Goal: Information Seeking & Learning: Find specific fact

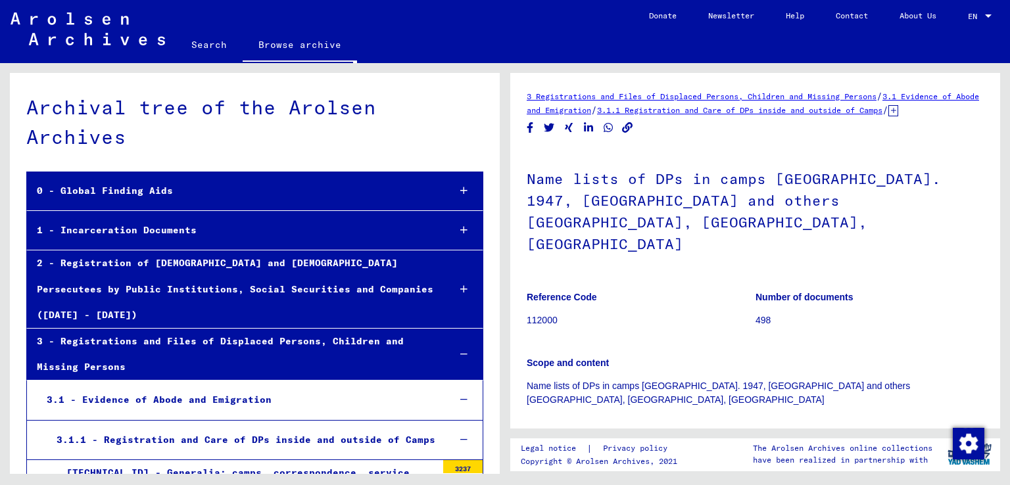
scroll to position [653, 0]
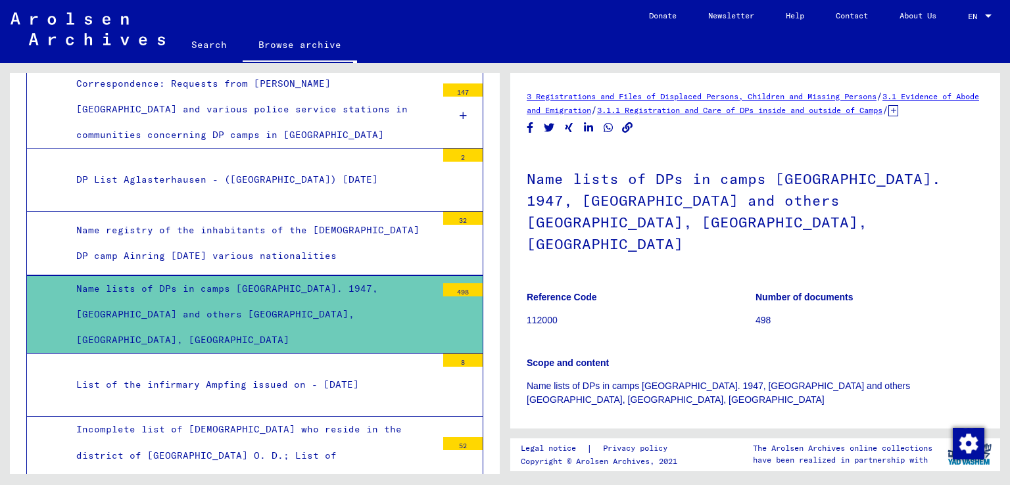
click at [381, 279] on div "Name lists of DPs in camps [GEOGRAPHIC_DATA]. 1947, [GEOGRAPHIC_DATA] and other…" at bounding box center [251, 315] width 370 height 78
click at [240, 276] on div "Name lists of DPs in camps [GEOGRAPHIC_DATA]. 1947, [GEOGRAPHIC_DATA] and other…" at bounding box center [251, 315] width 370 height 78
click at [125, 287] on div "Name lists of DPs in camps [GEOGRAPHIC_DATA]. 1947, [GEOGRAPHIC_DATA] and other…" at bounding box center [251, 315] width 370 height 78
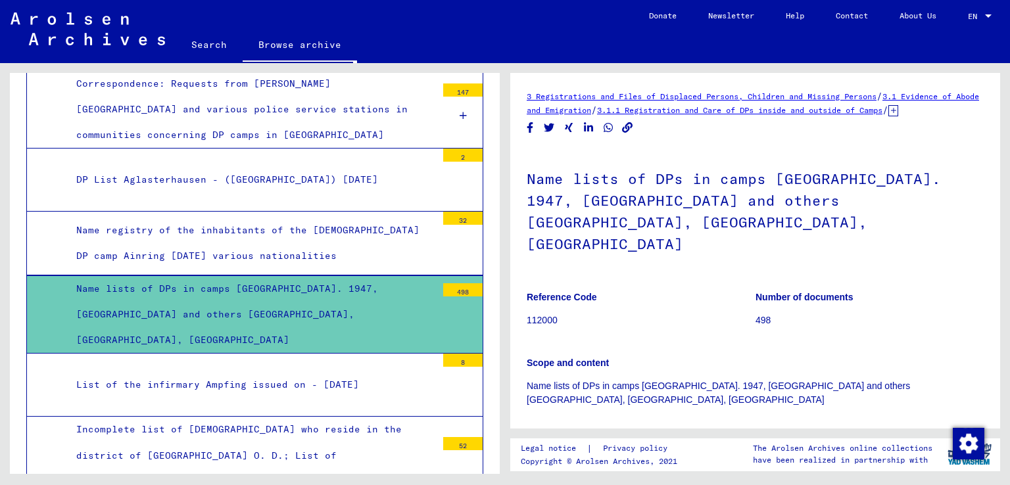
click at [443, 283] on div "498" at bounding box center [462, 289] width 39 height 13
click at [447, 283] on div "498" at bounding box center [462, 289] width 39 height 13
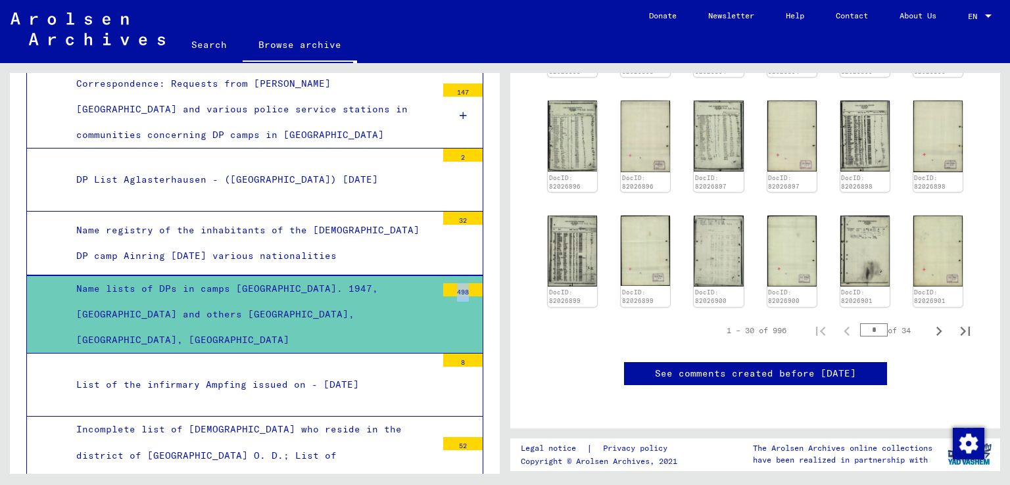
scroll to position [854, 0]
click at [863, 323] on input "*" at bounding box center [874, 329] width 28 height 13
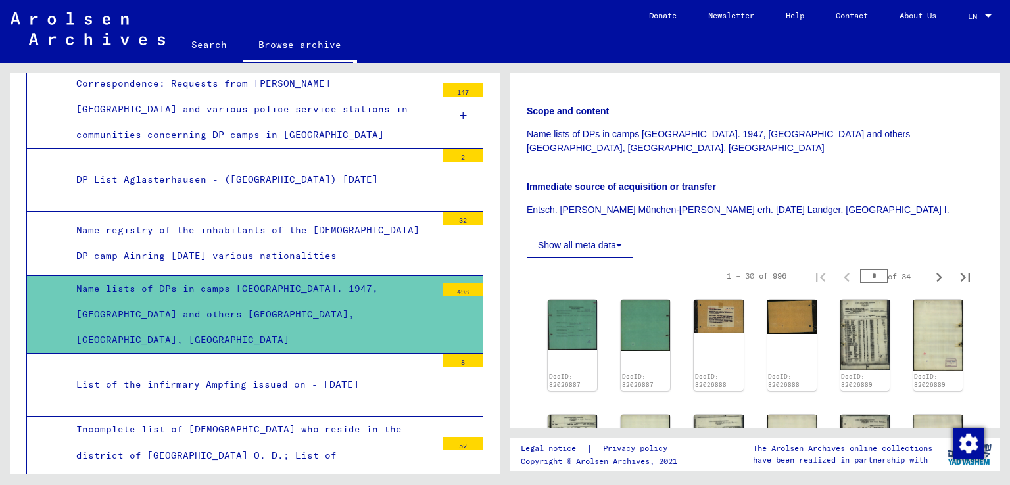
scroll to position [329, 0]
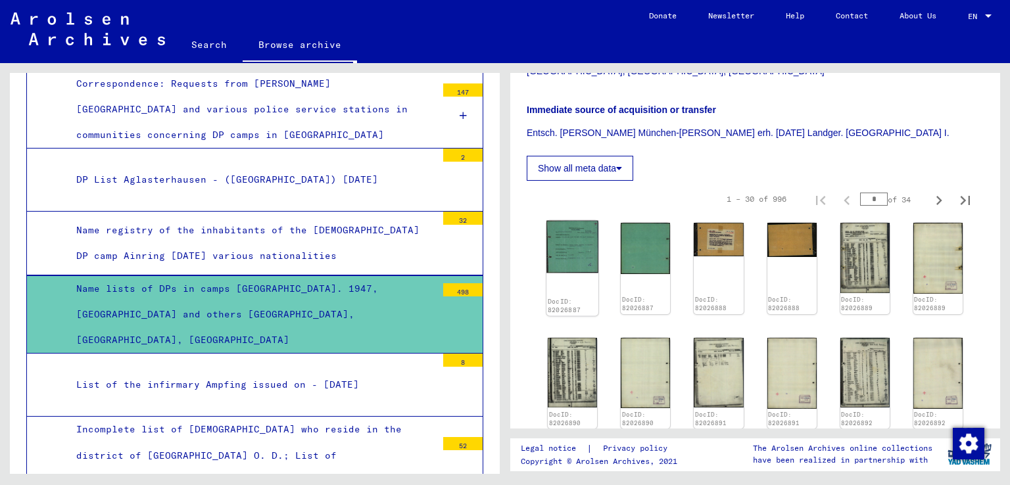
click at [570, 230] on img at bounding box center [572, 247] width 52 height 53
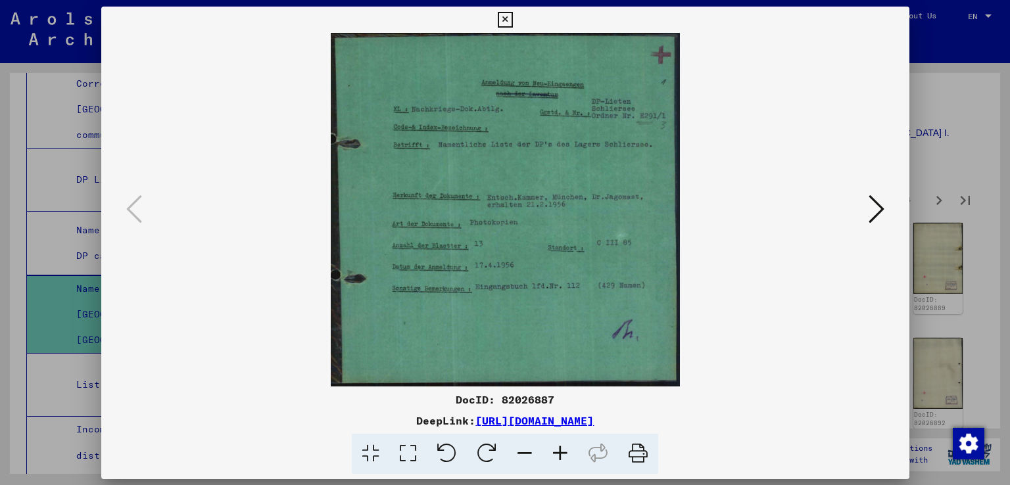
click at [570, 230] on img at bounding box center [505, 210] width 718 height 354
click at [877, 203] on icon at bounding box center [876, 209] width 16 height 32
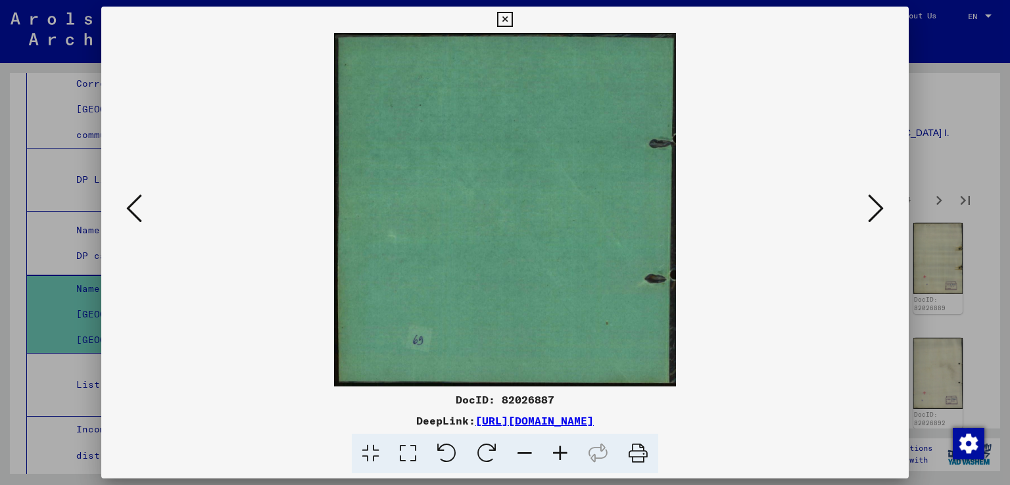
click at [877, 203] on icon at bounding box center [876, 209] width 16 height 32
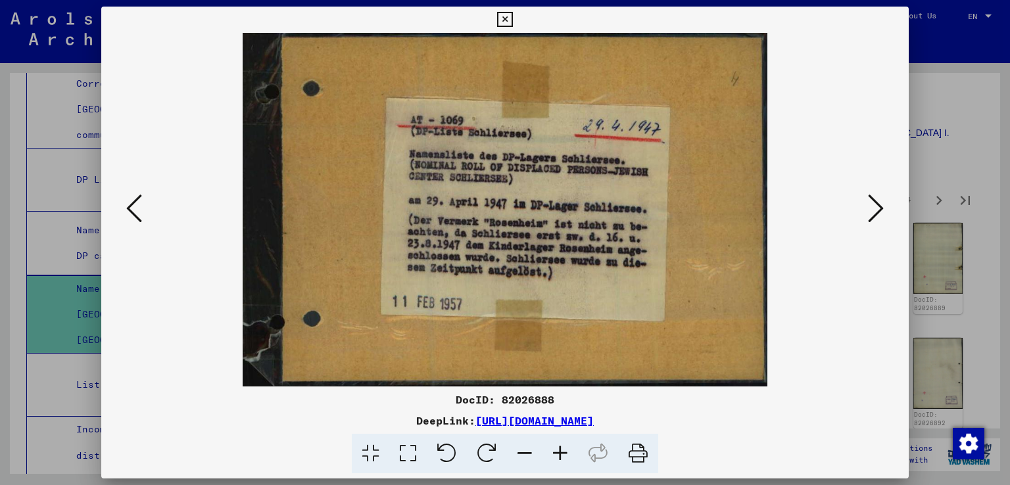
click at [877, 203] on icon at bounding box center [876, 209] width 16 height 32
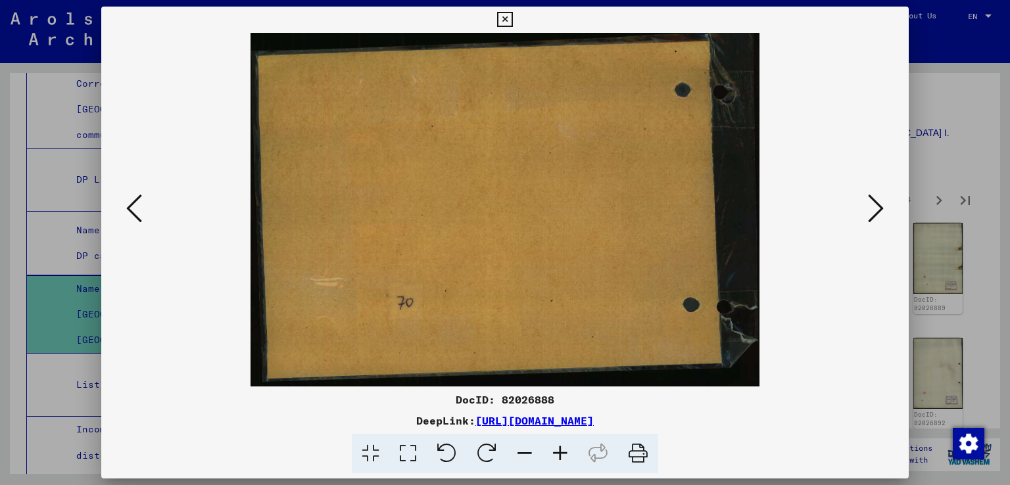
click at [877, 203] on icon at bounding box center [876, 209] width 16 height 32
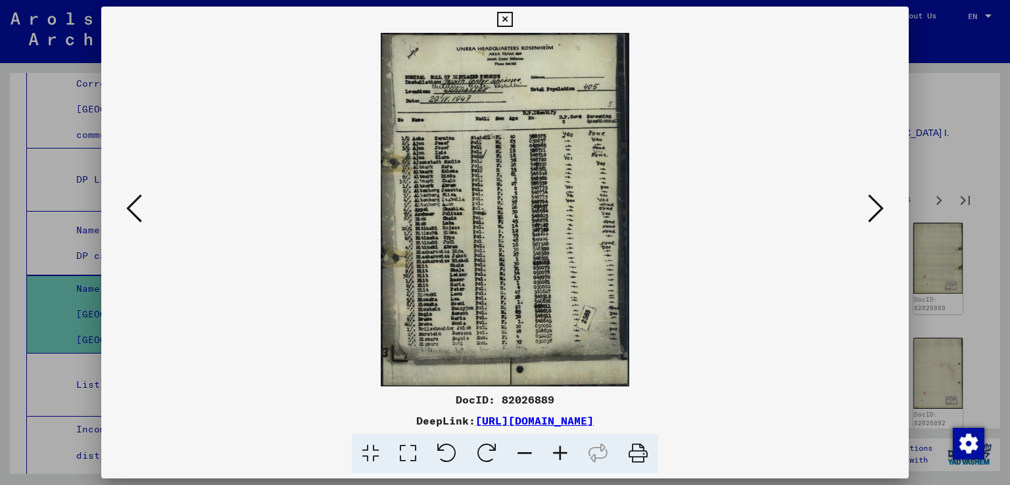
click at [877, 203] on icon at bounding box center [876, 209] width 16 height 32
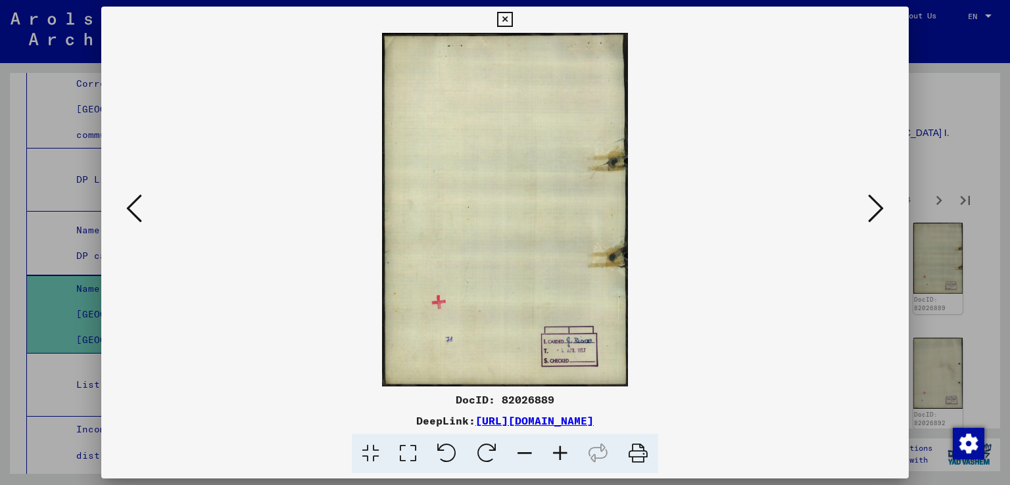
click at [877, 203] on icon at bounding box center [876, 209] width 16 height 32
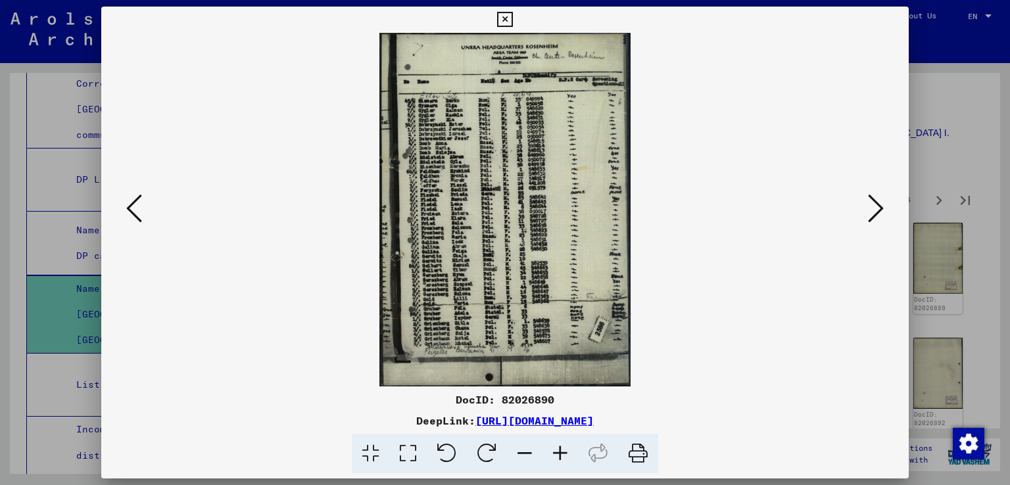
click at [877, 203] on icon at bounding box center [876, 209] width 16 height 32
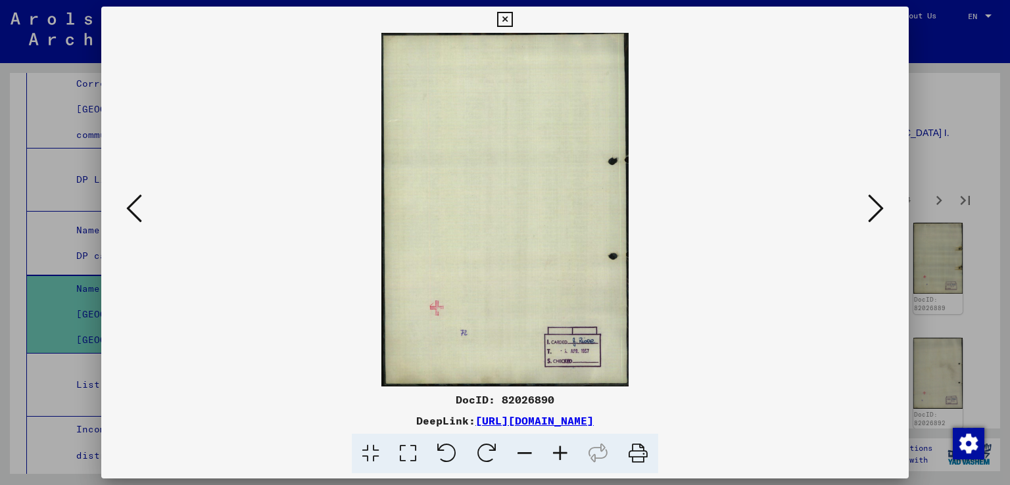
click at [877, 203] on icon at bounding box center [876, 209] width 16 height 32
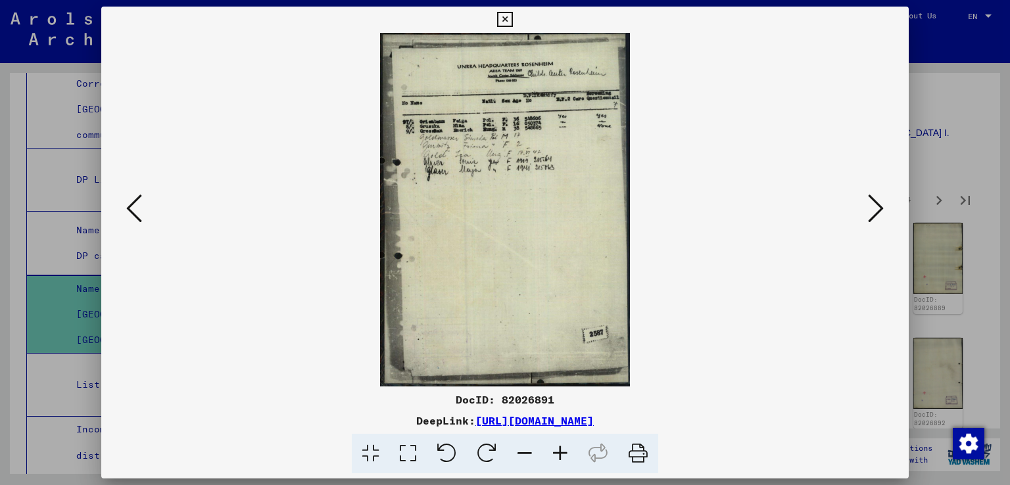
click at [877, 203] on icon at bounding box center [876, 209] width 16 height 32
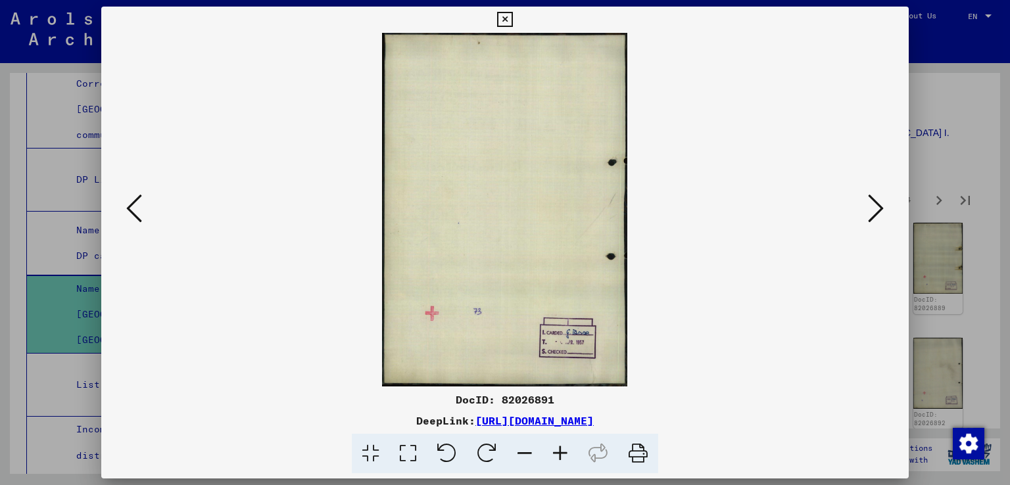
click at [877, 203] on icon at bounding box center [876, 209] width 16 height 32
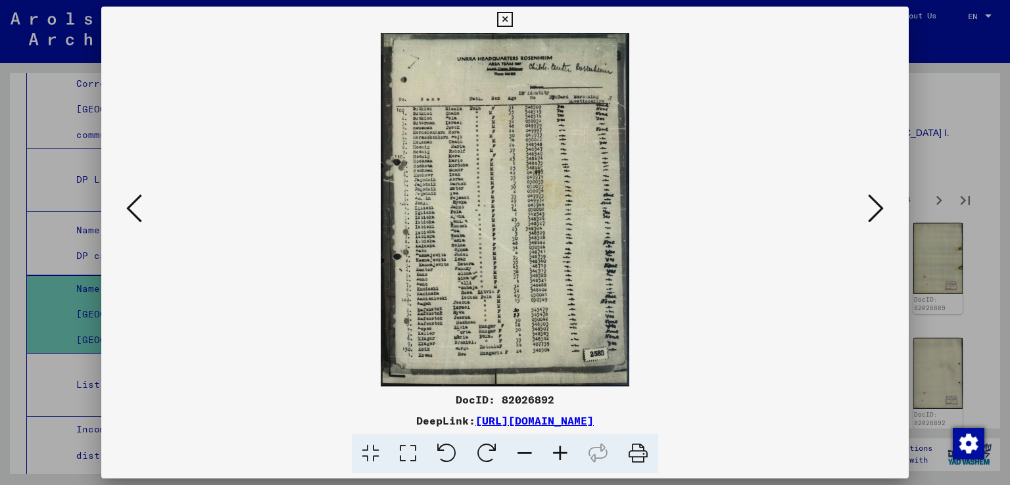
click at [557, 227] on img at bounding box center [505, 210] width 718 height 354
click at [559, 450] on icon at bounding box center [559, 454] width 35 height 40
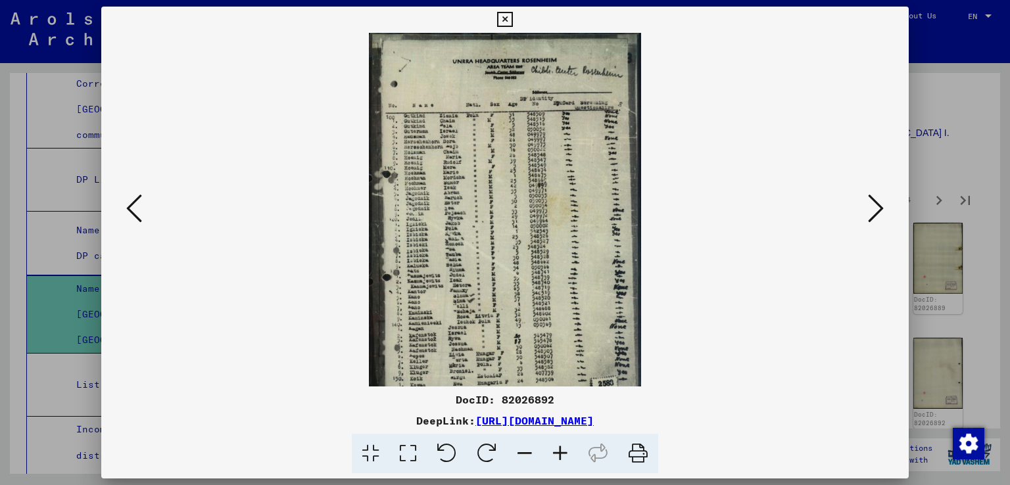
click at [559, 450] on icon at bounding box center [559, 454] width 35 height 40
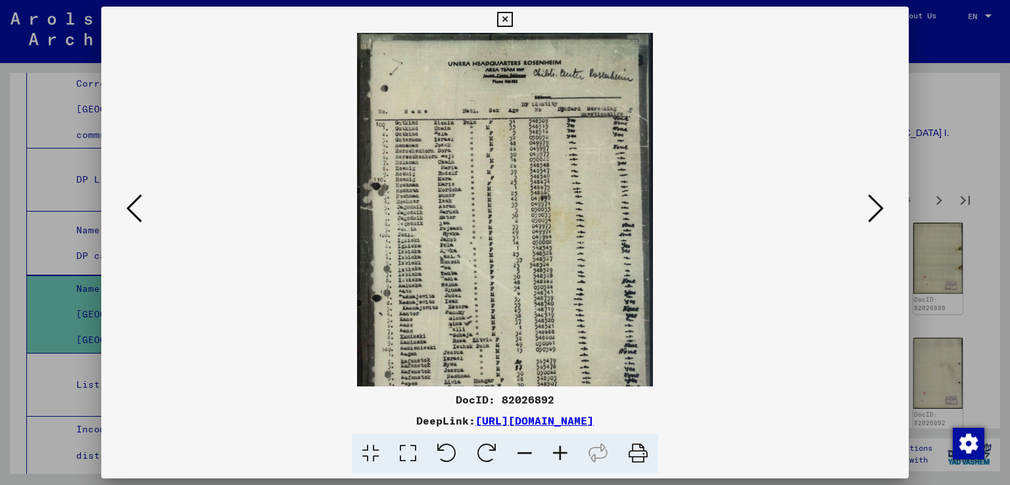
click at [559, 450] on icon at bounding box center [559, 454] width 35 height 40
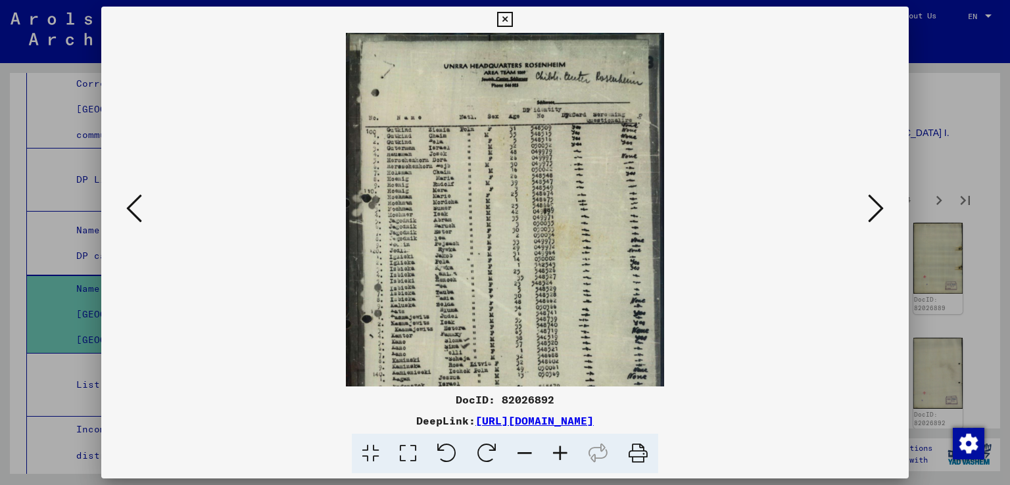
click at [871, 205] on icon at bounding box center [876, 209] width 16 height 32
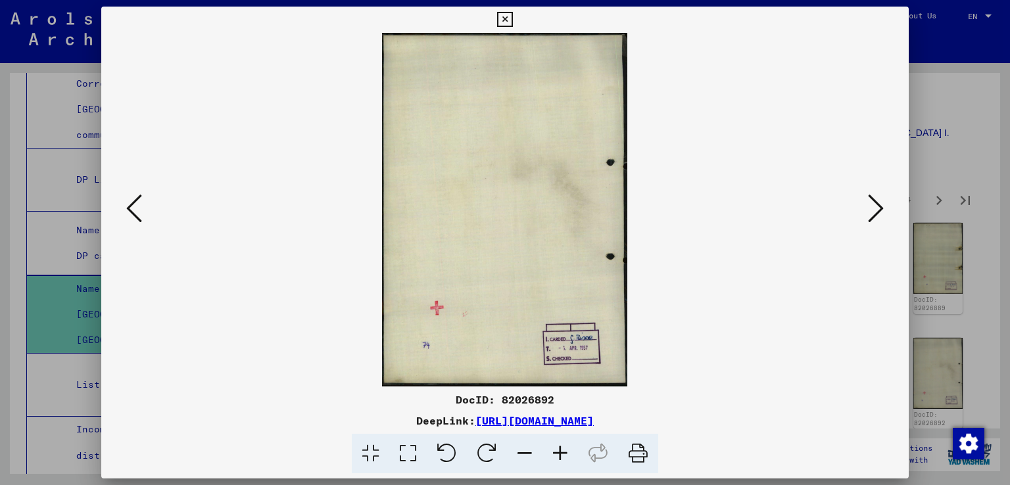
click at [871, 205] on icon at bounding box center [876, 209] width 16 height 32
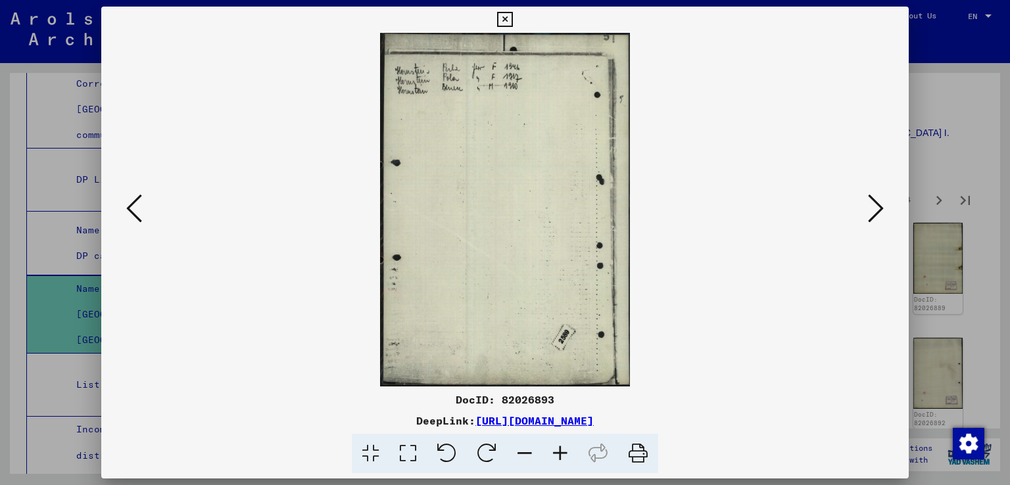
click at [871, 205] on icon at bounding box center [876, 209] width 16 height 32
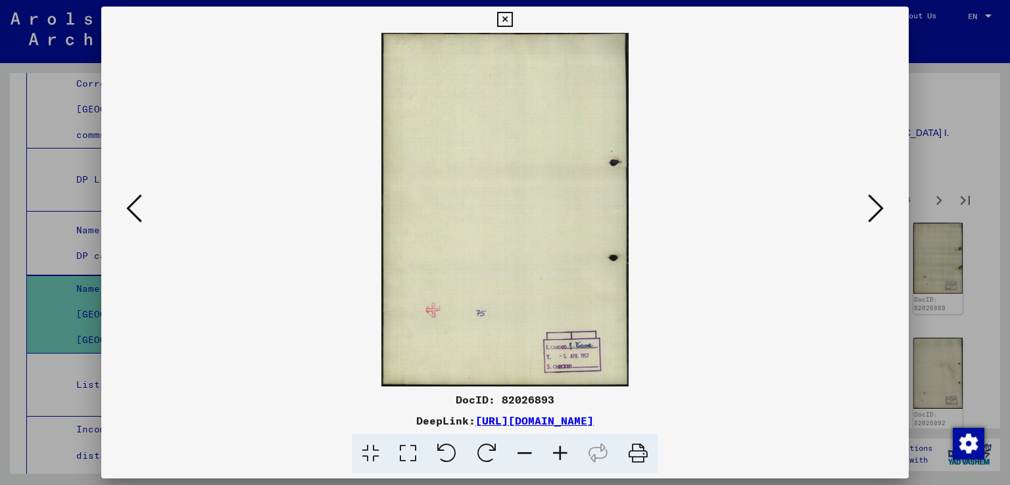
click at [871, 205] on icon at bounding box center [876, 209] width 16 height 32
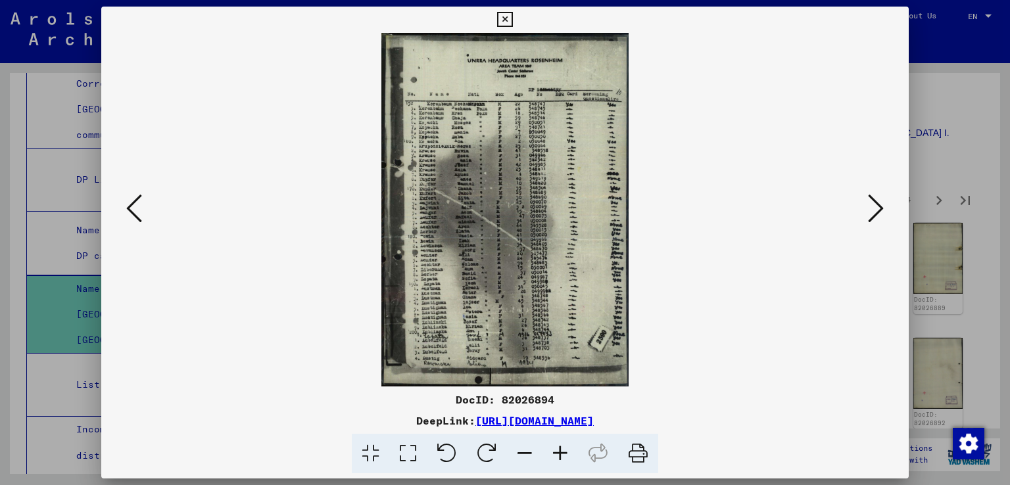
click at [871, 205] on icon at bounding box center [876, 209] width 16 height 32
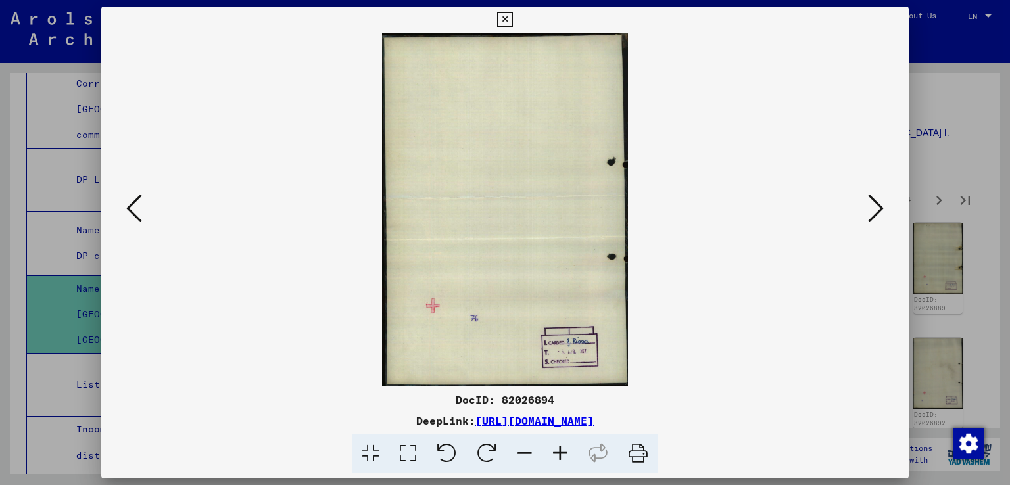
click at [871, 205] on icon at bounding box center [876, 209] width 16 height 32
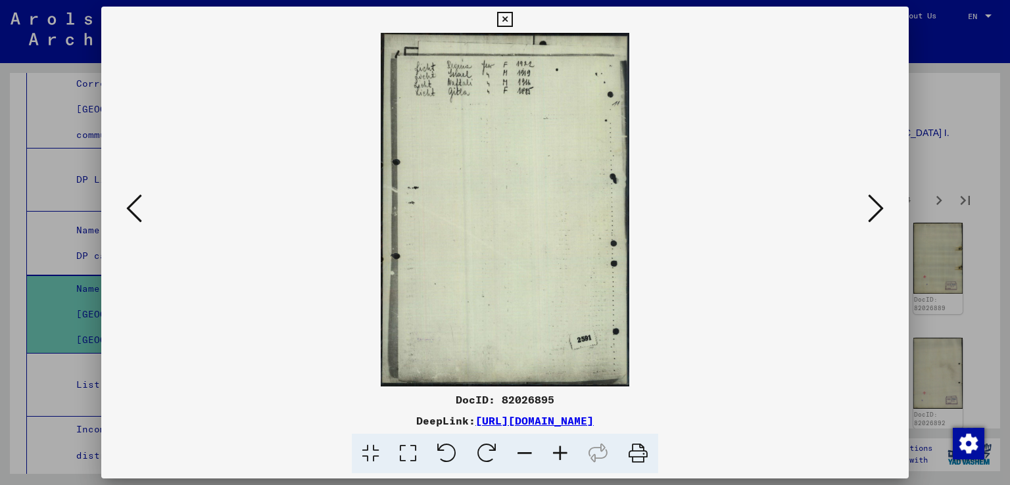
click at [871, 205] on icon at bounding box center [876, 209] width 16 height 32
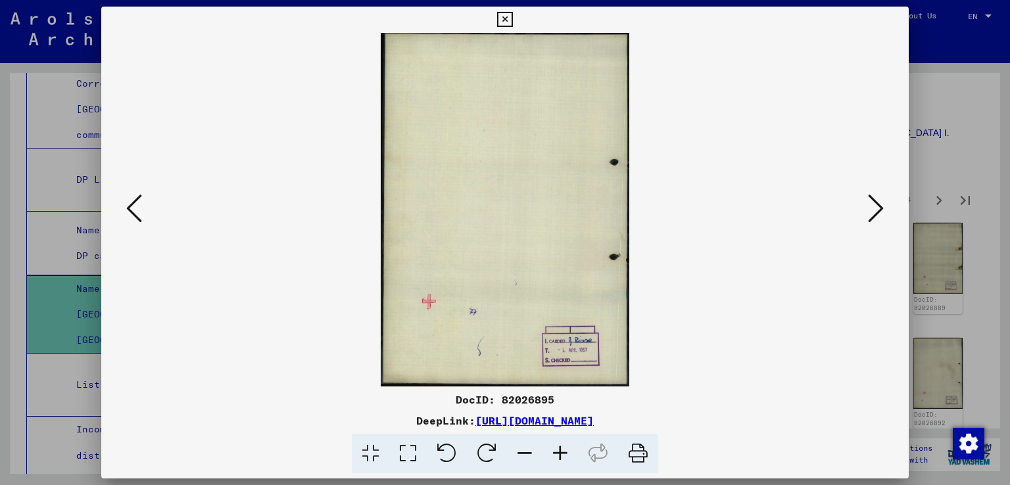
click at [871, 205] on icon at bounding box center [876, 209] width 16 height 32
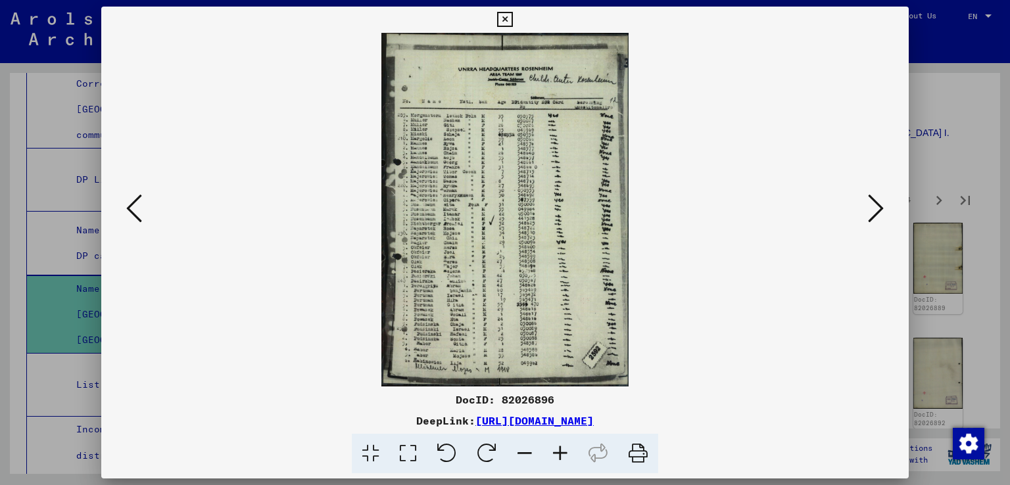
click at [871, 205] on icon at bounding box center [876, 209] width 16 height 32
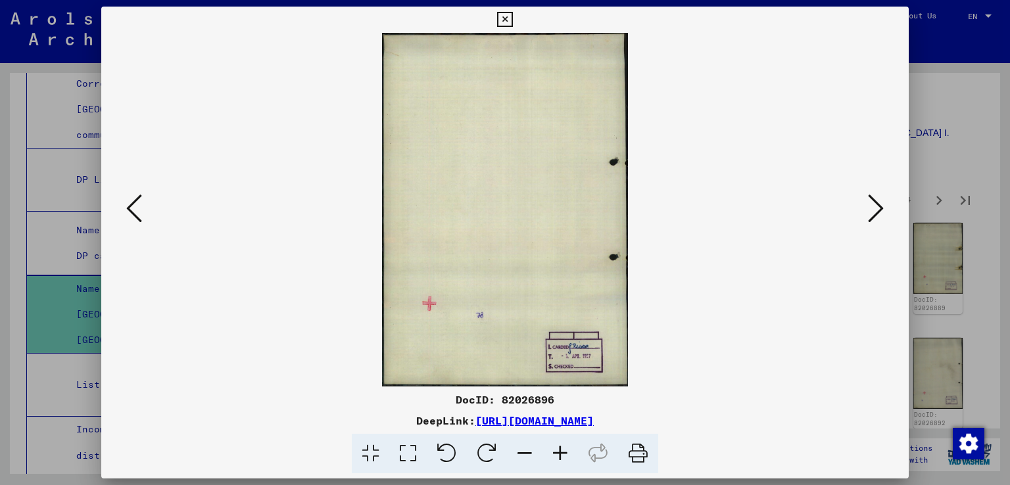
click at [871, 205] on icon at bounding box center [876, 209] width 16 height 32
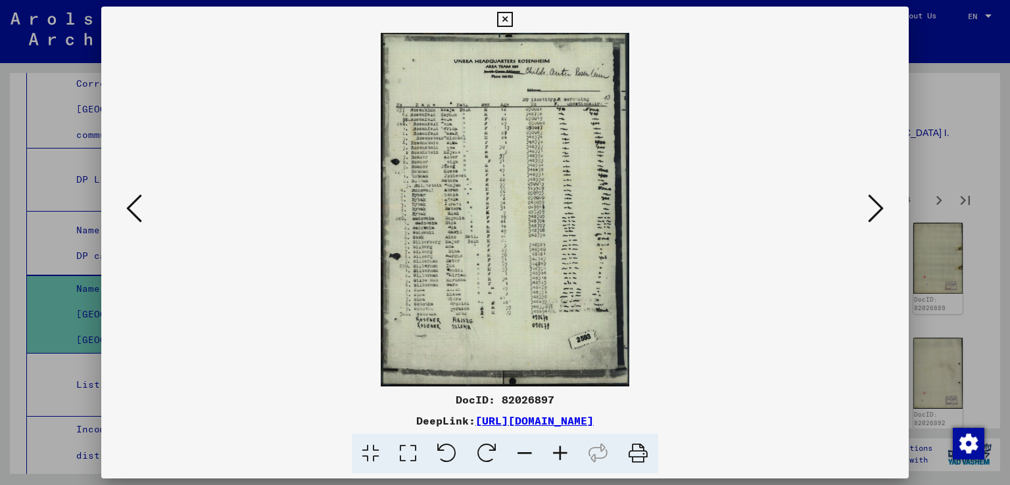
click at [871, 205] on icon at bounding box center [876, 209] width 16 height 32
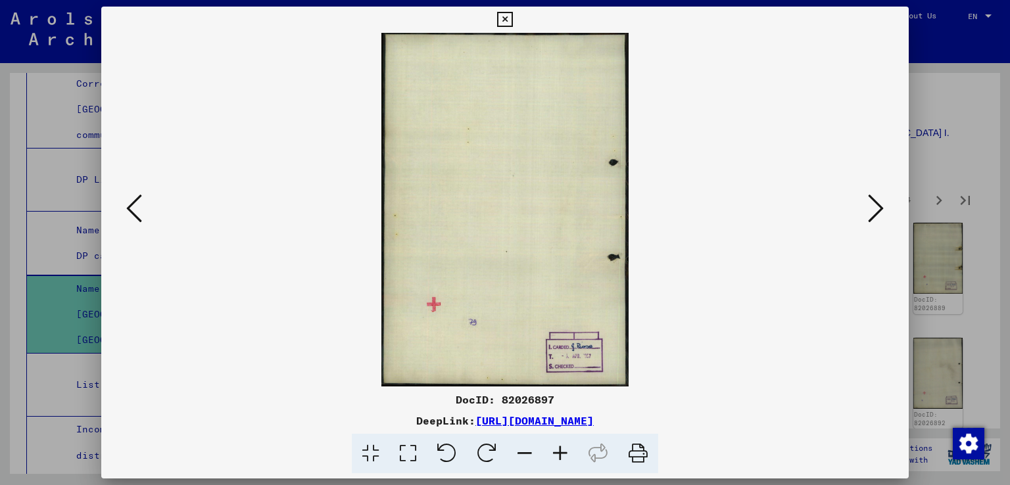
click at [871, 205] on icon at bounding box center [876, 209] width 16 height 32
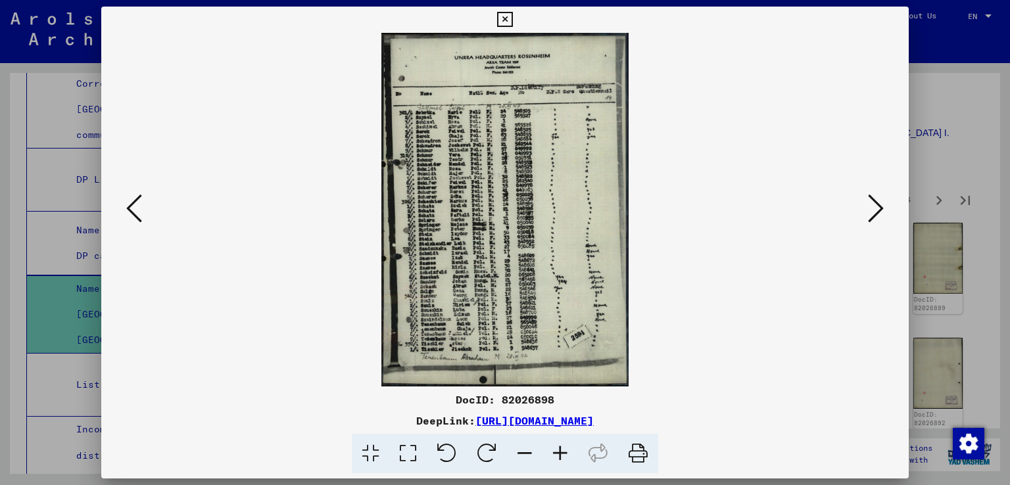
click at [871, 205] on icon at bounding box center [876, 209] width 16 height 32
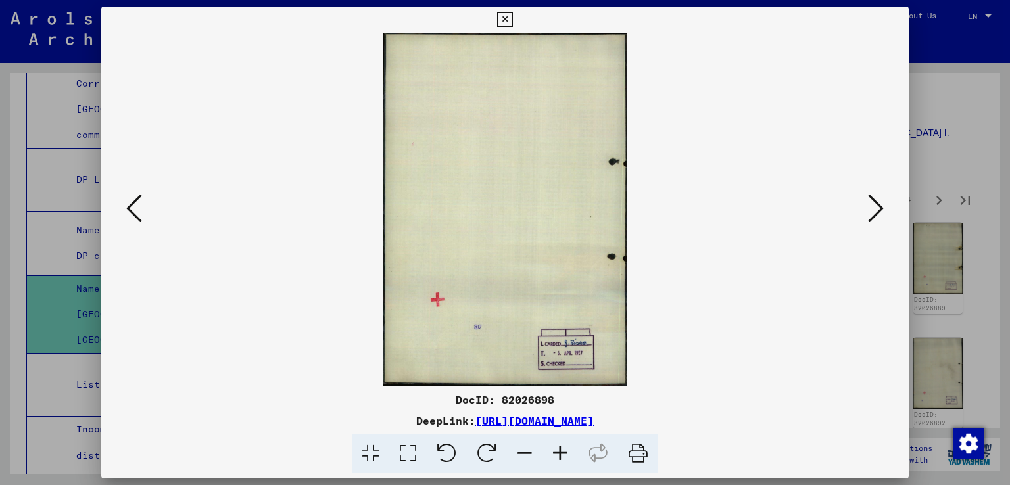
click at [871, 205] on icon at bounding box center [876, 209] width 16 height 32
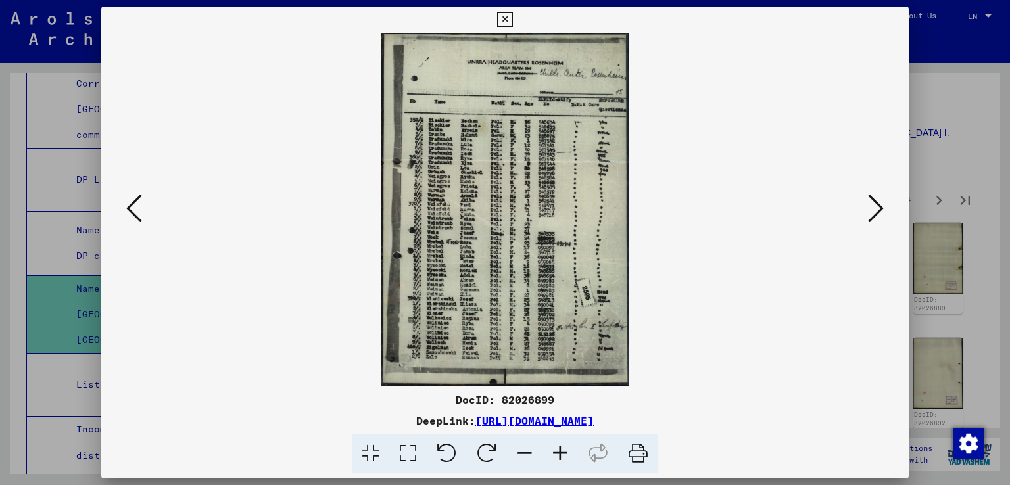
click at [871, 205] on icon at bounding box center [876, 209] width 16 height 32
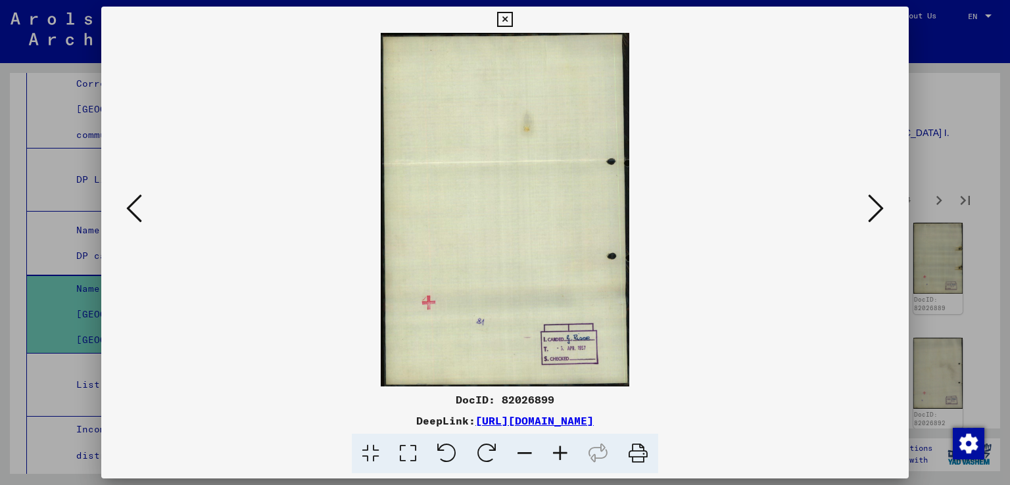
click at [871, 205] on icon at bounding box center [876, 209] width 16 height 32
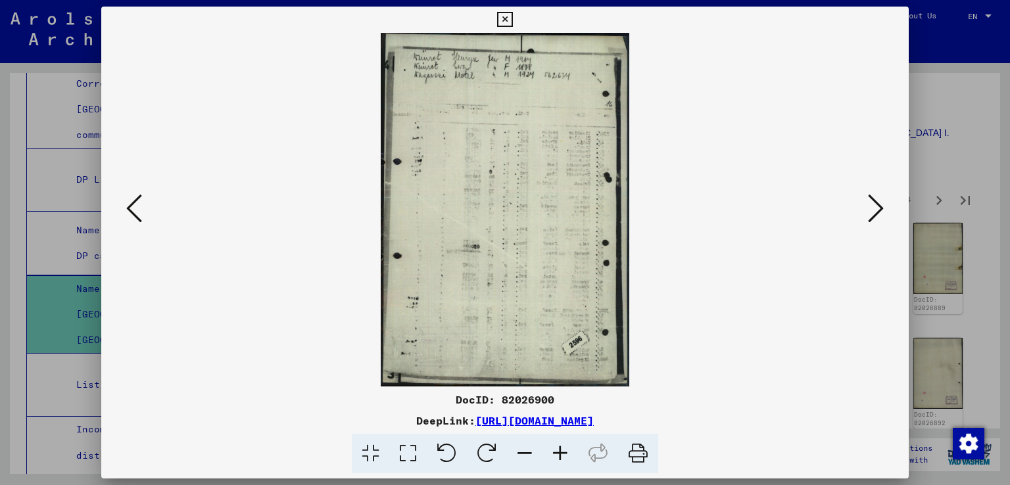
click at [871, 205] on icon at bounding box center [876, 209] width 16 height 32
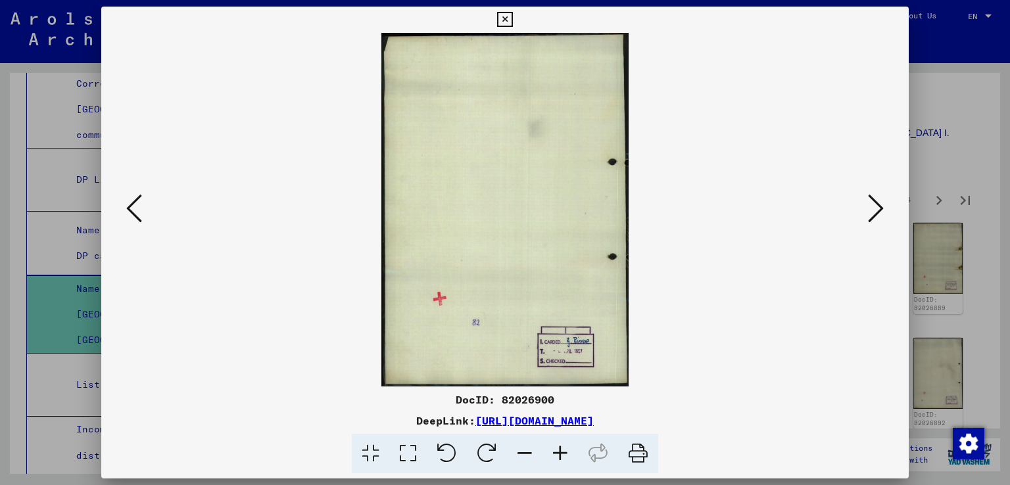
click at [871, 205] on icon at bounding box center [876, 209] width 16 height 32
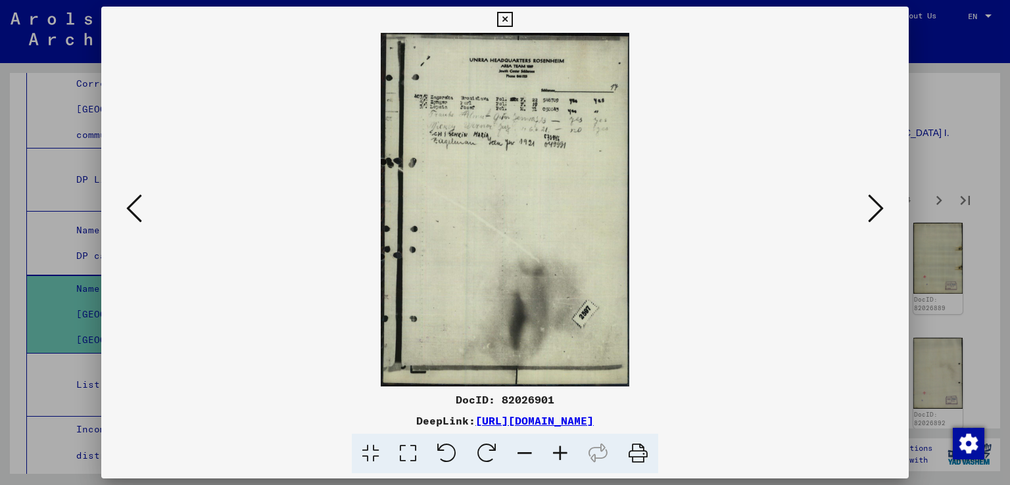
click at [871, 205] on icon at bounding box center [876, 209] width 16 height 32
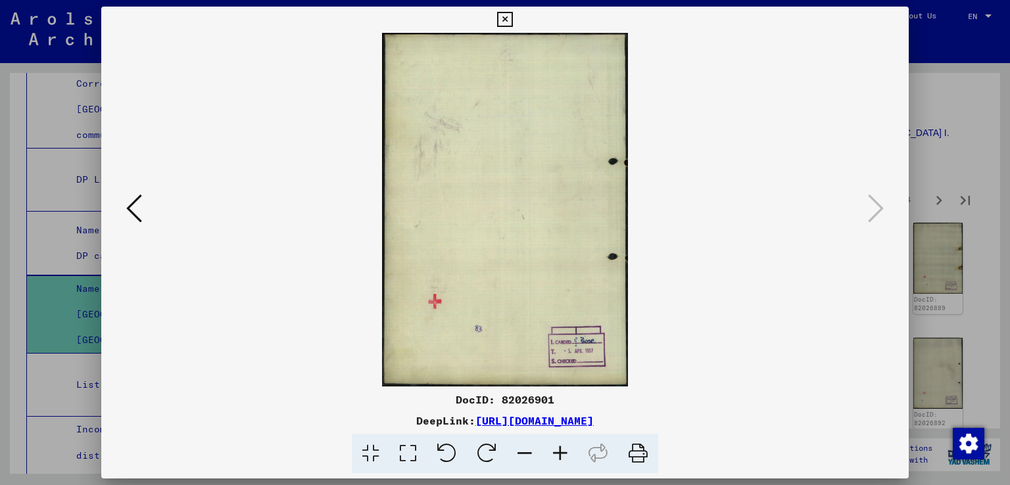
click at [135, 221] on icon at bounding box center [134, 209] width 16 height 32
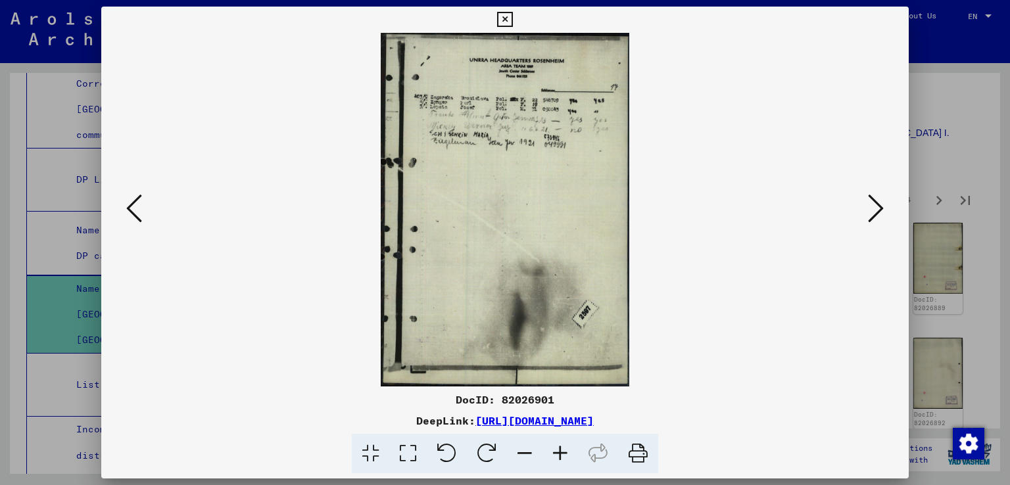
click at [510, 16] on icon at bounding box center [504, 20] width 15 height 16
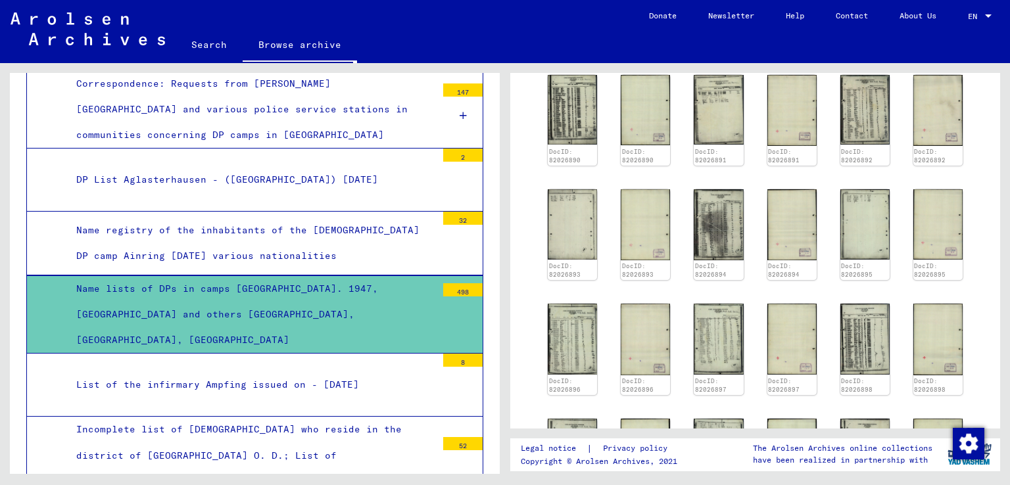
scroll to position [789, 0]
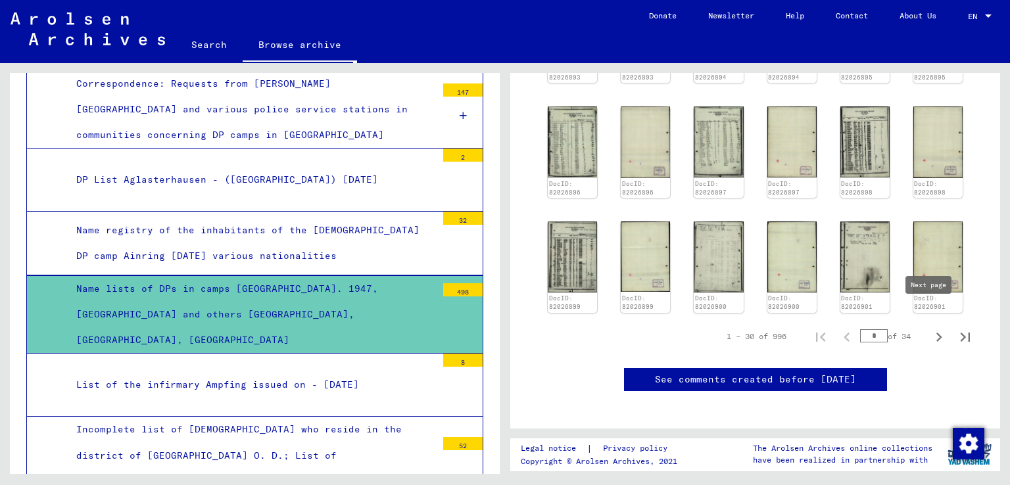
click at [936, 333] on icon "Next page" at bounding box center [939, 337] width 6 height 9
type input "*"
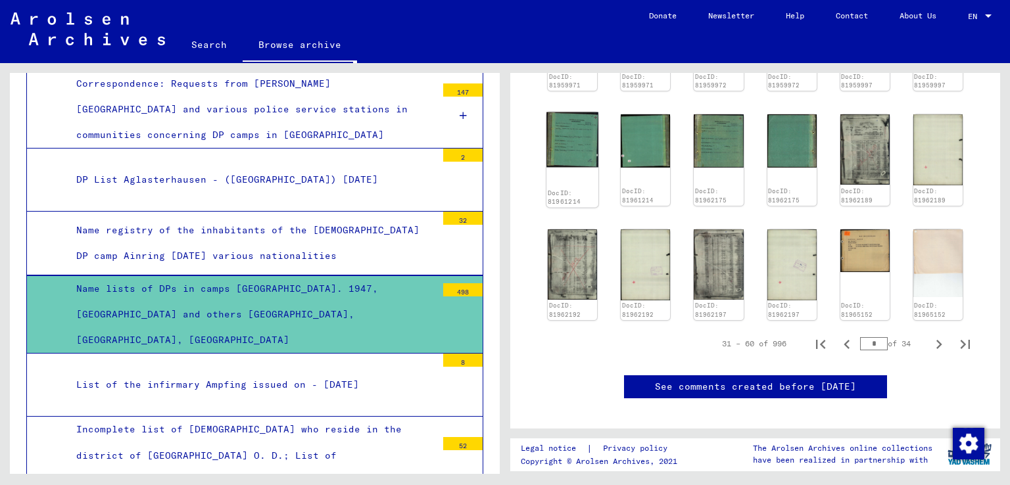
click at [574, 118] on img at bounding box center [572, 139] width 52 height 55
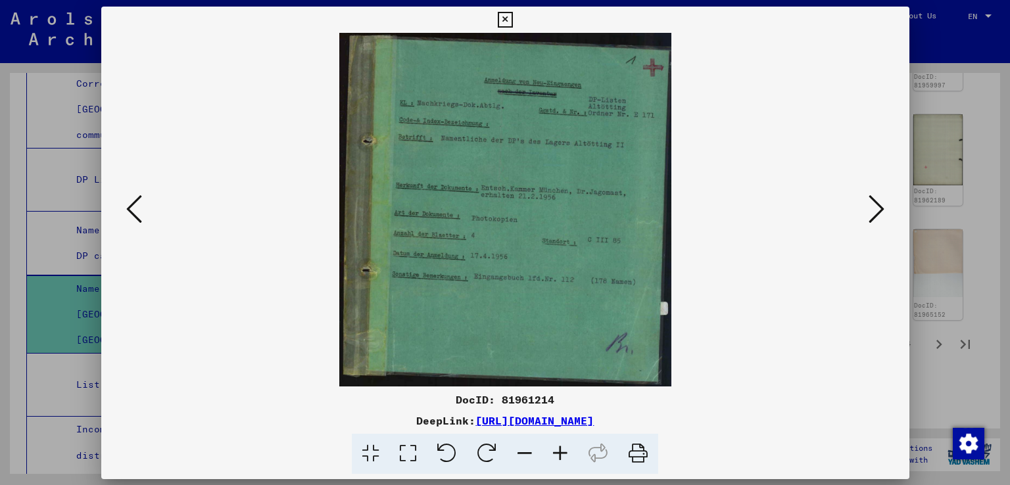
click at [574, 118] on img at bounding box center [505, 210] width 718 height 354
click at [875, 202] on icon at bounding box center [876, 209] width 16 height 32
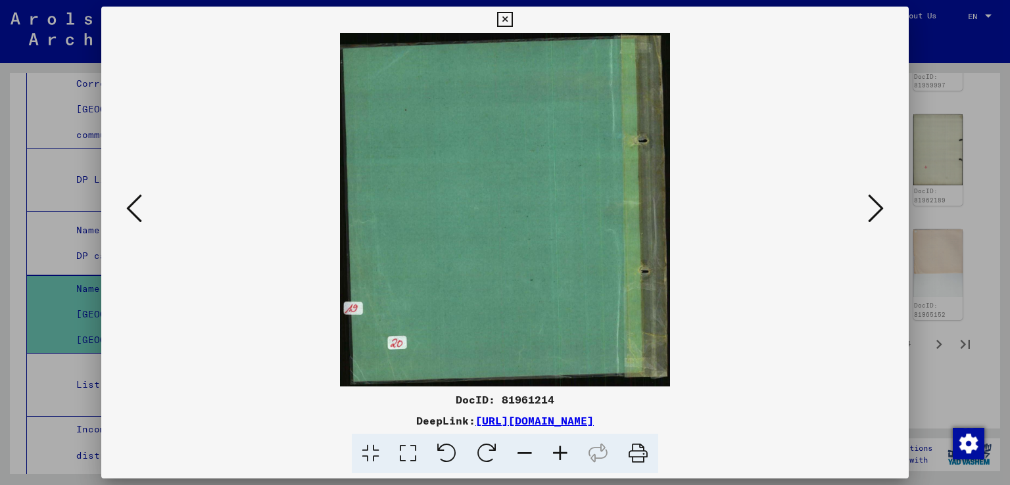
click at [875, 202] on icon at bounding box center [876, 209] width 16 height 32
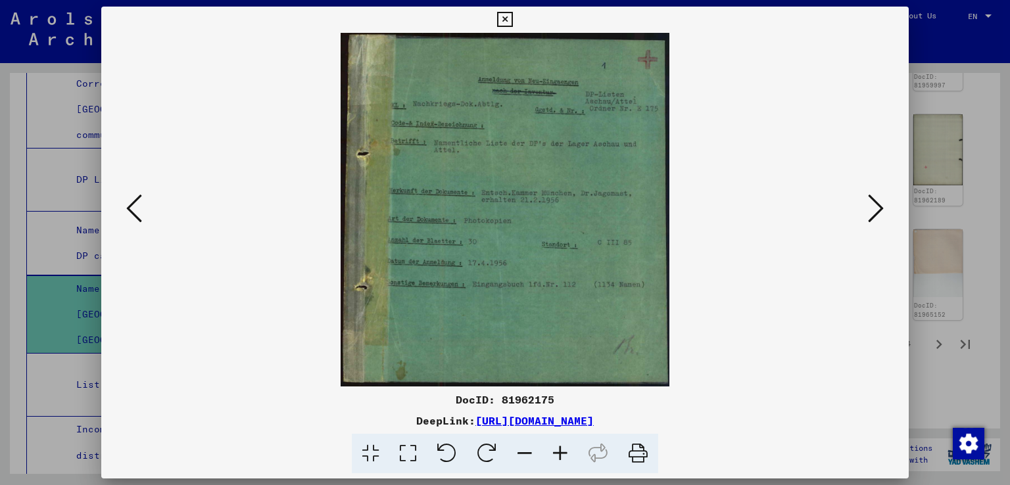
click at [875, 202] on icon at bounding box center [876, 209] width 16 height 32
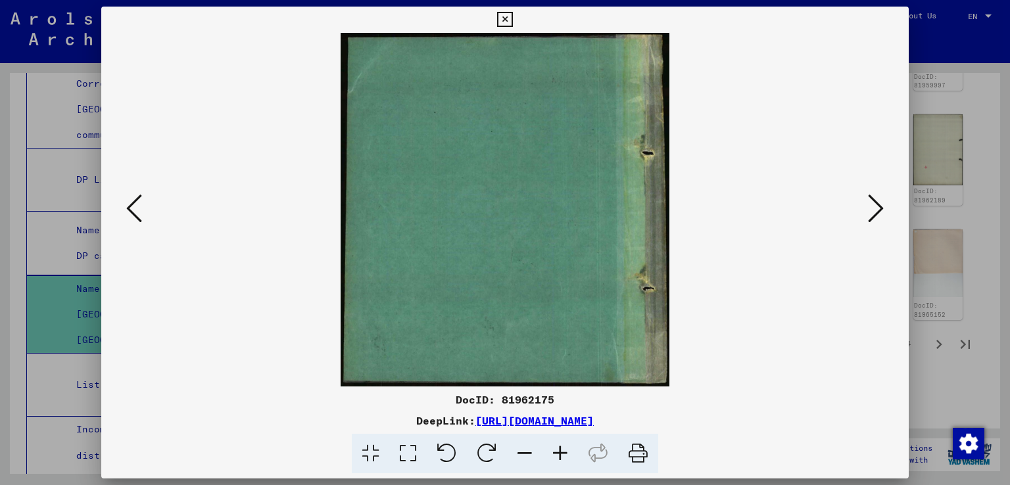
click at [875, 202] on icon at bounding box center [876, 209] width 16 height 32
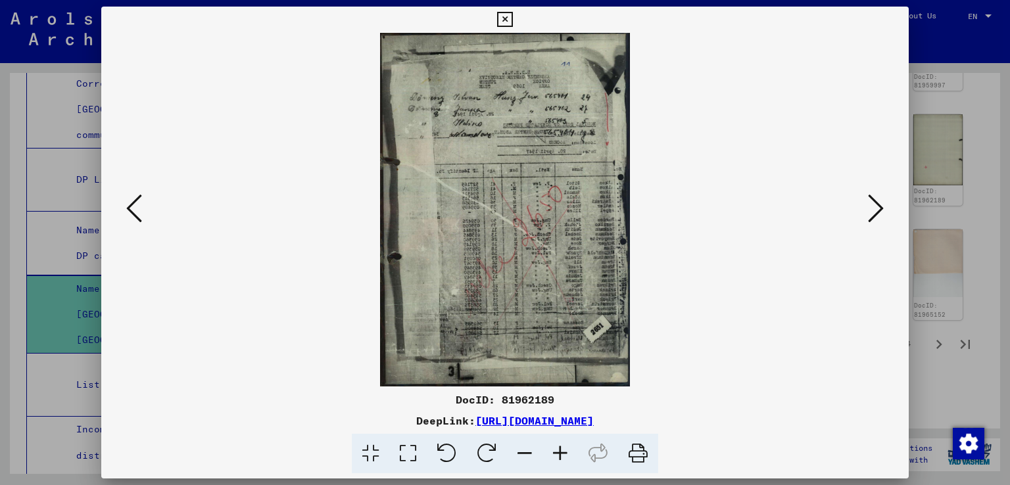
click at [875, 202] on icon at bounding box center [876, 209] width 16 height 32
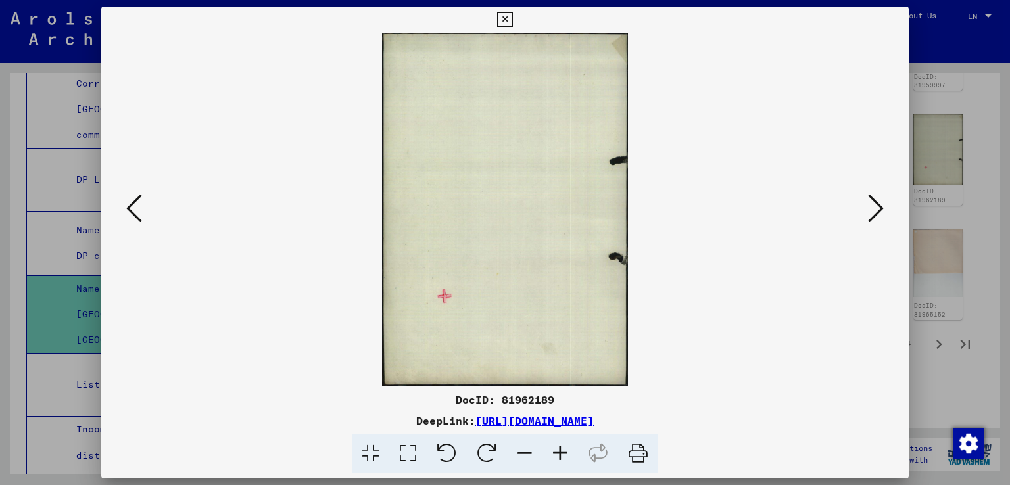
click at [875, 202] on icon at bounding box center [876, 209] width 16 height 32
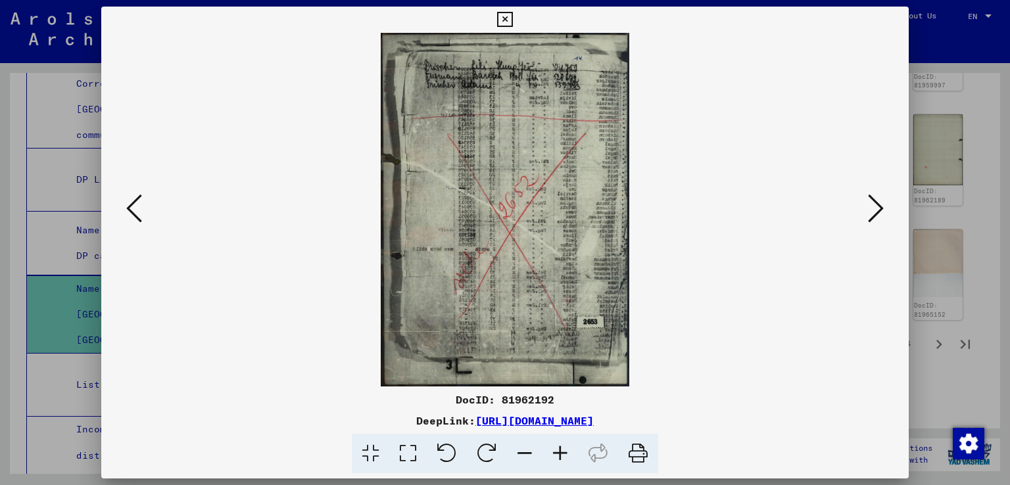
click at [875, 202] on icon at bounding box center [876, 209] width 16 height 32
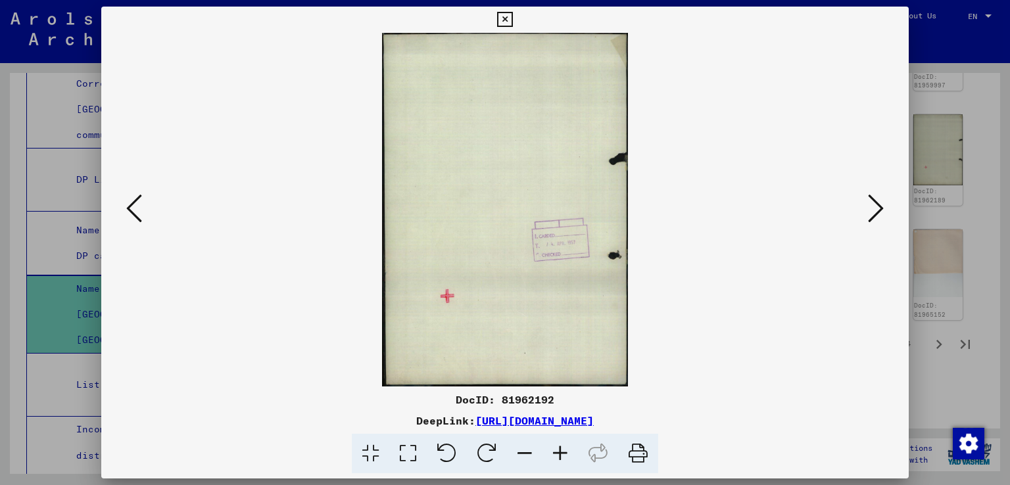
click at [875, 202] on icon at bounding box center [876, 209] width 16 height 32
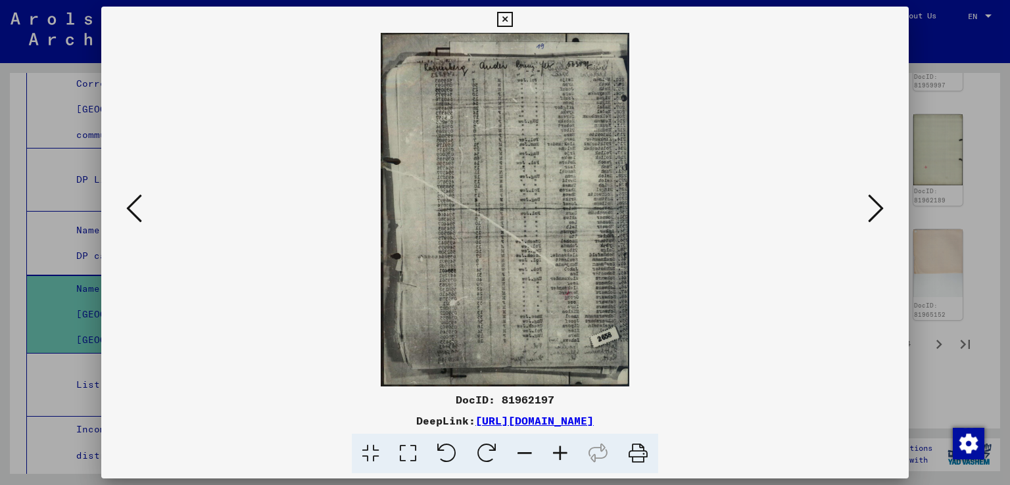
click at [875, 202] on icon at bounding box center [876, 209] width 16 height 32
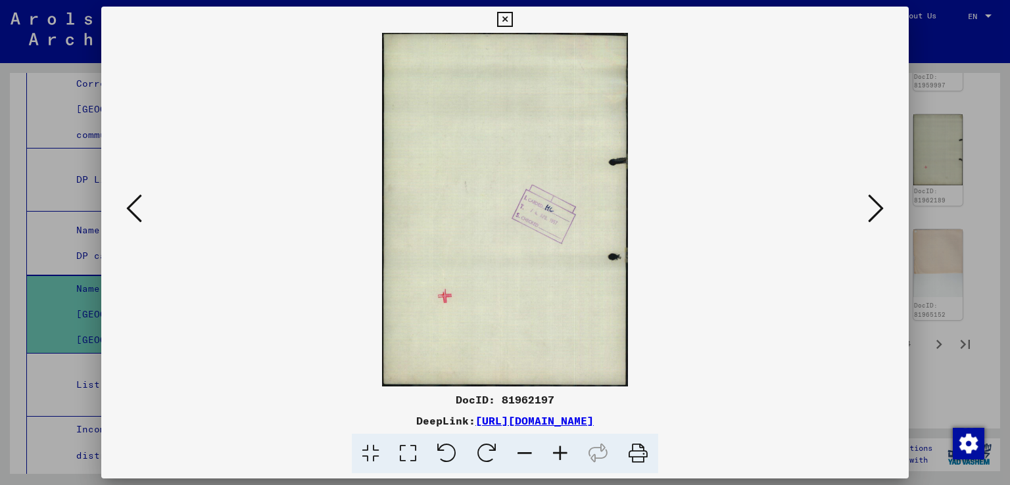
click at [875, 202] on icon at bounding box center [876, 209] width 16 height 32
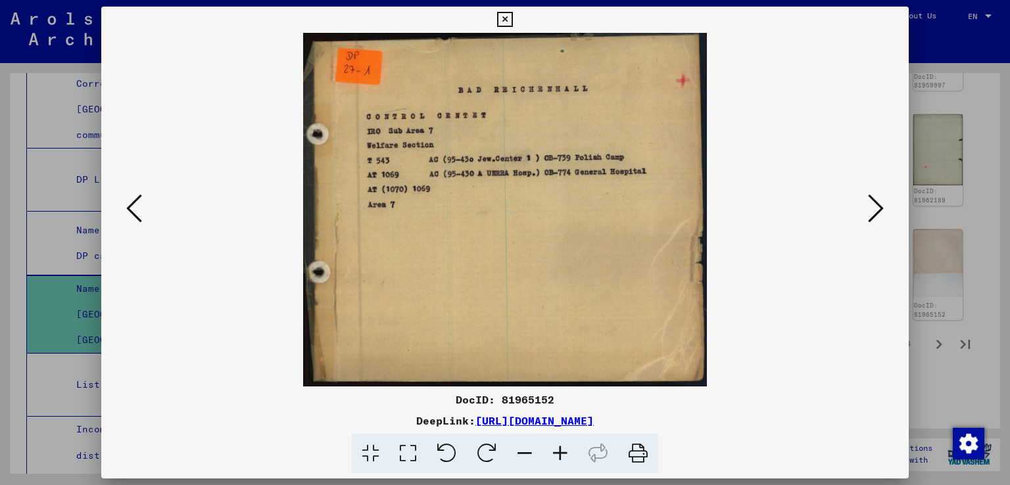
click at [879, 208] on icon at bounding box center [876, 209] width 16 height 32
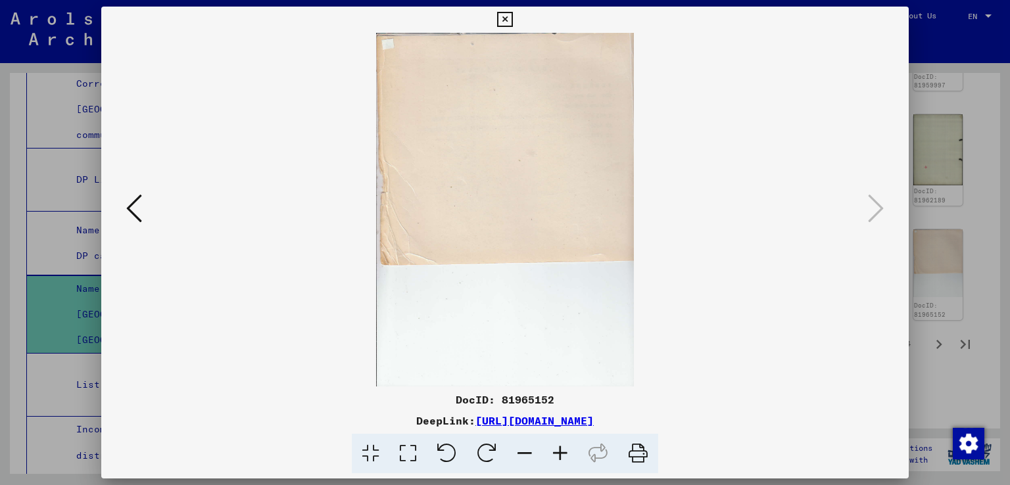
click at [507, 18] on icon at bounding box center [504, 20] width 15 height 16
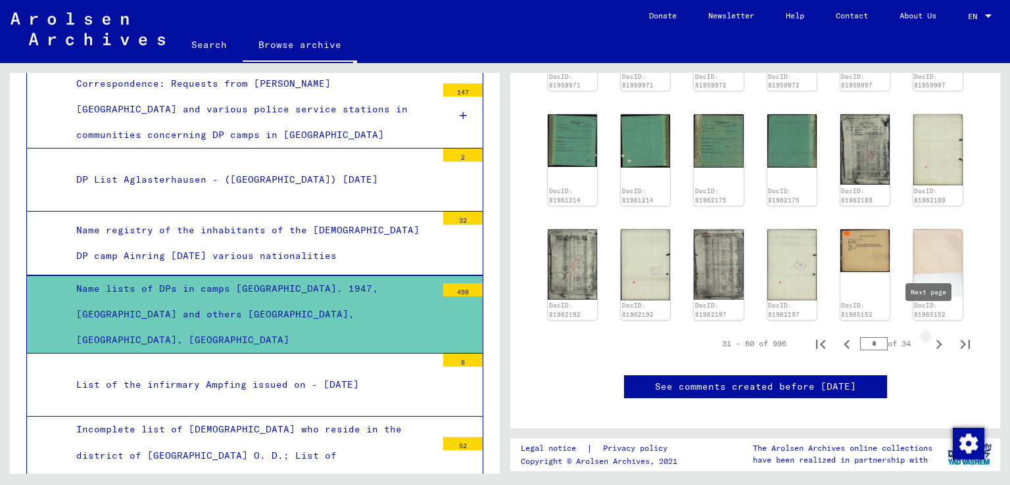
click at [929, 335] on icon "Next page" at bounding box center [938, 344] width 18 height 18
type input "*"
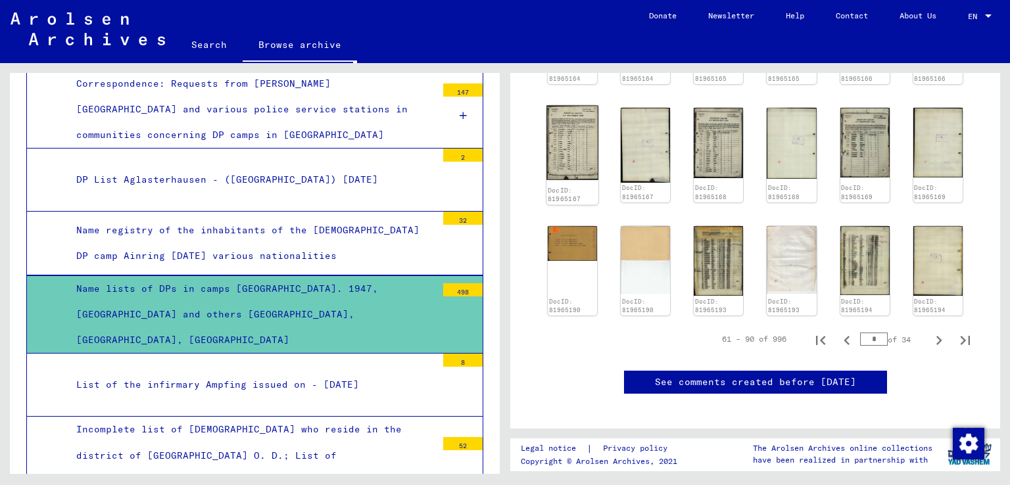
click at [569, 119] on img at bounding box center [572, 142] width 52 height 74
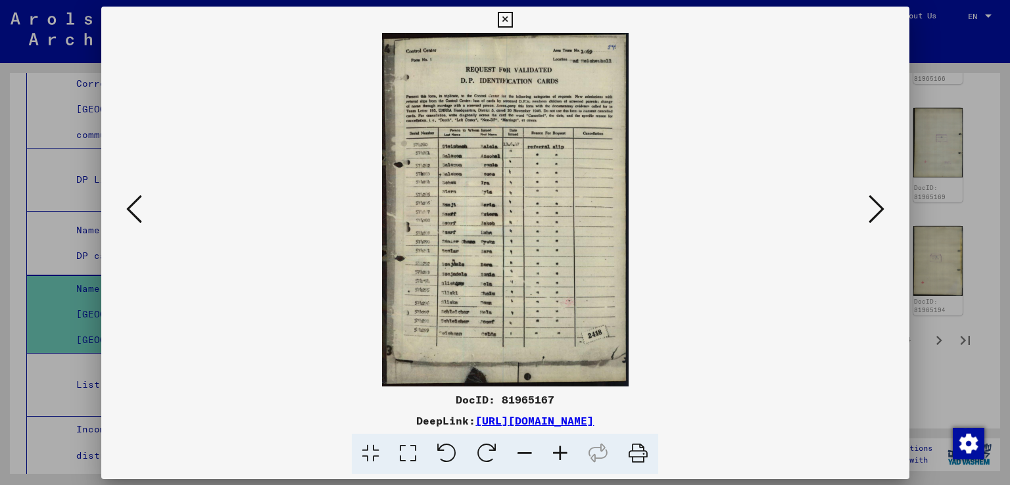
scroll to position [792, 0]
click at [569, 119] on img at bounding box center [505, 210] width 718 height 354
click at [139, 216] on icon at bounding box center [134, 209] width 16 height 32
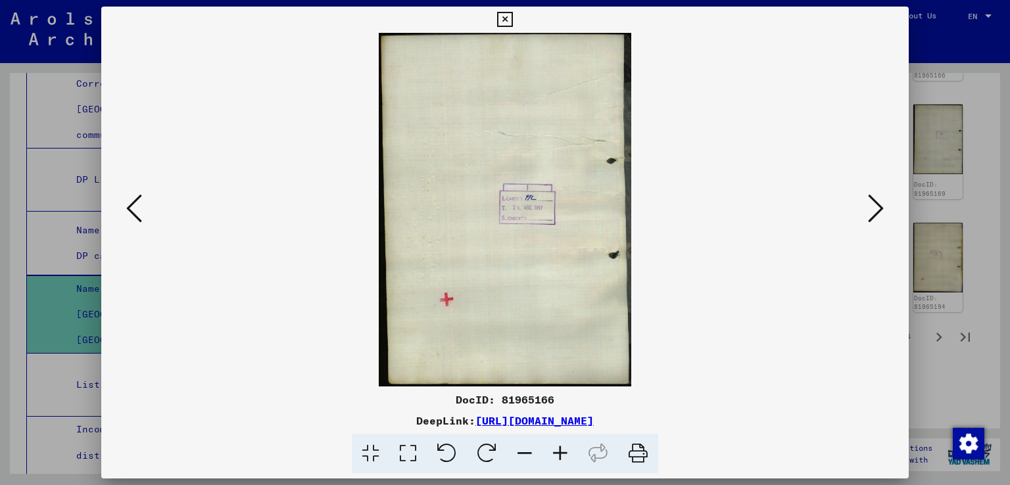
click at [870, 214] on icon at bounding box center [876, 209] width 16 height 32
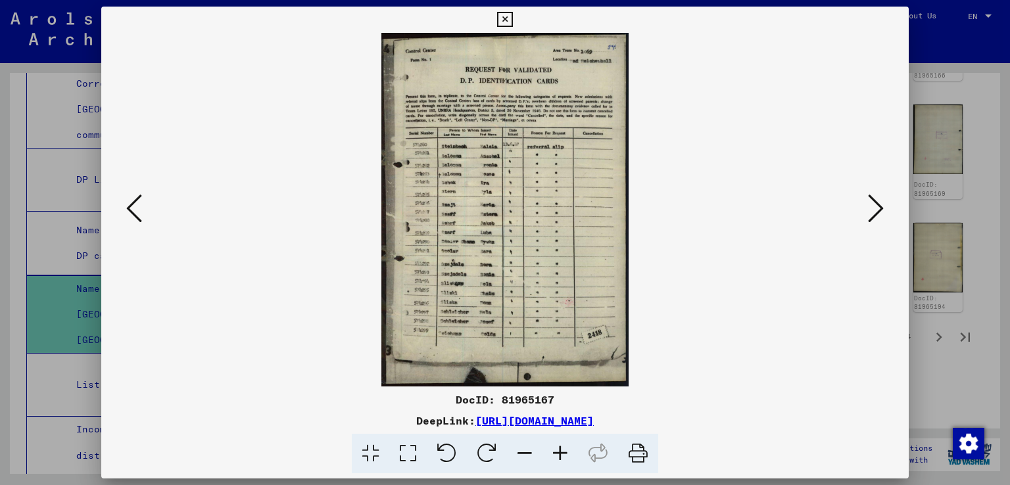
click at [870, 214] on icon at bounding box center [876, 209] width 16 height 32
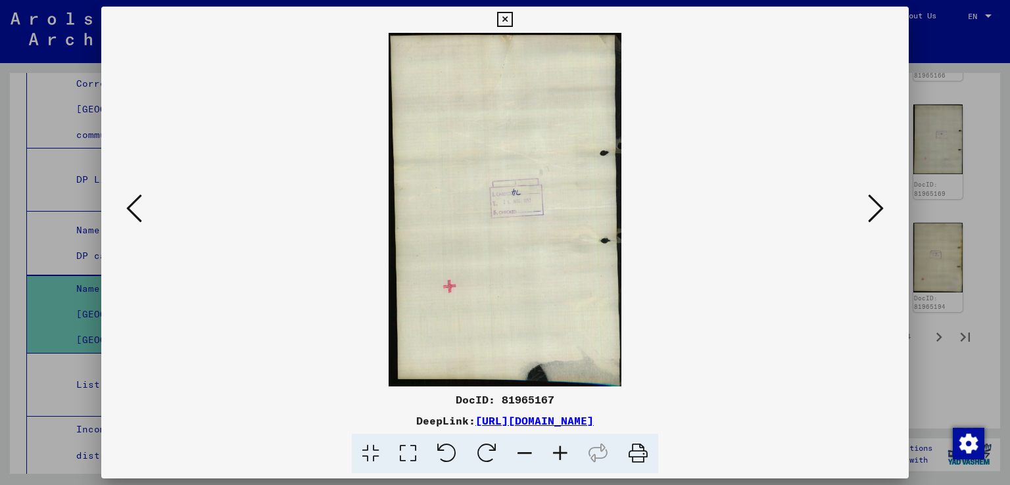
click at [870, 215] on icon at bounding box center [876, 209] width 16 height 32
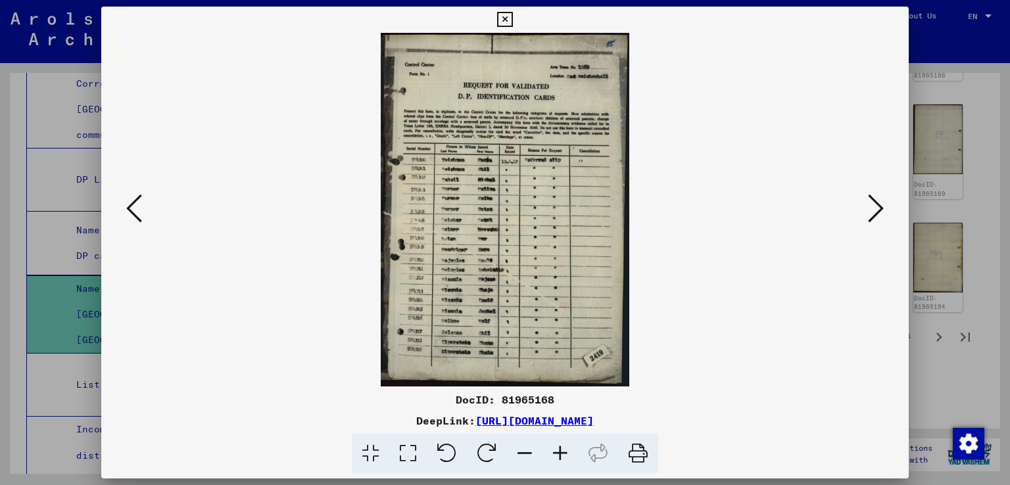
click at [870, 215] on icon at bounding box center [876, 209] width 16 height 32
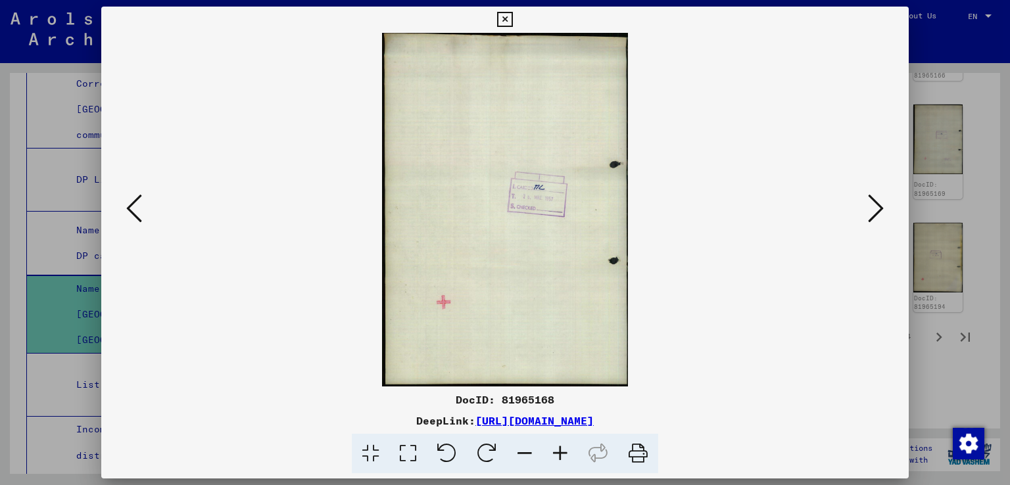
click at [870, 215] on icon at bounding box center [876, 209] width 16 height 32
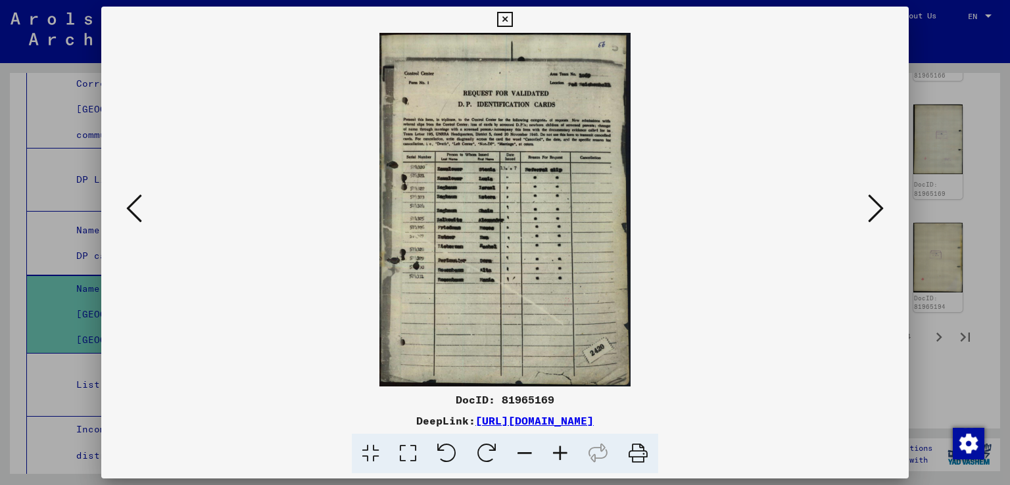
click at [561, 453] on icon at bounding box center [559, 454] width 35 height 40
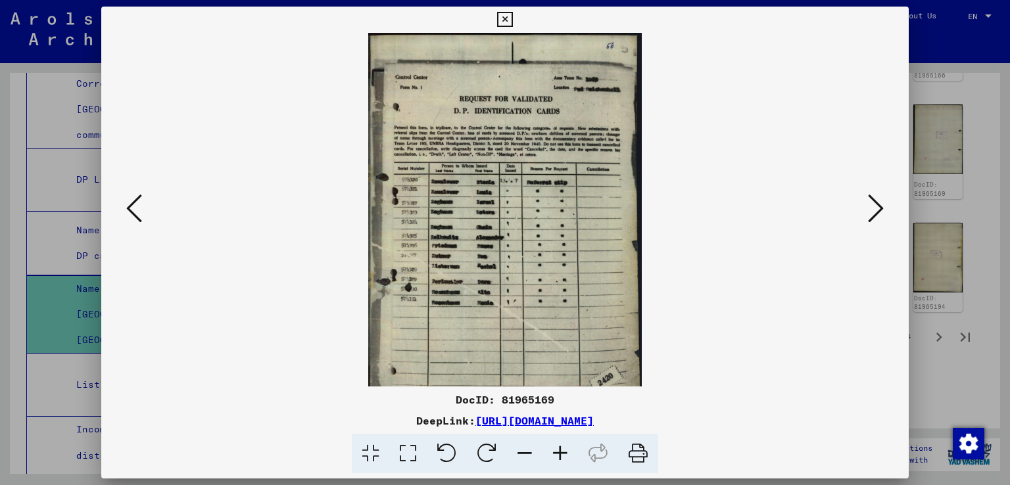
click at [561, 453] on icon at bounding box center [559, 454] width 35 height 40
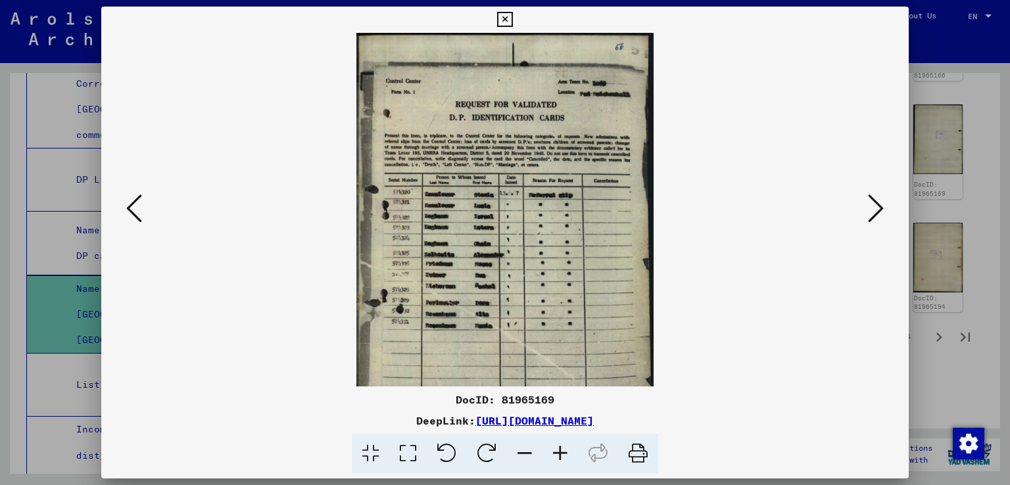
click at [521, 454] on icon at bounding box center [524, 454] width 35 height 40
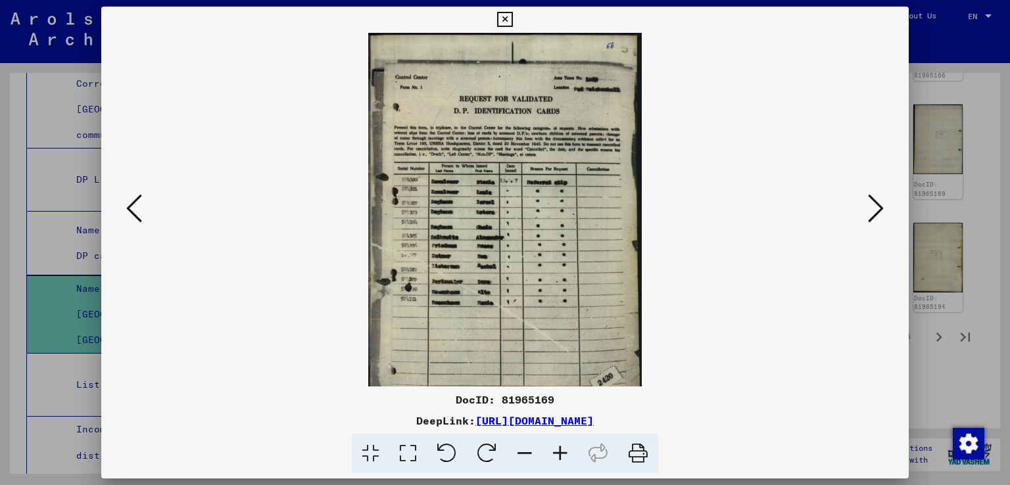
click at [878, 208] on icon at bounding box center [876, 209] width 16 height 32
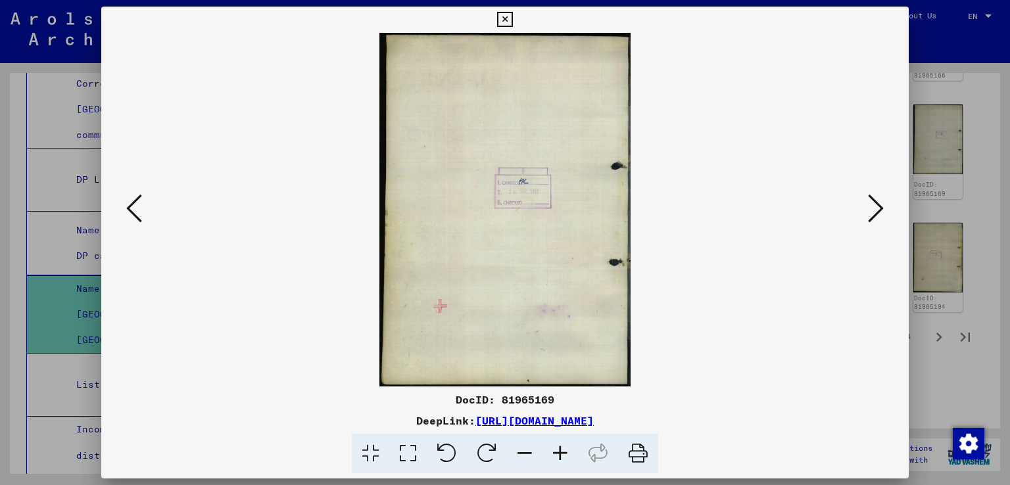
click at [878, 208] on icon at bounding box center [876, 209] width 16 height 32
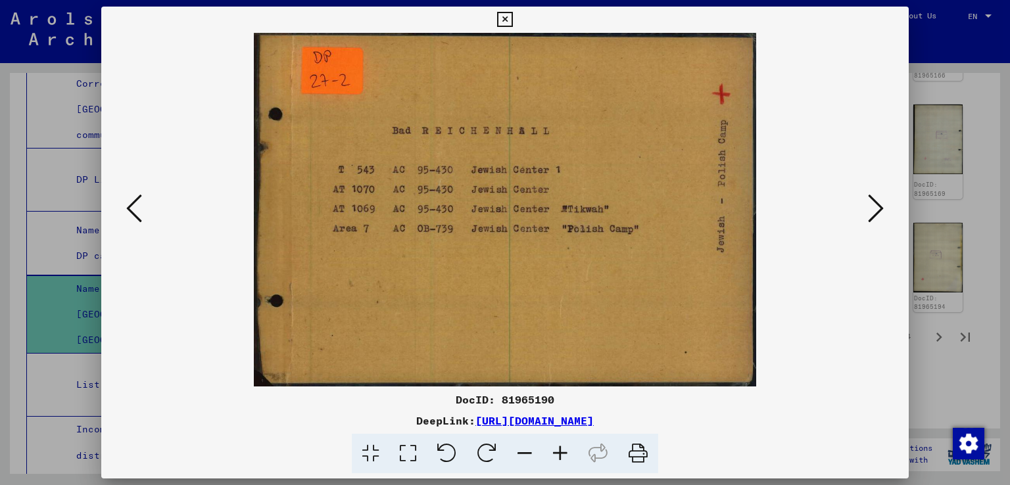
click at [878, 208] on icon at bounding box center [876, 209] width 16 height 32
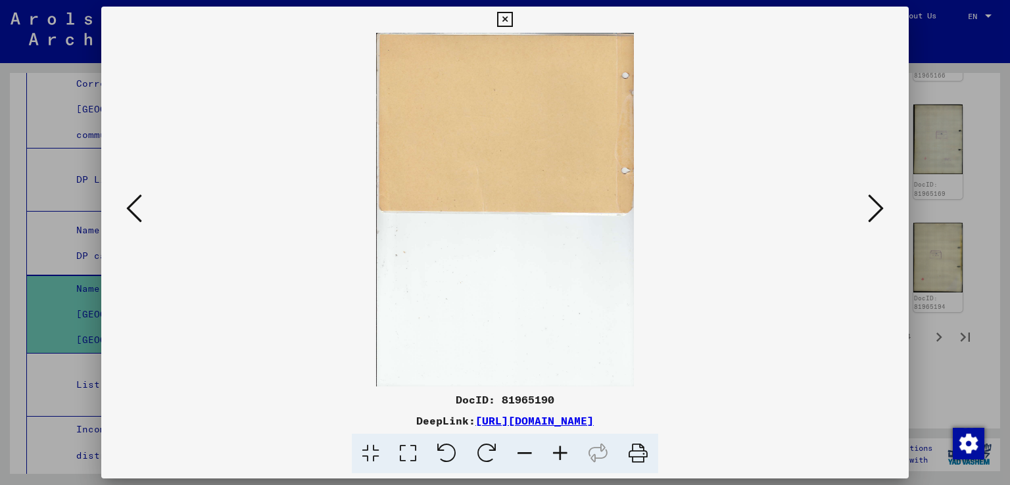
click at [878, 208] on icon at bounding box center [876, 209] width 16 height 32
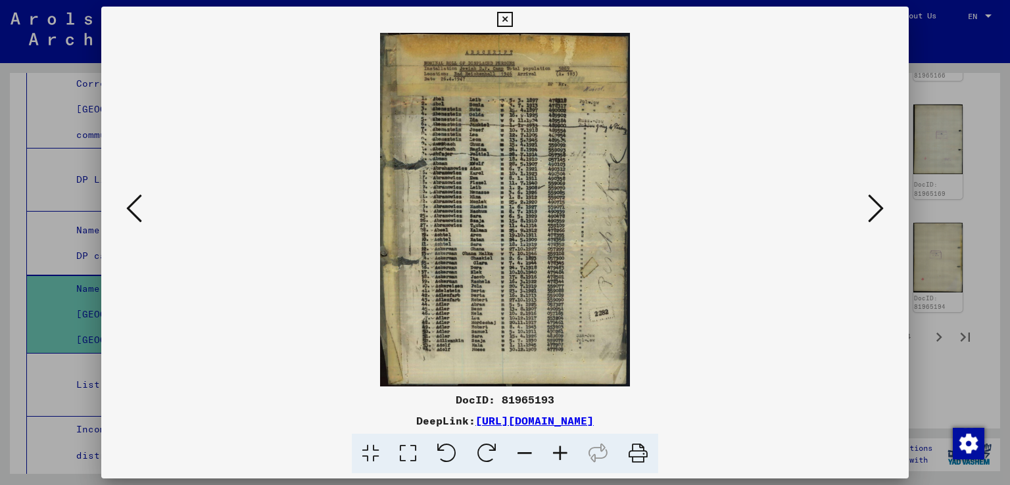
click at [878, 208] on icon at bounding box center [876, 209] width 16 height 32
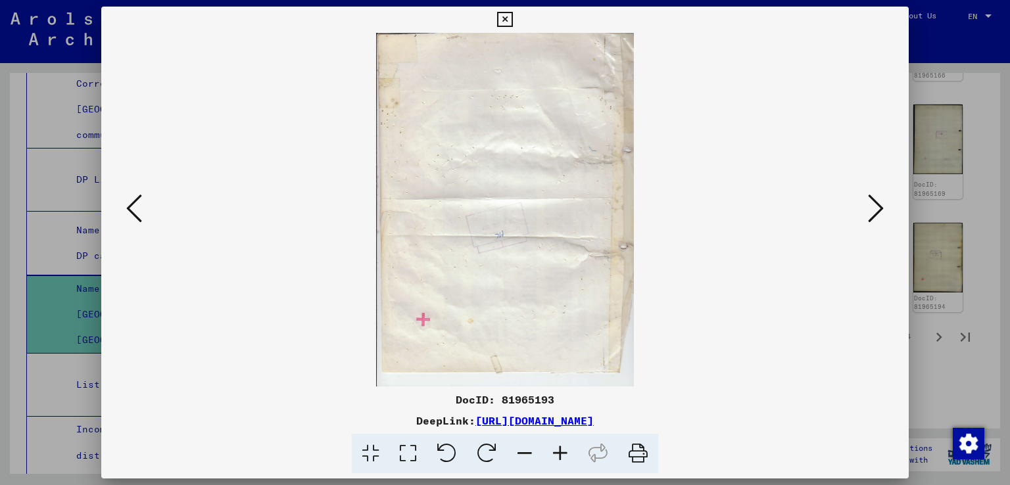
click at [878, 208] on icon at bounding box center [876, 209] width 16 height 32
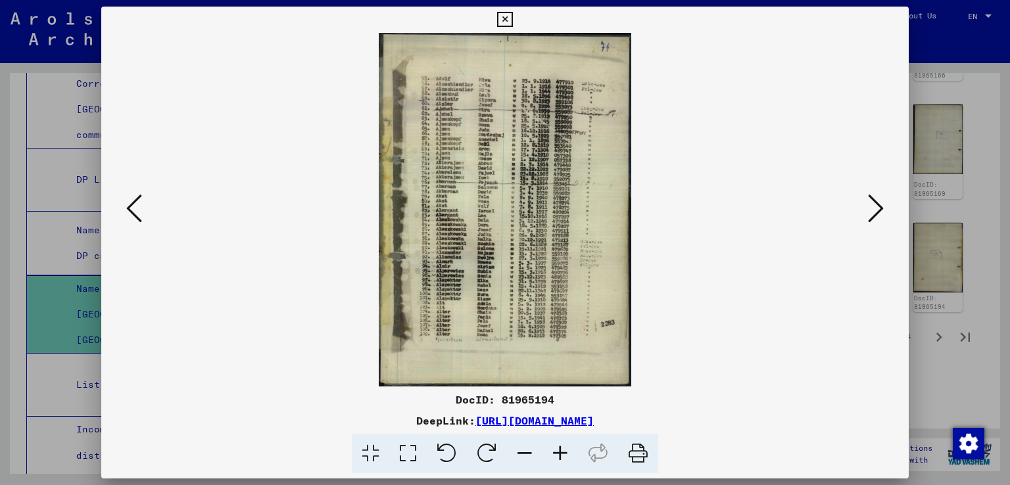
click at [878, 208] on icon at bounding box center [876, 209] width 16 height 32
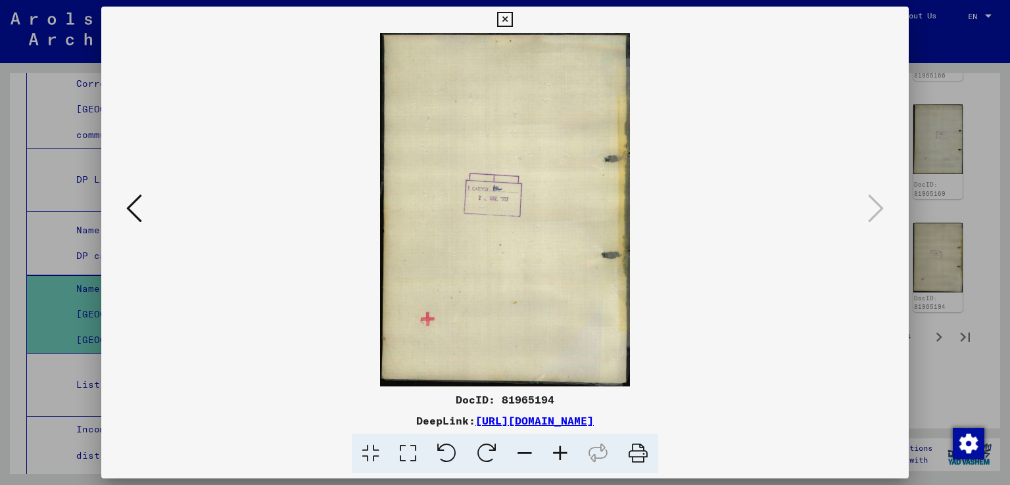
click at [509, 20] on icon at bounding box center [504, 20] width 15 height 16
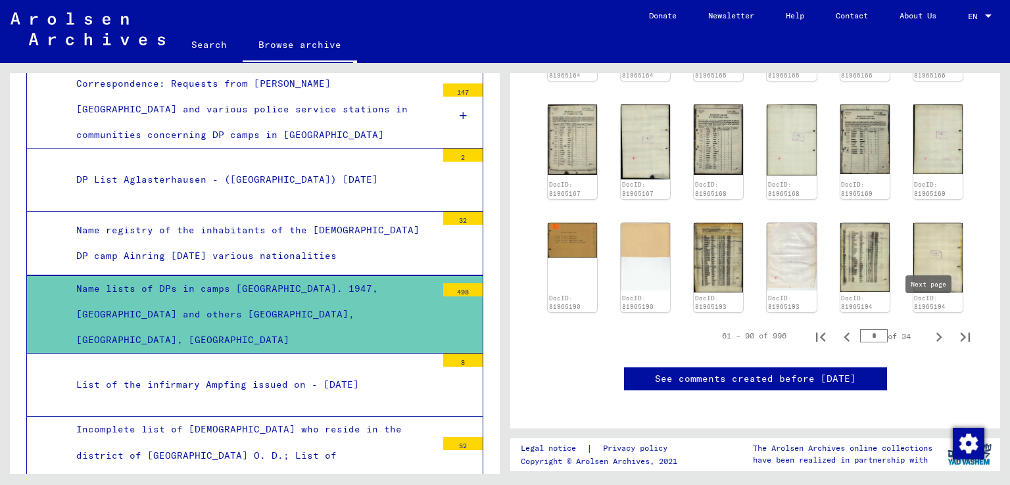
click at [931, 328] on icon "Next page" at bounding box center [938, 337] width 18 height 18
type input "*"
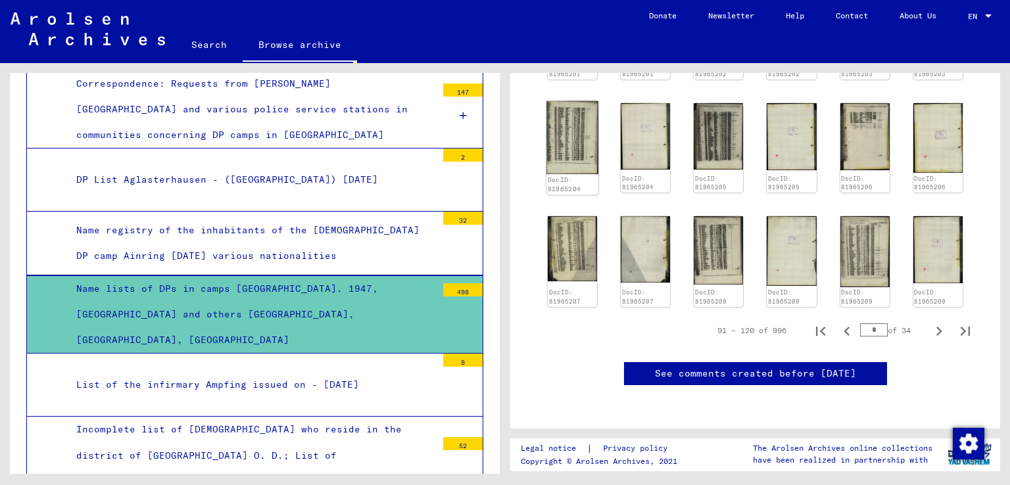
click at [573, 135] on img at bounding box center [572, 137] width 52 height 73
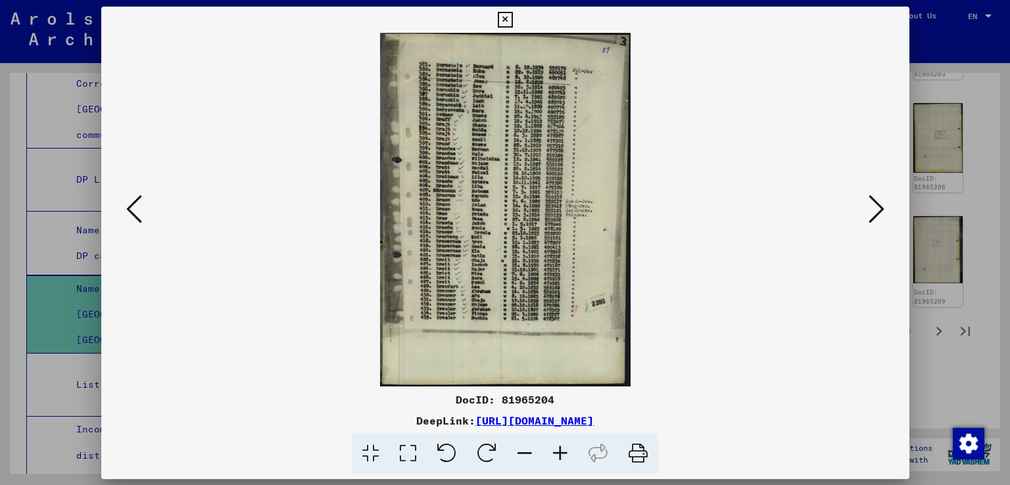
click at [573, 135] on img at bounding box center [505, 210] width 718 height 354
click at [557, 450] on icon at bounding box center [559, 454] width 35 height 40
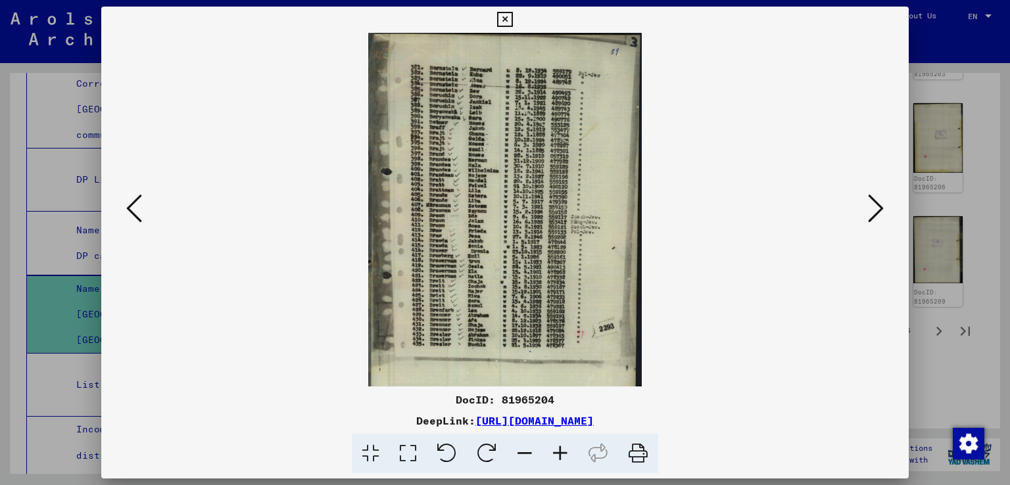
click at [133, 200] on icon at bounding box center [134, 209] width 16 height 32
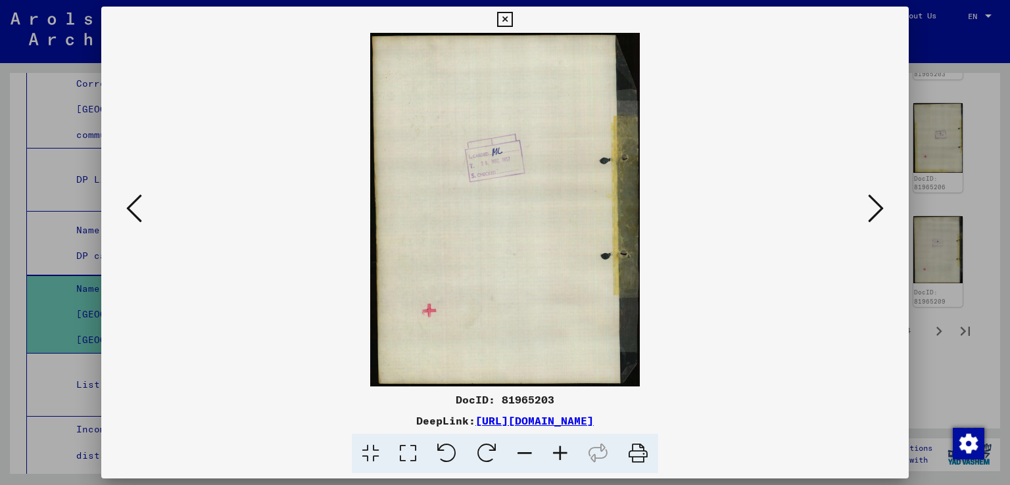
click at [133, 200] on icon at bounding box center [134, 209] width 16 height 32
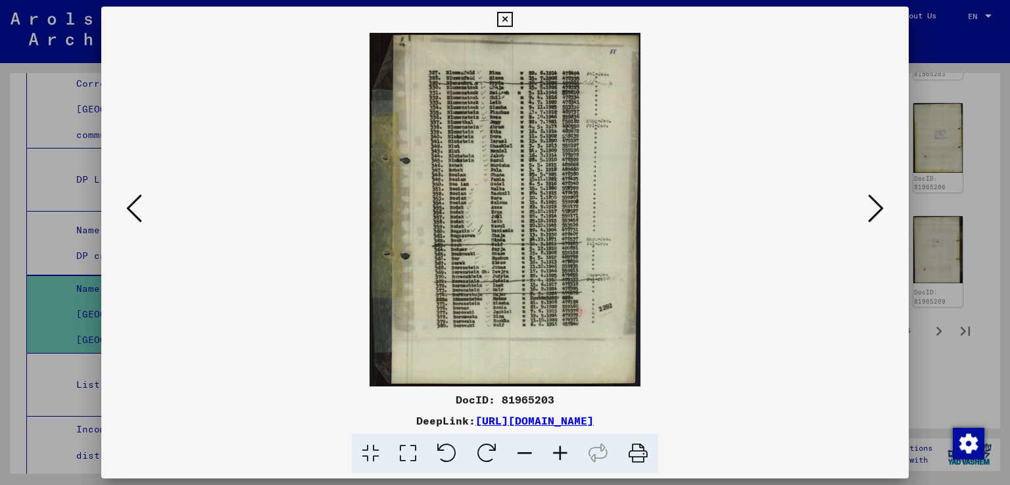
click at [137, 216] on icon at bounding box center [134, 209] width 16 height 32
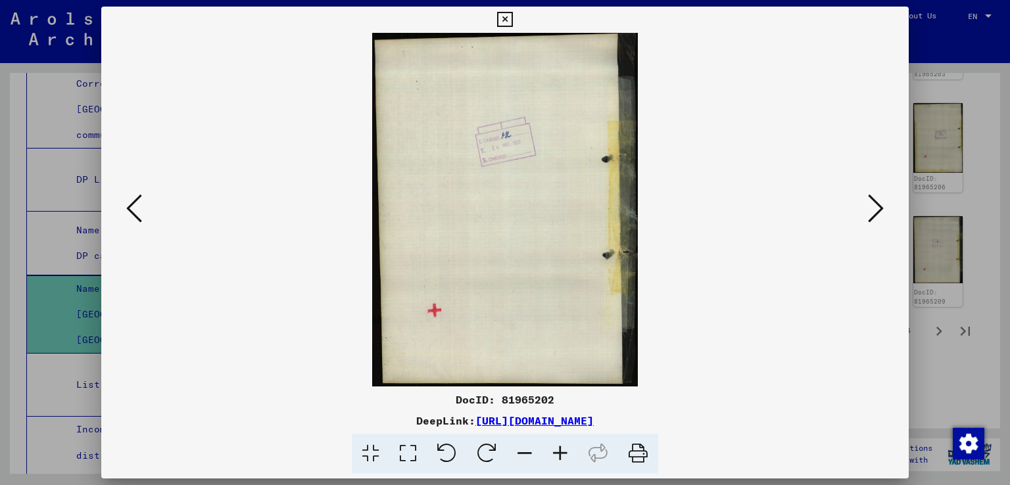
click at [137, 216] on icon at bounding box center [134, 209] width 16 height 32
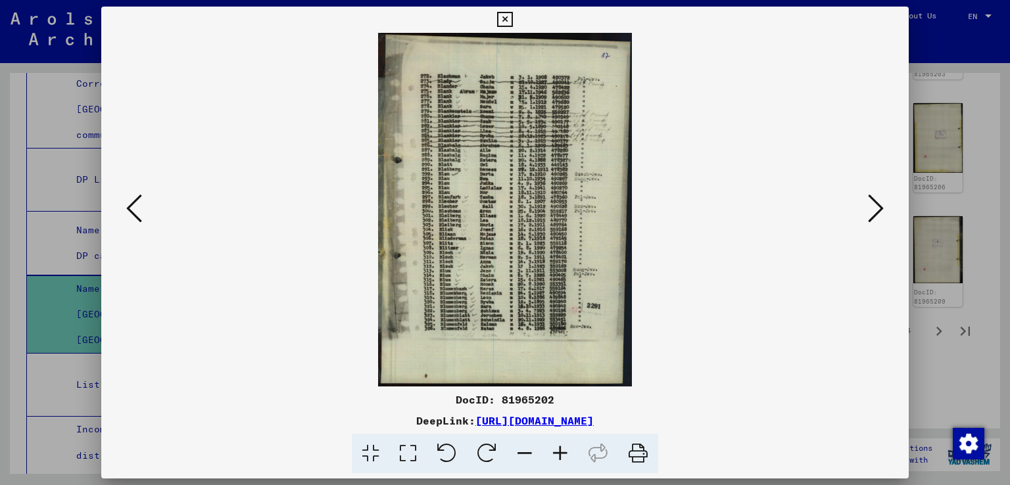
click at [137, 216] on icon at bounding box center [134, 209] width 16 height 32
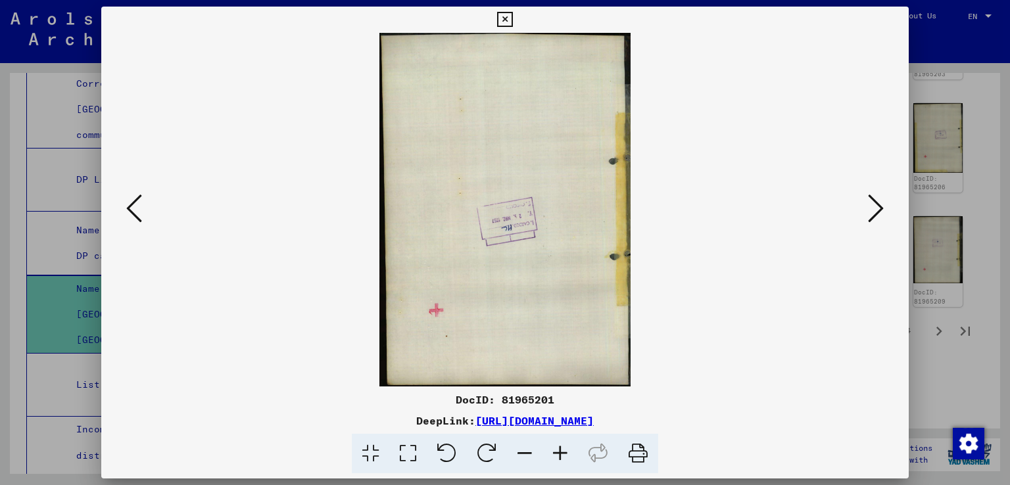
click at [137, 216] on icon at bounding box center [134, 209] width 16 height 32
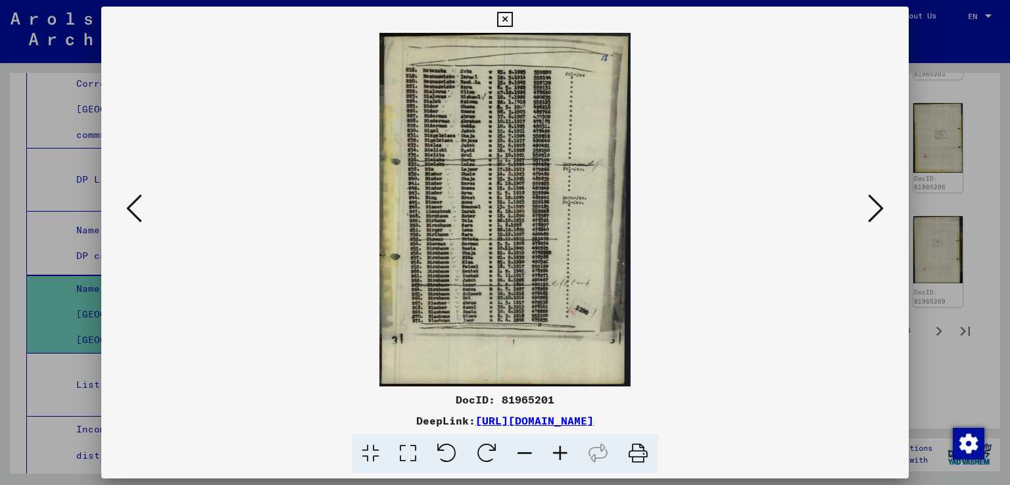
click at [137, 216] on icon at bounding box center [134, 209] width 16 height 32
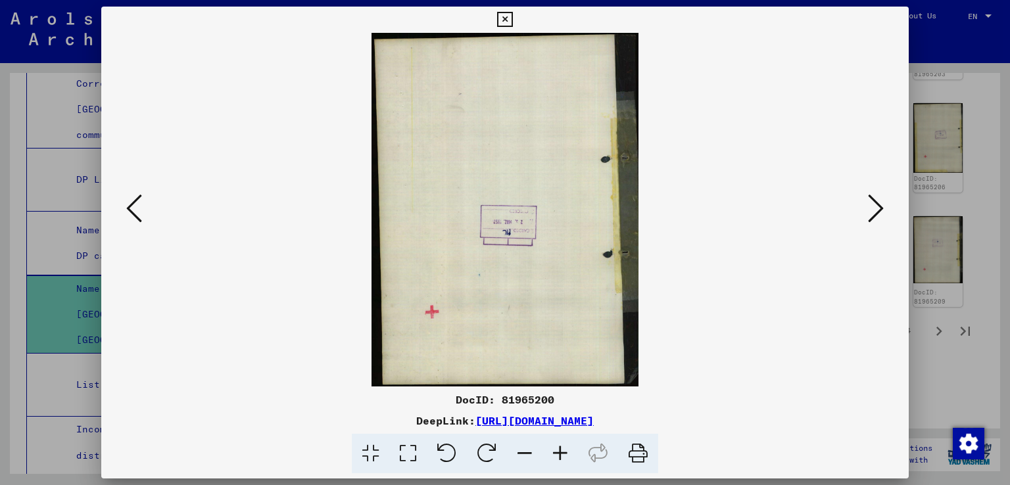
click at [137, 216] on icon at bounding box center [134, 209] width 16 height 32
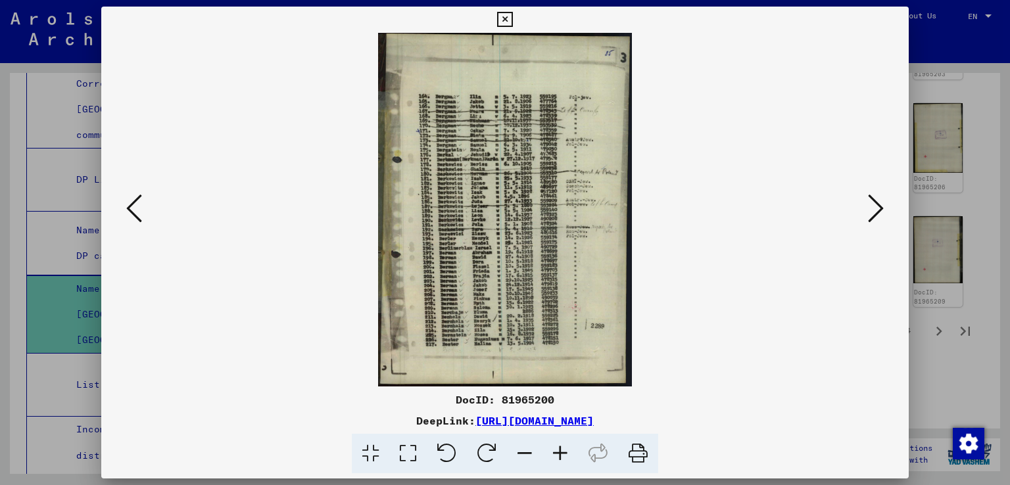
click at [137, 216] on icon at bounding box center [134, 209] width 16 height 32
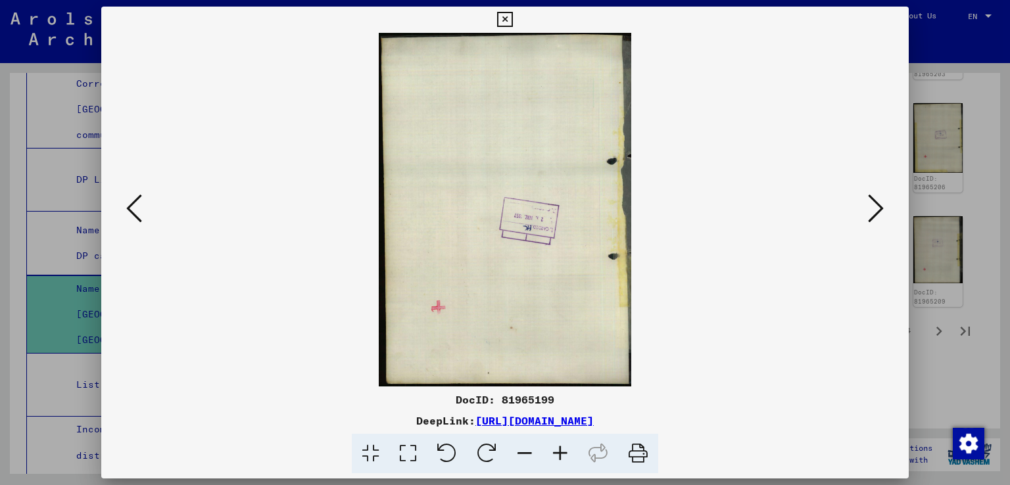
click at [137, 216] on icon at bounding box center [134, 209] width 16 height 32
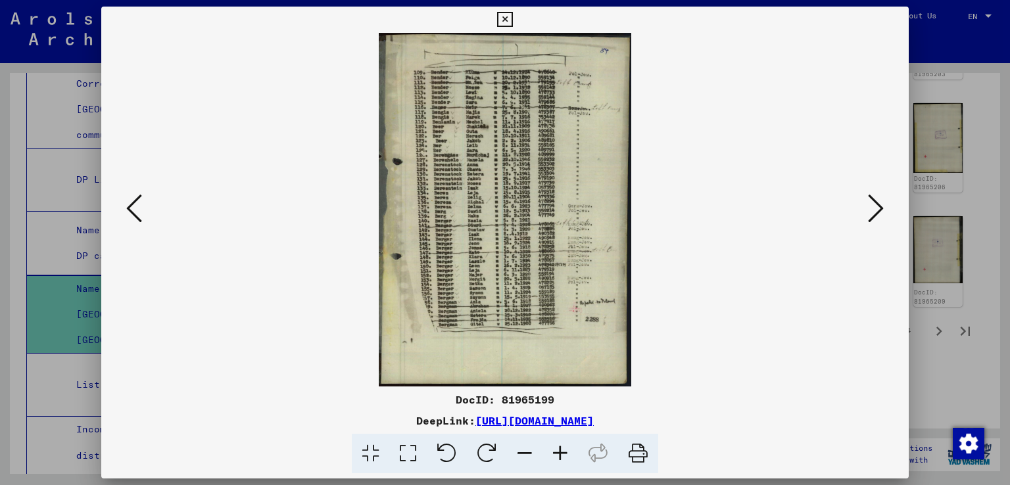
click at [137, 216] on icon at bounding box center [134, 209] width 16 height 32
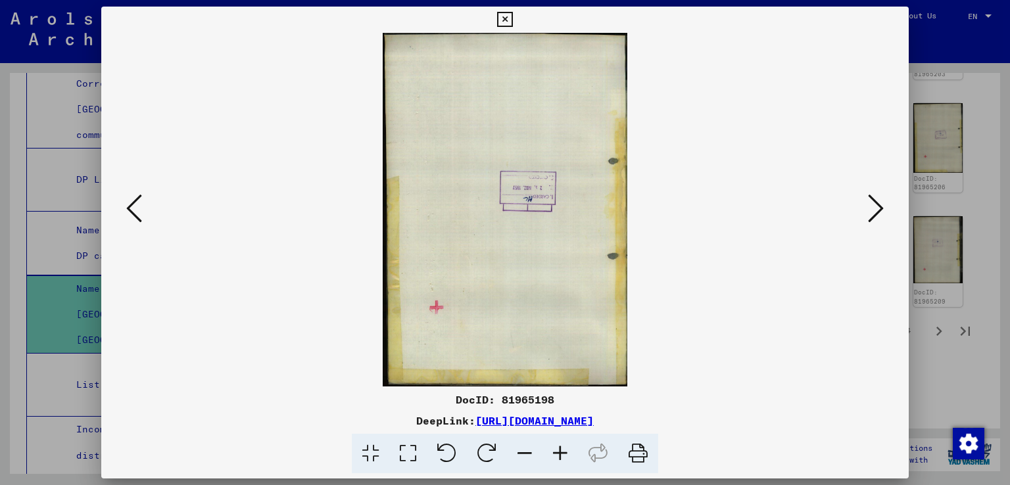
click at [137, 216] on icon at bounding box center [134, 209] width 16 height 32
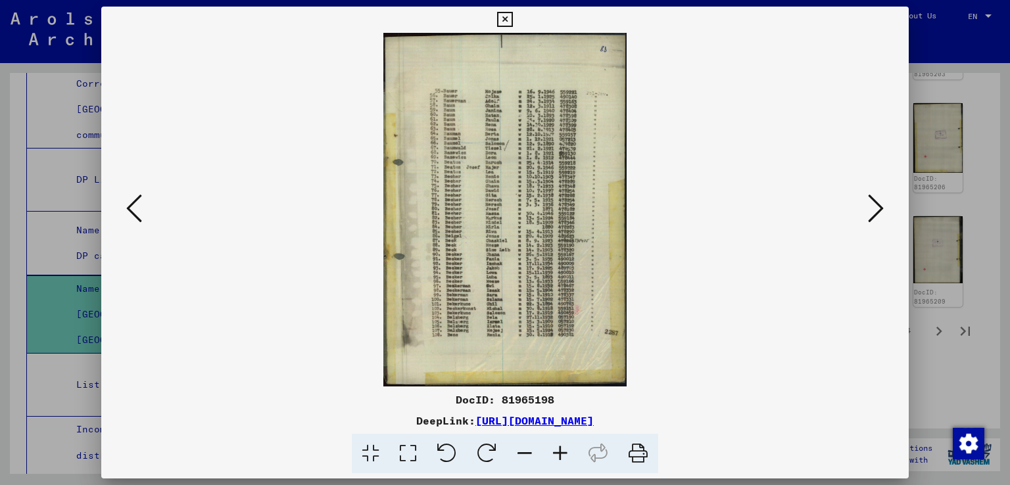
click at [137, 216] on icon at bounding box center [134, 209] width 16 height 32
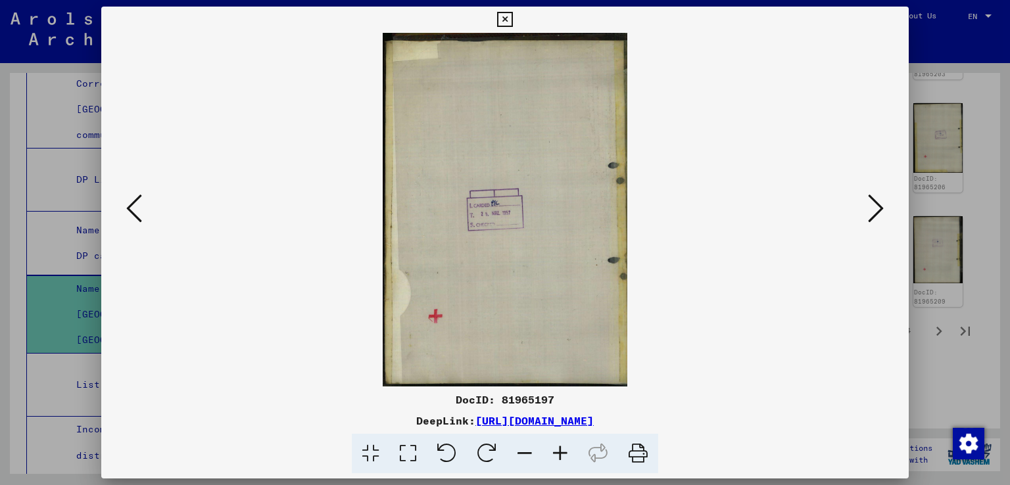
click at [137, 216] on icon at bounding box center [134, 209] width 16 height 32
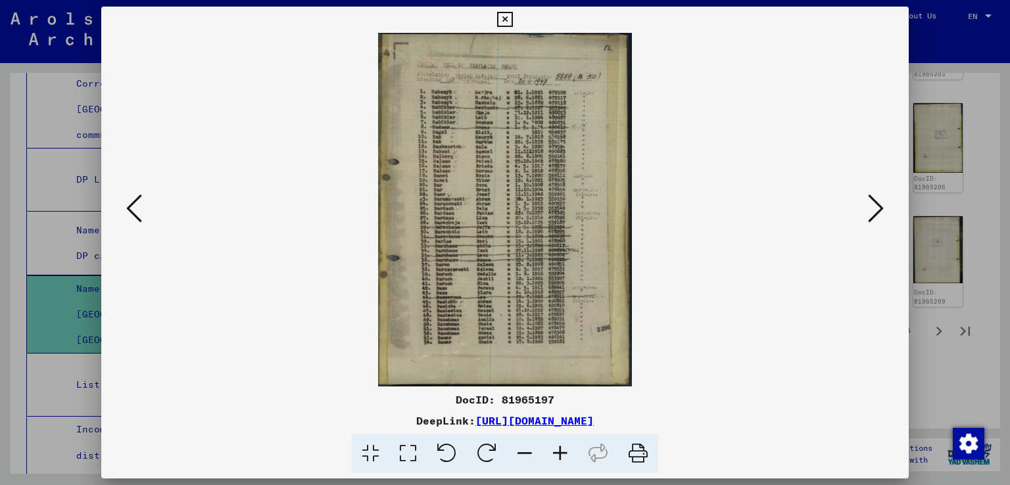
click at [877, 212] on icon at bounding box center [876, 209] width 16 height 32
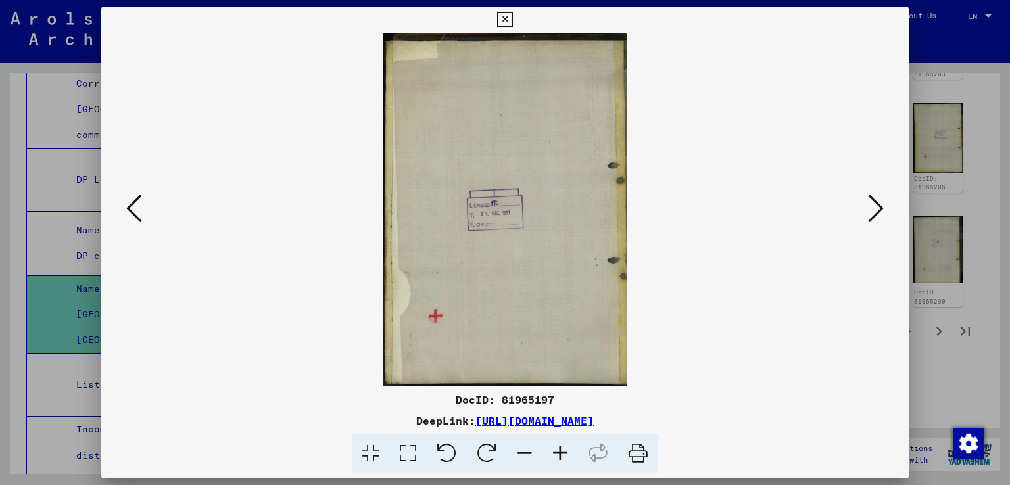
click at [877, 212] on icon at bounding box center [876, 209] width 16 height 32
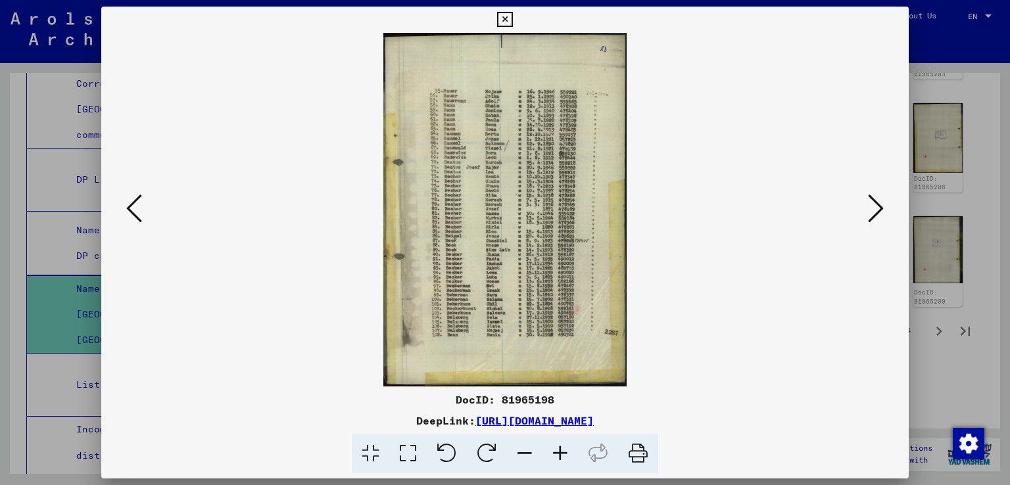
click at [877, 212] on icon at bounding box center [876, 209] width 16 height 32
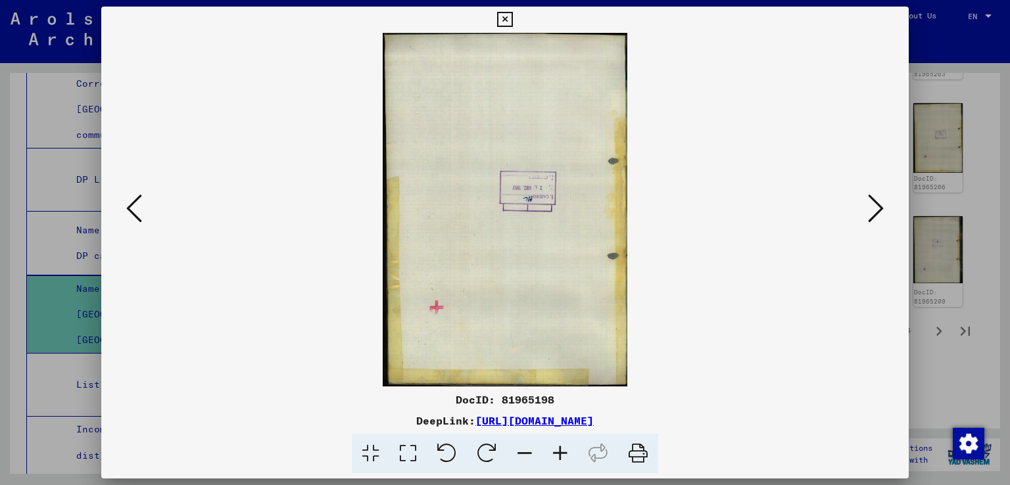
click at [878, 211] on icon at bounding box center [876, 209] width 16 height 32
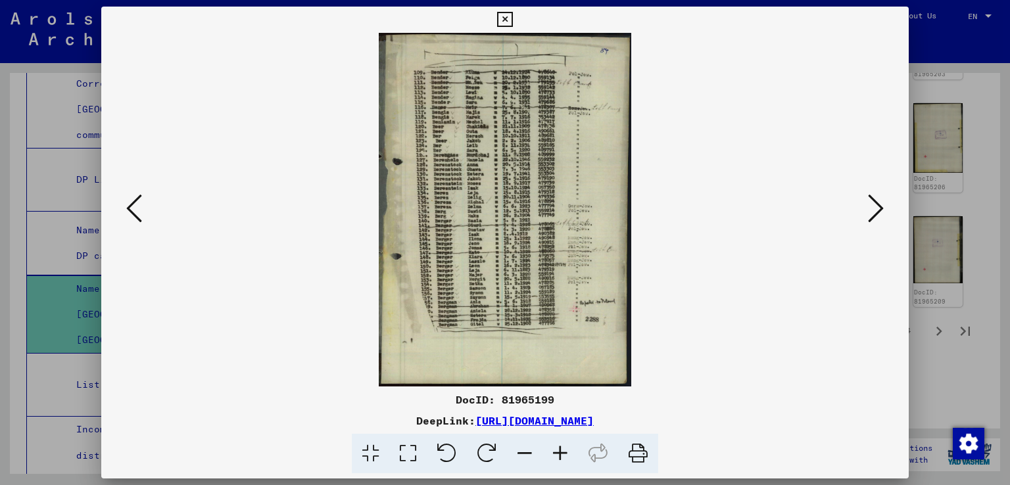
click at [878, 211] on icon at bounding box center [876, 209] width 16 height 32
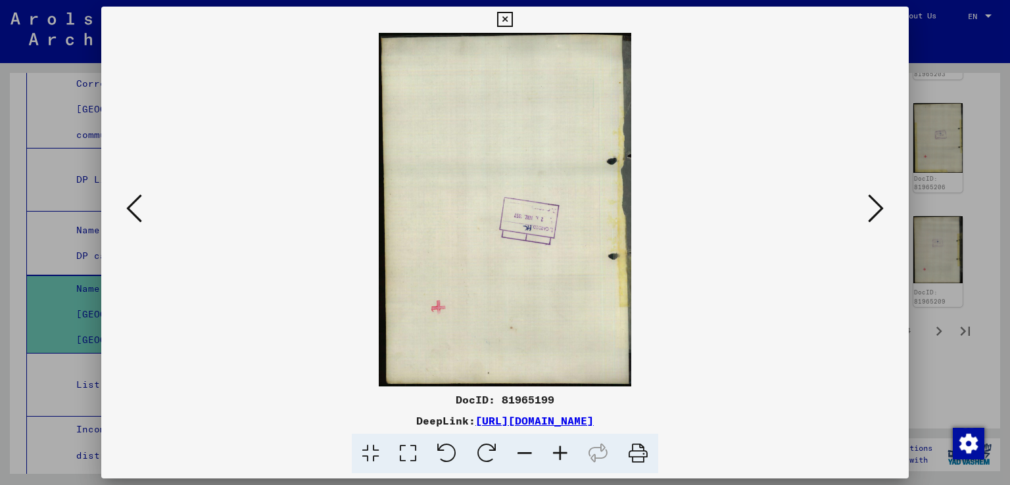
click at [878, 211] on icon at bounding box center [876, 209] width 16 height 32
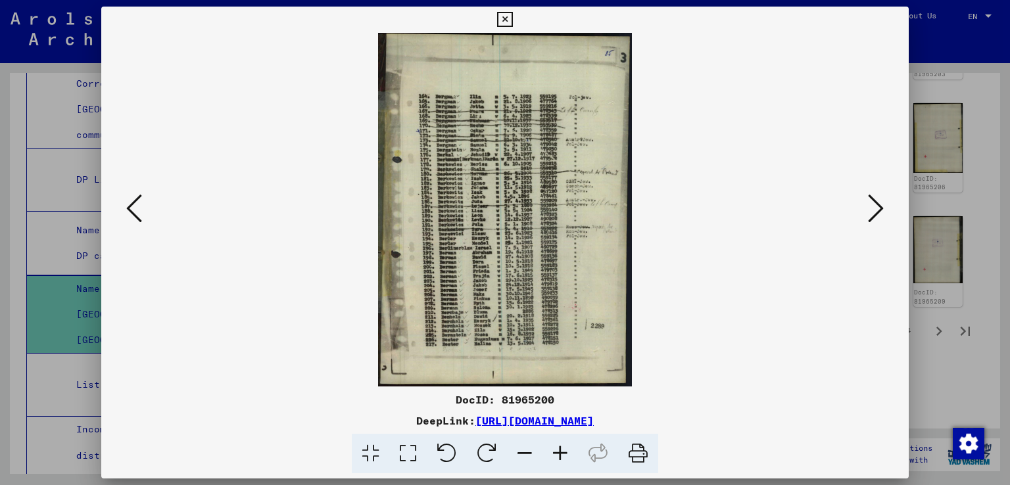
click at [878, 211] on icon at bounding box center [876, 209] width 16 height 32
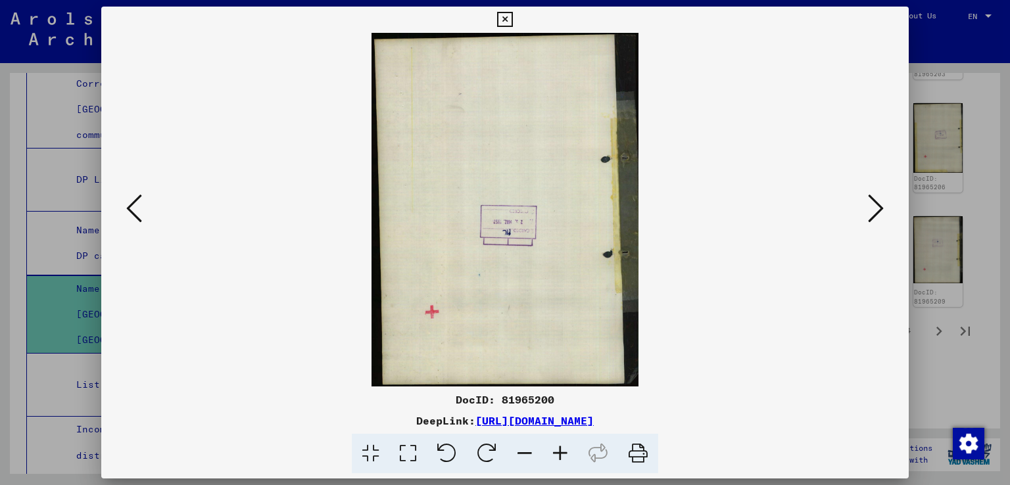
click at [878, 211] on icon at bounding box center [876, 209] width 16 height 32
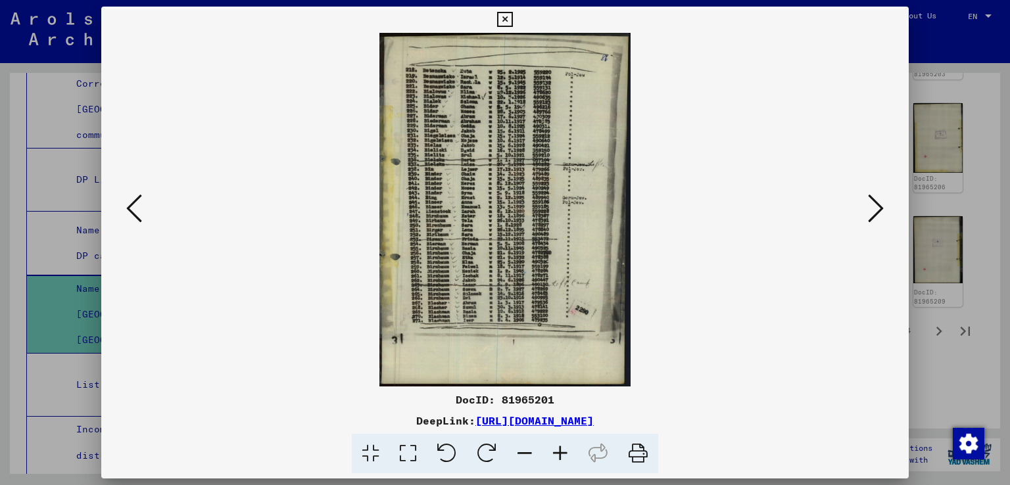
click at [878, 211] on icon at bounding box center [876, 209] width 16 height 32
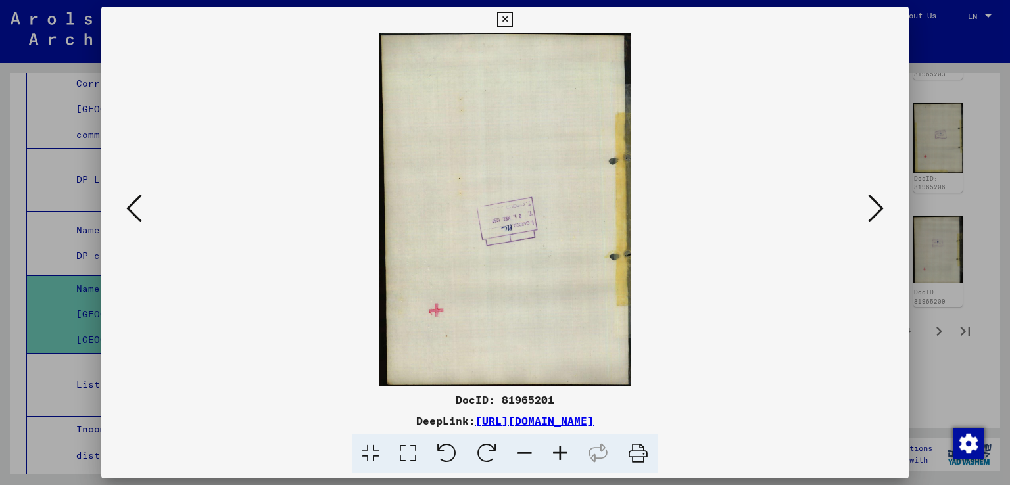
click at [878, 211] on icon at bounding box center [876, 209] width 16 height 32
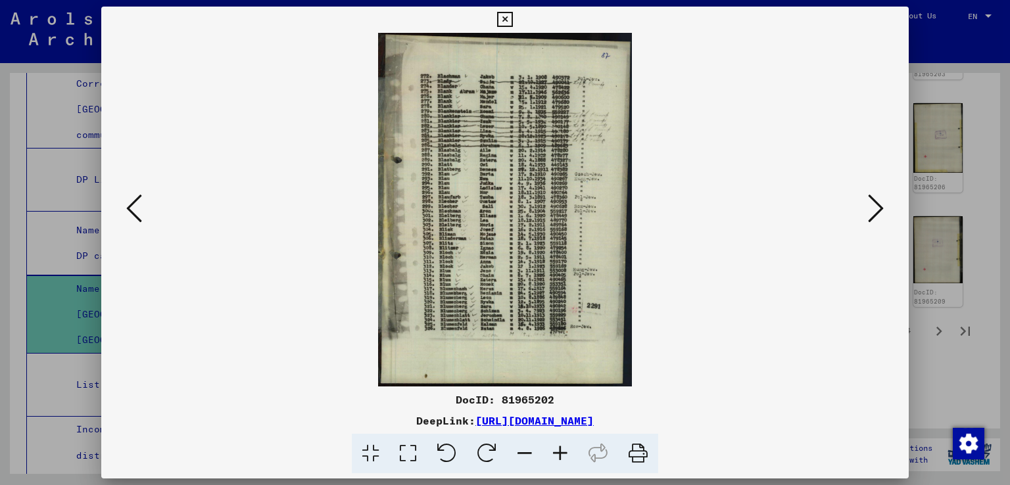
click at [878, 211] on icon at bounding box center [876, 209] width 16 height 32
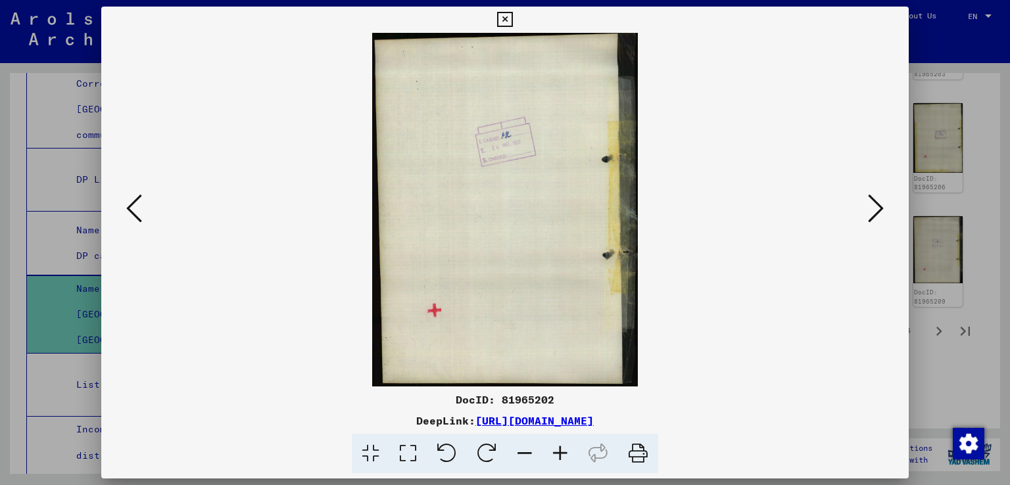
click at [878, 211] on icon at bounding box center [876, 209] width 16 height 32
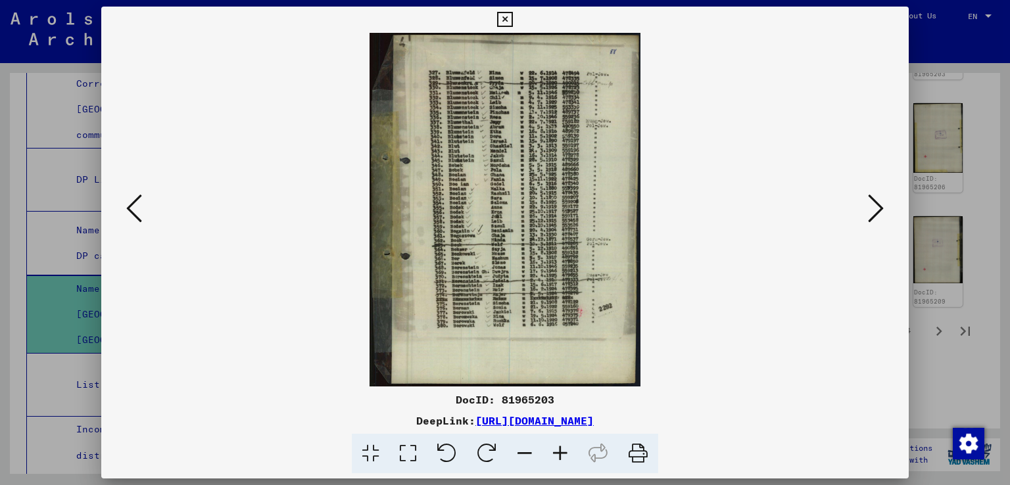
click at [878, 211] on icon at bounding box center [876, 209] width 16 height 32
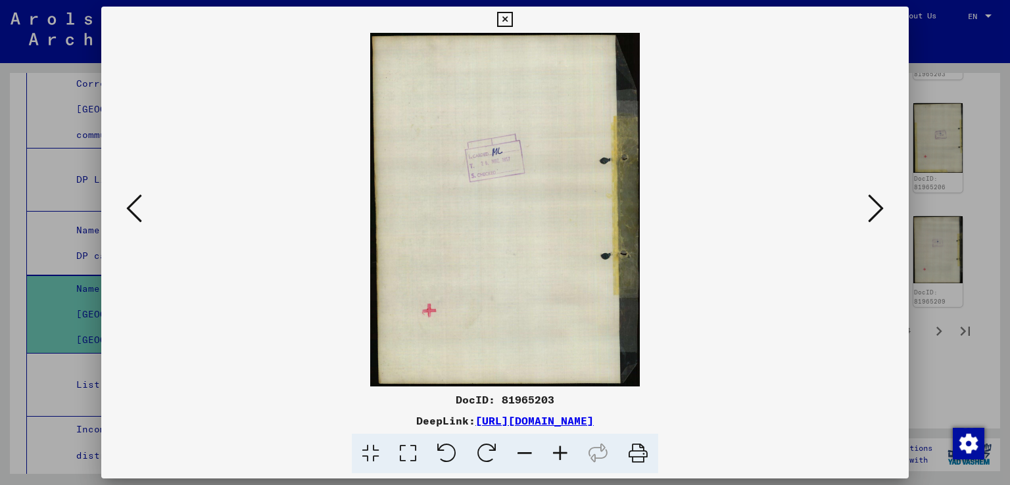
click at [878, 211] on icon at bounding box center [876, 209] width 16 height 32
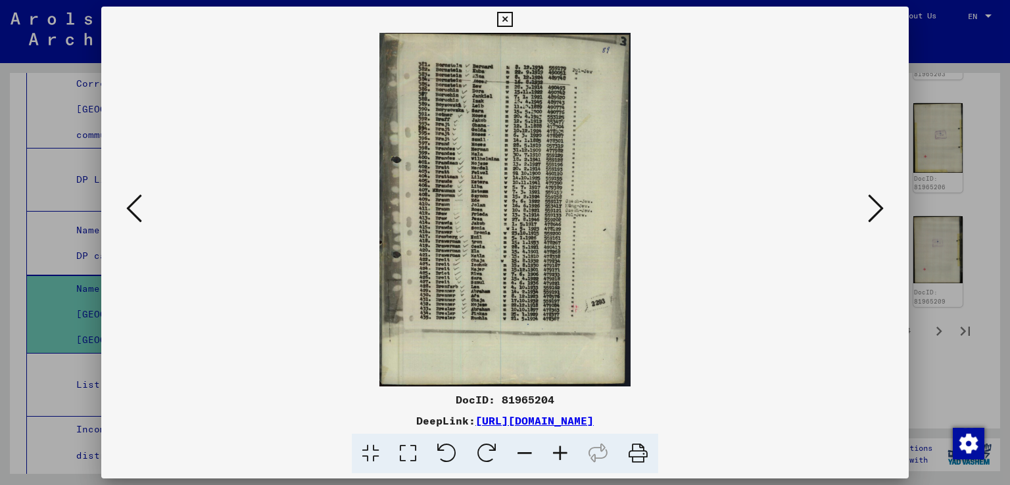
click at [878, 211] on icon at bounding box center [876, 209] width 16 height 32
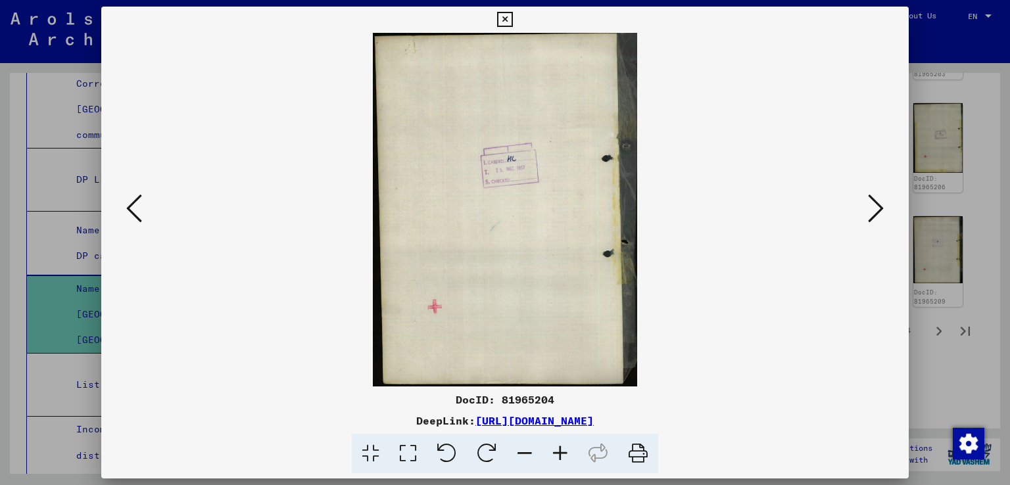
click at [878, 211] on icon at bounding box center [876, 209] width 16 height 32
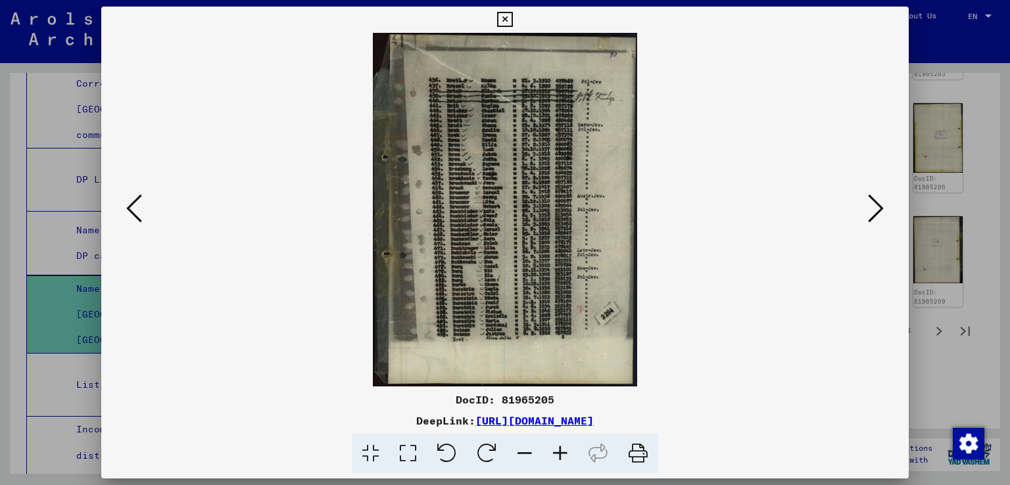
click at [878, 211] on icon at bounding box center [876, 209] width 16 height 32
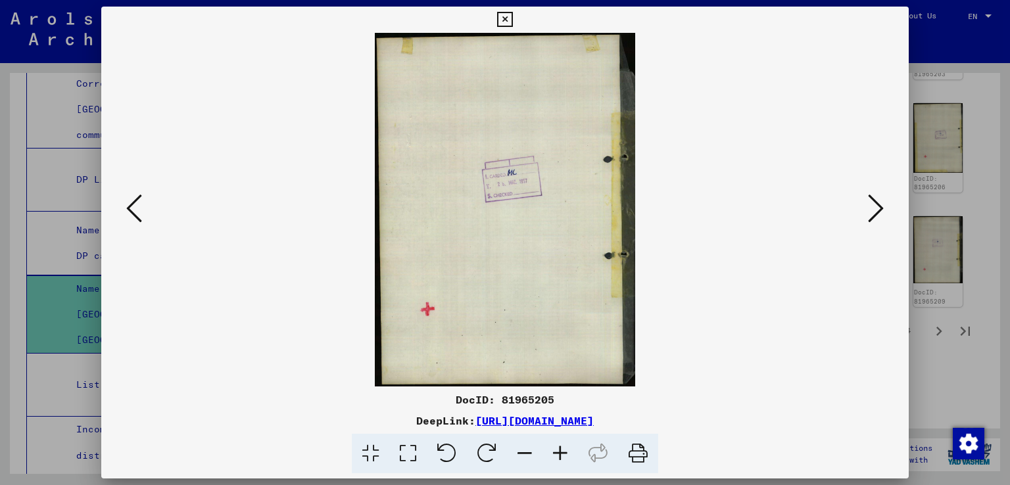
click at [878, 211] on icon at bounding box center [876, 209] width 16 height 32
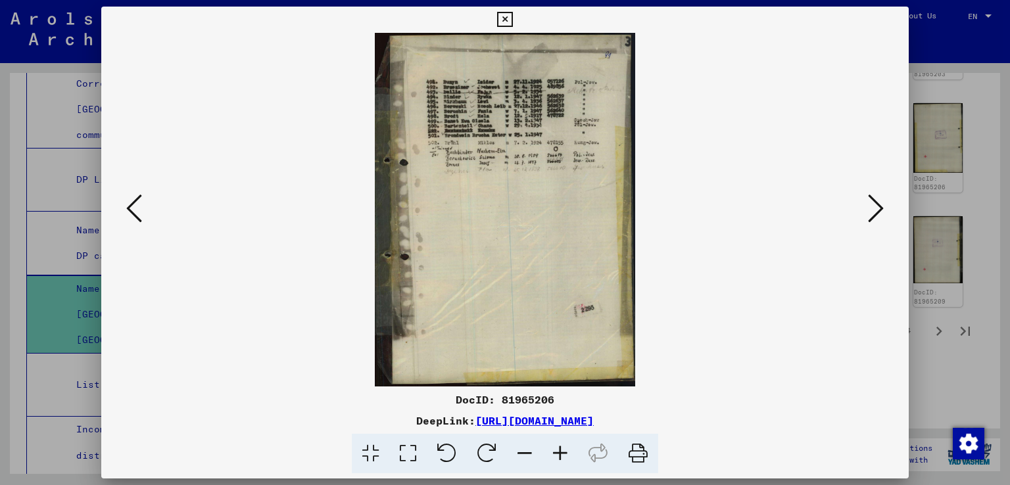
click at [878, 211] on icon at bounding box center [876, 209] width 16 height 32
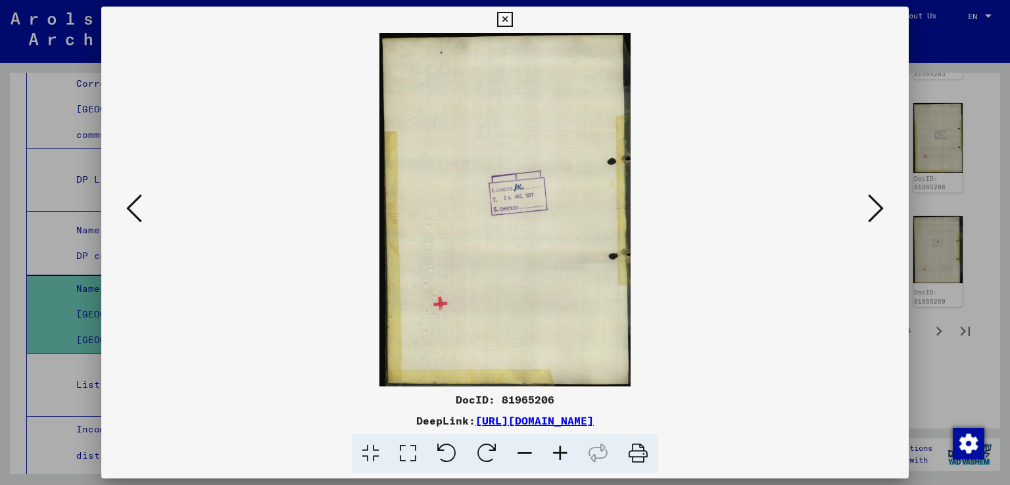
click at [878, 211] on icon at bounding box center [876, 209] width 16 height 32
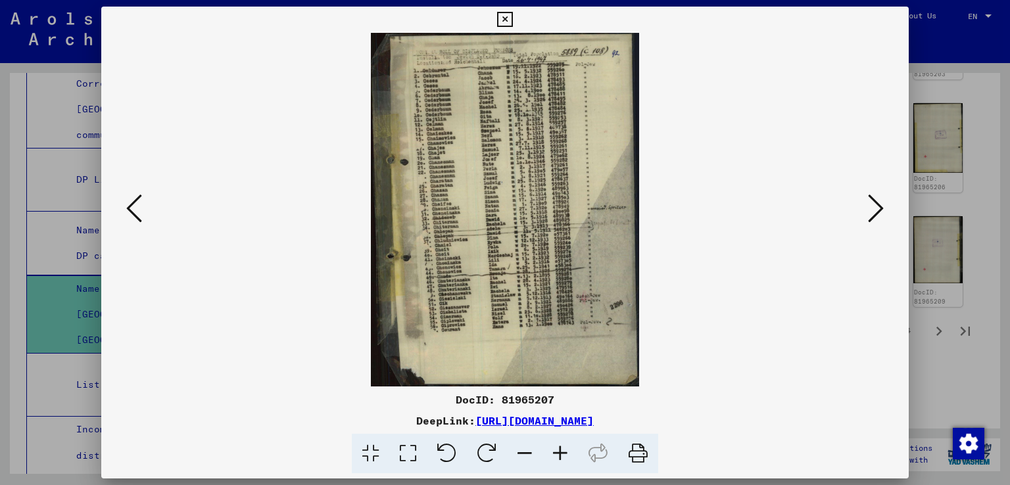
click at [878, 211] on icon at bounding box center [876, 209] width 16 height 32
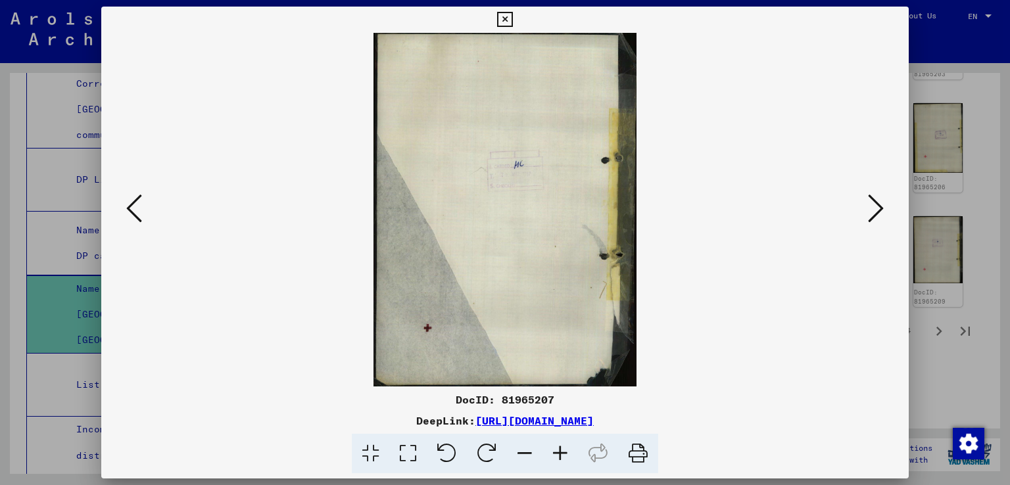
click at [878, 211] on icon at bounding box center [876, 209] width 16 height 32
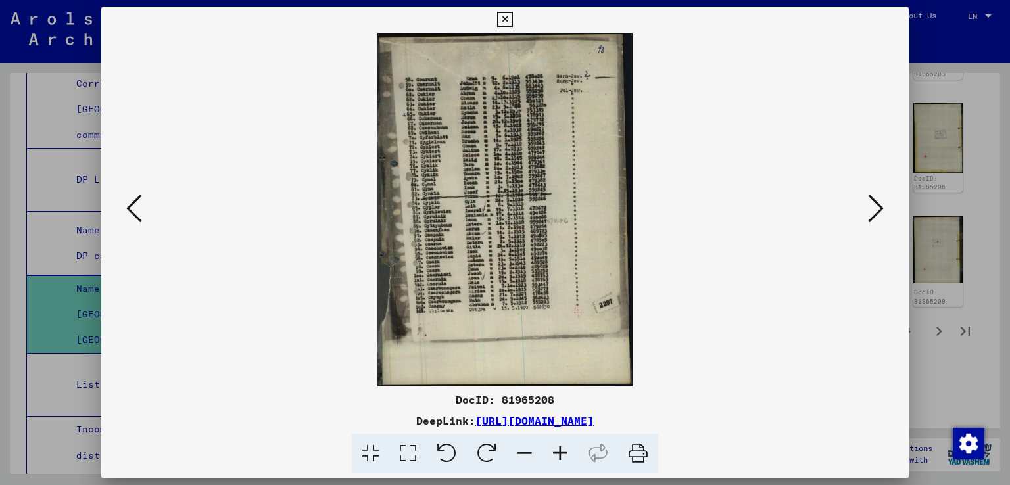
click at [878, 211] on icon at bounding box center [876, 209] width 16 height 32
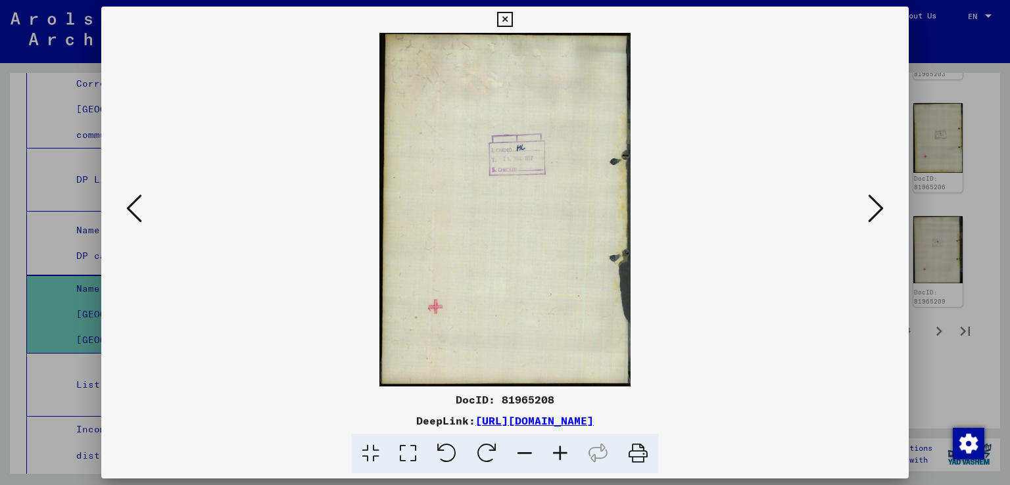
click at [878, 211] on icon at bounding box center [876, 209] width 16 height 32
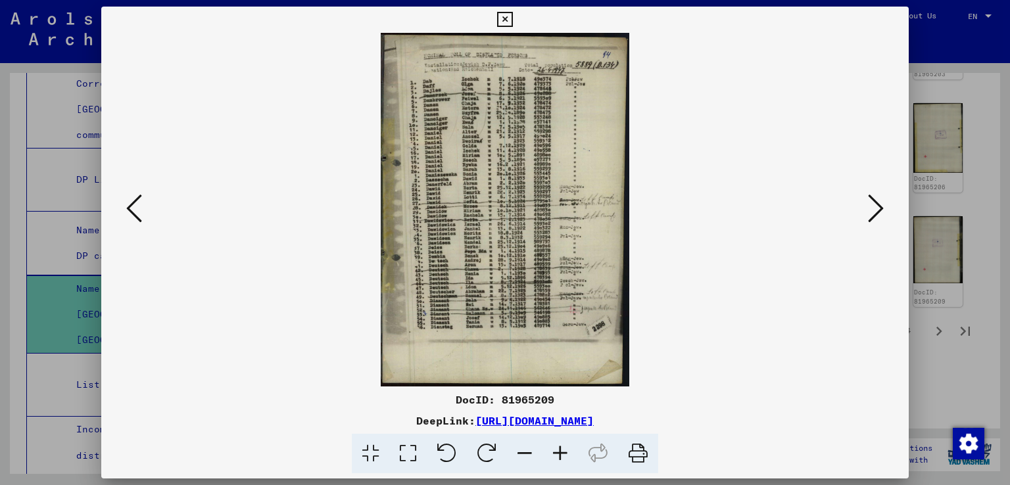
click at [878, 211] on icon at bounding box center [876, 209] width 16 height 32
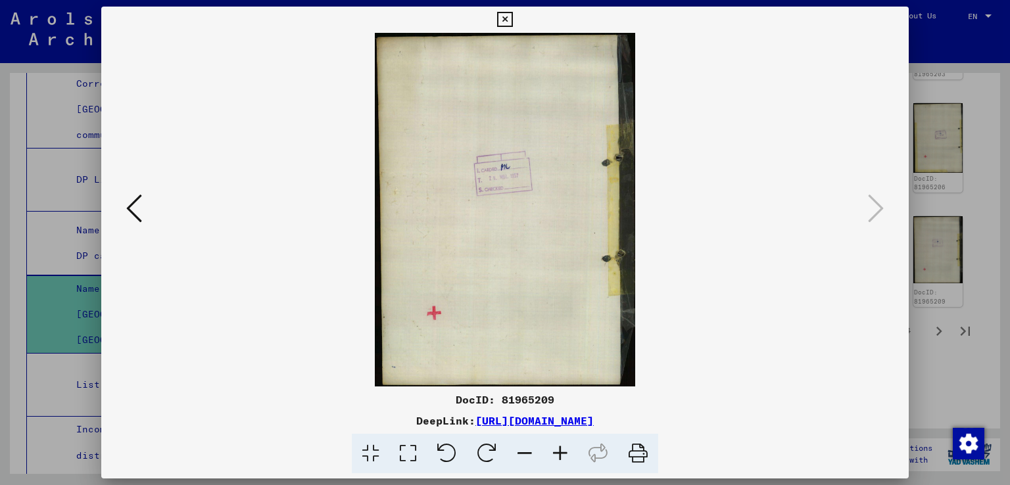
click at [505, 19] on icon at bounding box center [504, 20] width 15 height 16
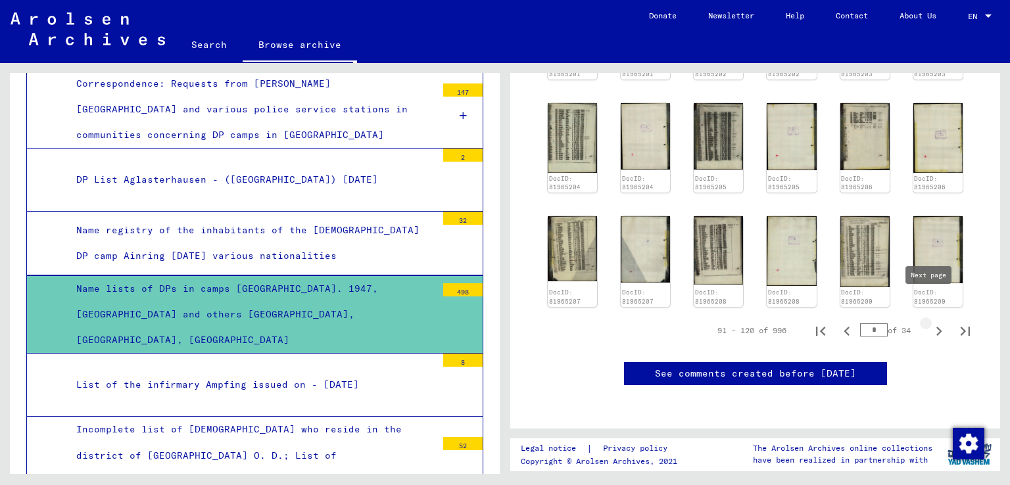
click at [936, 327] on icon "Next page" at bounding box center [939, 331] width 6 height 9
type input "*"
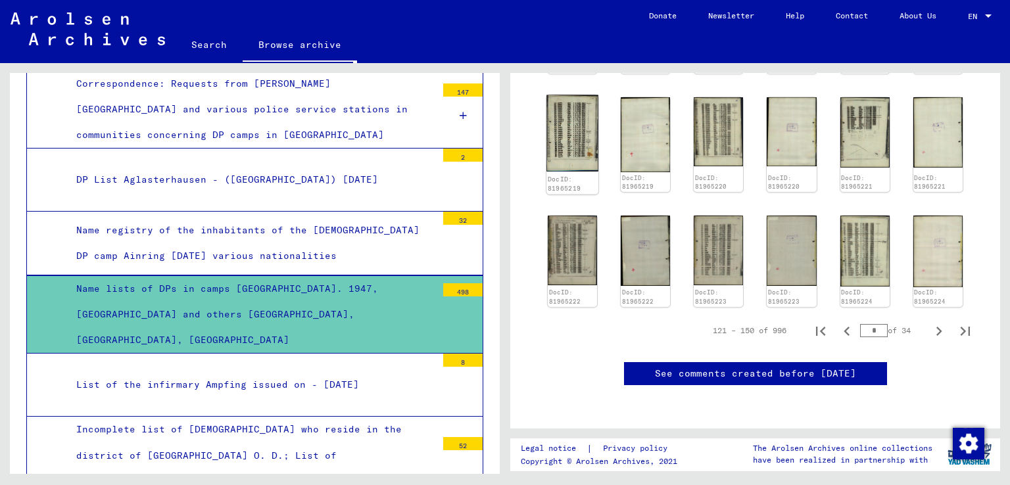
click at [570, 119] on img at bounding box center [572, 133] width 52 height 77
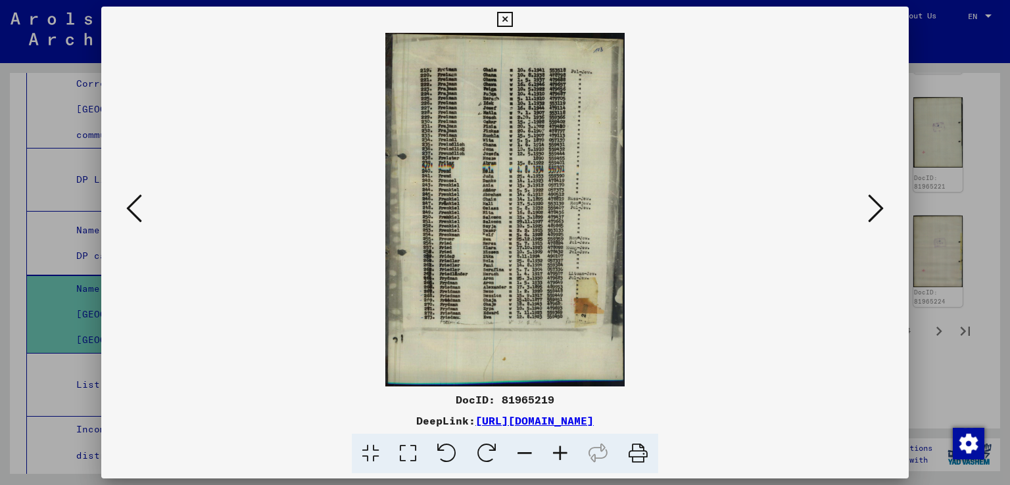
click at [880, 208] on icon at bounding box center [876, 209] width 16 height 32
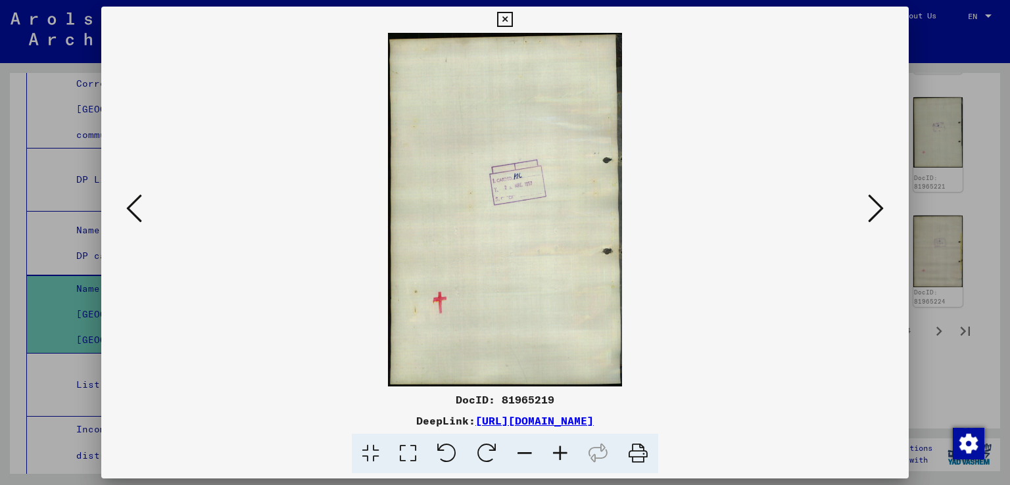
click at [880, 208] on icon at bounding box center [876, 209] width 16 height 32
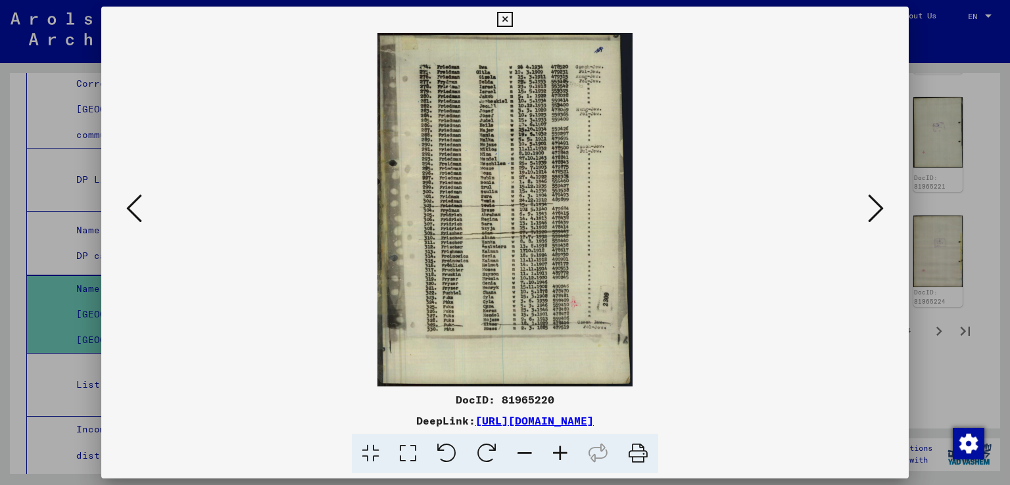
click at [880, 208] on icon at bounding box center [876, 209] width 16 height 32
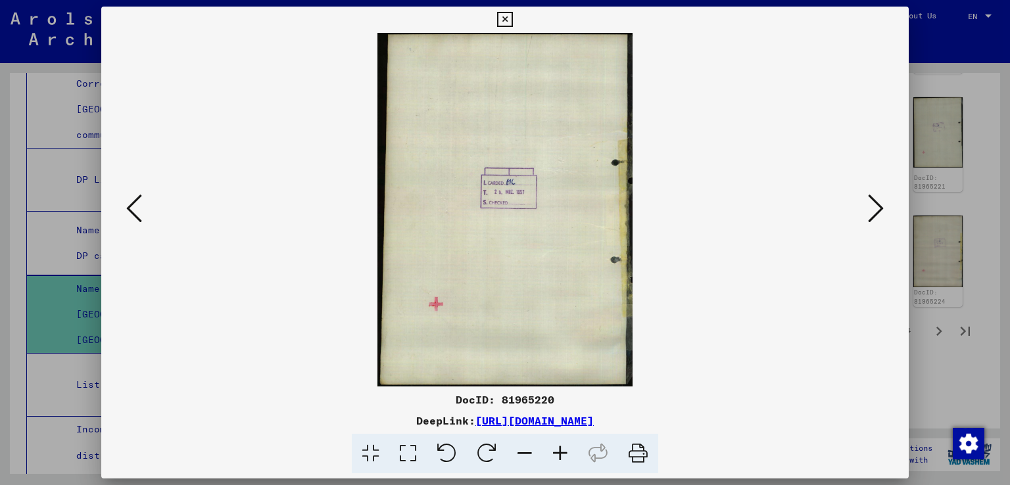
click at [880, 208] on icon at bounding box center [876, 209] width 16 height 32
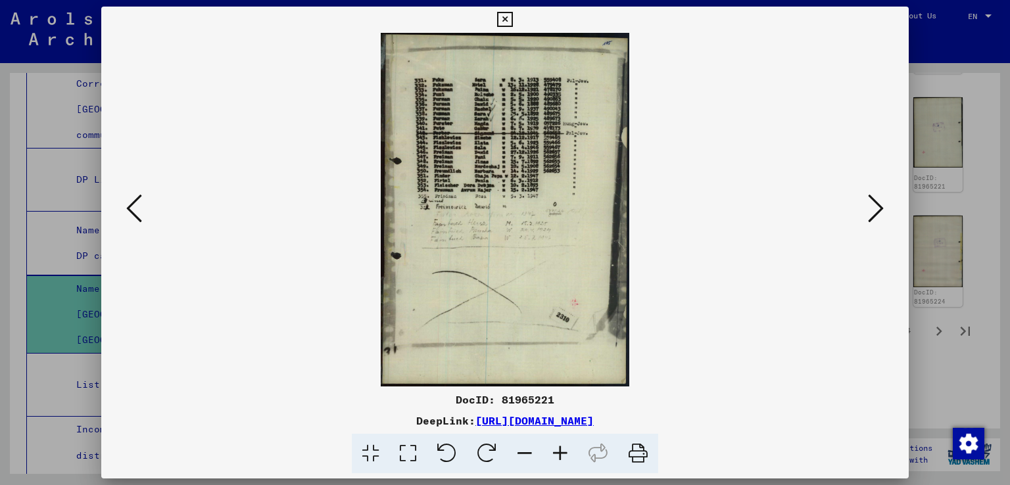
click at [880, 208] on icon at bounding box center [876, 209] width 16 height 32
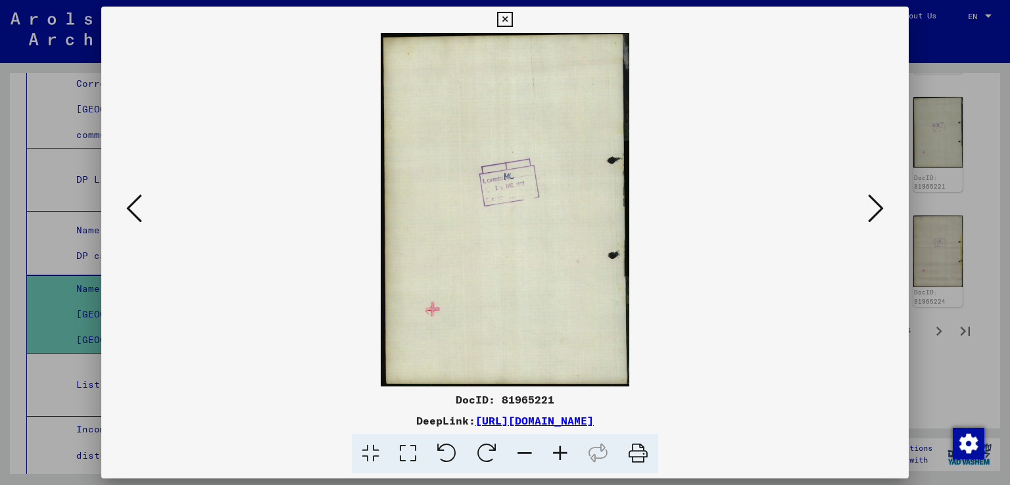
click at [880, 208] on icon at bounding box center [876, 209] width 16 height 32
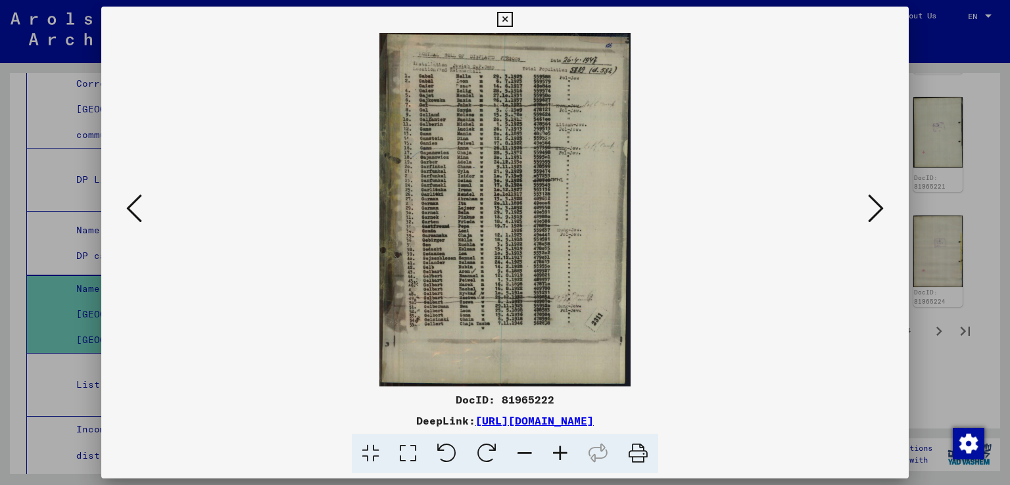
click at [880, 208] on icon at bounding box center [876, 209] width 16 height 32
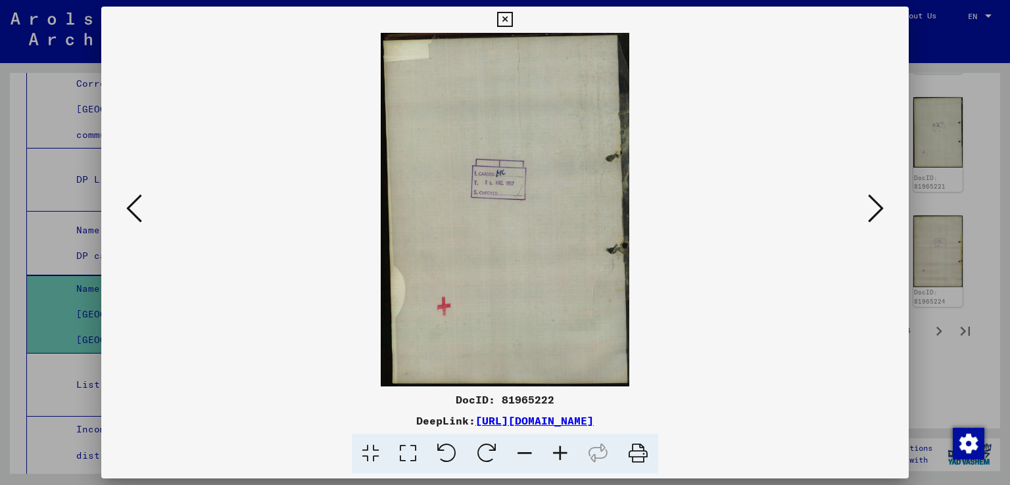
click at [880, 208] on icon at bounding box center [876, 209] width 16 height 32
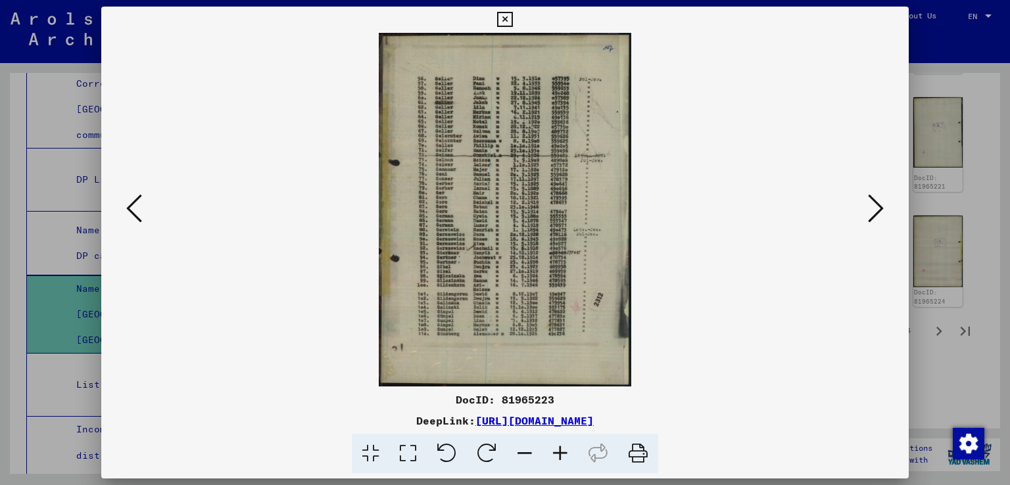
click at [880, 208] on icon at bounding box center [876, 209] width 16 height 32
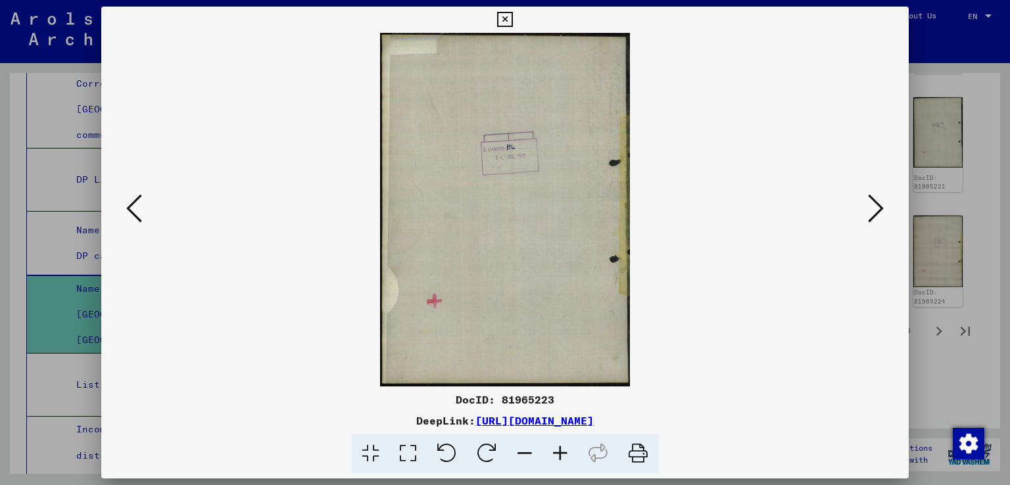
click at [880, 208] on icon at bounding box center [876, 209] width 16 height 32
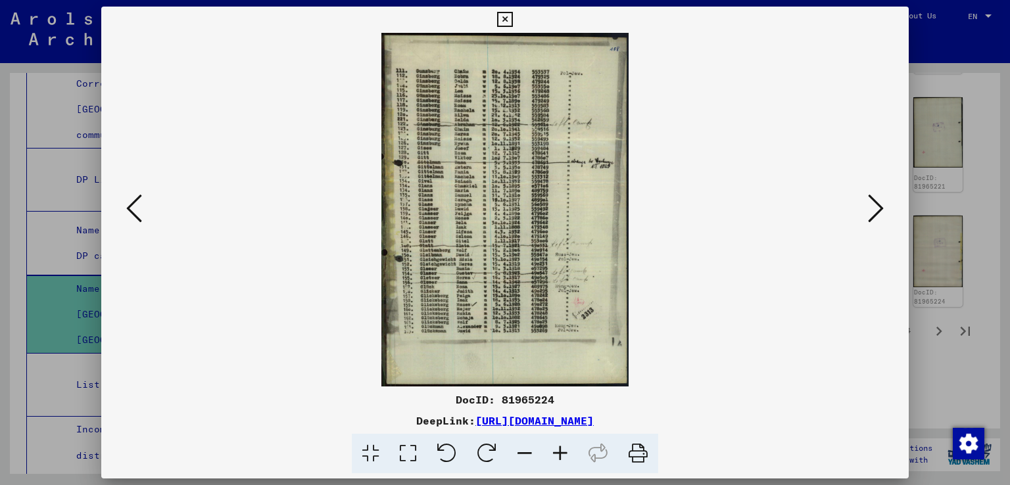
click at [880, 208] on icon at bounding box center [876, 209] width 16 height 32
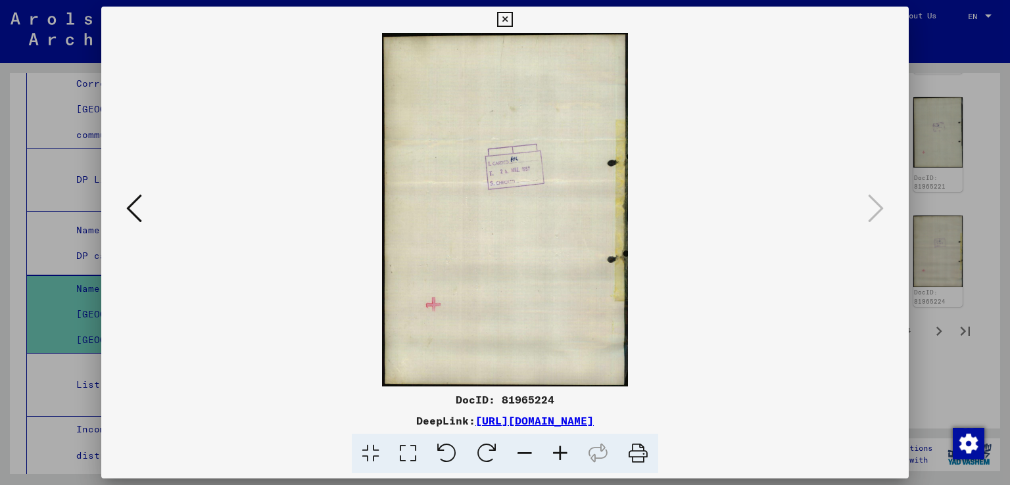
click at [507, 25] on icon at bounding box center [504, 20] width 15 height 16
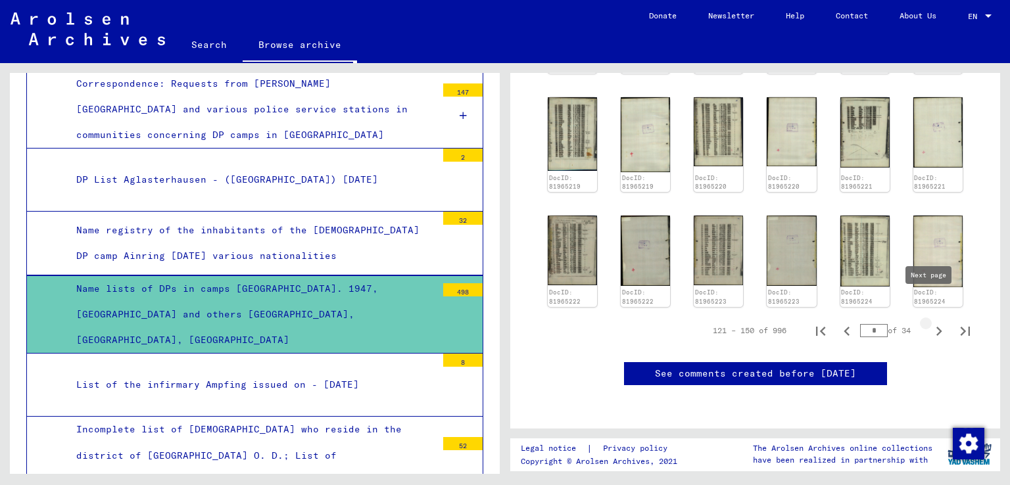
click at [936, 327] on icon "Next page" at bounding box center [939, 331] width 6 height 9
type input "*"
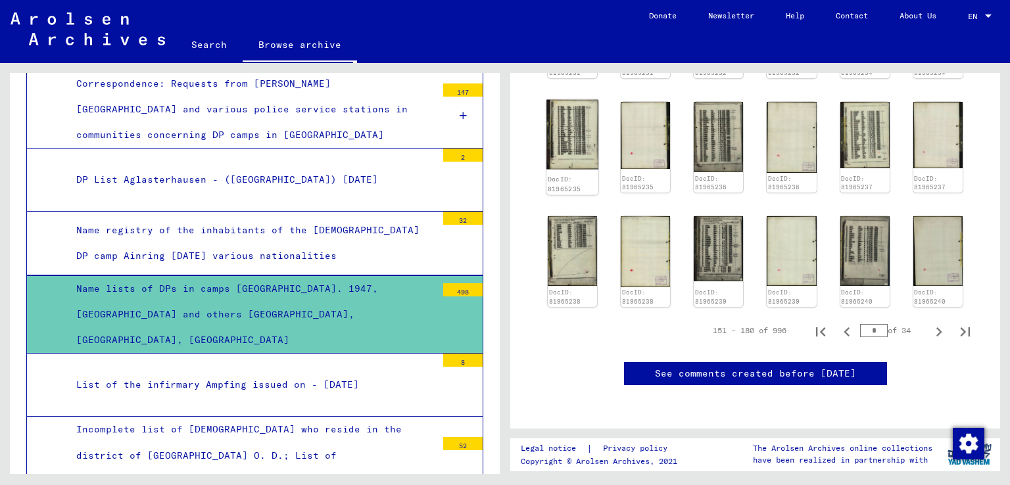
click at [568, 110] on img at bounding box center [572, 135] width 52 height 70
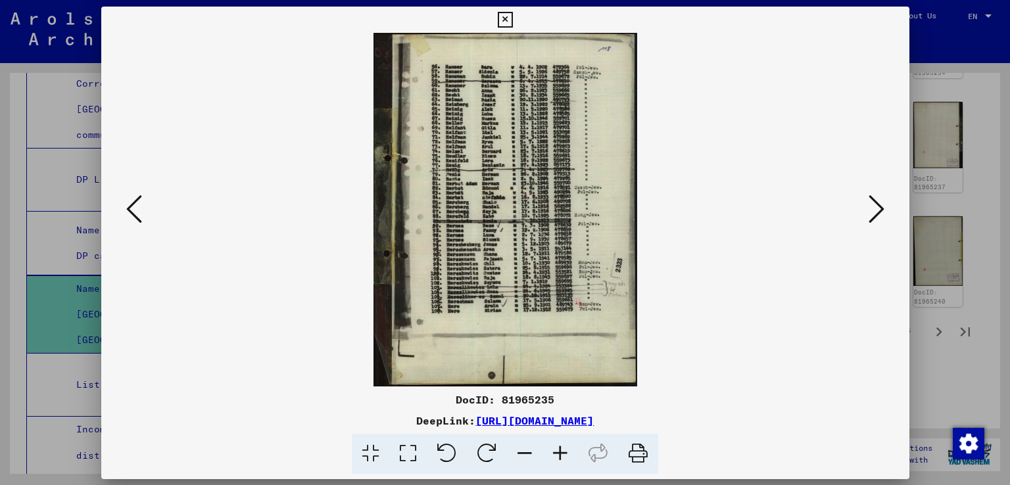
scroll to position [802, 0]
click at [568, 110] on img at bounding box center [505, 210] width 718 height 354
click at [874, 208] on icon at bounding box center [876, 209] width 16 height 32
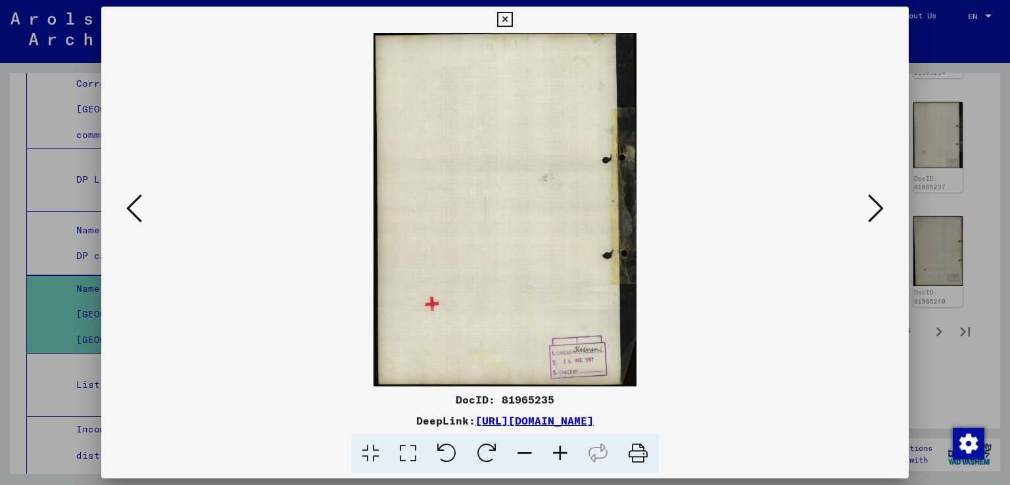
click at [874, 208] on icon at bounding box center [876, 209] width 16 height 32
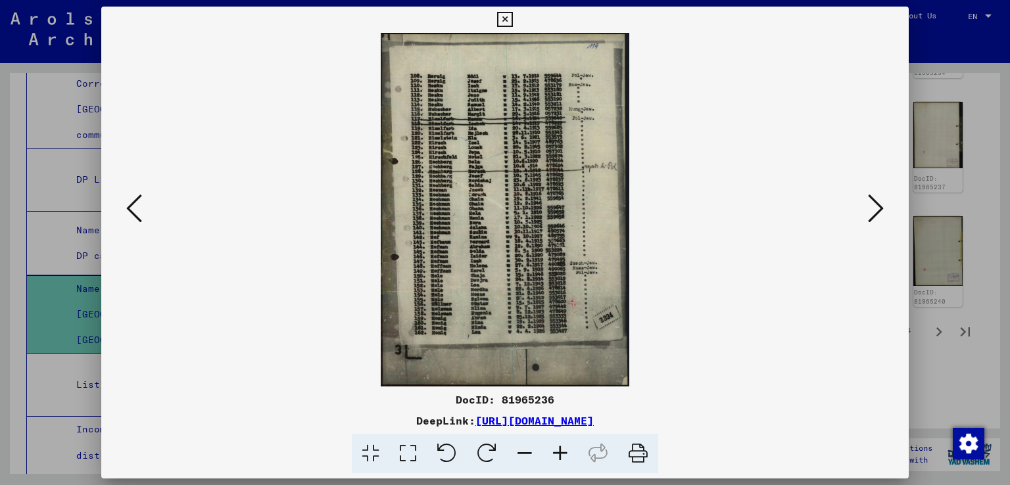
click at [874, 208] on icon at bounding box center [876, 209] width 16 height 32
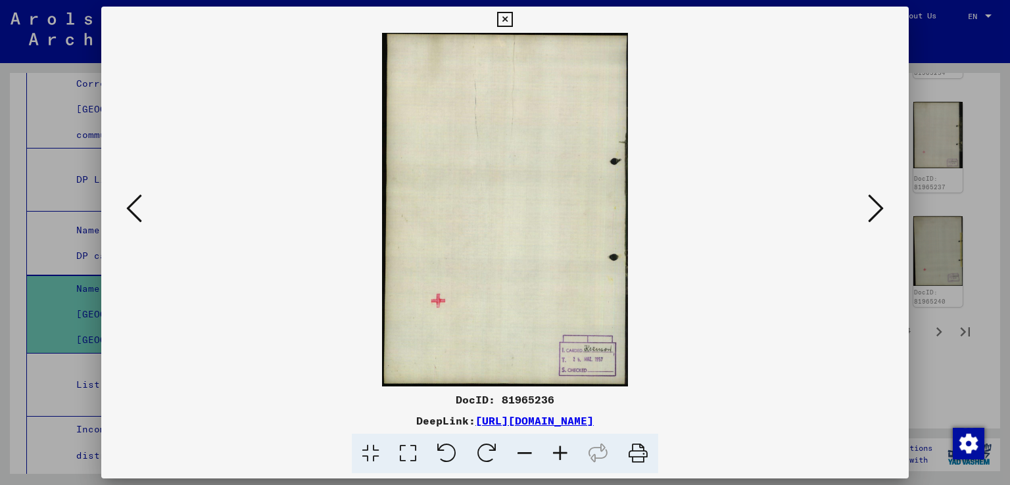
click at [874, 208] on icon at bounding box center [876, 209] width 16 height 32
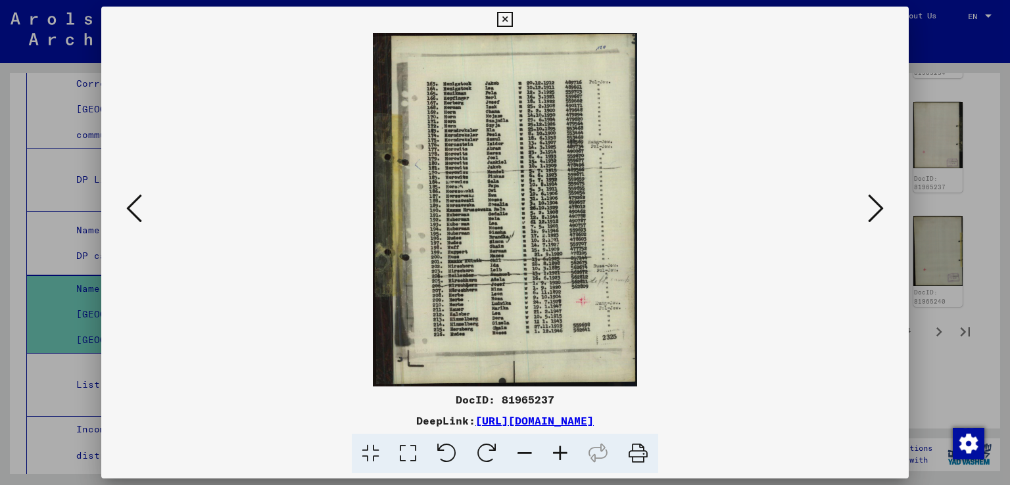
click at [874, 208] on icon at bounding box center [876, 209] width 16 height 32
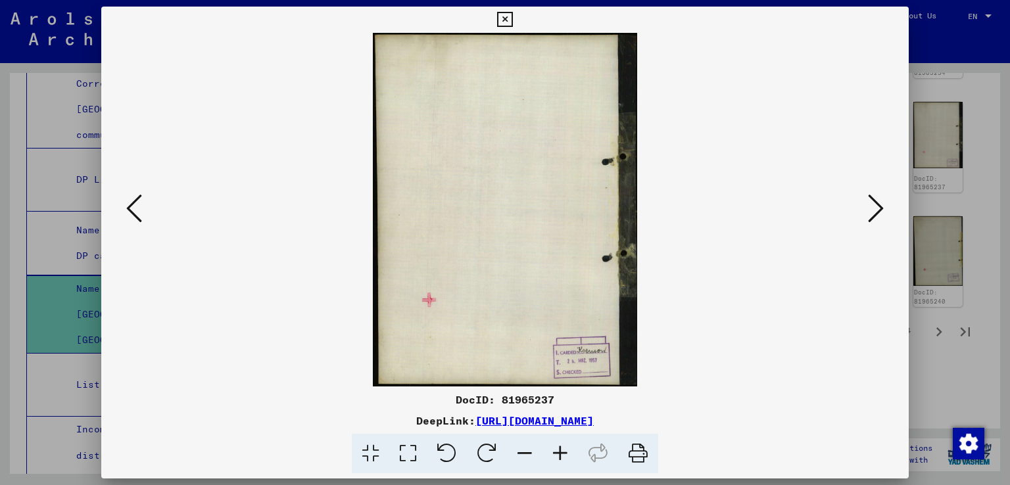
click at [874, 208] on icon at bounding box center [876, 209] width 16 height 32
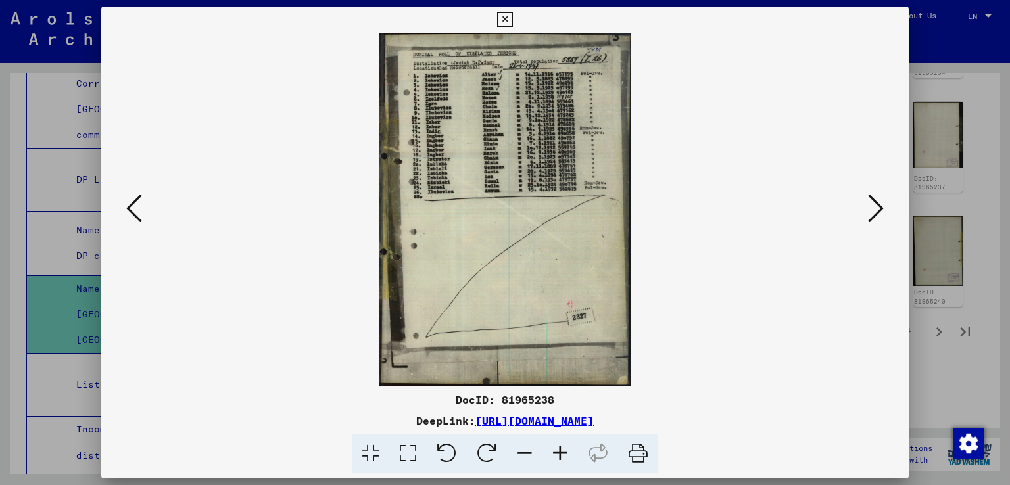
click at [874, 208] on icon at bounding box center [876, 209] width 16 height 32
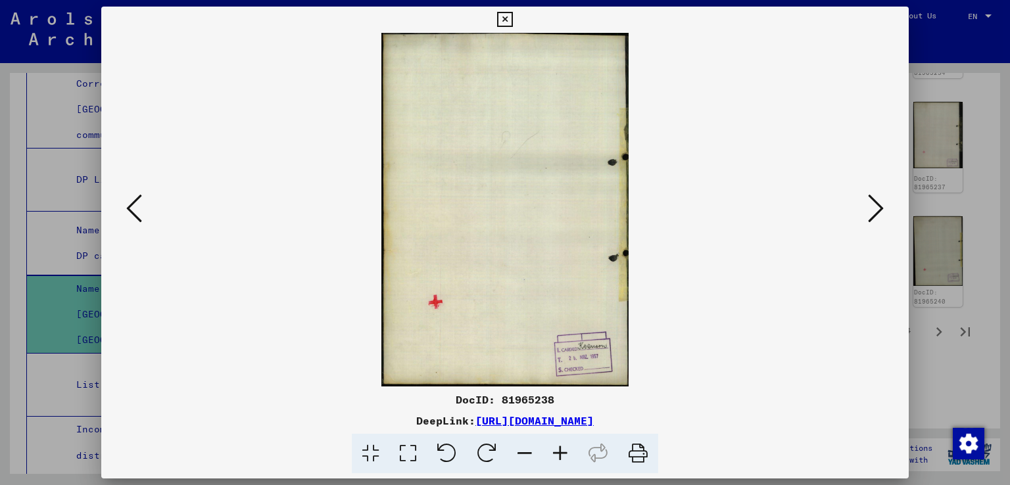
click at [874, 208] on icon at bounding box center [876, 209] width 16 height 32
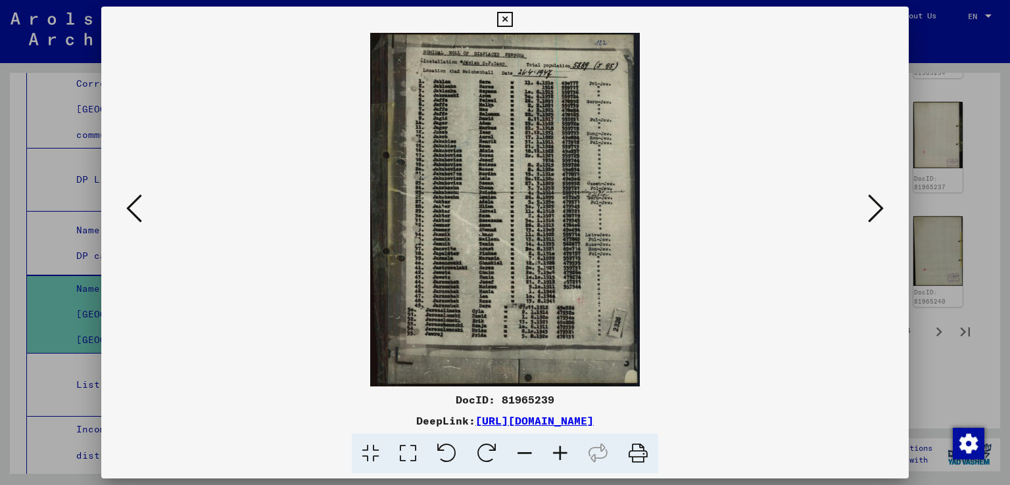
click at [874, 208] on icon at bounding box center [876, 209] width 16 height 32
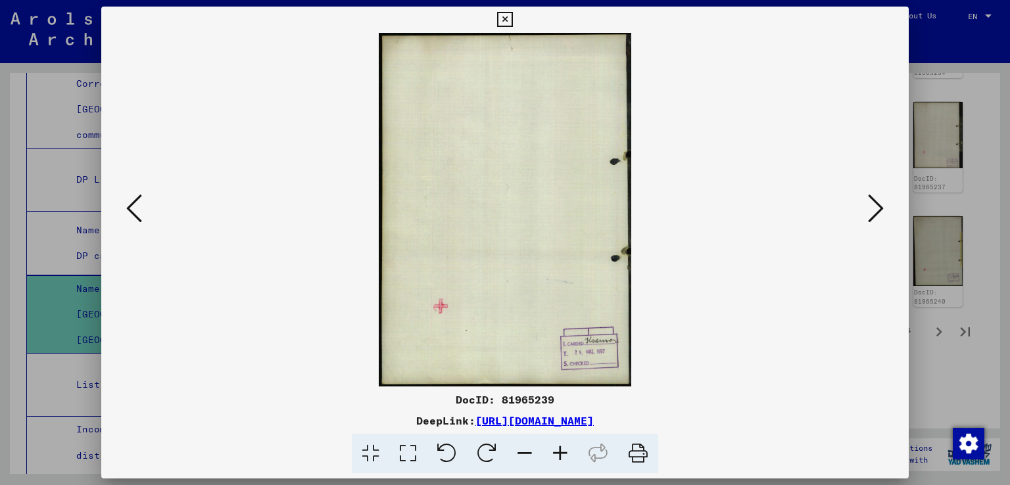
click at [874, 208] on icon at bounding box center [876, 209] width 16 height 32
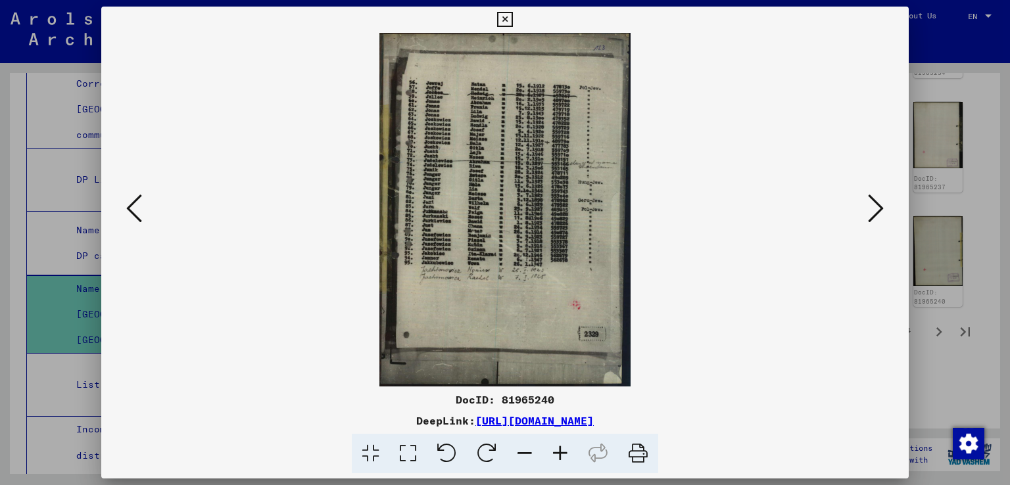
click at [874, 208] on icon at bounding box center [876, 209] width 16 height 32
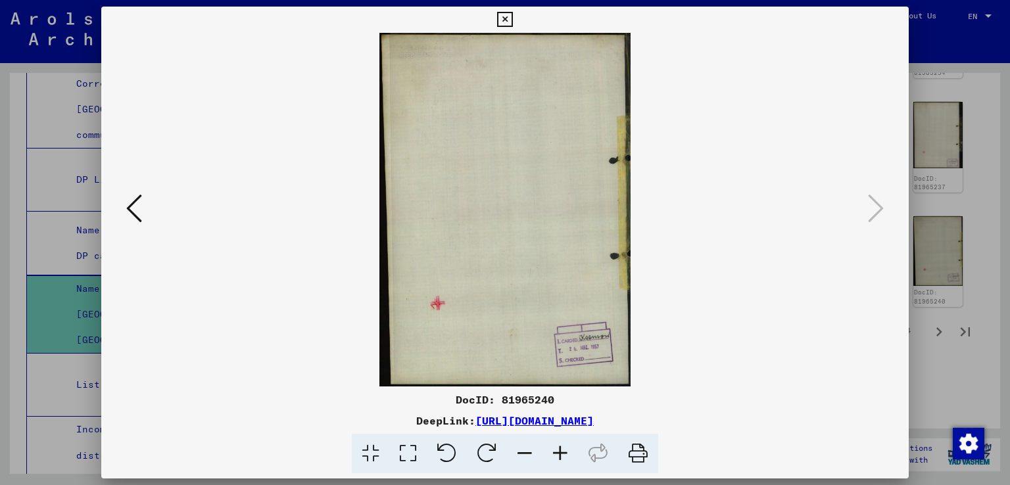
click at [508, 22] on icon at bounding box center [504, 20] width 15 height 16
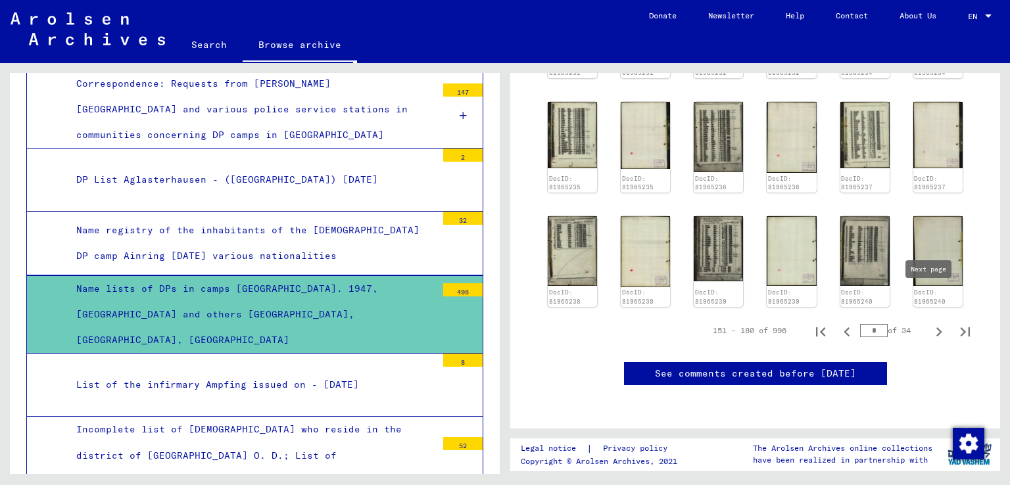
click at [936, 327] on icon "Next page" at bounding box center [939, 331] width 6 height 9
type input "*"
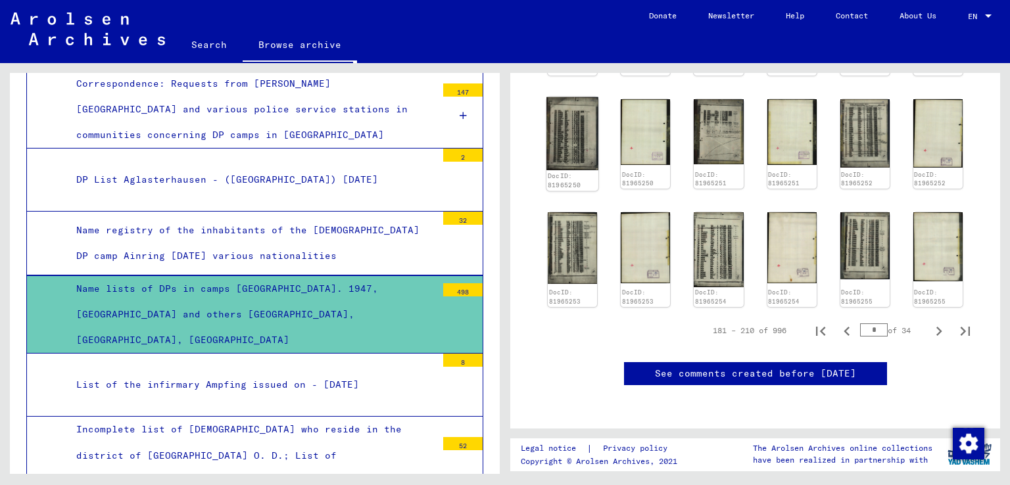
click at [569, 128] on img at bounding box center [572, 134] width 52 height 74
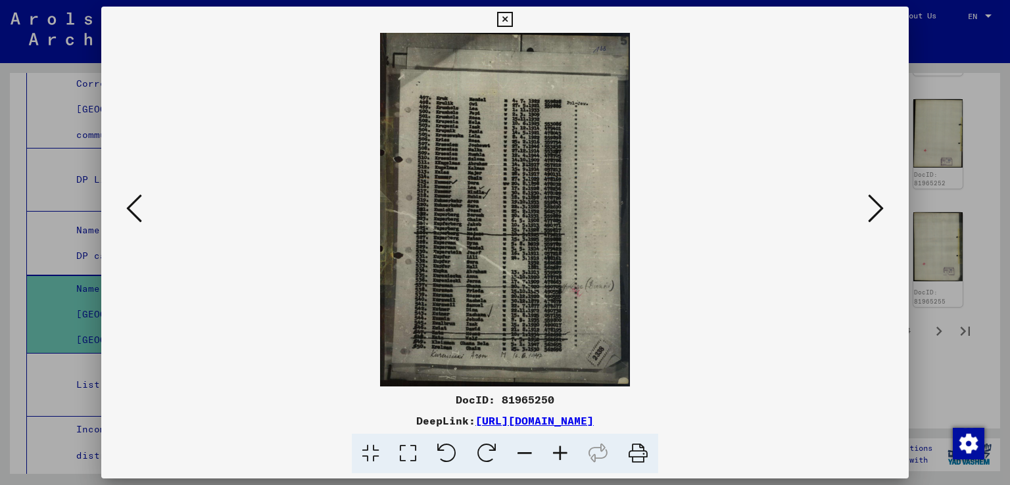
click at [883, 207] on icon at bounding box center [876, 209] width 16 height 32
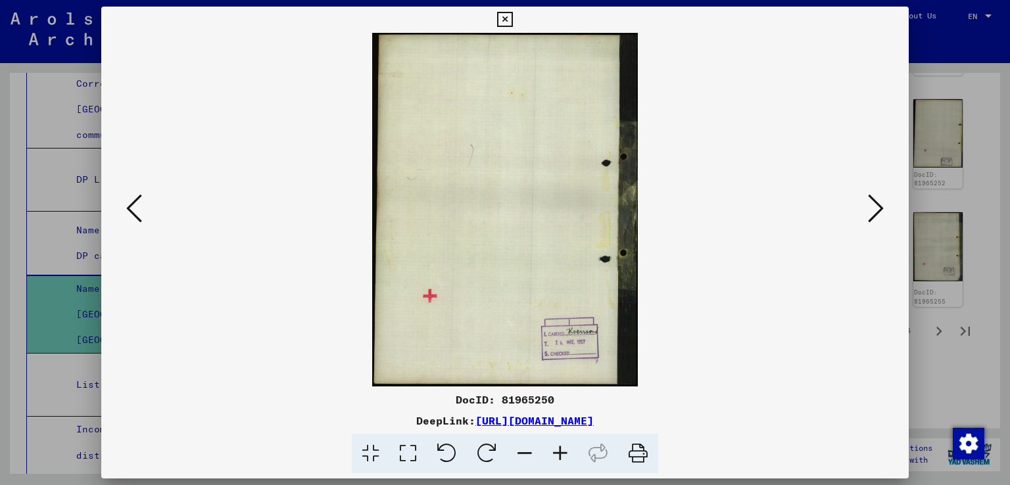
click at [883, 207] on icon at bounding box center [876, 209] width 16 height 32
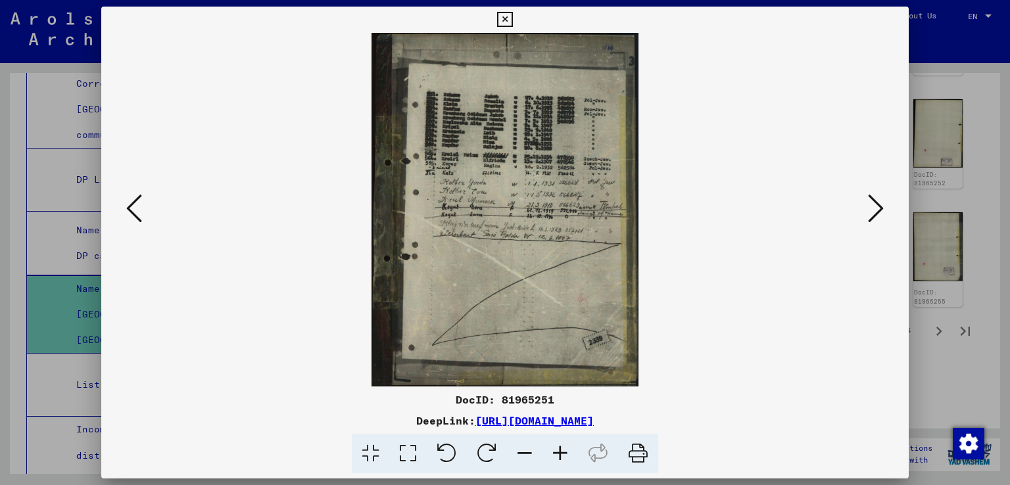
click at [883, 207] on icon at bounding box center [876, 209] width 16 height 32
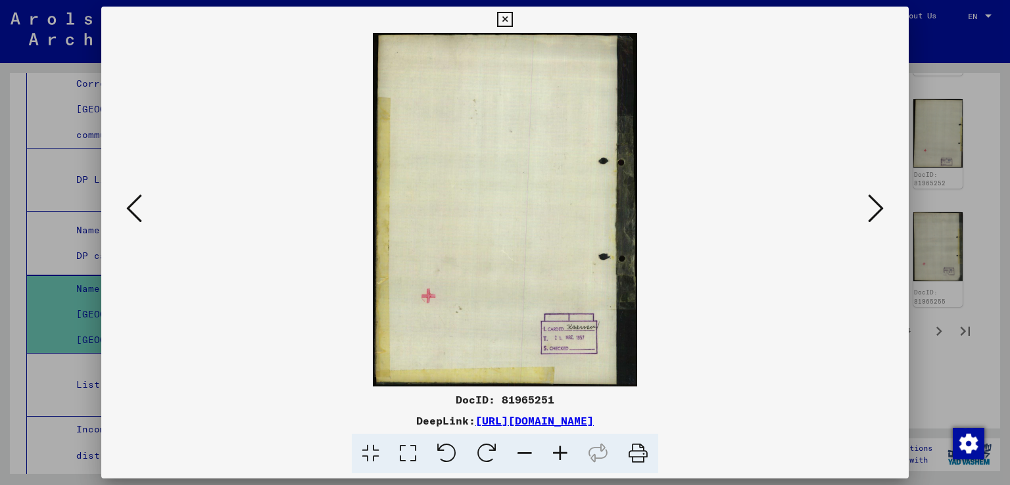
click at [883, 207] on icon at bounding box center [876, 209] width 16 height 32
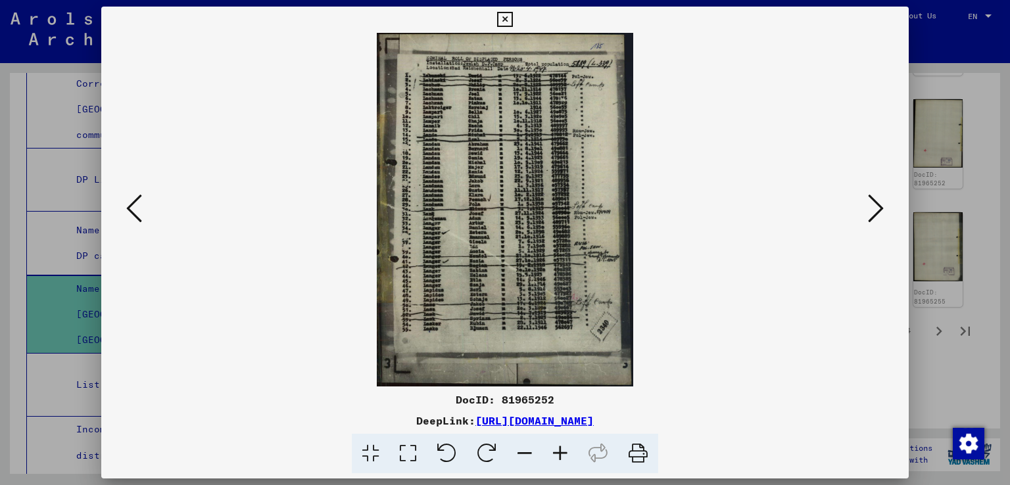
click at [883, 207] on icon at bounding box center [876, 209] width 16 height 32
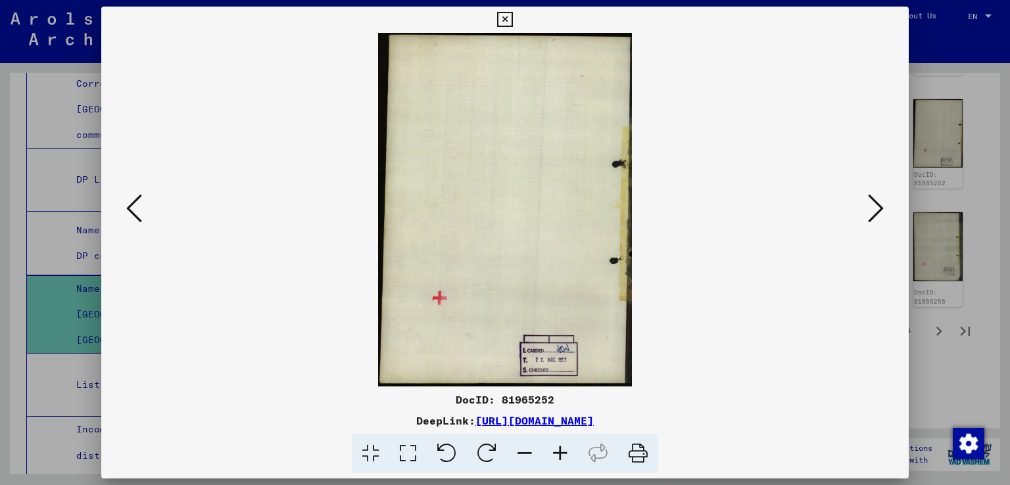
click at [883, 207] on icon at bounding box center [876, 209] width 16 height 32
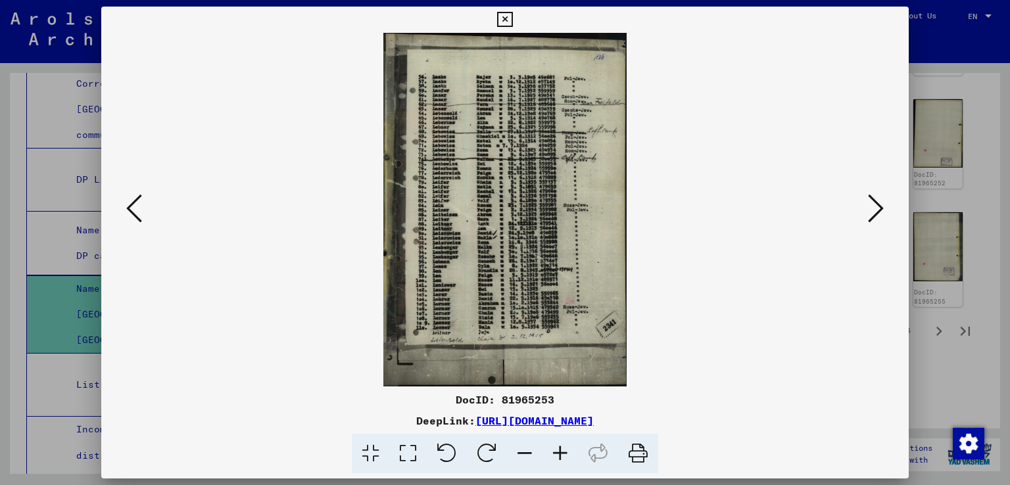
click at [883, 207] on icon at bounding box center [876, 209] width 16 height 32
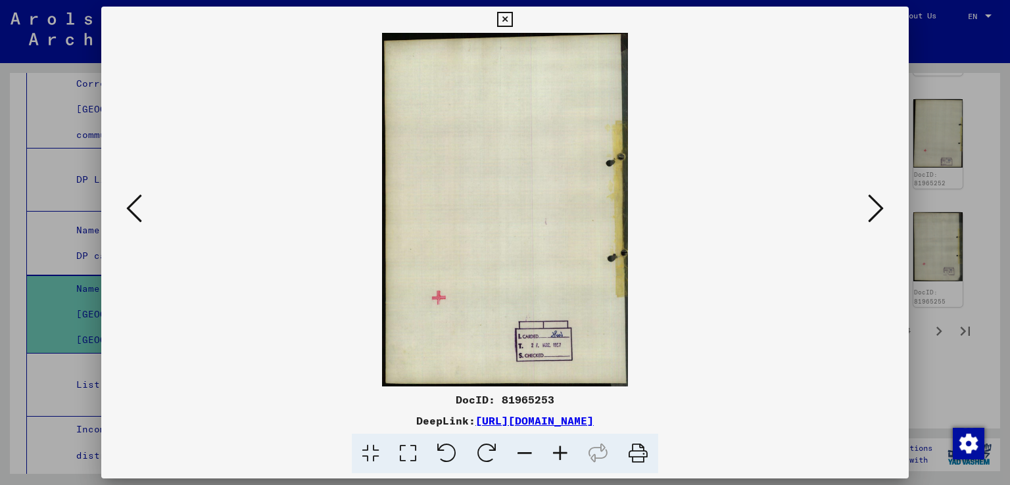
click at [883, 207] on icon at bounding box center [876, 209] width 16 height 32
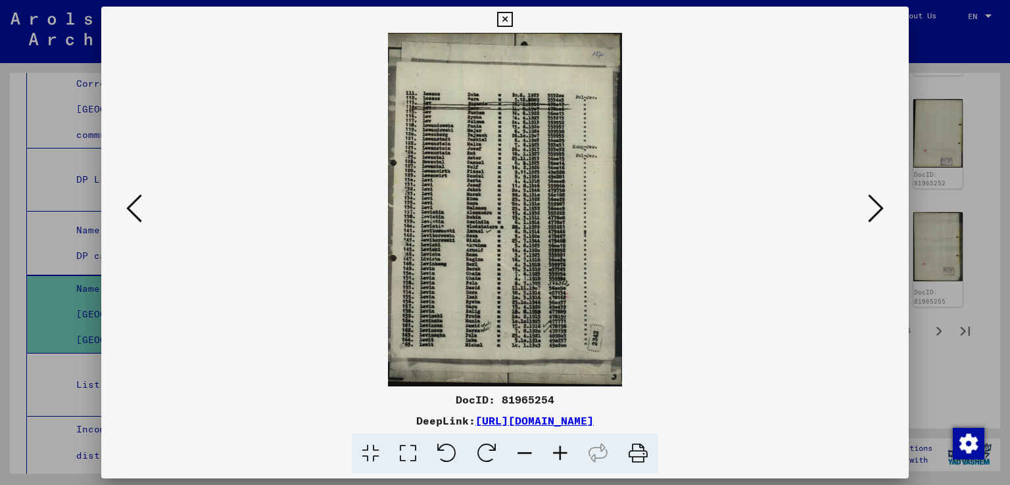
click at [883, 207] on icon at bounding box center [876, 209] width 16 height 32
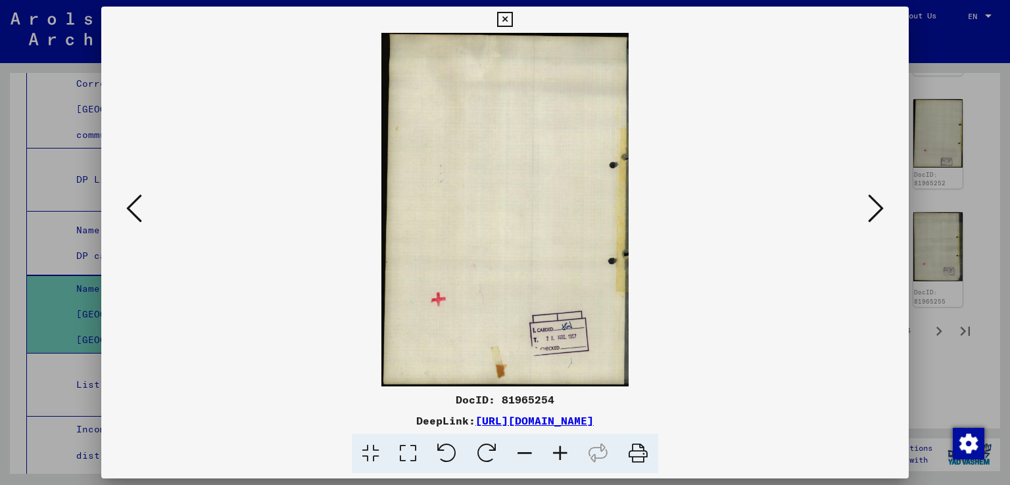
click at [883, 207] on icon at bounding box center [876, 209] width 16 height 32
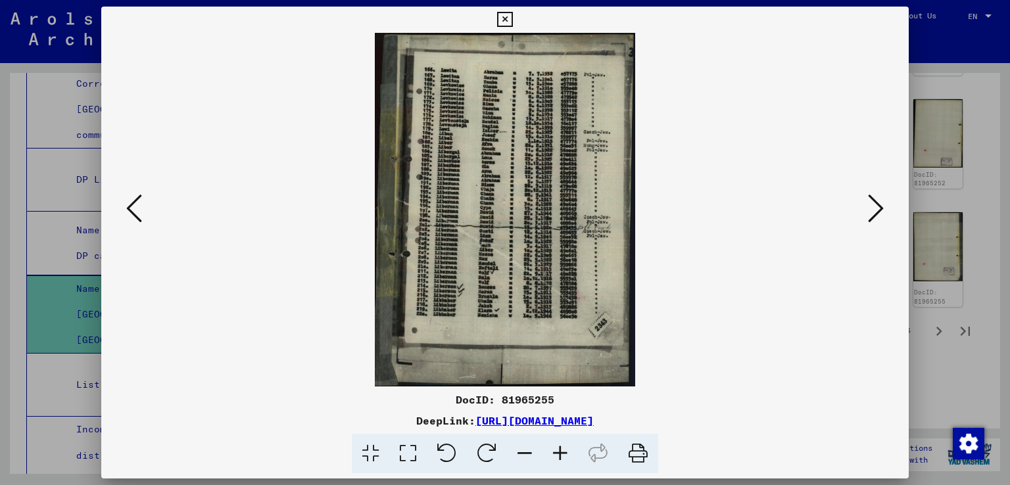
click at [883, 207] on icon at bounding box center [876, 209] width 16 height 32
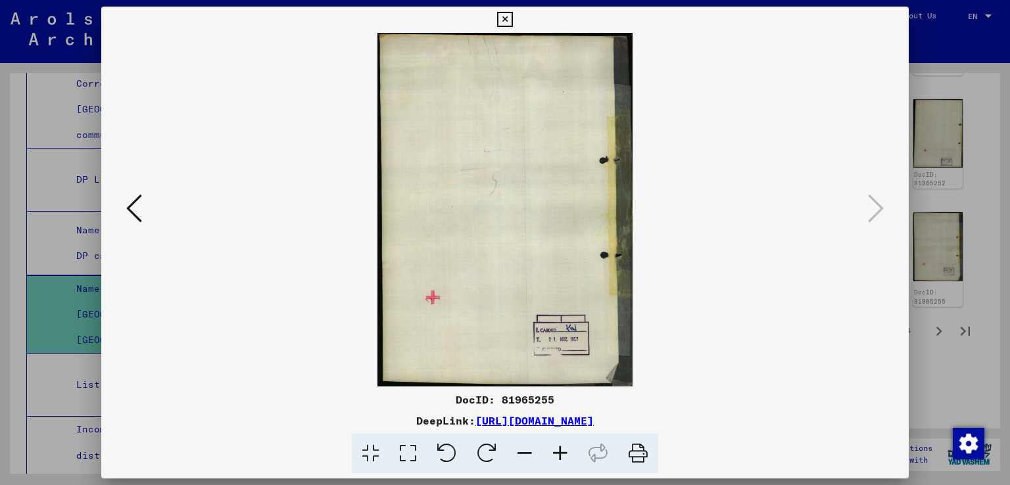
click at [503, 21] on icon at bounding box center [504, 20] width 15 height 16
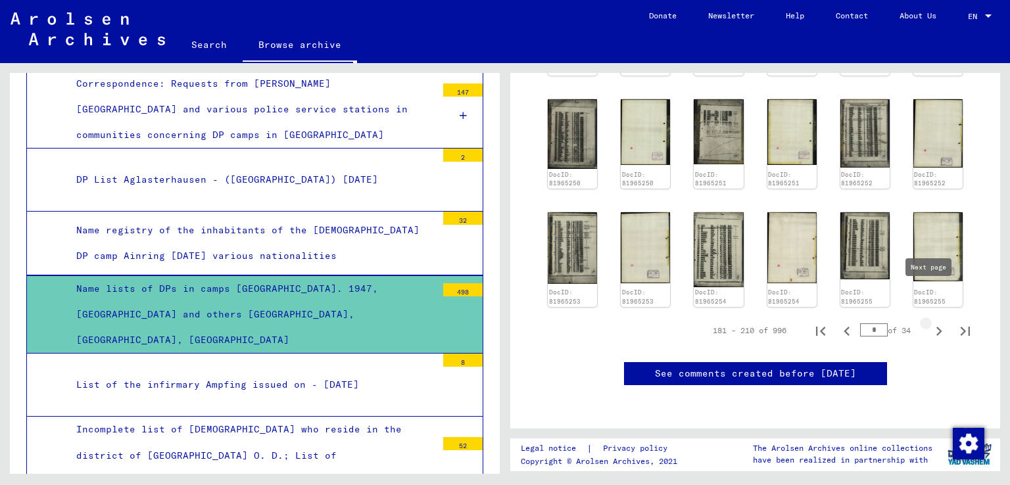
click at [936, 327] on icon "Next page" at bounding box center [939, 331] width 6 height 9
type input "*"
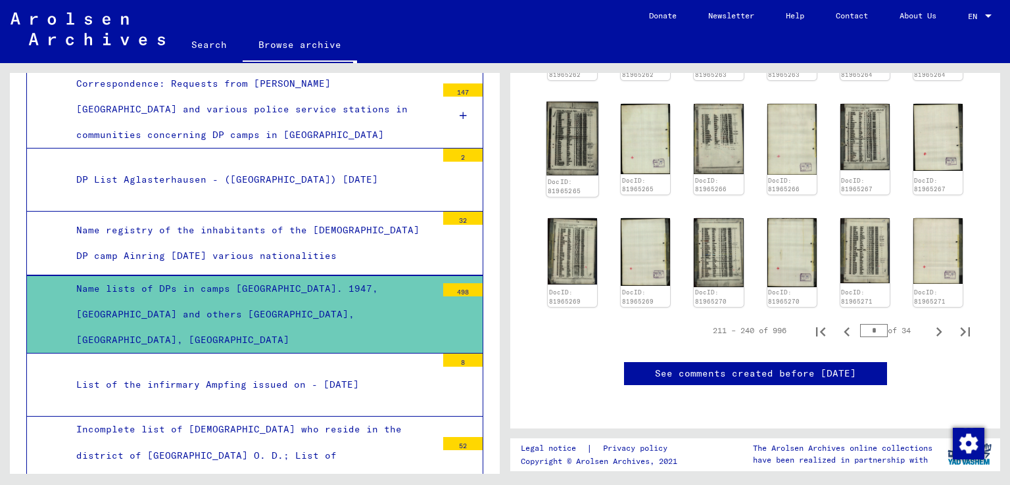
click at [570, 107] on img at bounding box center [572, 139] width 52 height 74
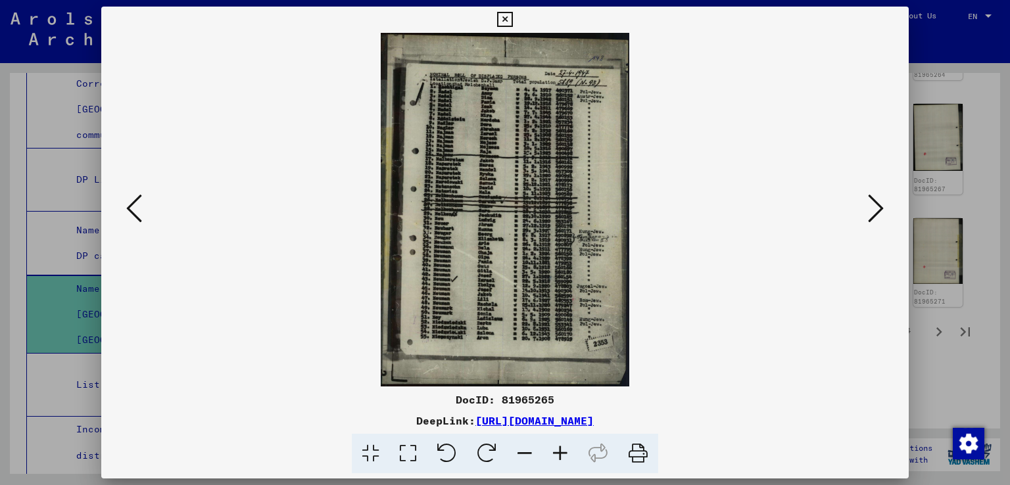
click at [878, 202] on icon at bounding box center [876, 209] width 16 height 32
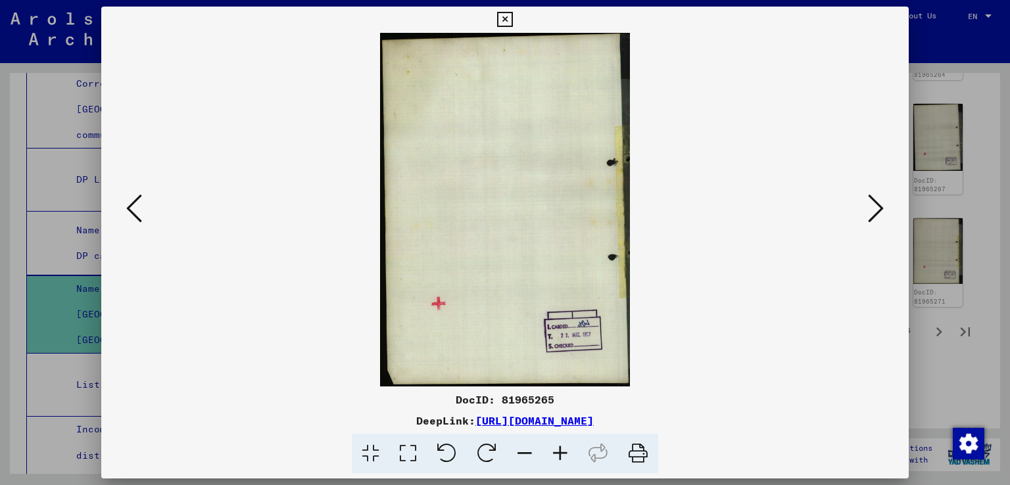
click at [878, 202] on icon at bounding box center [876, 209] width 16 height 32
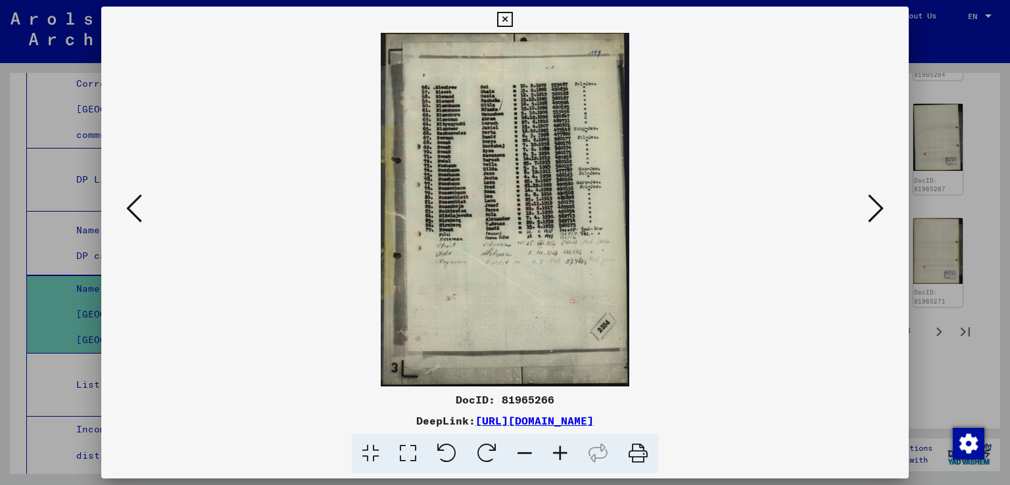
click at [878, 202] on icon at bounding box center [876, 209] width 16 height 32
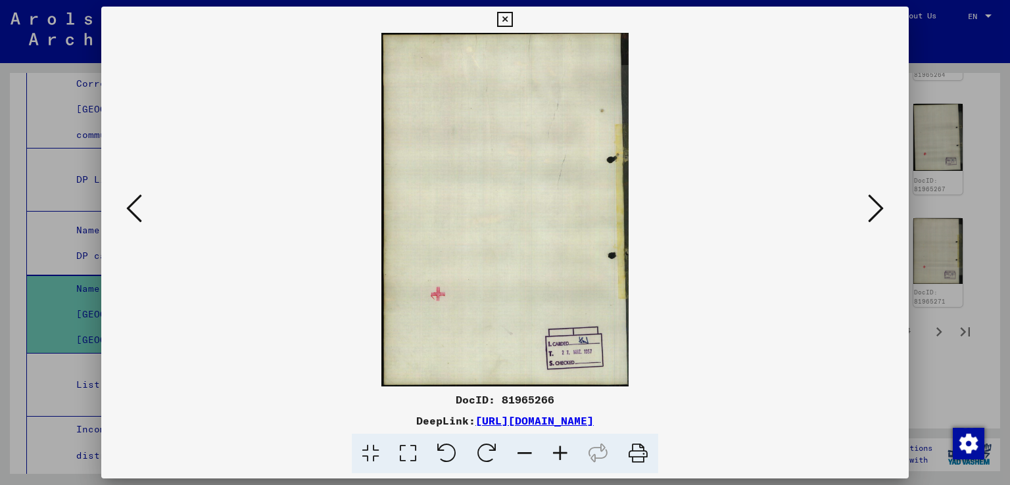
click at [878, 202] on icon at bounding box center [876, 209] width 16 height 32
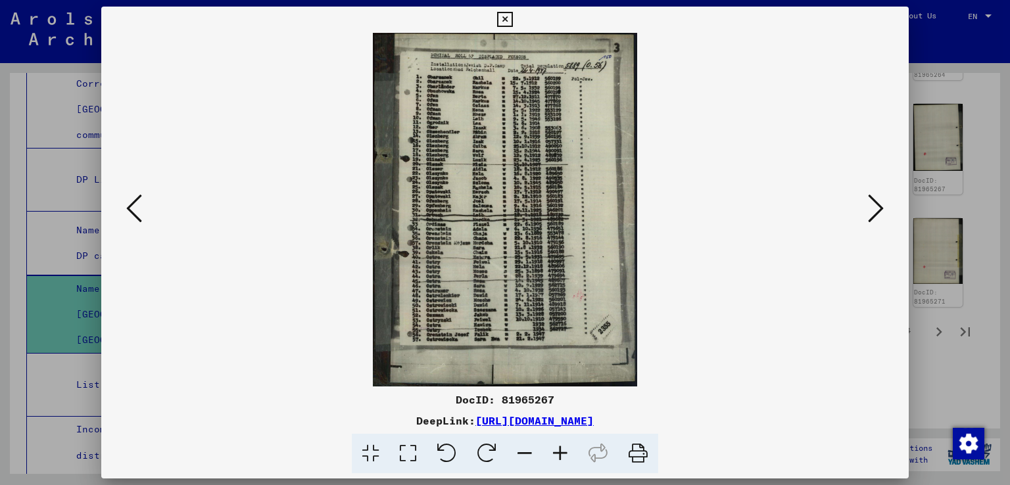
click at [878, 202] on icon at bounding box center [876, 209] width 16 height 32
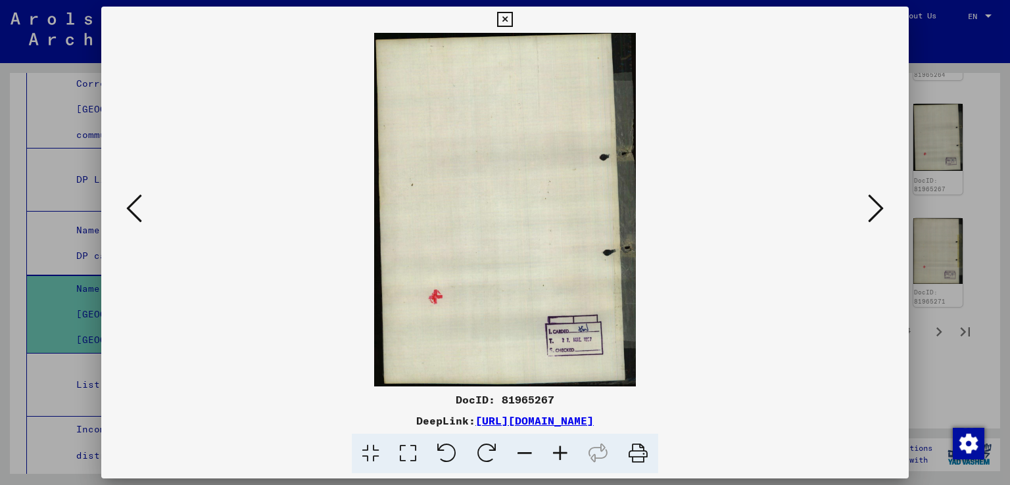
click at [878, 202] on icon at bounding box center [876, 209] width 16 height 32
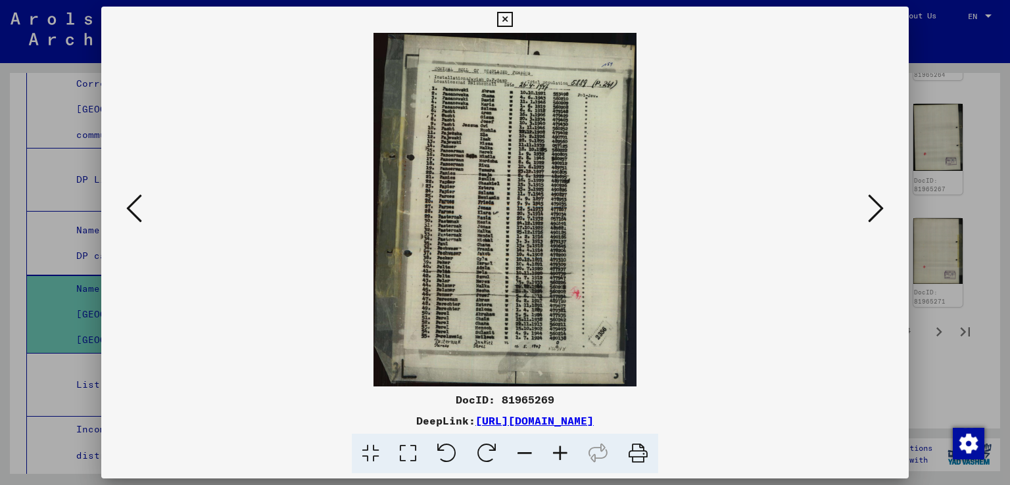
click at [876, 201] on icon at bounding box center [876, 209] width 16 height 32
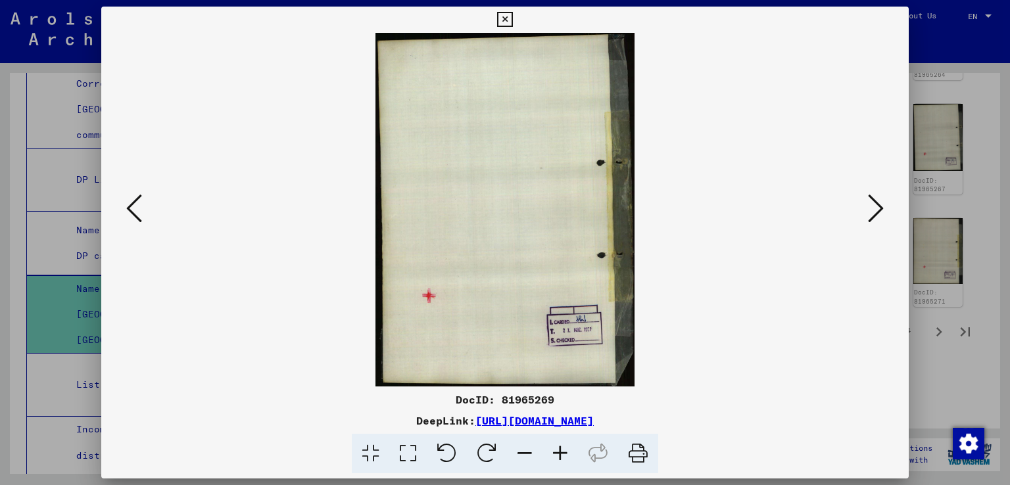
click at [876, 201] on icon at bounding box center [876, 209] width 16 height 32
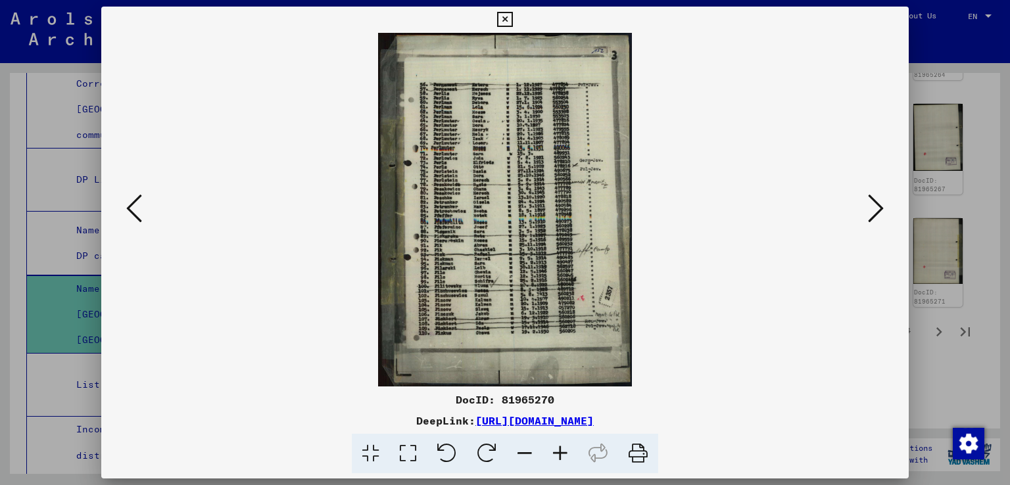
click at [876, 201] on icon at bounding box center [876, 209] width 16 height 32
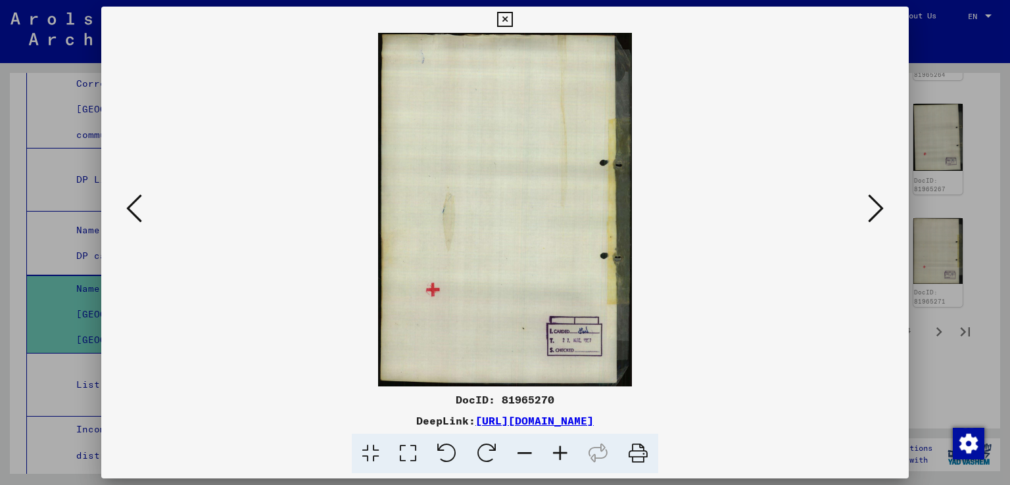
click at [876, 201] on icon at bounding box center [876, 209] width 16 height 32
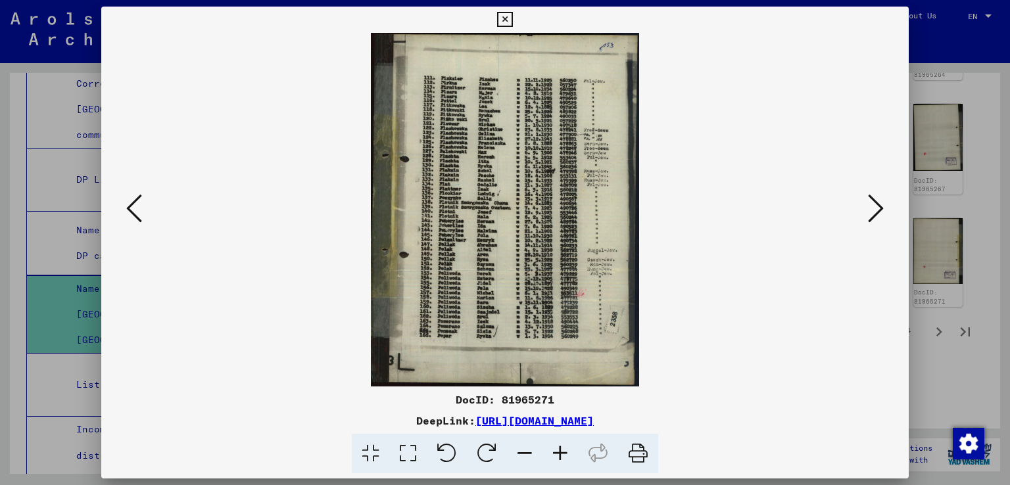
click at [876, 201] on icon at bounding box center [876, 209] width 16 height 32
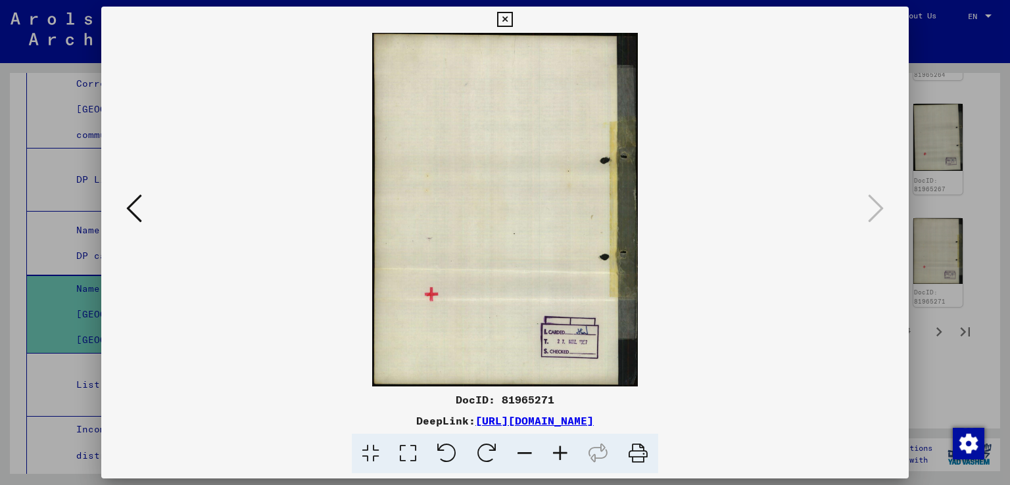
click at [131, 203] on icon at bounding box center [134, 209] width 16 height 32
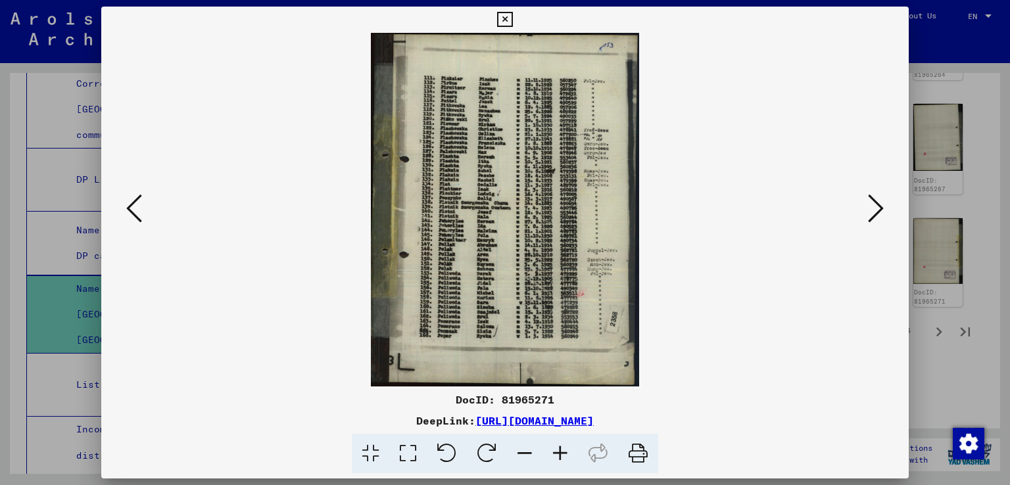
click at [880, 201] on icon at bounding box center [876, 209] width 16 height 32
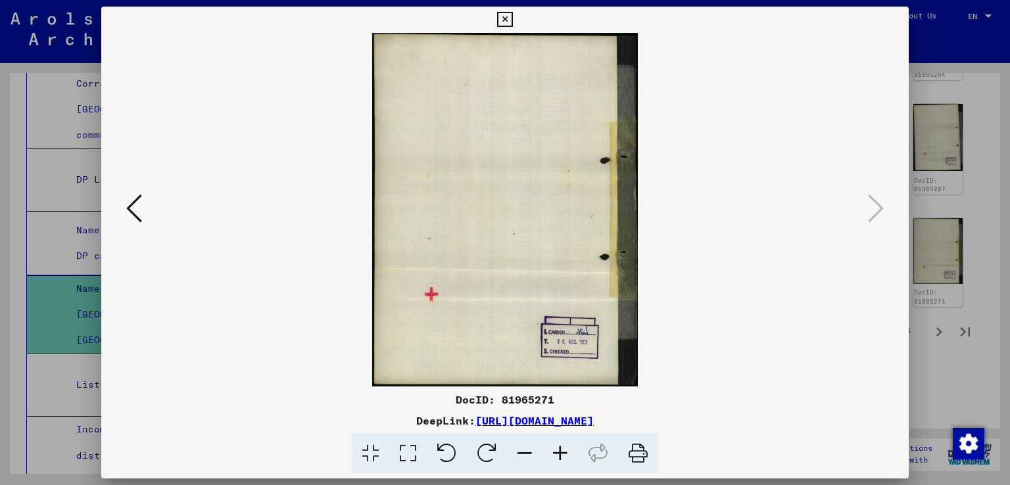
click at [500, 18] on icon at bounding box center [504, 20] width 15 height 16
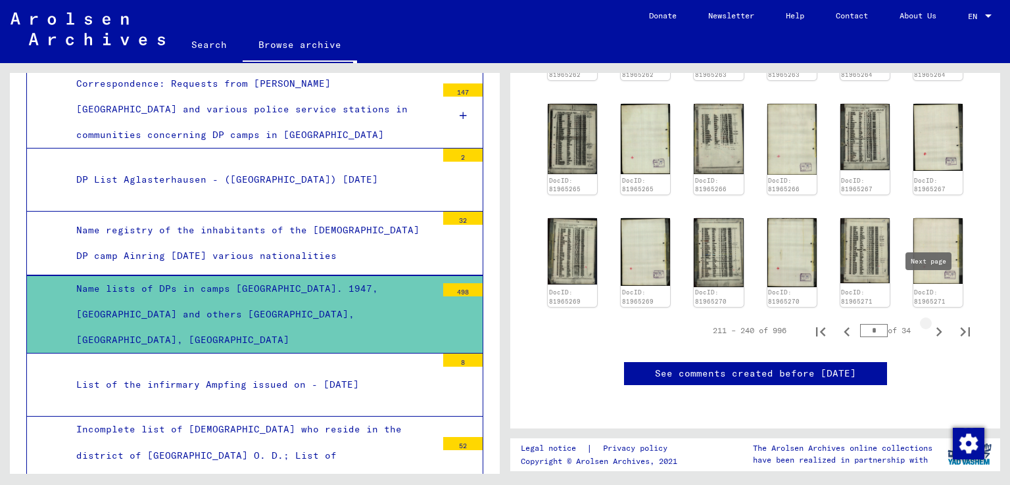
click at [936, 327] on icon "Next page" at bounding box center [939, 331] width 6 height 9
type input "*"
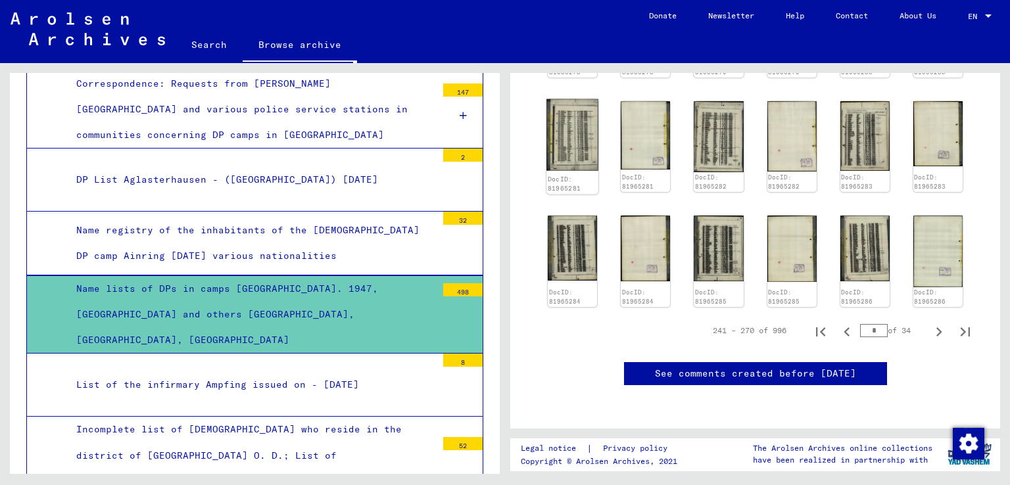
click at [570, 102] on img at bounding box center [572, 135] width 52 height 72
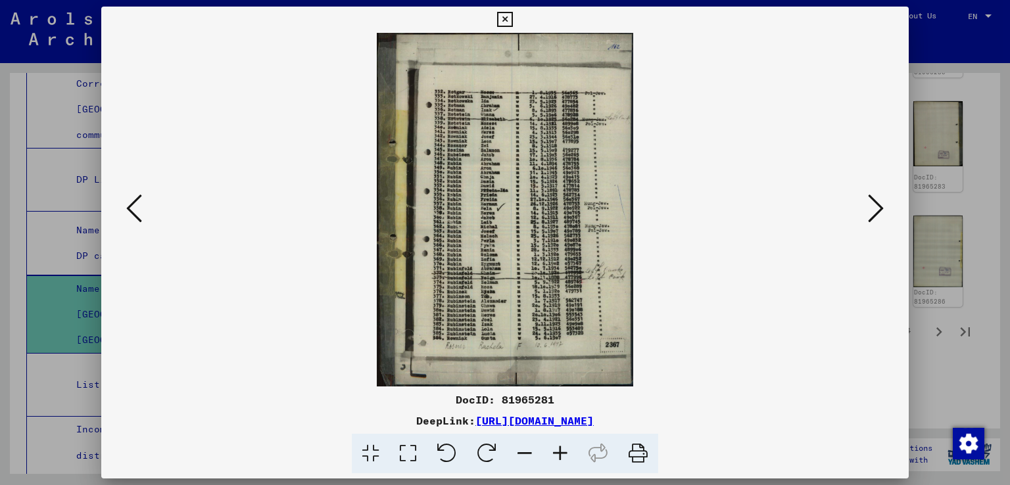
click at [128, 210] on icon at bounding box center [134, 209] width 16 height 32
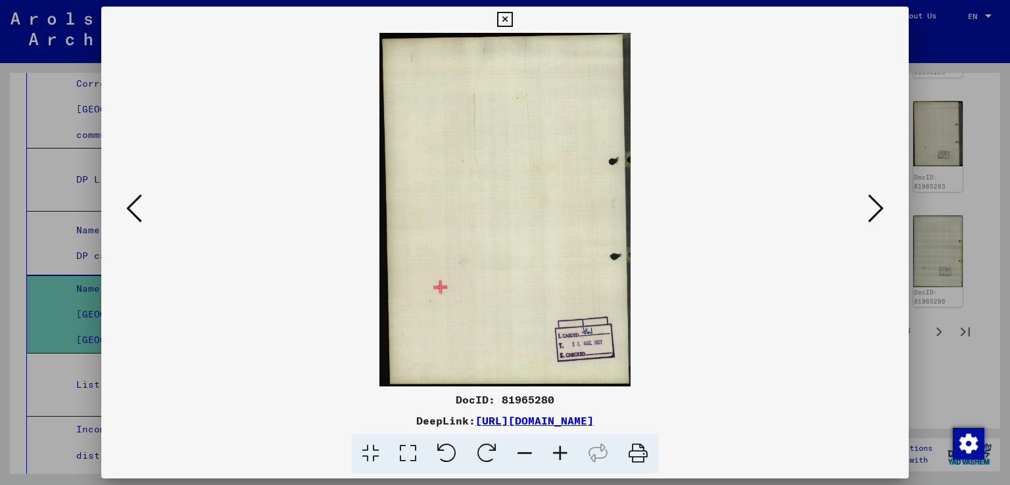
click at [128, 210] on icon at bounding box center [134, 209] width 16 height 32
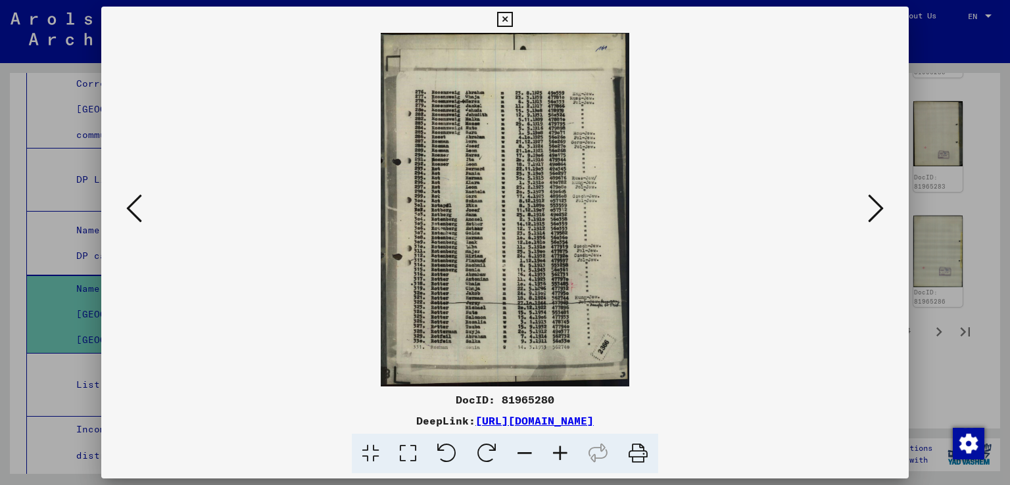
click at [128, 210] on icon at bounding box center [134, 209] width 16 height 32
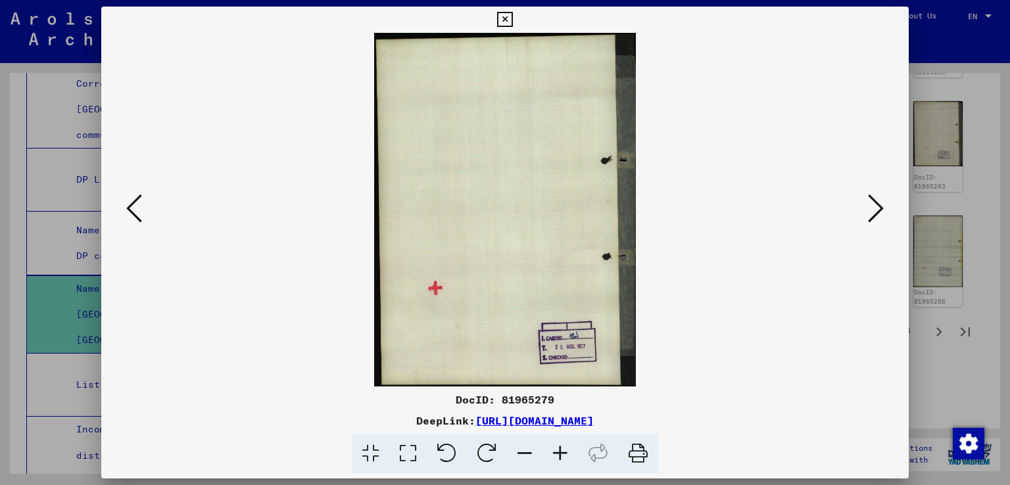
click at [128, 210] on icon at bounding box center [134, 209] width 16 height 32
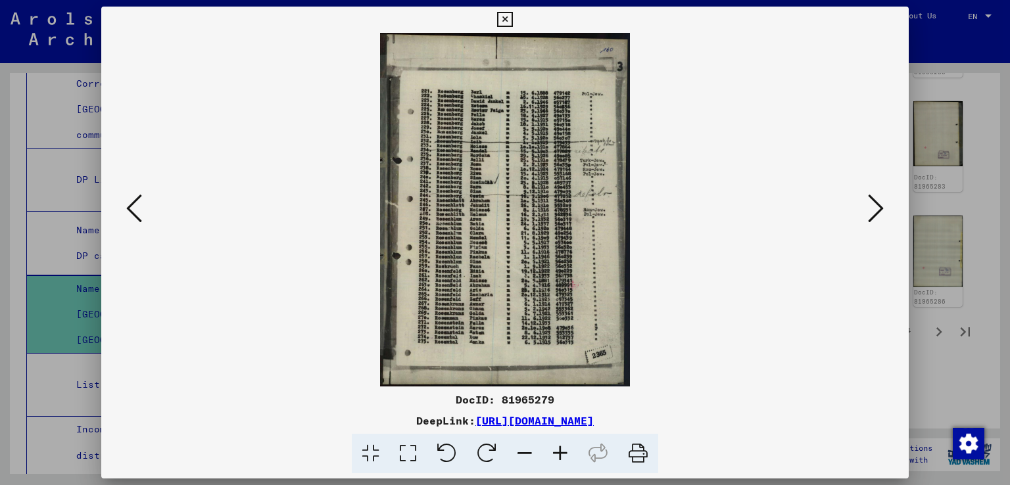
click at [128, 210] on icon at bounding box center [134, 209] width 16 height 32
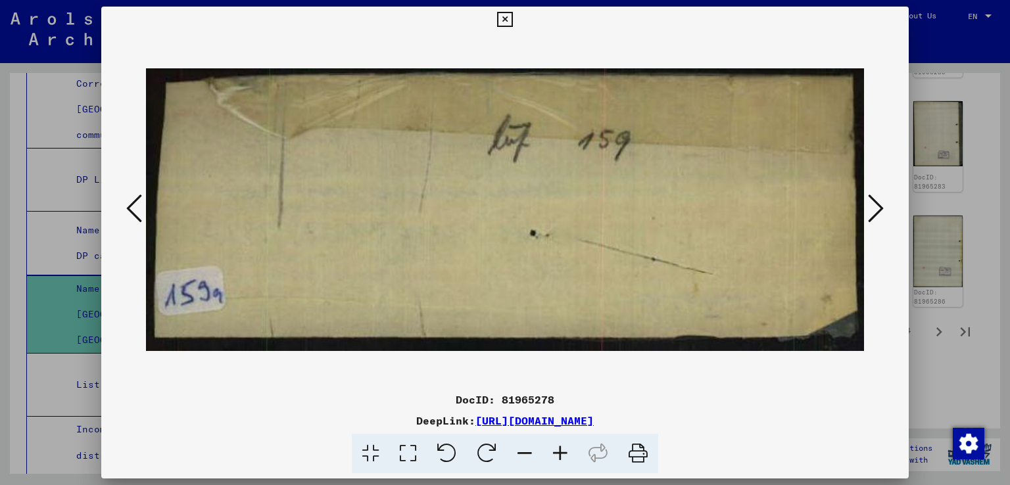
click at [128, 210] on icon at bounding box center [134, 209] width 16 height 32
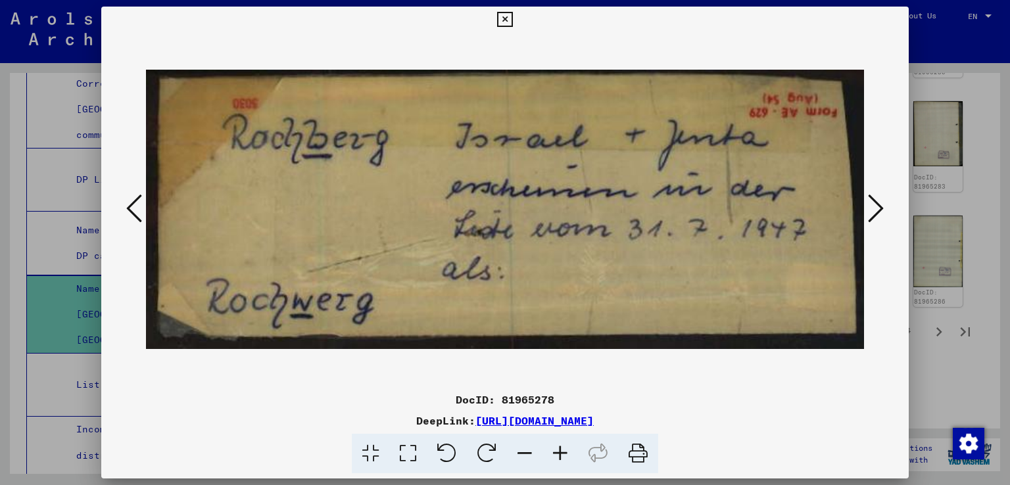
click at [128, 210] on icon at bounding box center [134, 209] width 16 height 32
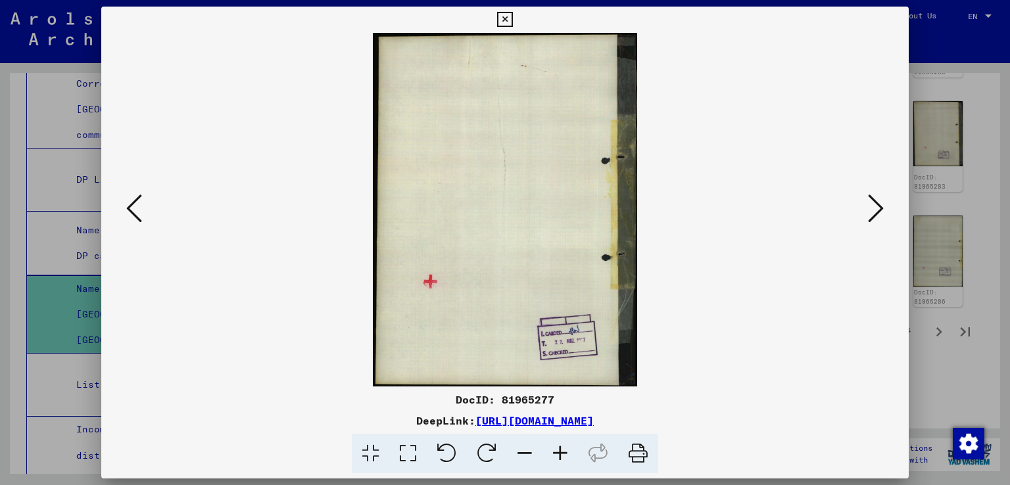
click at [128, 210] on icon at bounding box center [134, 209] width 16 height 32
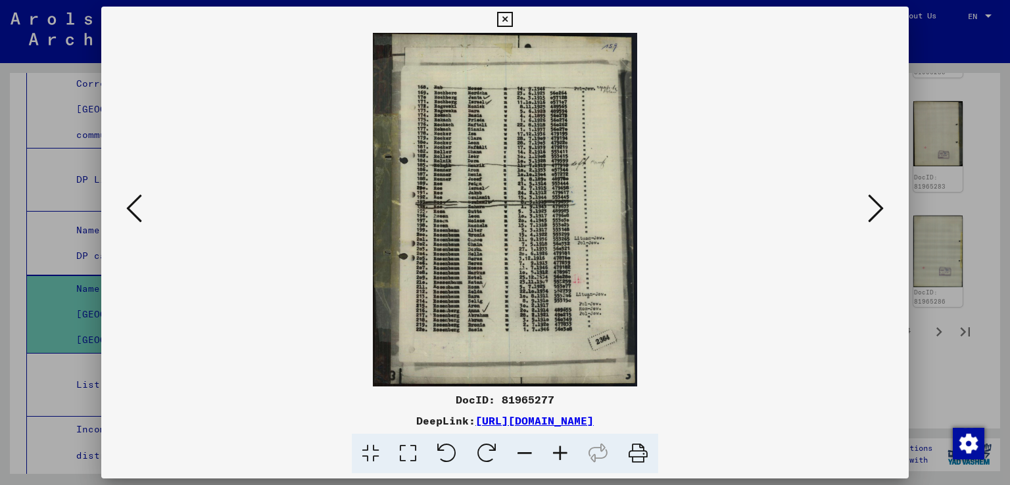
click at [128, 210] on icon at bounding box center [134, 209] width 16 height 32
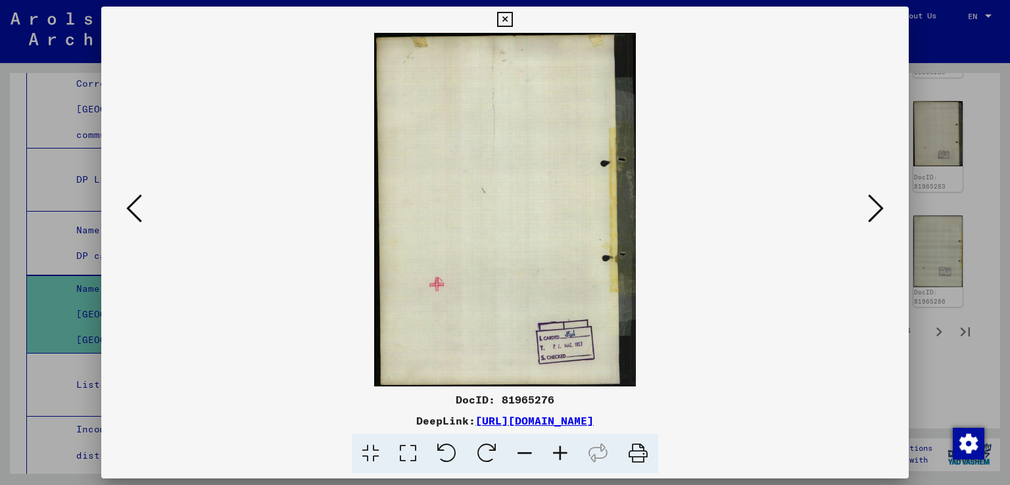
click at [128, 210] on icon at bounding box center [134, 209] width 16 height 32
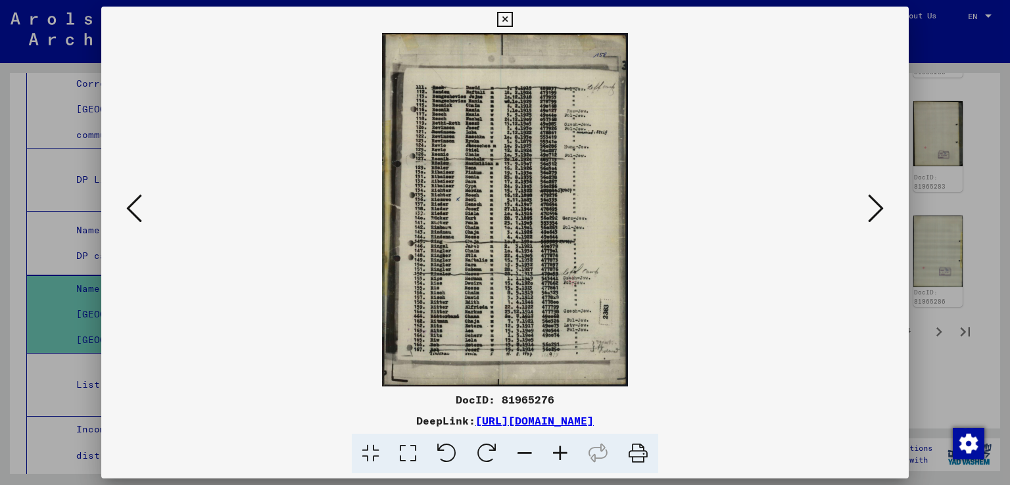
click at [128, 210] on icon at bounding box center [134, 209] width 16 height 32
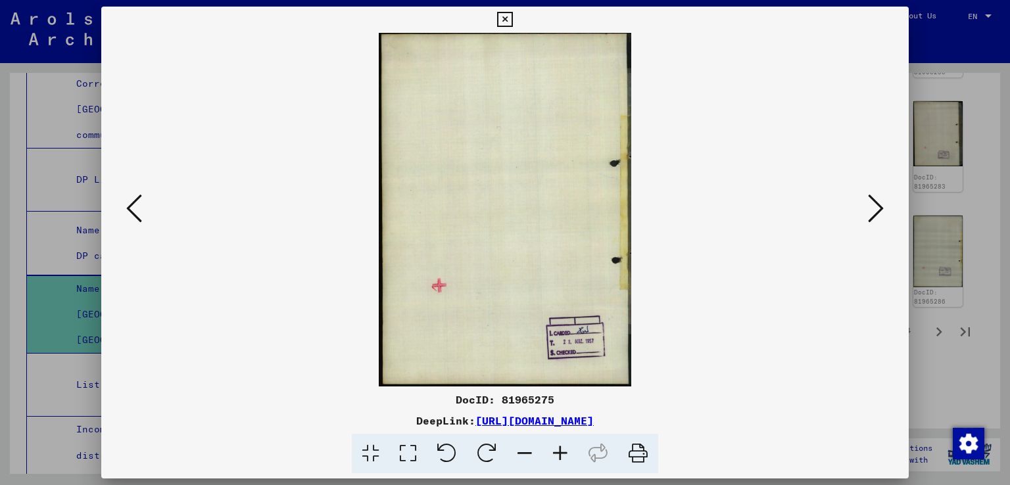
click at [128, 210] on icon at bounding box center [134, 209] width 16 height 32
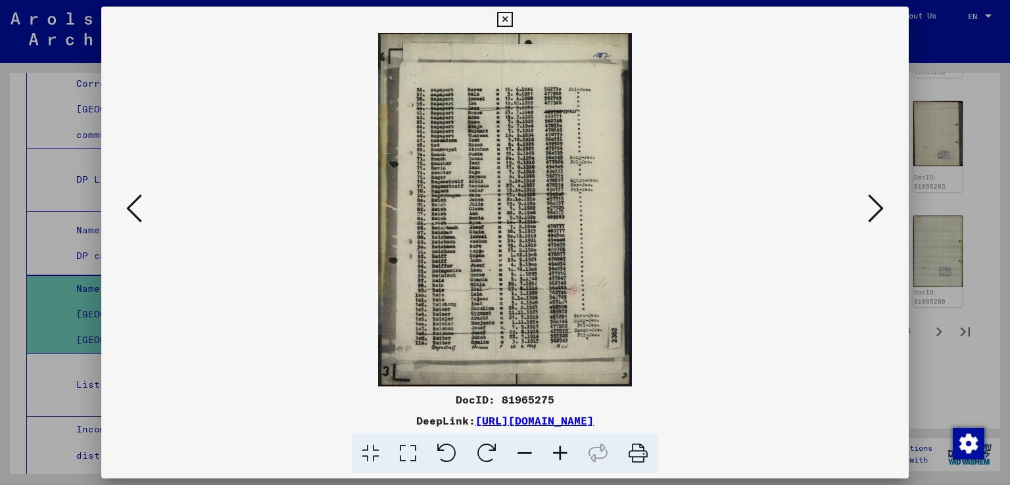
click at [128, 210] on icon at bounding box center [134, 209] width 16 height 32
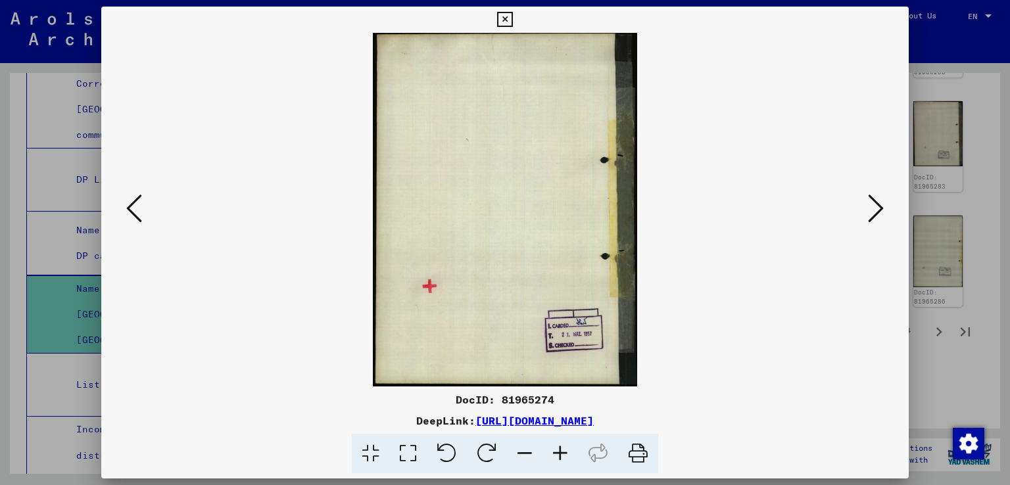
click at [128, 210] on icon at bounding box center [134, 209] width 16 height 32
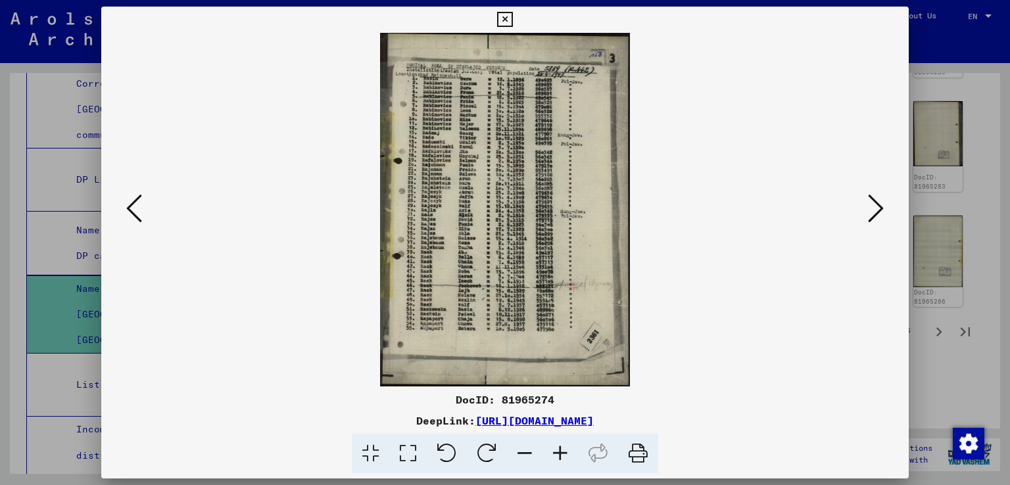
click at [128, 210] on icon at bounding box center [134, 209] width 16 height 32
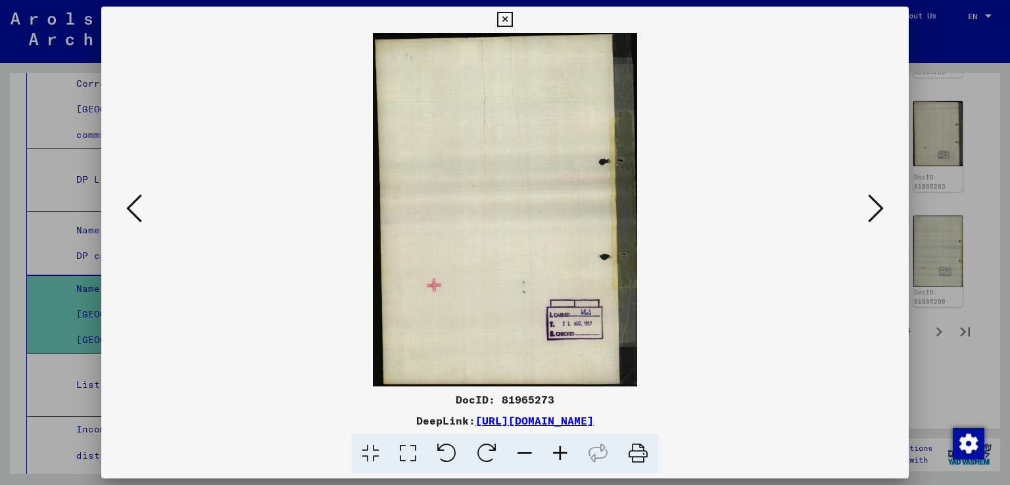
click at [128, 210] on icon at bounding box center [134, 209] width 16 height 32
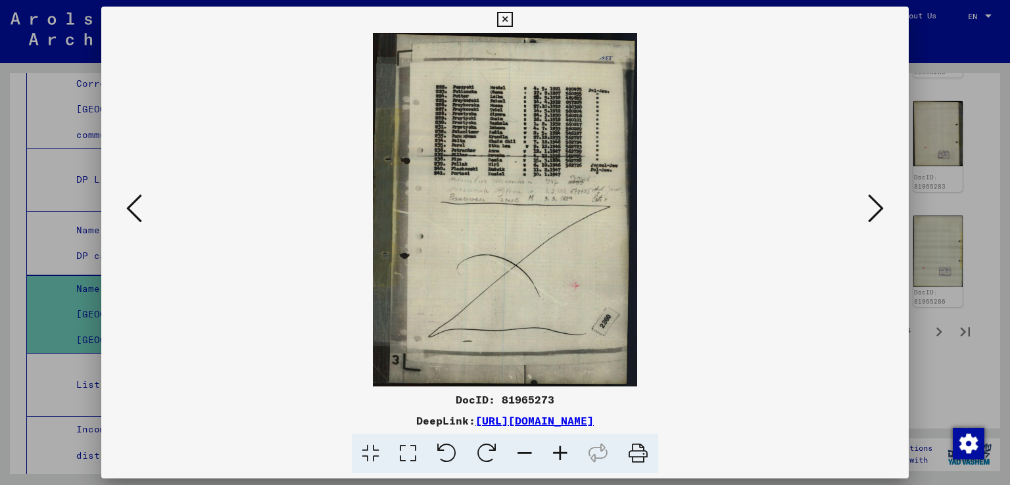
click at [137, 210] on icon at bounding box center [134, 209] width 16 height 32
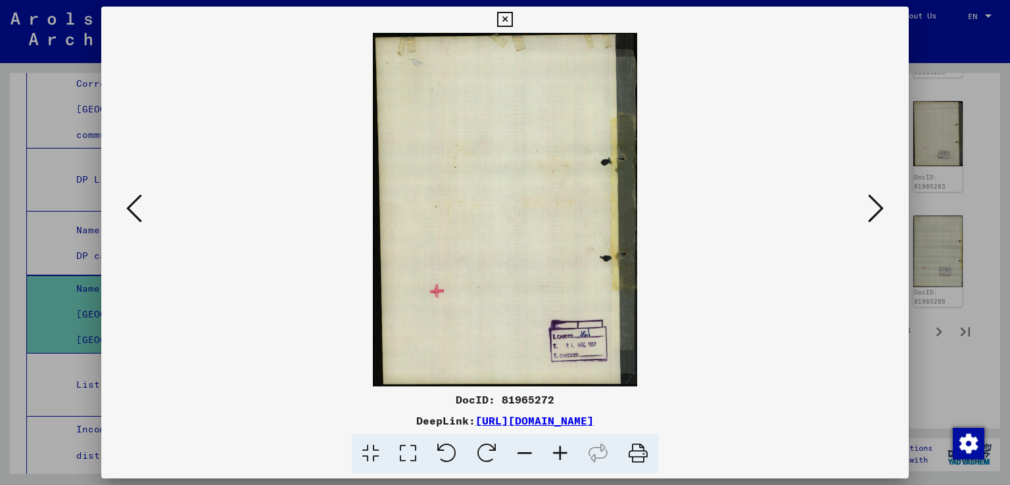
click at [137, 210] on icon at bounding box center [134, 209] width 16 height 32
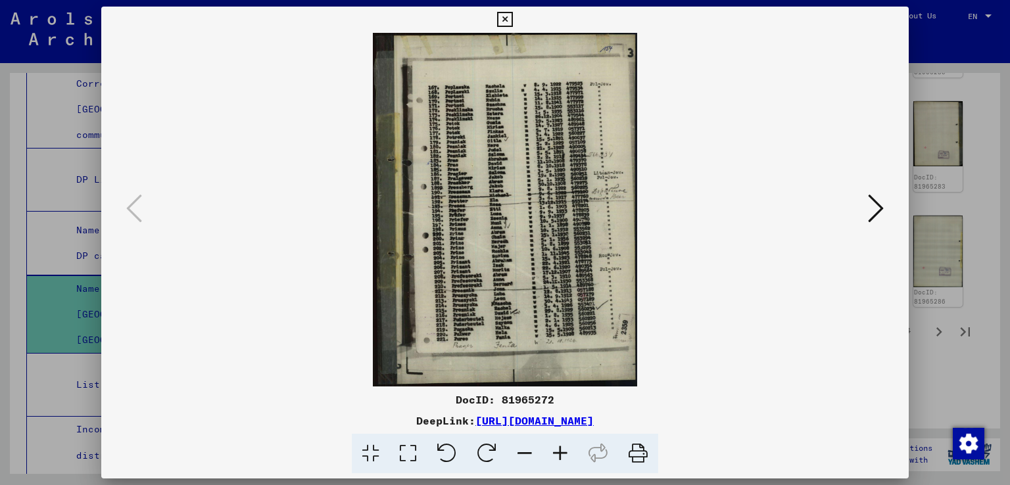
click at [881, 206] on icon at bounding box center [876, 209] width 16 height 32
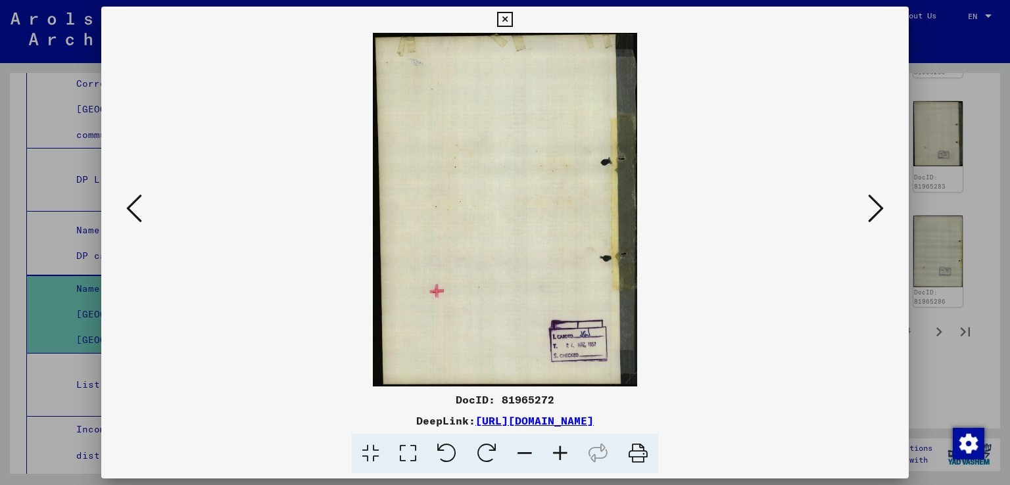
click at [881, 206] on icon at bounding box center [876, 209] width 16 height 32
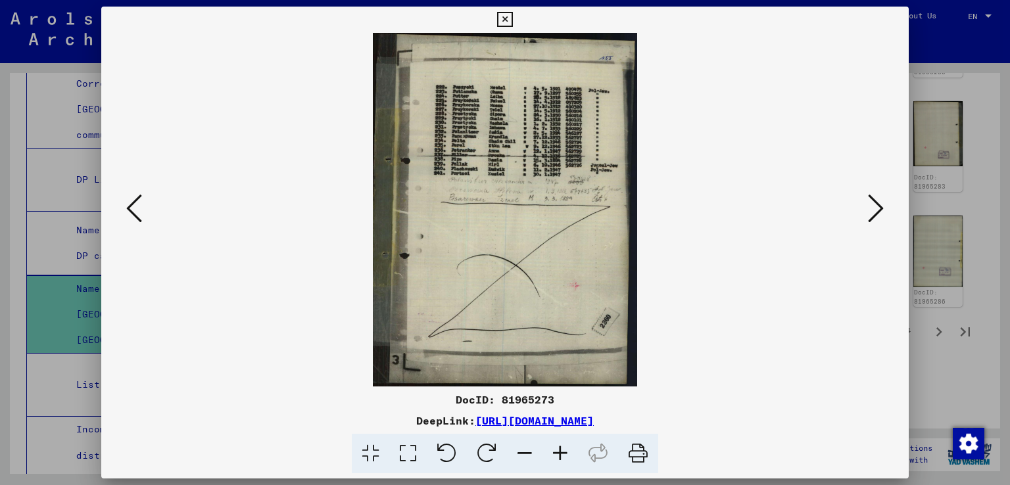
click at [563, 456] on icon at bounding box center [559, 454] width 35 height 40
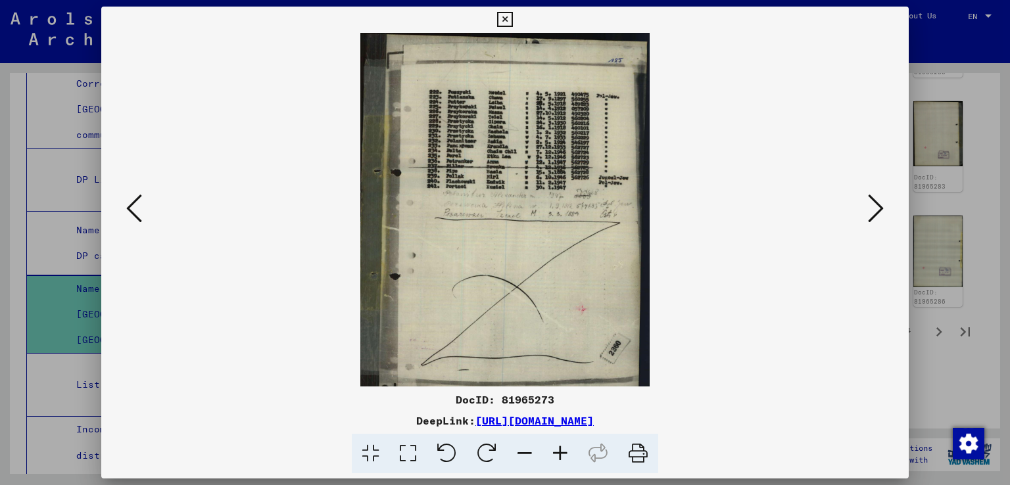
click at [563, 456] on icon at bounding box center [559, 454] width 35 height 40
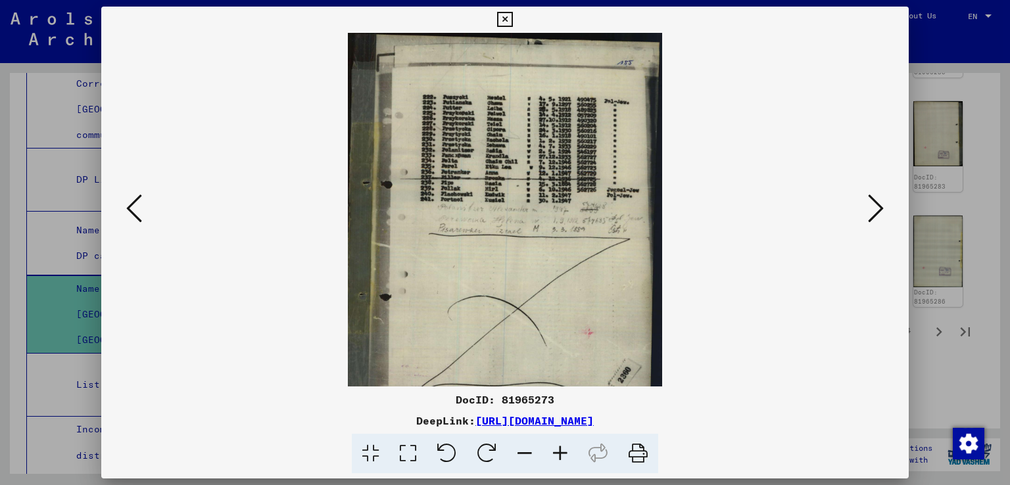
click at [563, 456] on icon at bounding box center [559, 454] width 35 height 40
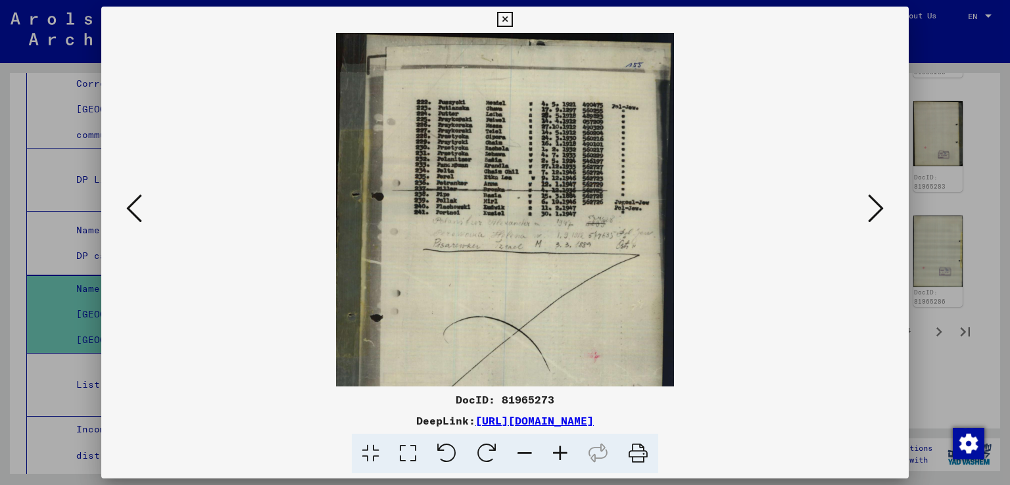
click at [881, 208] on icon at bounding box center [876, 209] width 16 height 32
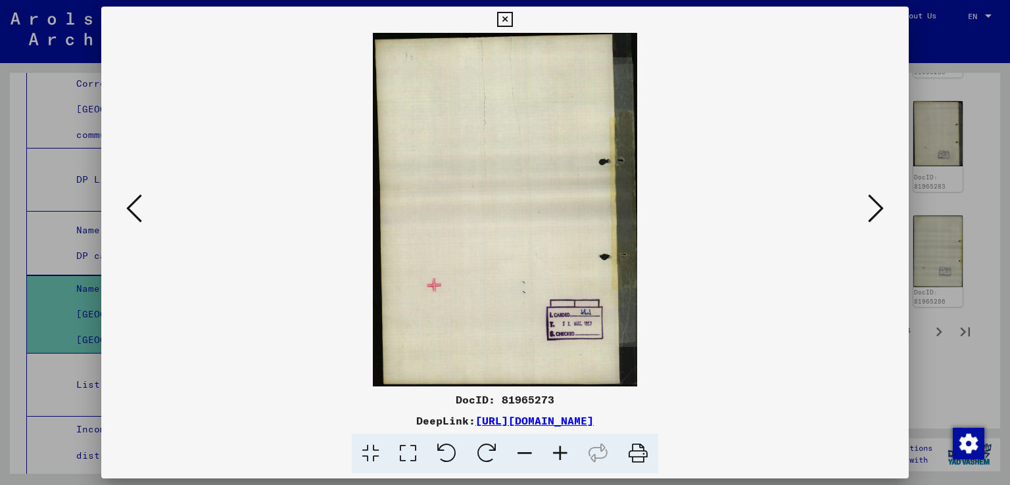
click at [881, 208] on icon at bounding box center [876, 209] width 16 height 32
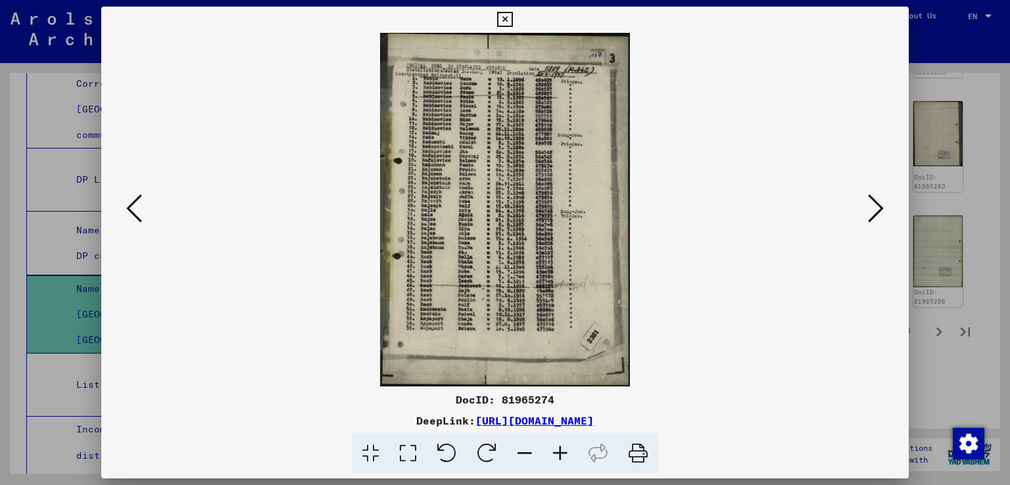
click at [881, 208] on icon at bounding box center [876, 209] width 16 height 32
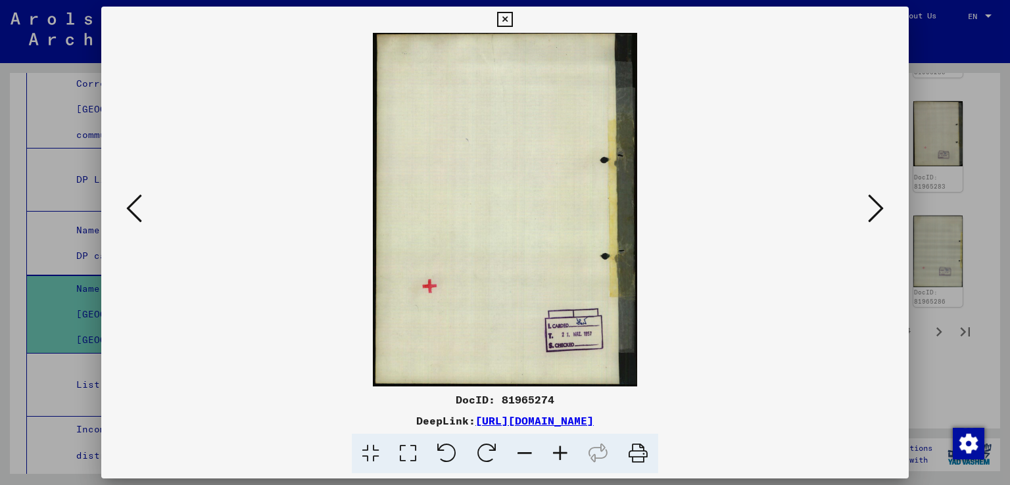
click at [881, 208] on icon at bounding box center [876, 209] width 16 height 32
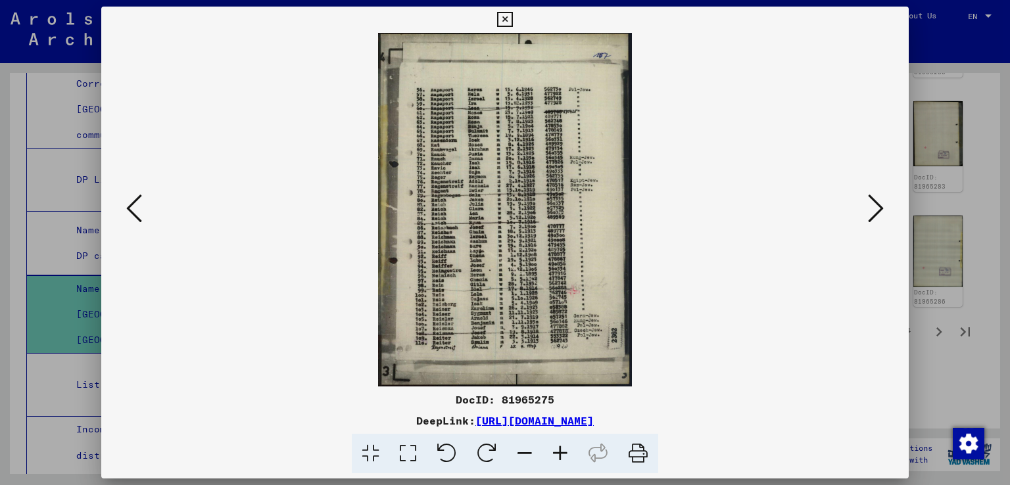
click at [881, 208] on icon at bounding box center [876, 209] width 16 height 32
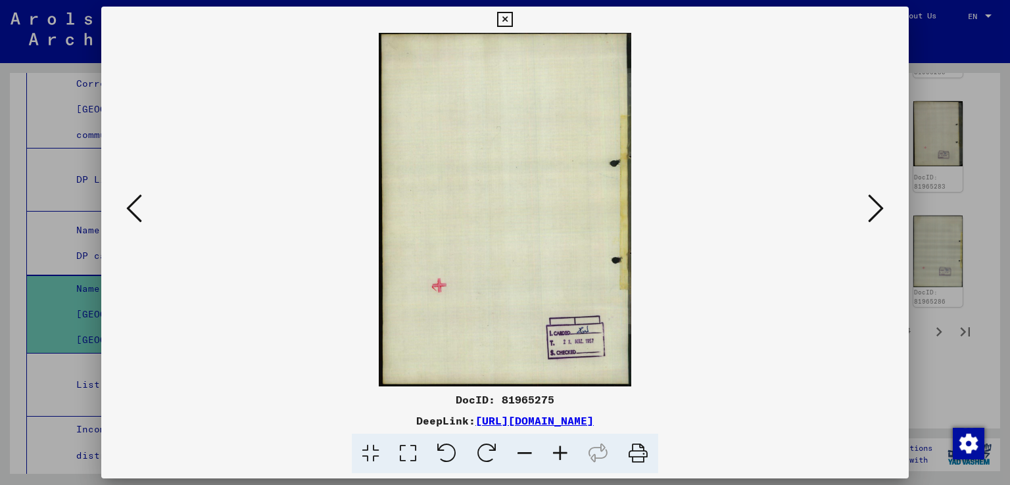
click at [881, 208] on icon at bounding box center [876, 209] width 16 height 32
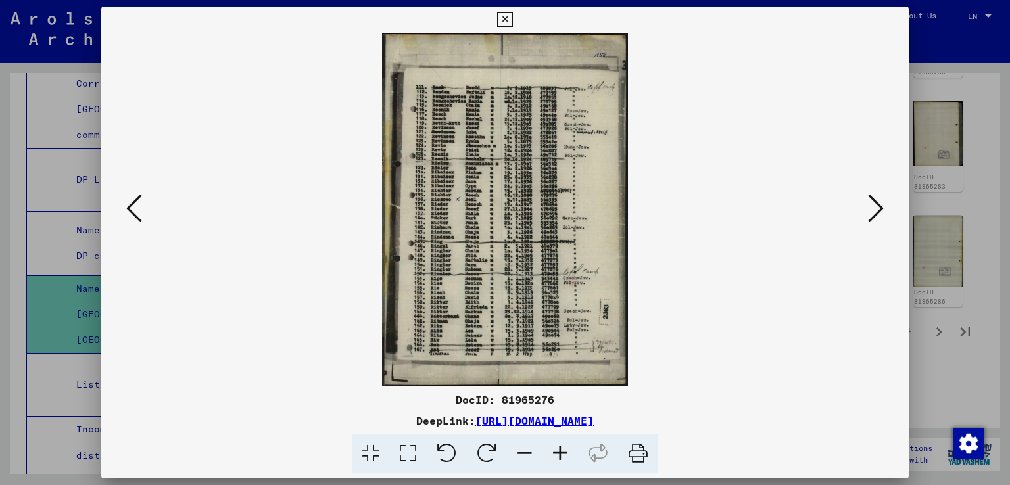
click at [881, 208] on icon at bounding box center [876, 209] width 16 height 32
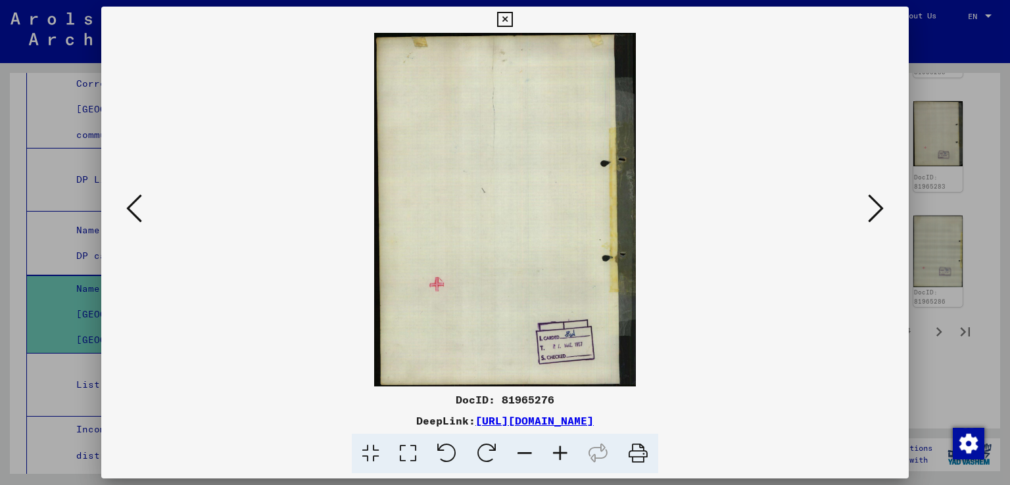
click at [506, 16] on icon at bounding box center [504, 20] width 15 height 16
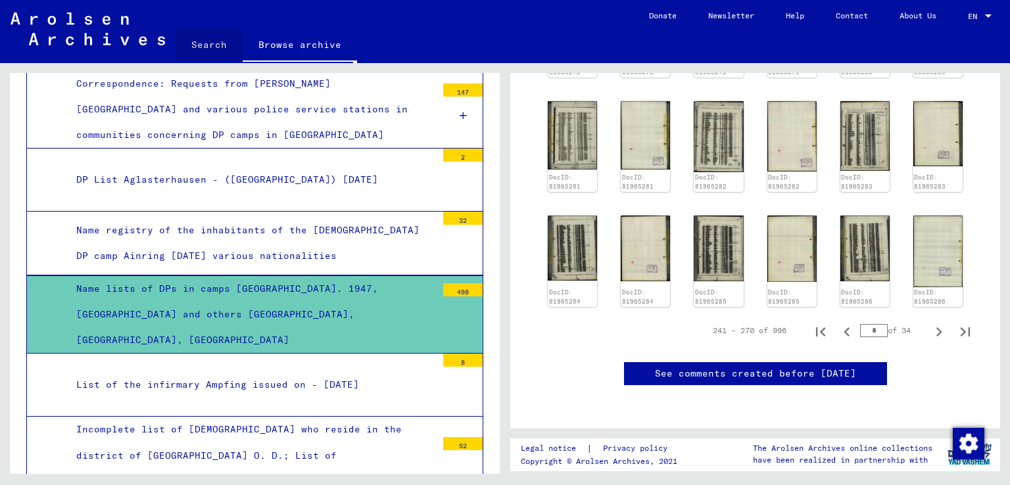
click at [212, 51] on link "Search" at bounding box center [208, 45] width 67 height 32
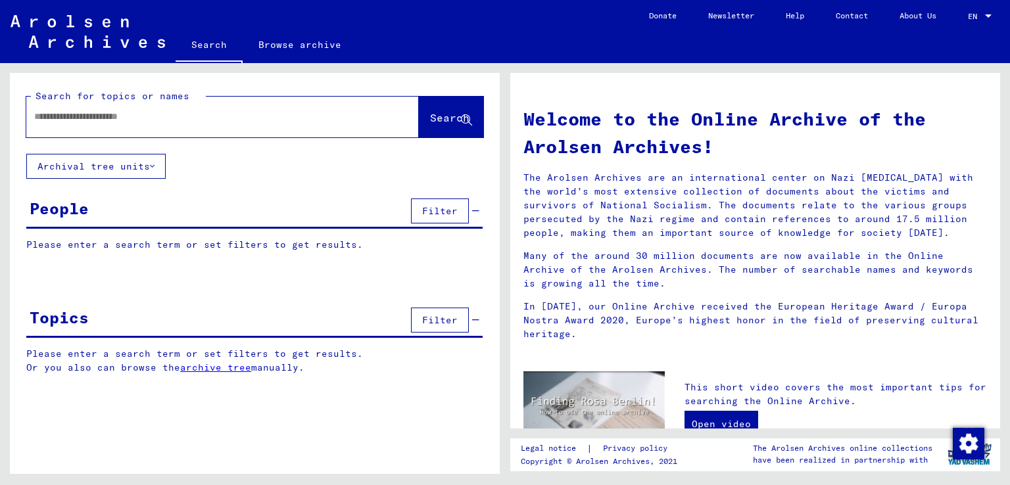
click at [204, 104] on div at bounding box center [202, 117] width 353 height 30
click at [186, 120] on input "text" at bounding box center [206, 117] width 345 height 14
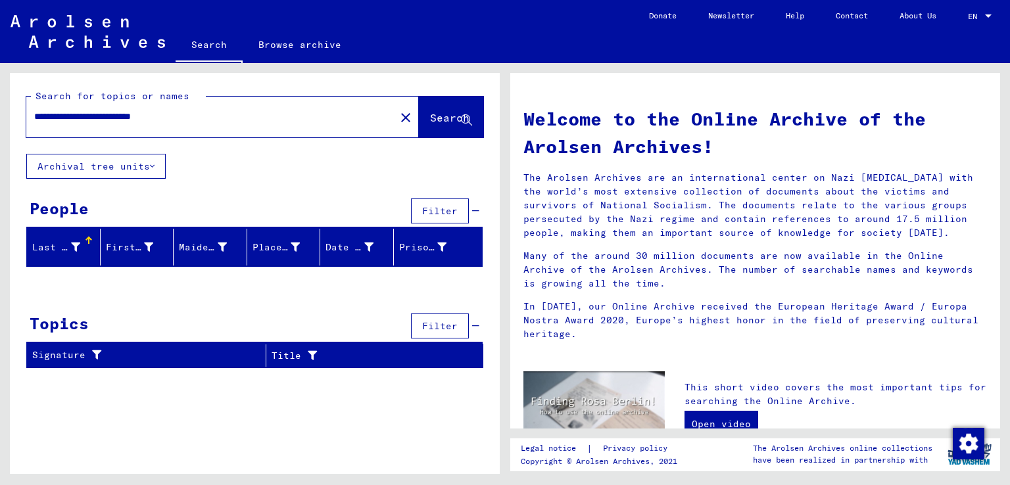
drag, startPoint x: 151, startPoint y: 117, endPoint x: 121, endPoint y: 126, distance: 30.8
click at [121, 126] on div "**********" at bounding box center [202, 117] width 353 height 30
drag, startPoint x: 149, startPoint y: 113, endPoint x: 128, endPoint y: 119, distance: 21.8
click at [128, 119] on input "**********" at bounding box center [206, 117] width 345 height 14
drag, startPoint x: 183, startPoint y: 118, endPoint x: 126, endPoint y: 114, distance: 56.7
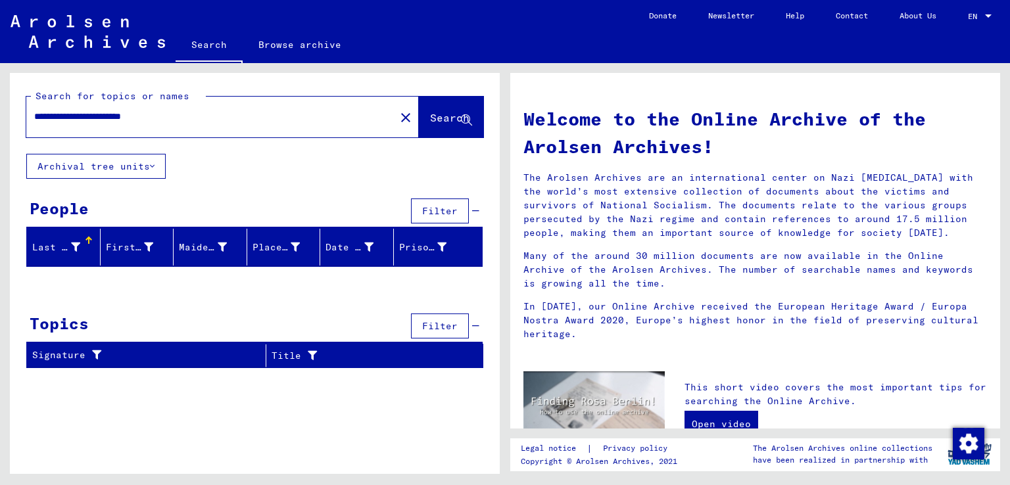
click at [126, 114] on input "**********" at bounding box center [206, 117] width 345 height 14
type input "**********"
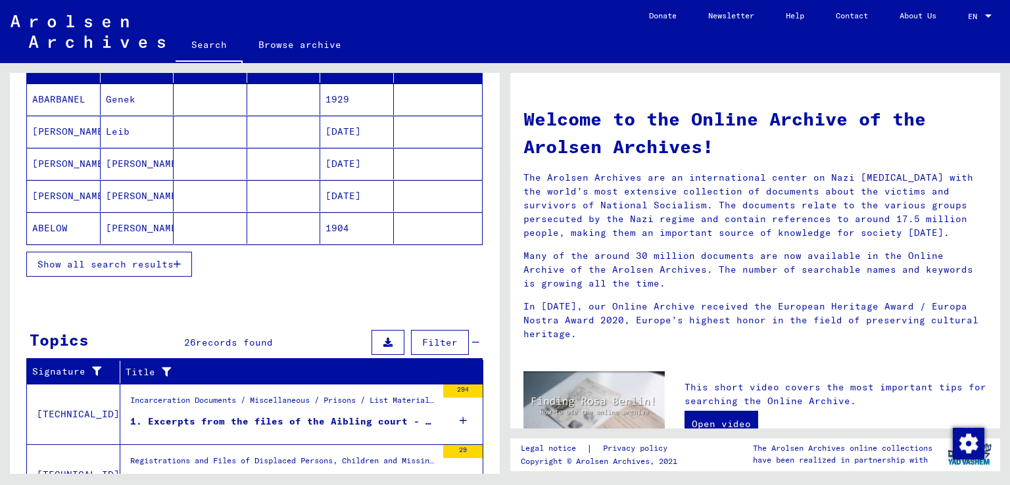
scroll to position [131, 0]
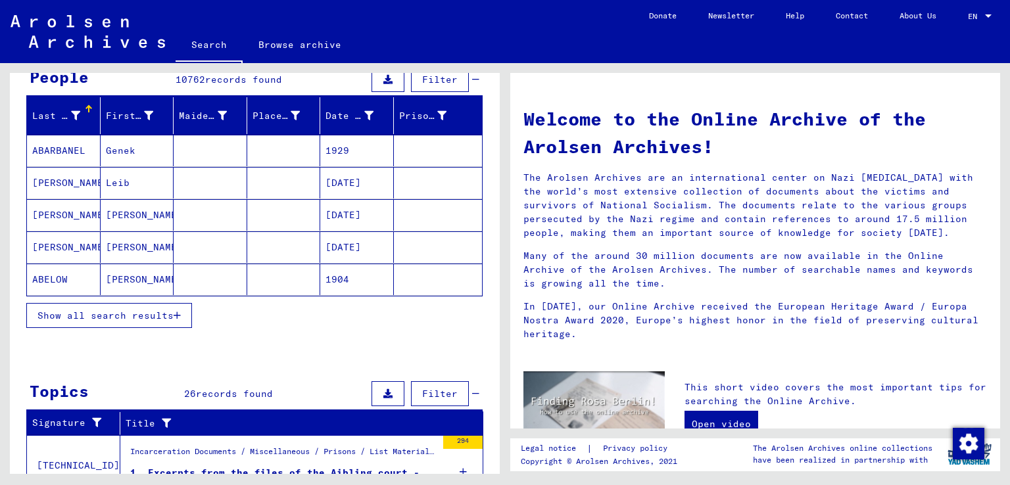
click at [129, 320] on button "Show all search results" at bounding box center [109, 315] width 166 height 25
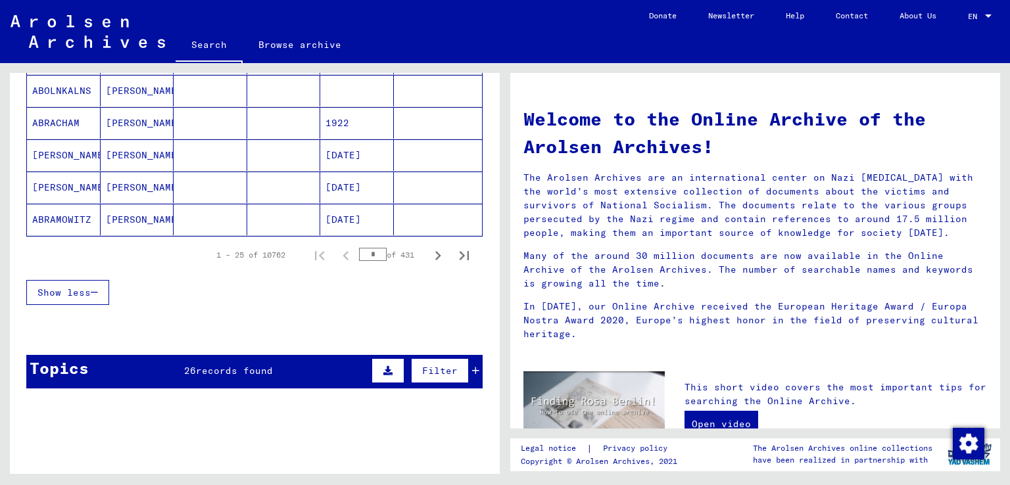
scroll to position [835, 0]
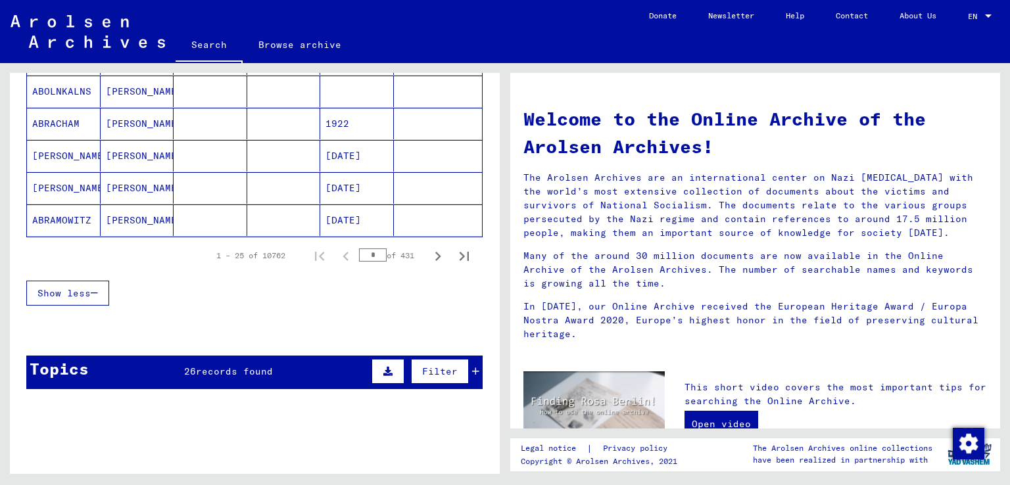
click at [406, 254] on div "* of 431" at bounding box center [392, 255] width 66 height 12
click at [429, 256] on icon "Next page" at bounding box center [438, 256] width 18 height 18
click at [429, 254] on icon "Next page" at bounding box center [438, 256] width 18 height 18
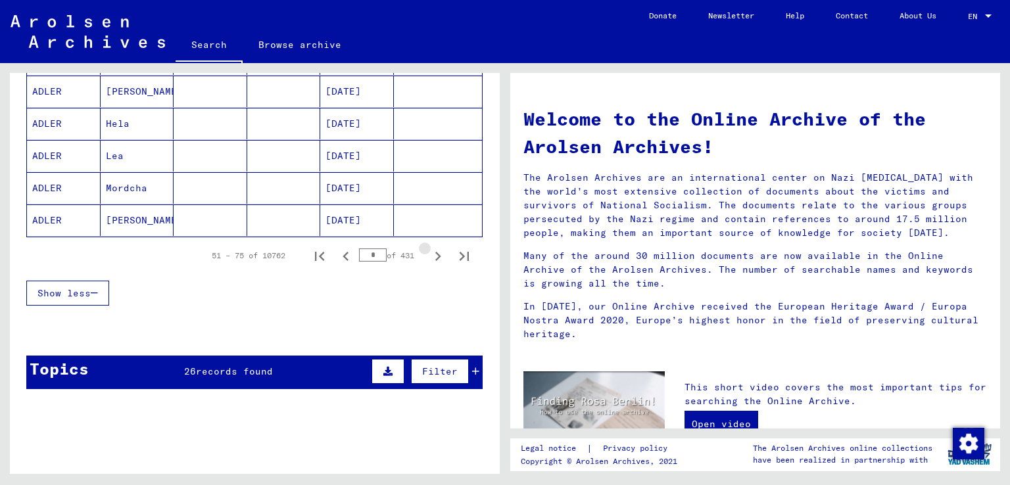
click at [435, 254] on icon "Next page" at bounding box center [438, 256] width 6 height 9
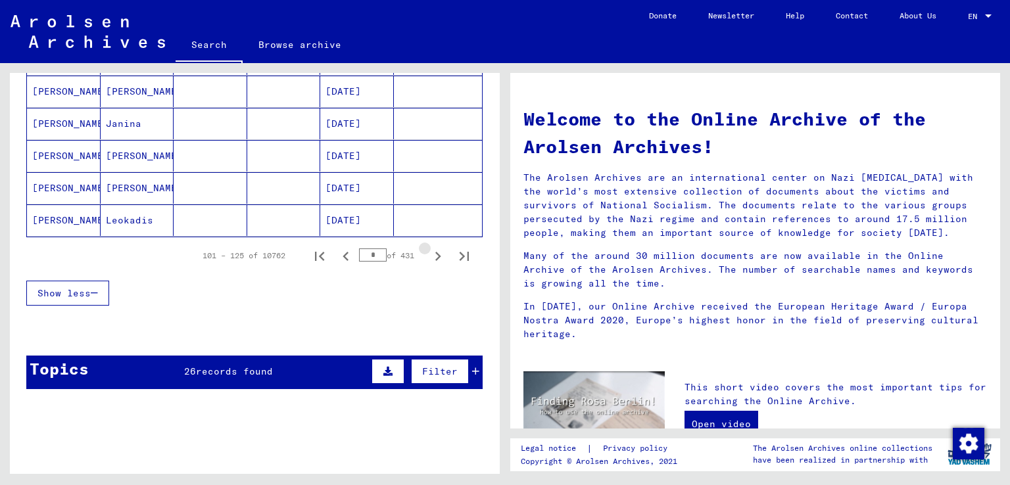
click at [435, 254] on icon "Next page" at bounding box center [438, 256] width 6 height 9
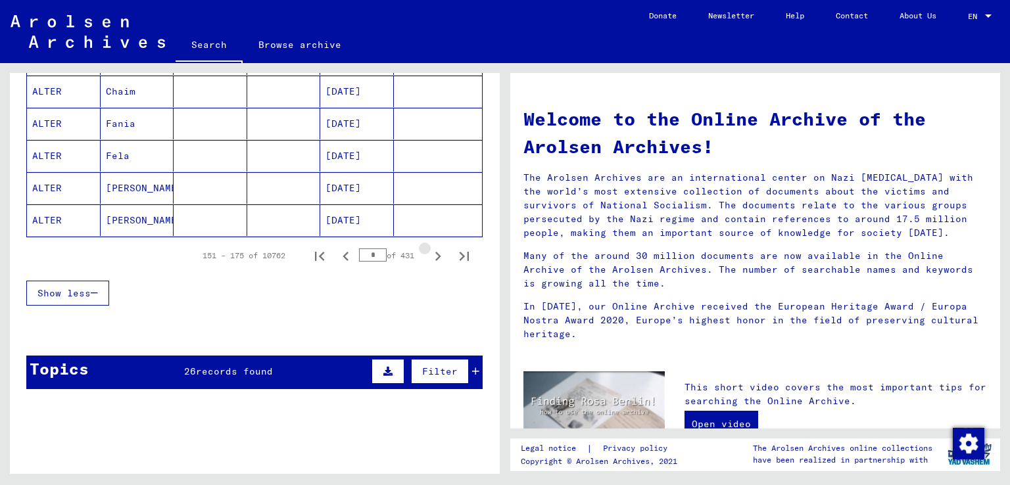
click at [435, 254] on icon "Next page" at bounding box center [438, 256] width 6 height 9
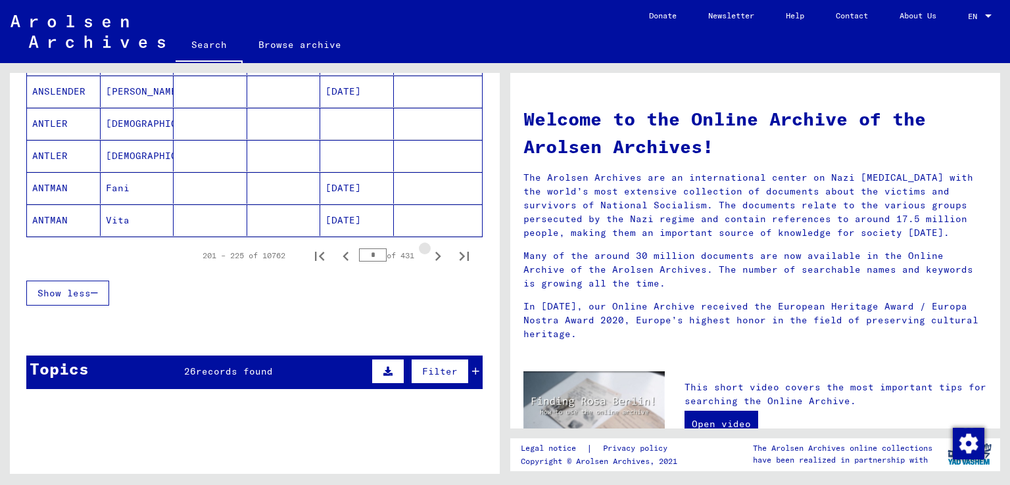
click at [435, 254] on icon "Next page" at bounding box center [438, 256] width 6 height 9
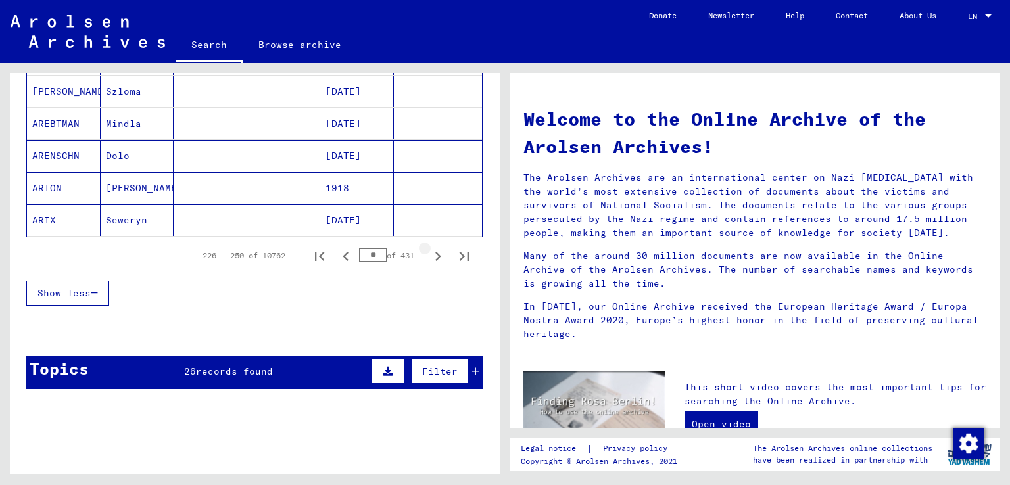
click at [435, 254] on icon "Next page" at bounding box center [438, 256] width 6 height 9
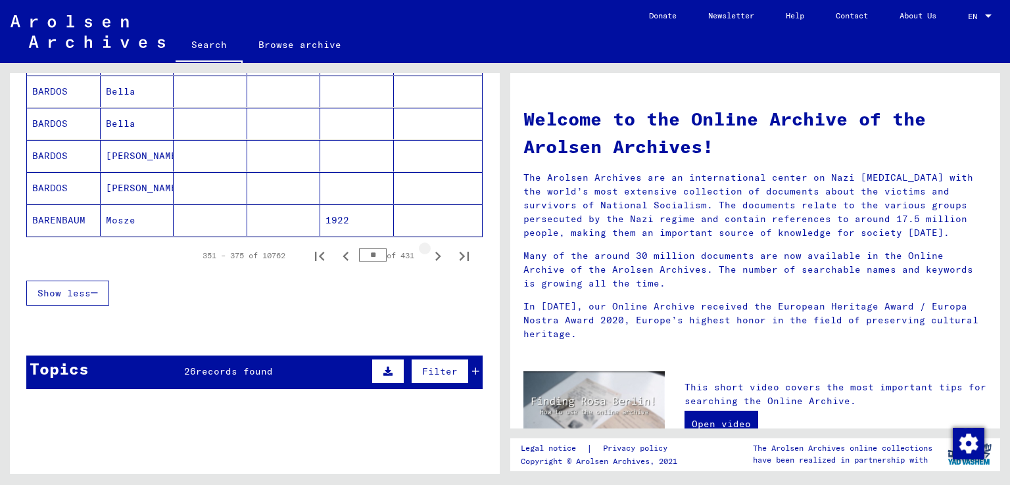
click at [435, 254] on icon "Next page" at bounding box center [438, 256] width 6 height 9
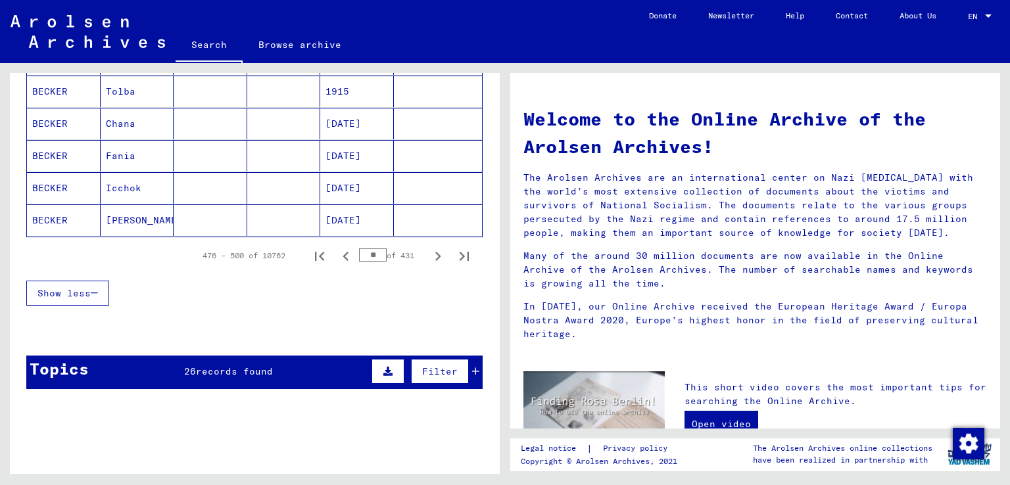
click at [435, 254] on icon "Next page" at bounding box center [438, 256] width 6 height 9
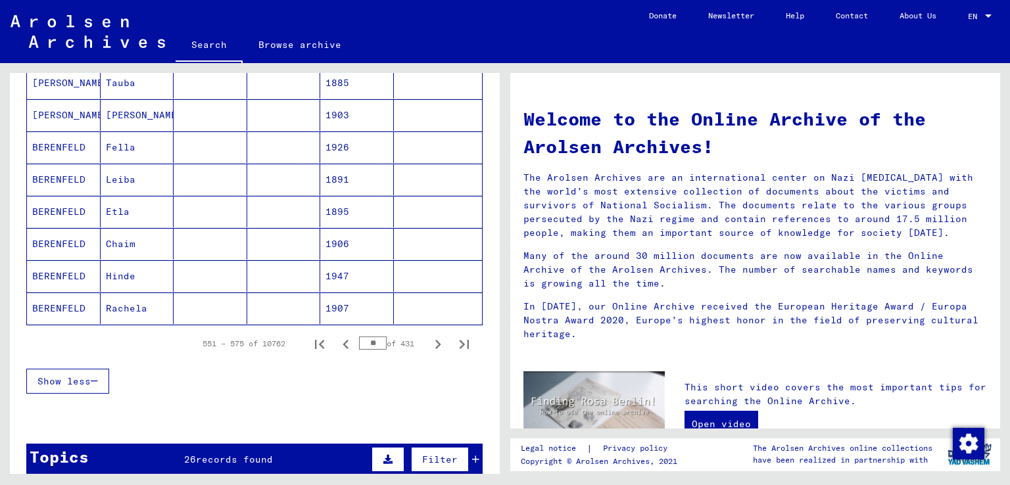
scroll to position [769, 0]
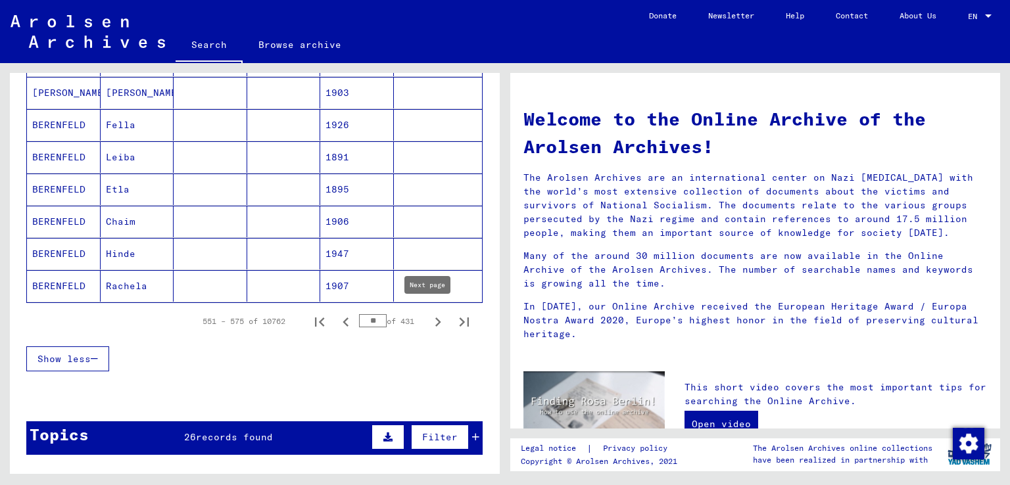
click at [435, 317] on icon "Next page" at bounding box center [438, 321] width 6 height 9
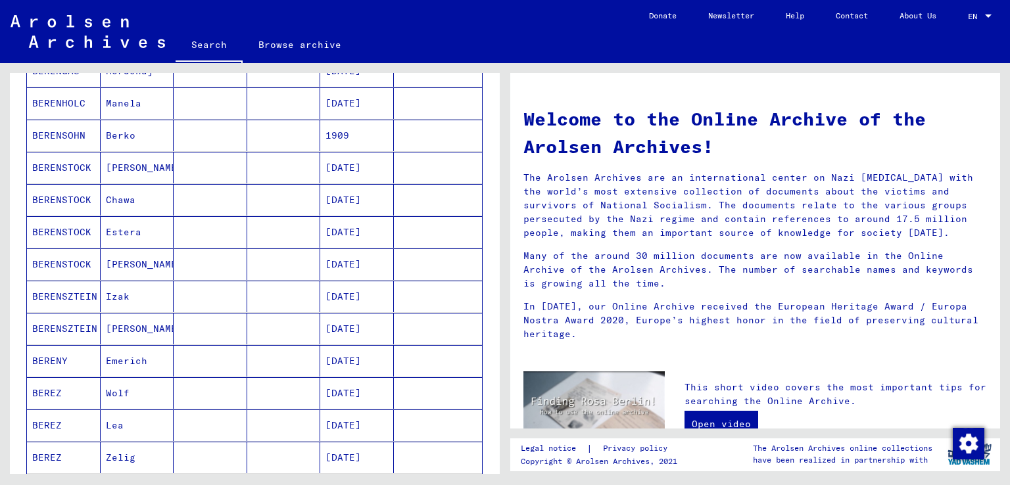
scroll to position [112, 0]
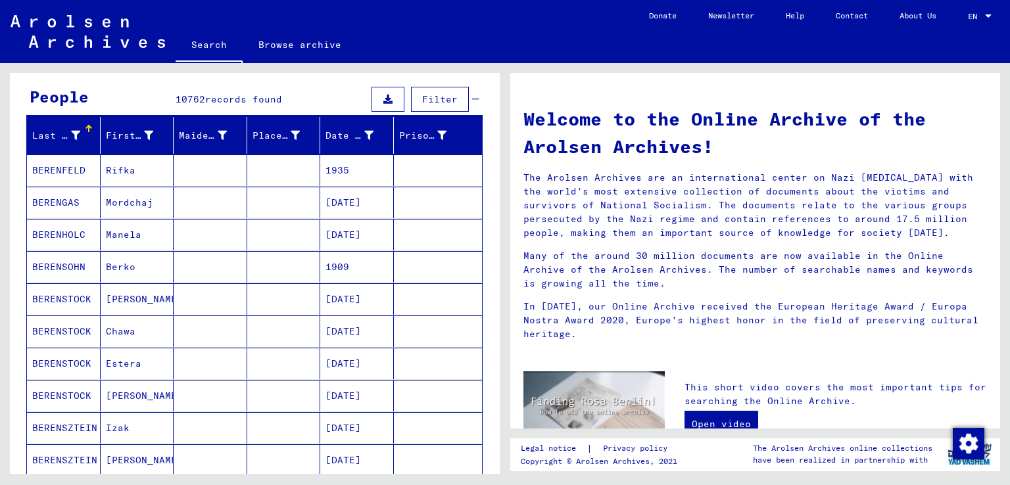
click at [134, 236] on mat-cell "Manela" at bounding box center [138, 235] width 74 height 32
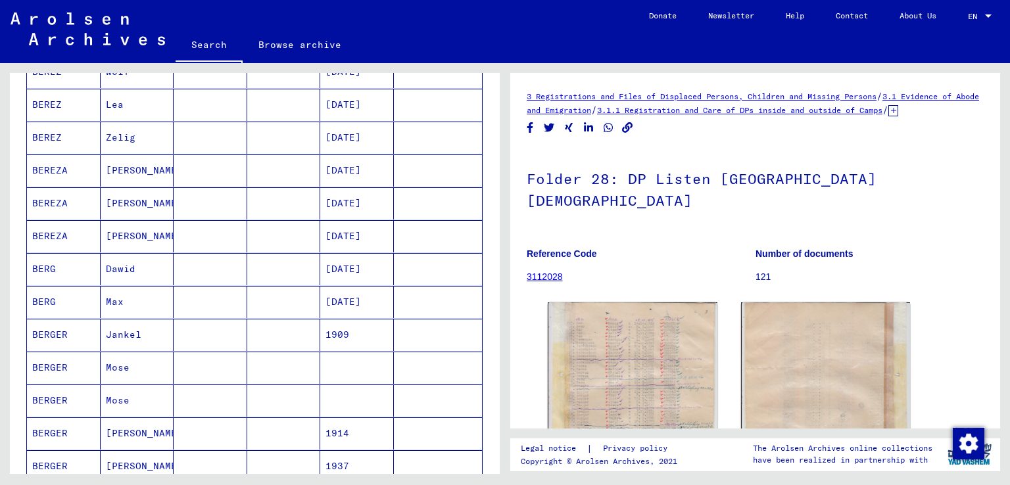
scroll to position [835, 0]
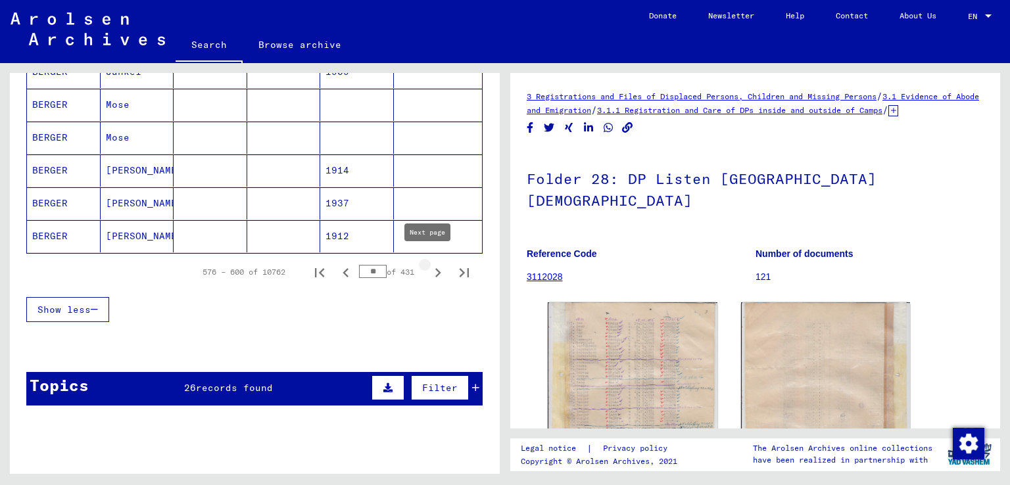
click at [435, 268] on icon "Next page" at bounding box center [438, 272] width 6 height 9
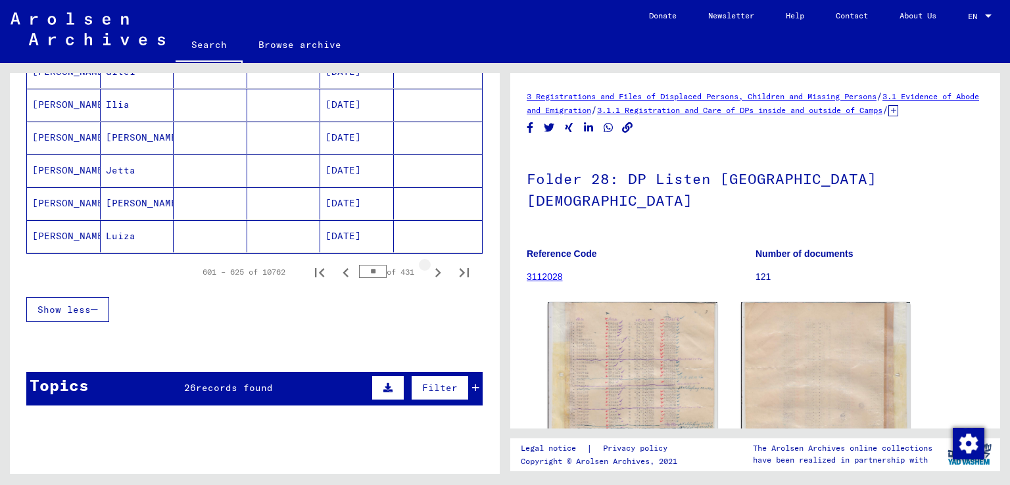
click at [435, 268] on icon "Next page" at bounding box center [438, 272] width 6 height 9
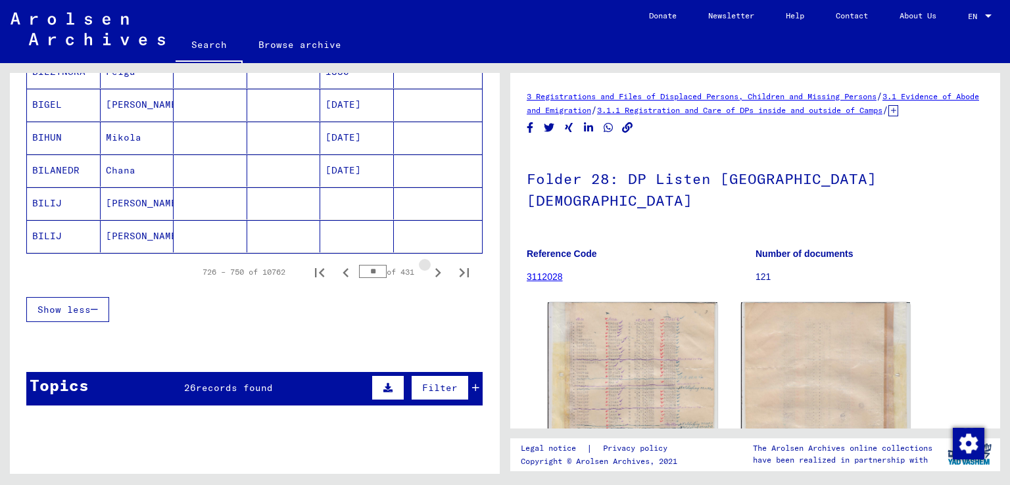
click at [435, 268] on icon "Next page" at bounding box center [438, 272] width 6 height 9
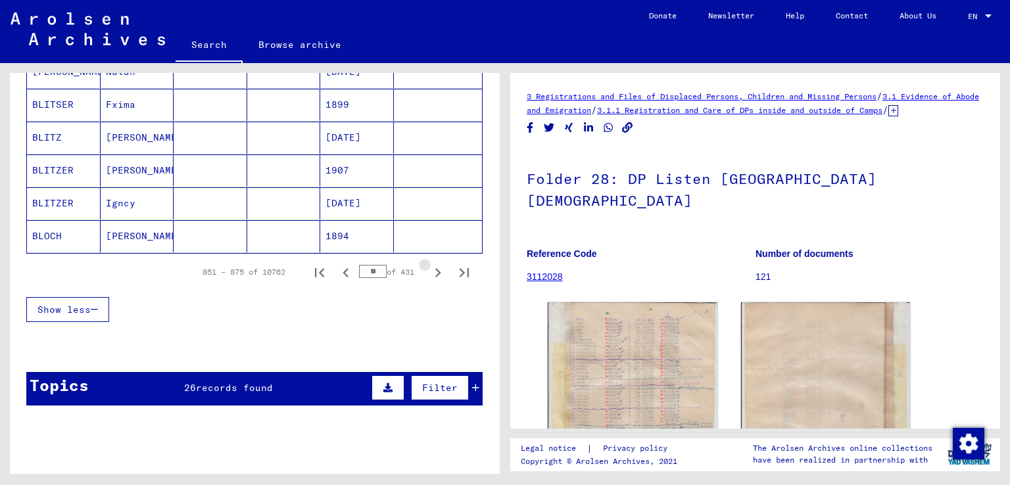
click at [435, 268] on icon "Next page" at bounding box center [438, 272] width 6 height 9
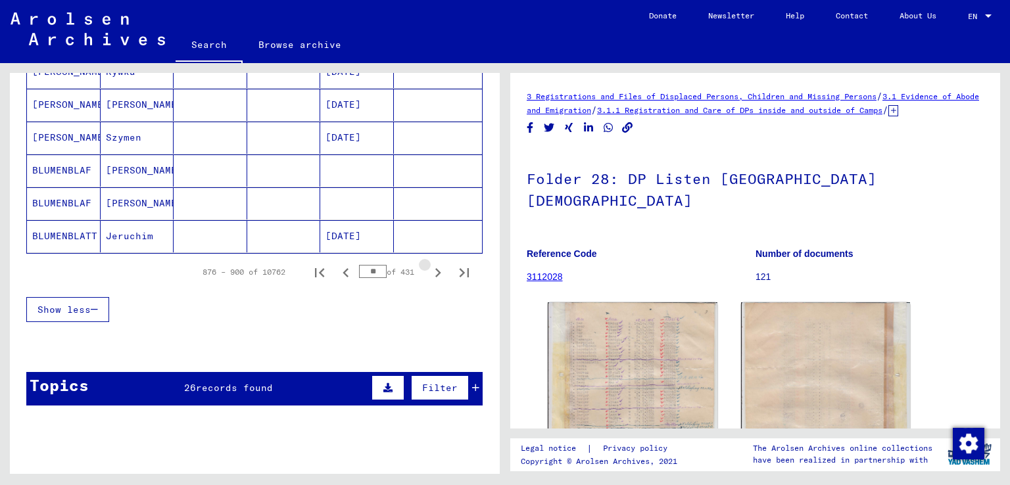
click at [435, 268] on icon "Next page" at bounding box center [438, 272] width 6 height 9
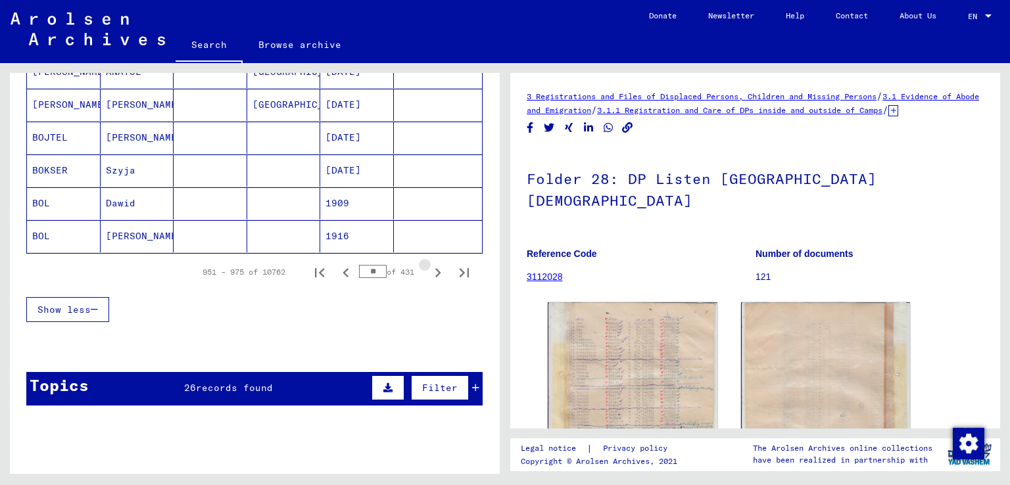
click at [435, 268] on icon "Next page" at bounding box center [438, 272] width 6 height 9
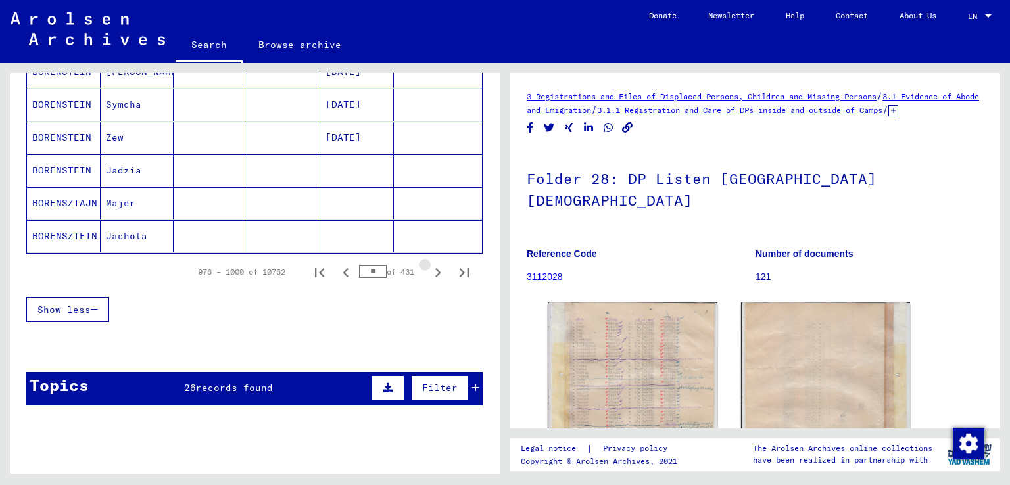
click at [435, 268] on icon "Next page" at bounding box center [438, 272] width 6 height 9
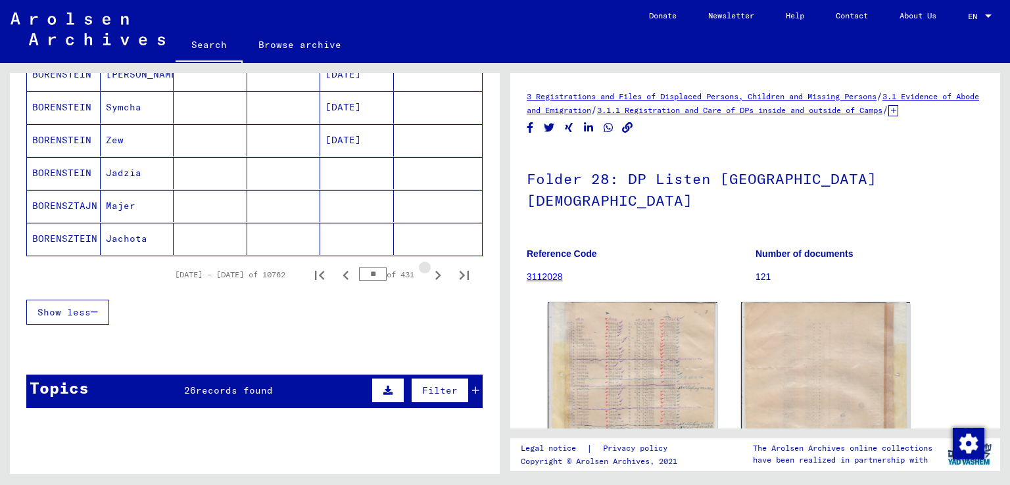
scroll to position [837, 0]
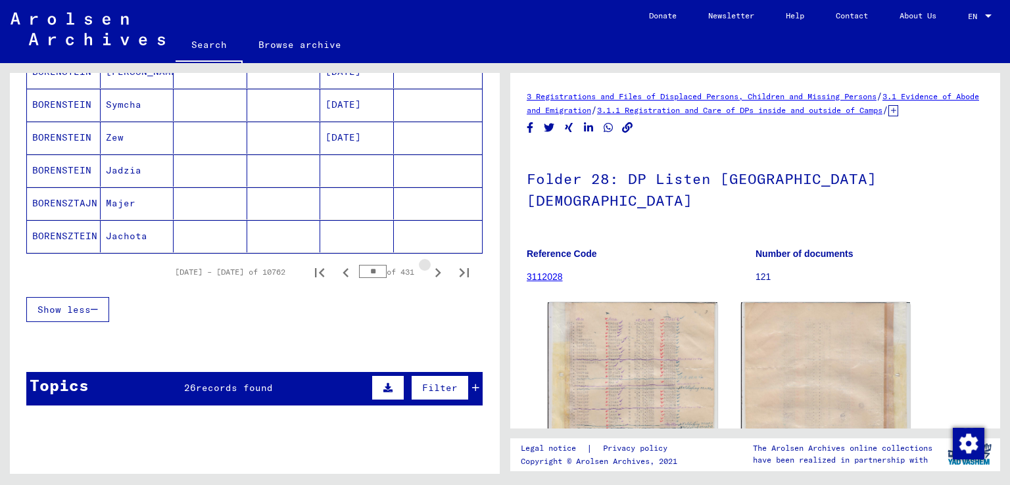
click at [435, 268] on icon "Next page" at bounding box center [438, 272] width 6 height 9
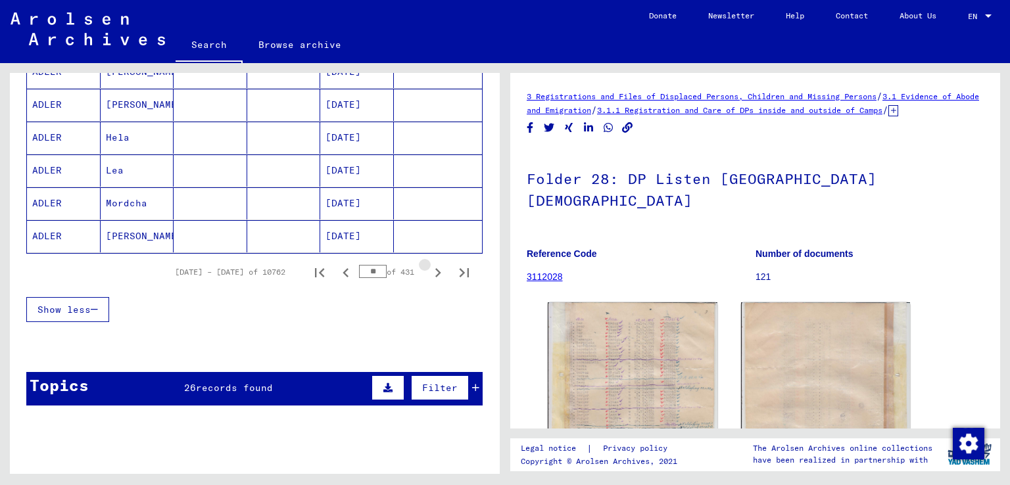
click at [435, 268] on icon "Next page" at bounding box center [438, 272] width 6 height 9
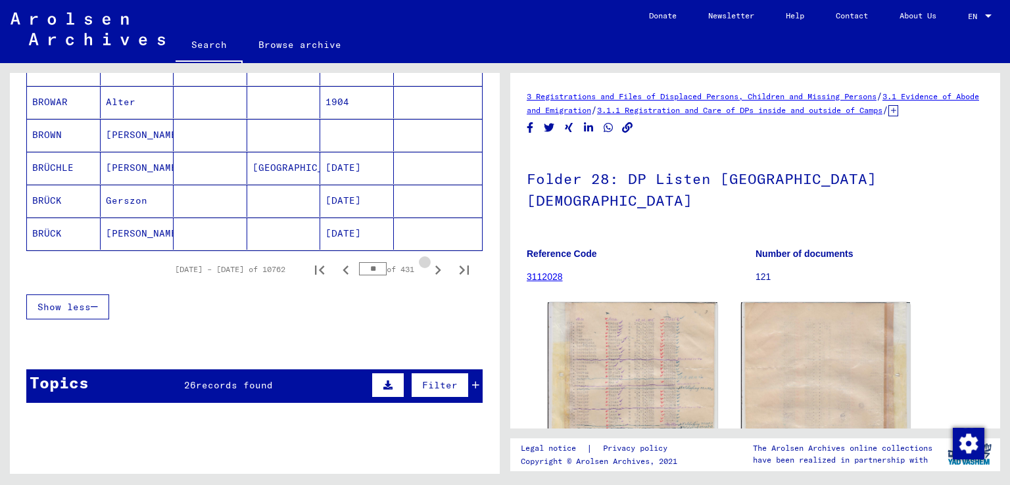
click at [435, 266] on icon "Next page" at bounding box center [438, 270] width 6 height 9
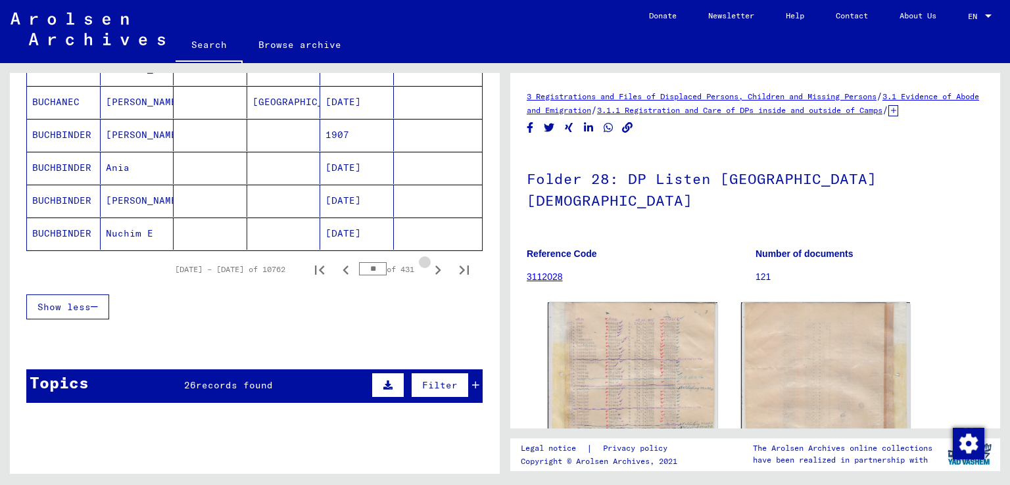
scroll to position [835, 0]
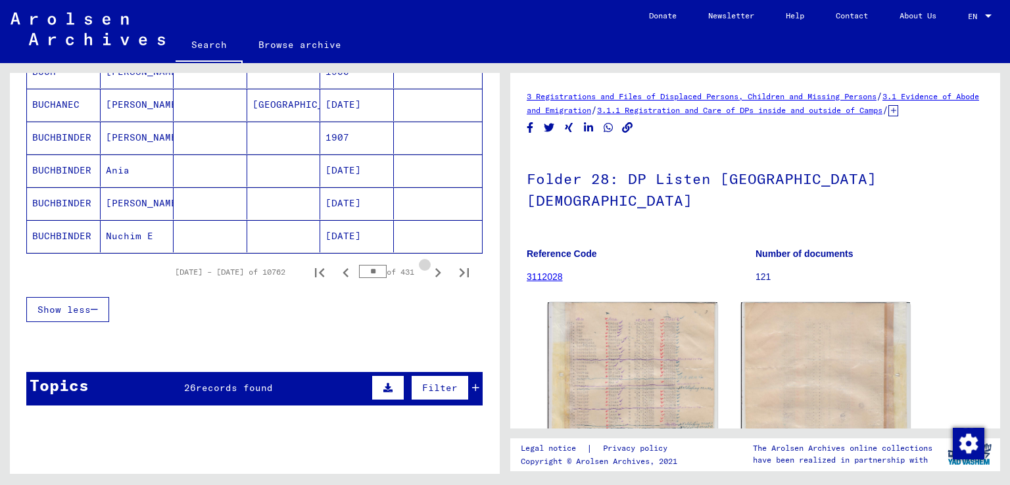
click at [435, 268] on icon "Next page" at bounding box center [438, 272] width 6 height 9
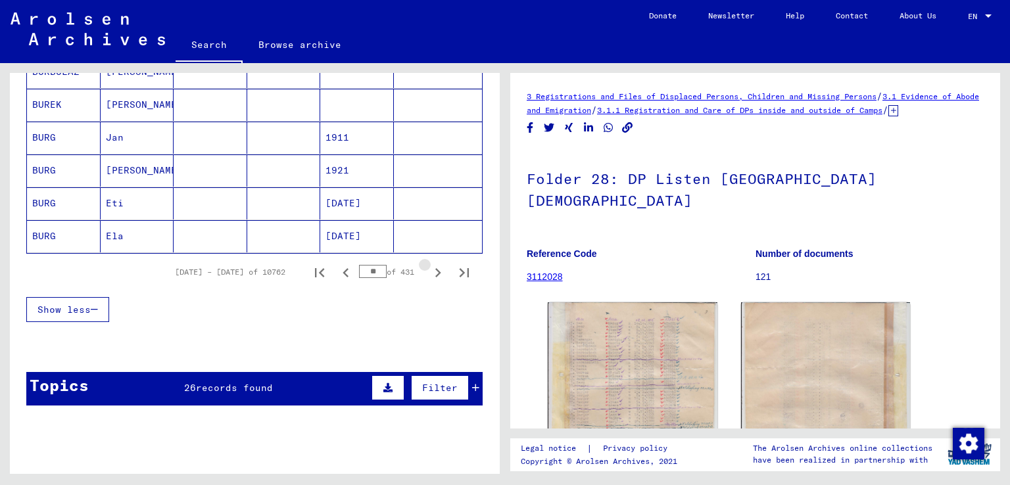
click at [435, 268] on icon "Next page" at bounding box center [438, 272] width 6 height 9
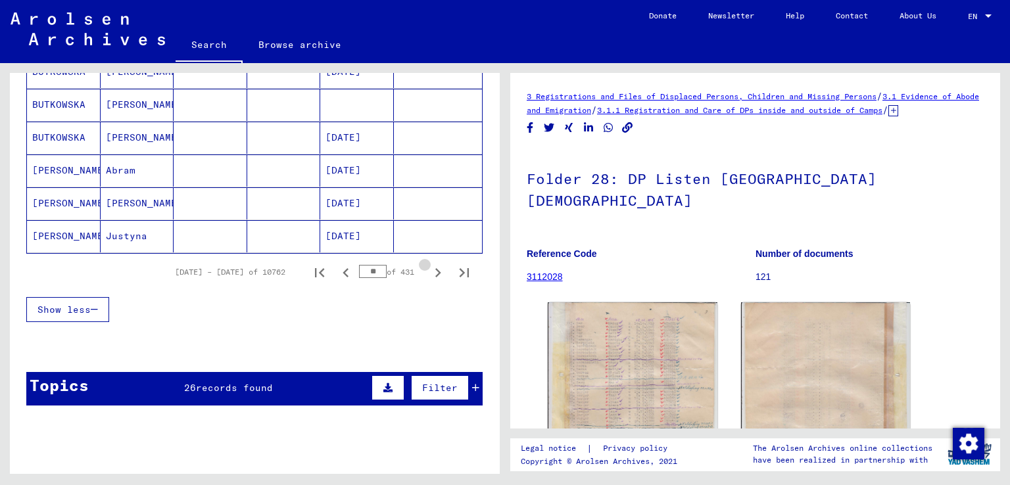
click at [435, 268] on icon "Next page" at bounding box center [438, 272] width 6 height 9
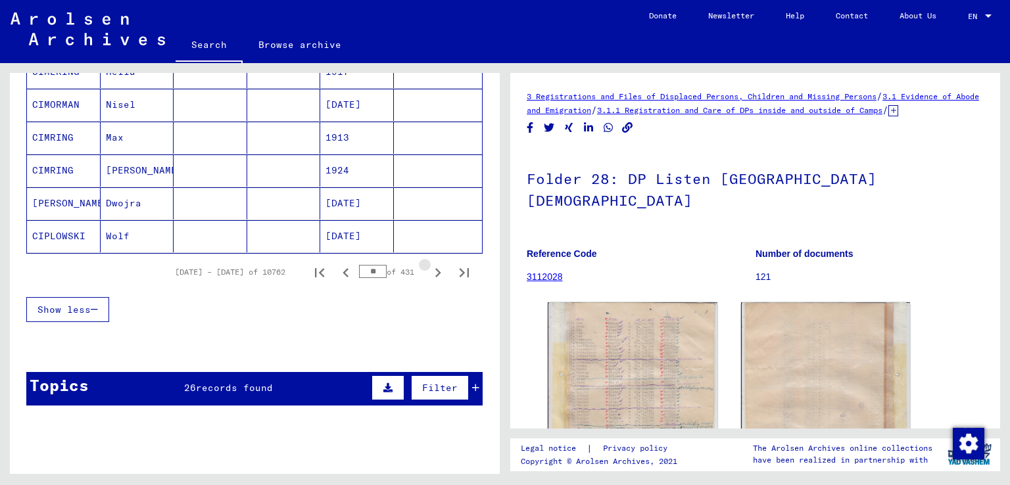
click at [435, 268] on icon "Next page" at bounding box center [438, 272] width 6 height 9
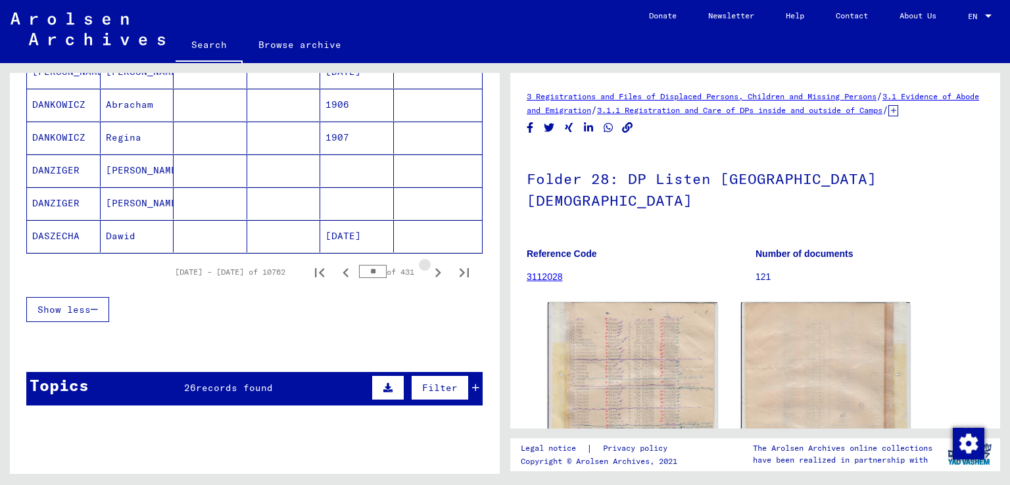
click at [435, 268] on icon "Next page" at bounding box center [438, 272] width 6 height 9
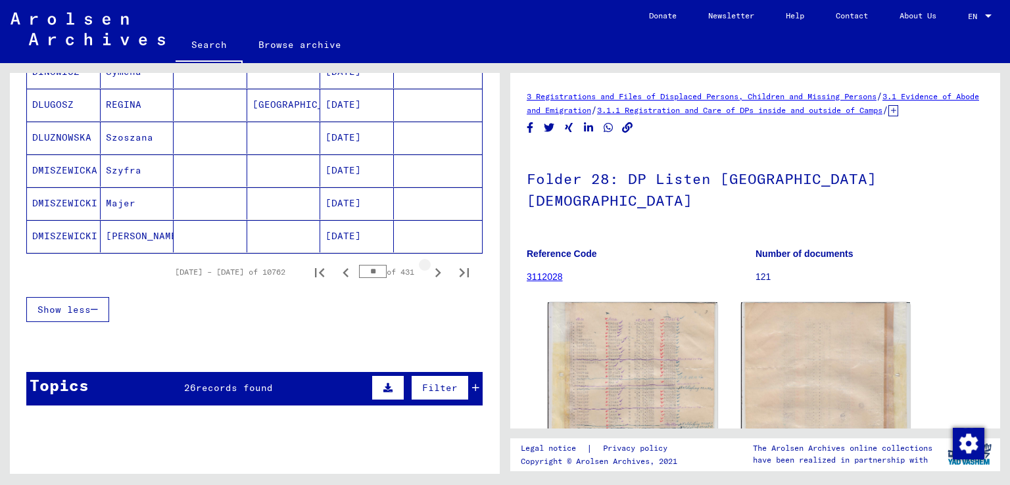
click at [435, 268] on icon "Next page" at bounding box center [438, 272] width 6 height 9
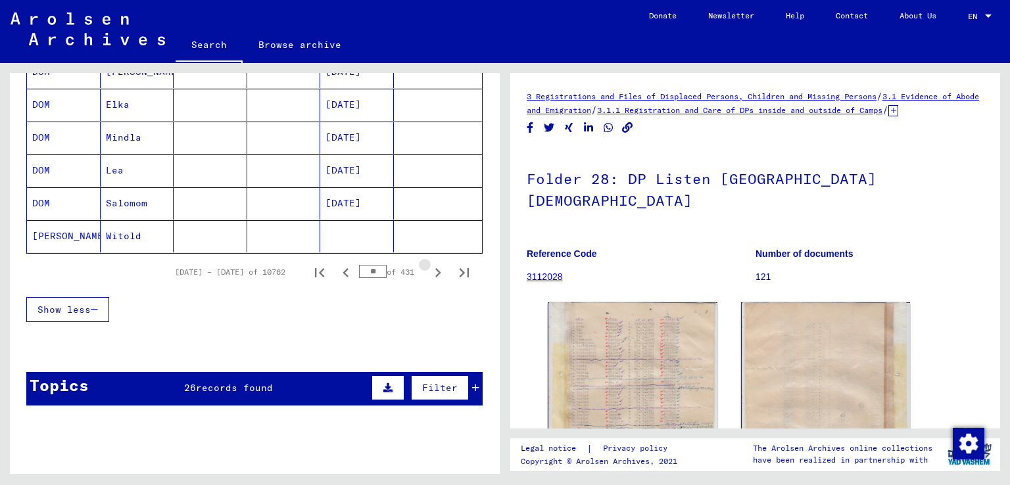
click at [435, 268] on icon "Next page" at bounding box center [438, 272] width 6 height 9
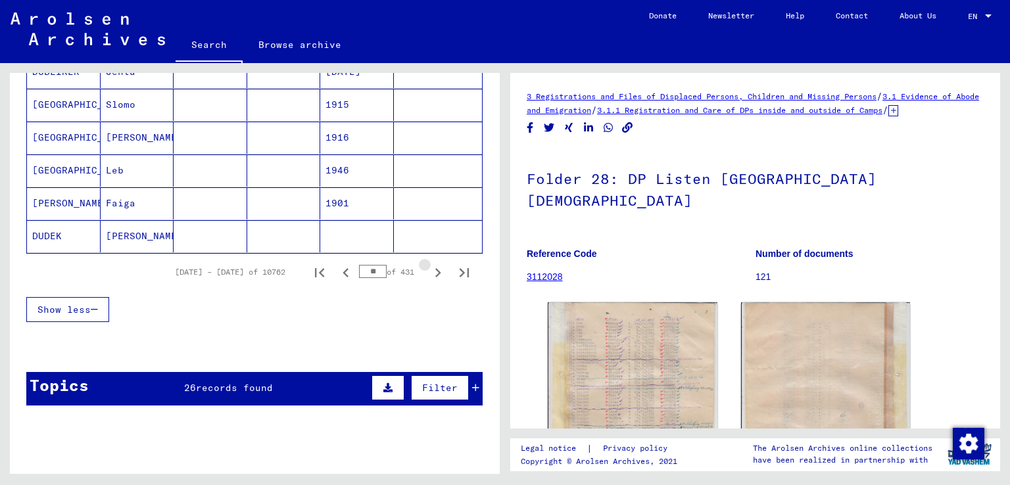
click at [435, 268] on icon "Next page" at bounding box center [438, 272] width 6 height 9
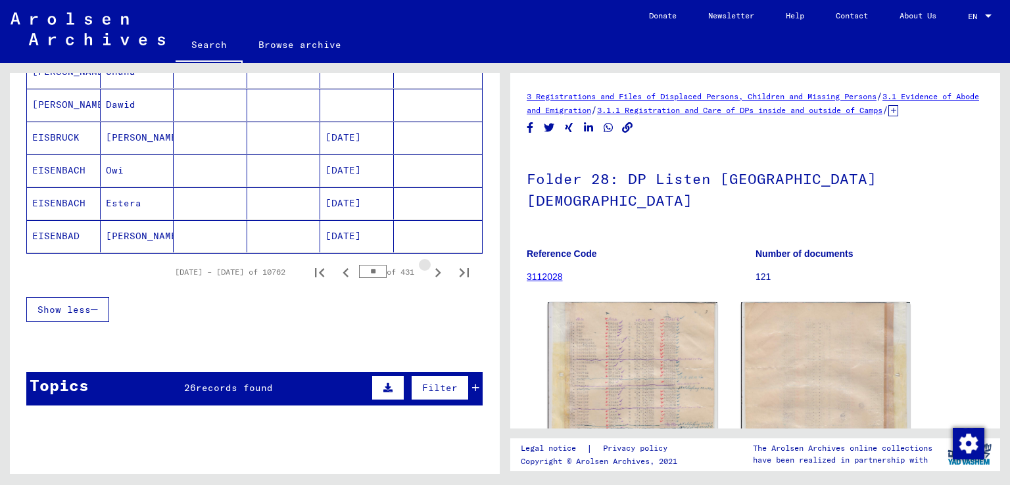
click at [435, 268] on icon "Next page" at bounding box center [438, 272] width 6 height 9
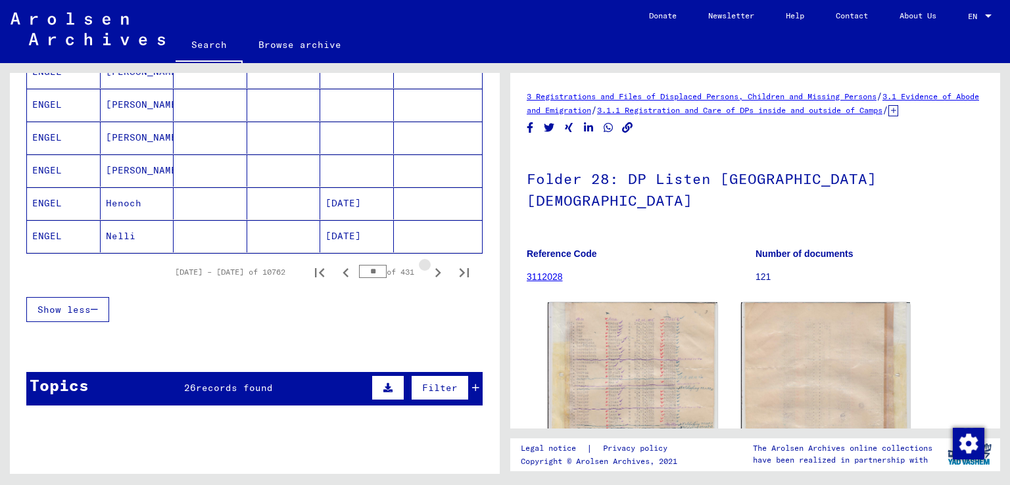
click at [435, 268] on icon "Next page" at bounding box center [438, 272] width 6 height 9
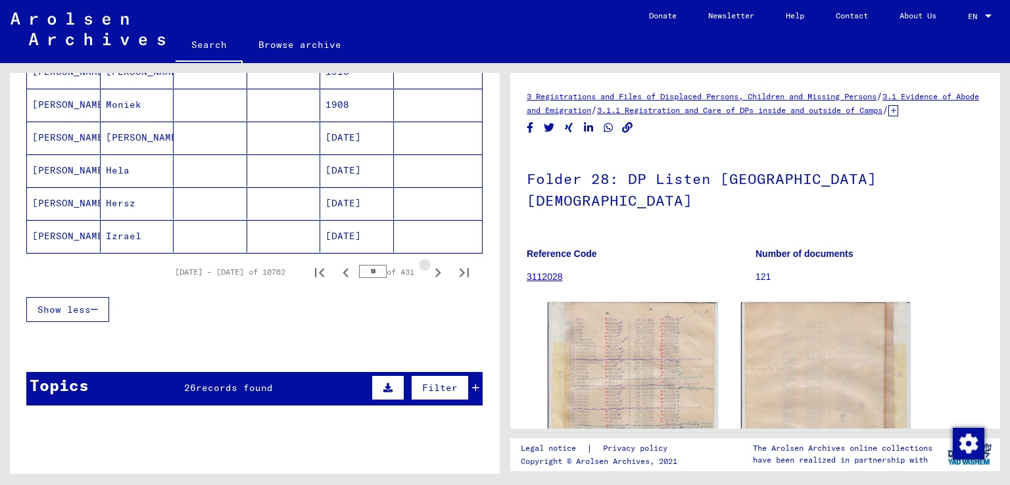
click at [435, 268] on icon "Next page" at bounding box center [438, 272] width 6 height 9
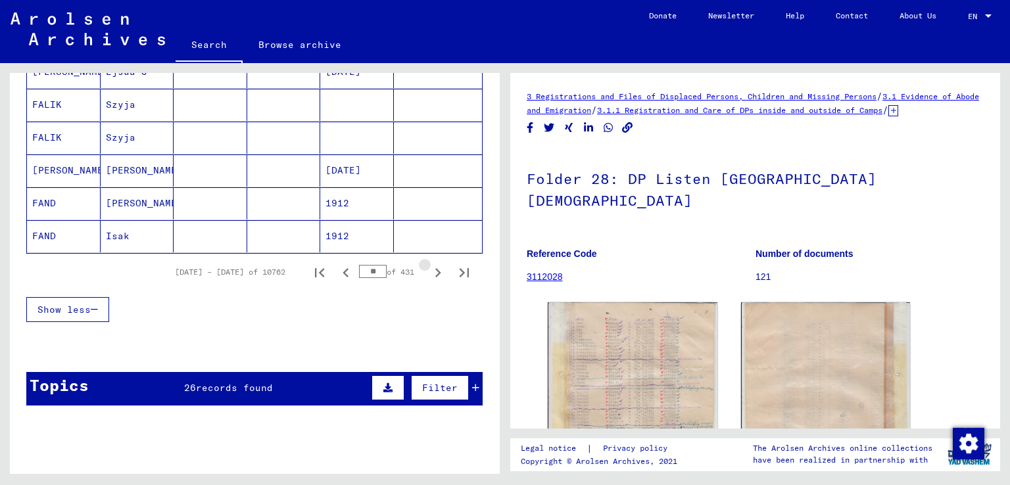
click at [435, 268] on icon "Next page" at bounding box center [438, 272] width 6 height 9
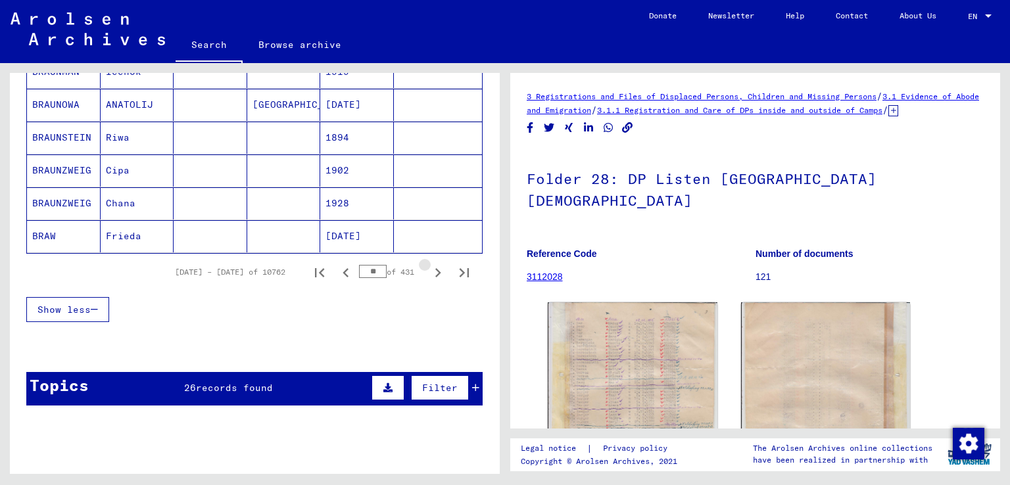
click at [435, 268] on icon "Next page" at bounding box center [438, 272] width 6 height 9
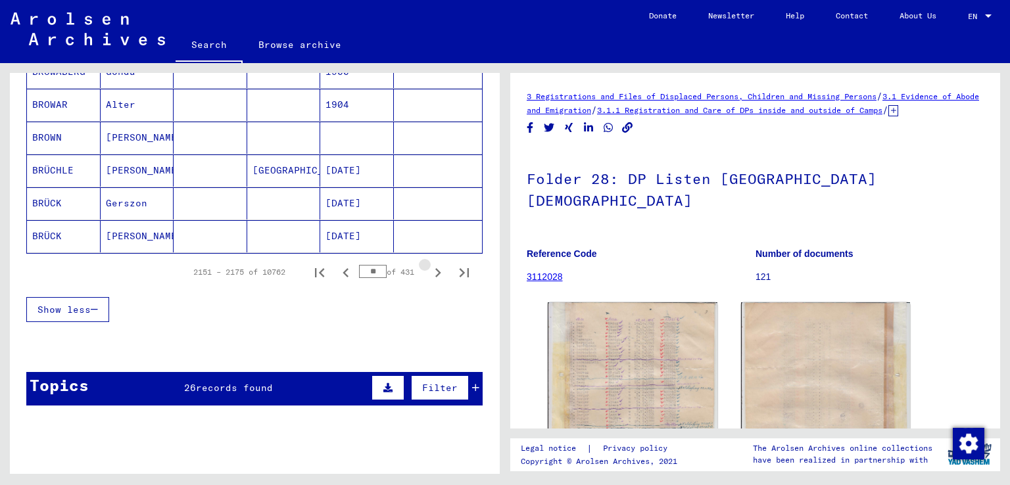
click at [435, 268] on icon "Next page" at bounding box center [438, 272] width 6 height 9
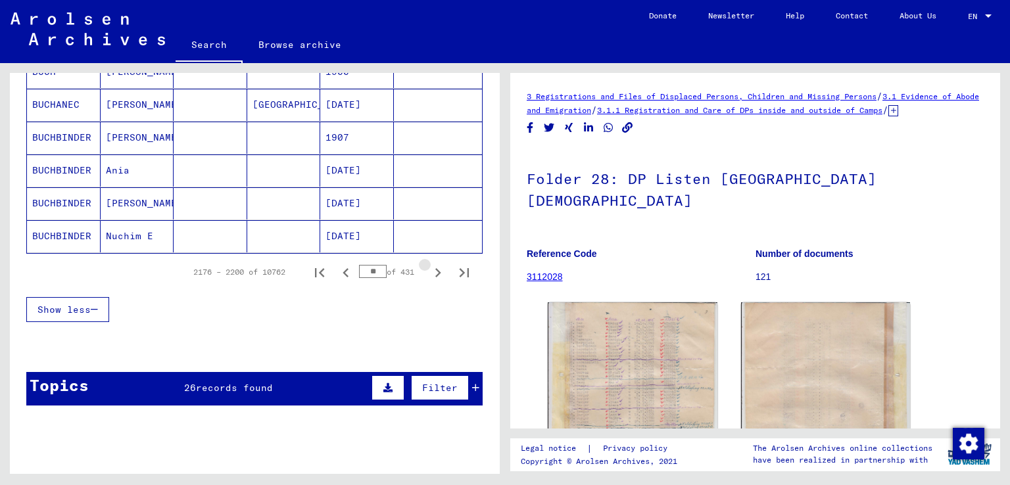
click at [435, 268] on icon "Next page" at bounding box center [438, 272] width 6 height 9
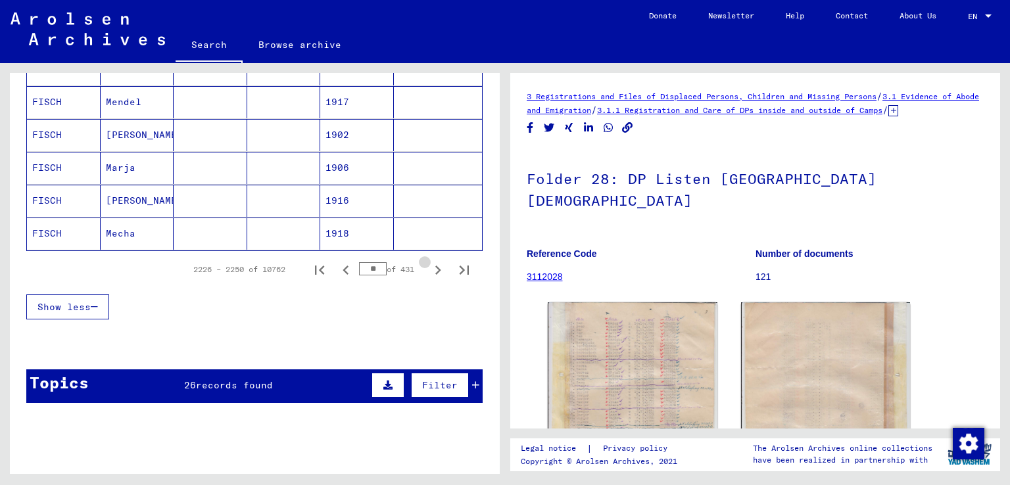
click at [435, 266] on icon "Next page" at bounding box center [438, 270] width 6 height 9
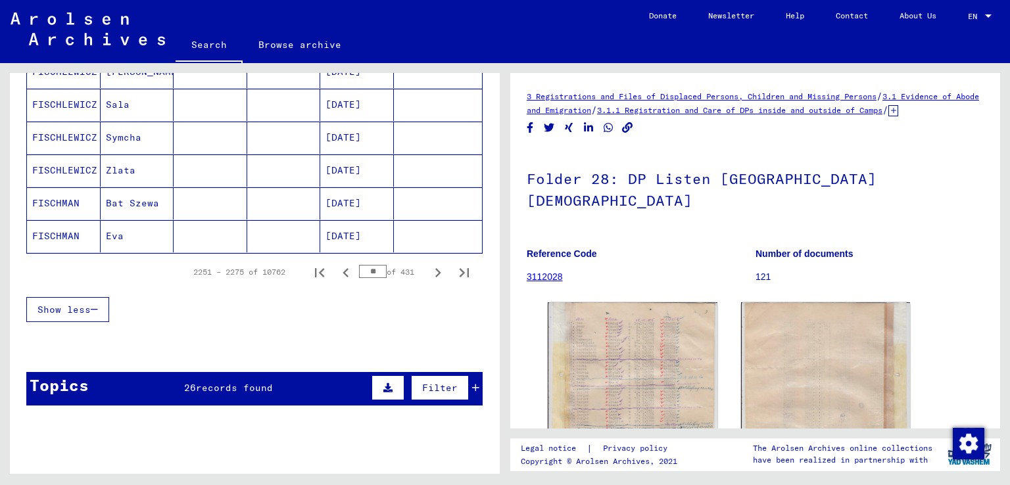
click at [435, 268] on icon "Next page" at bounding box center [438, 272] width 6 height 9
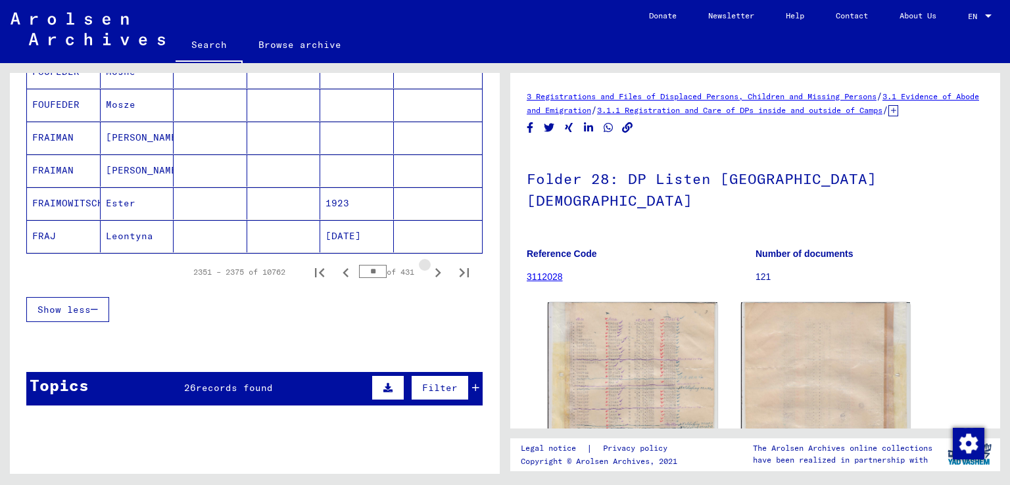
click at [435, 268] on icon "Next page" at bounding box center [438, 272] width 6 height 9
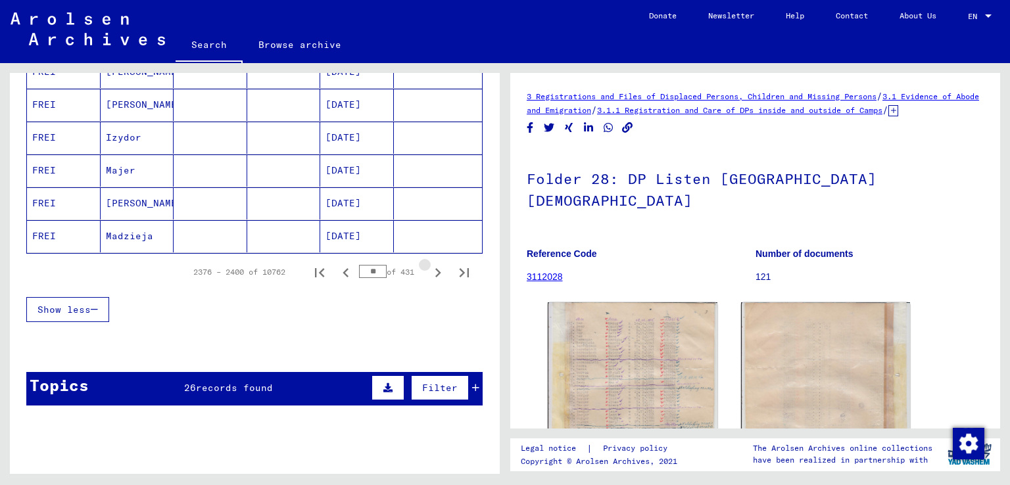
click at [435, 268] on icon "Next page" at bounding box center [438, 272] width 6 height 9
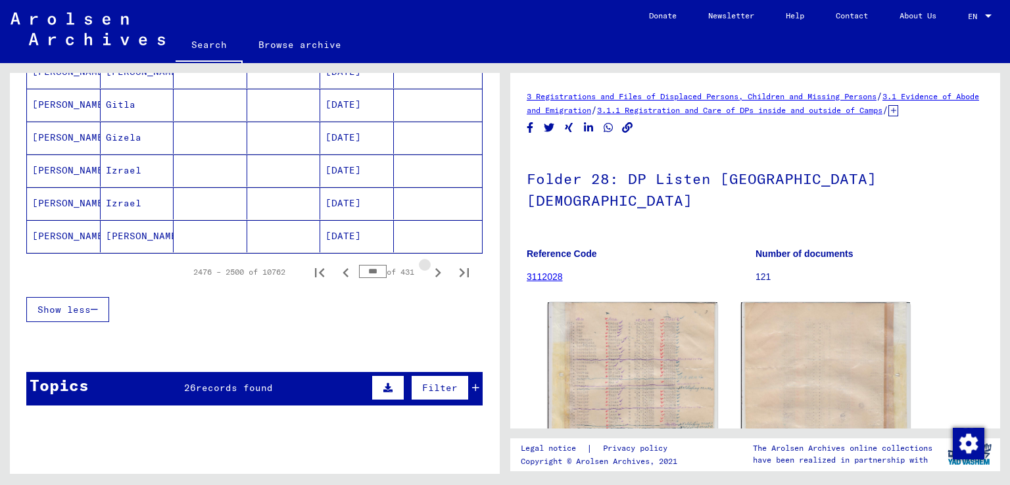
click at [435, 268] on icon "Next page" at bounding box center [438, 272] width 6 height 9
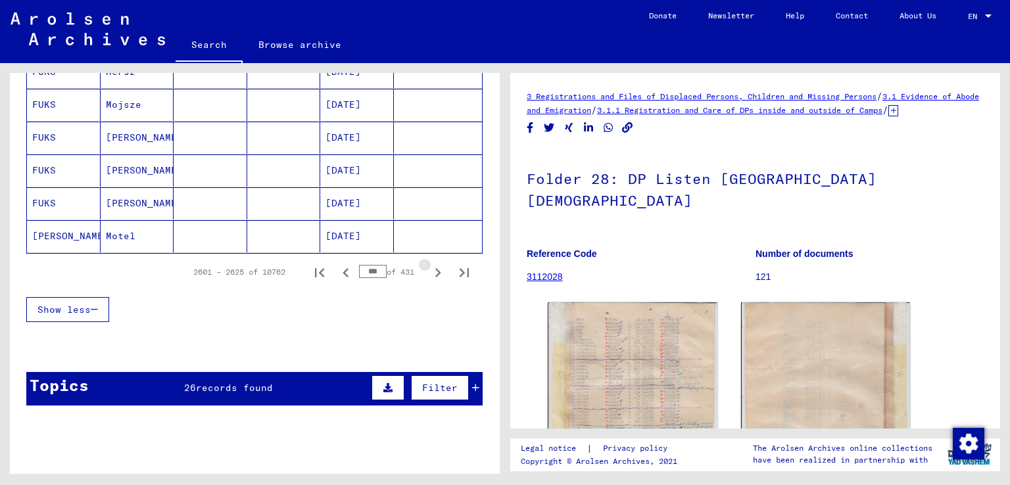
click at [435, 268] on icon "Next page" at bounding box center [438, 272] width 6 height 9
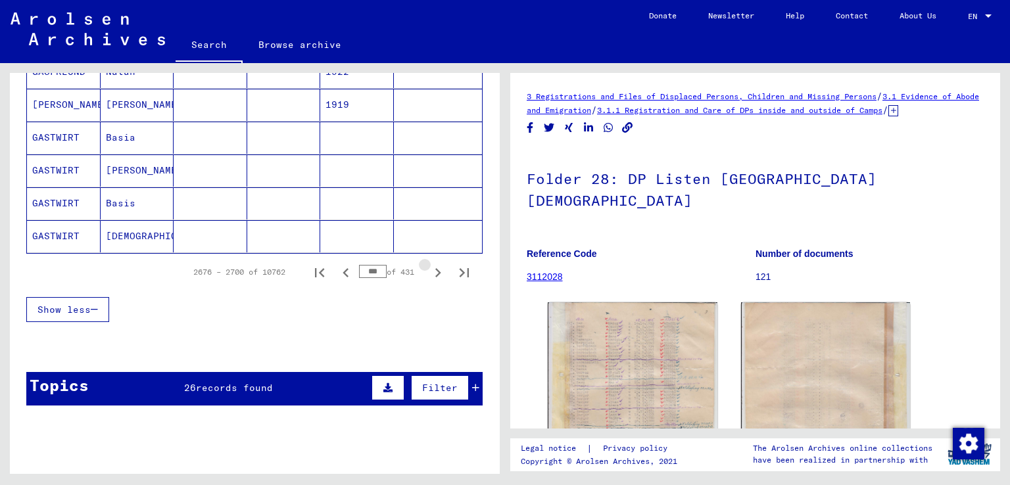
click at [435, 268] on icon "Next page" at bounding box center [438, 272] width 6 height 9
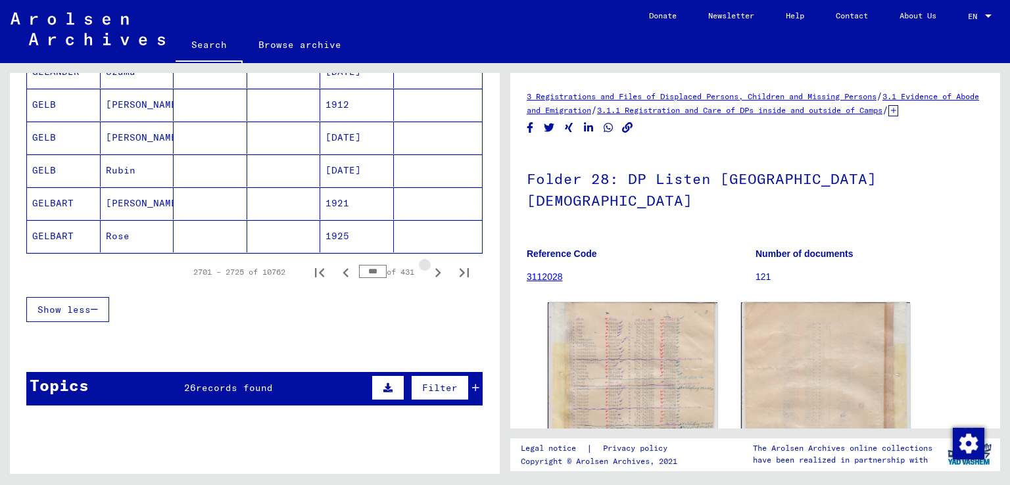
click at [435, 268] on icon "Next page" at bounding box center [438, 272] width 6 height 9
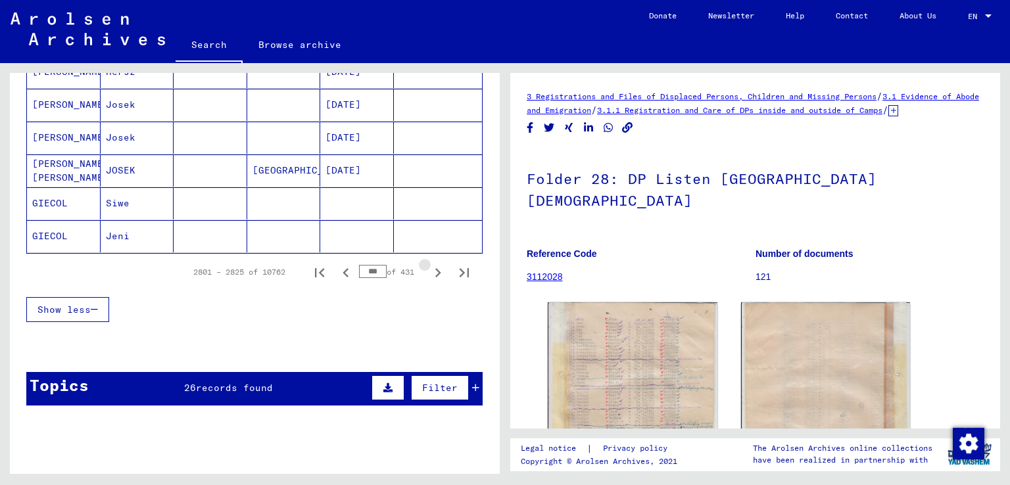
click at [435, 268] on icon "Next page" at bounding box center [438, 272] width 6 height 9
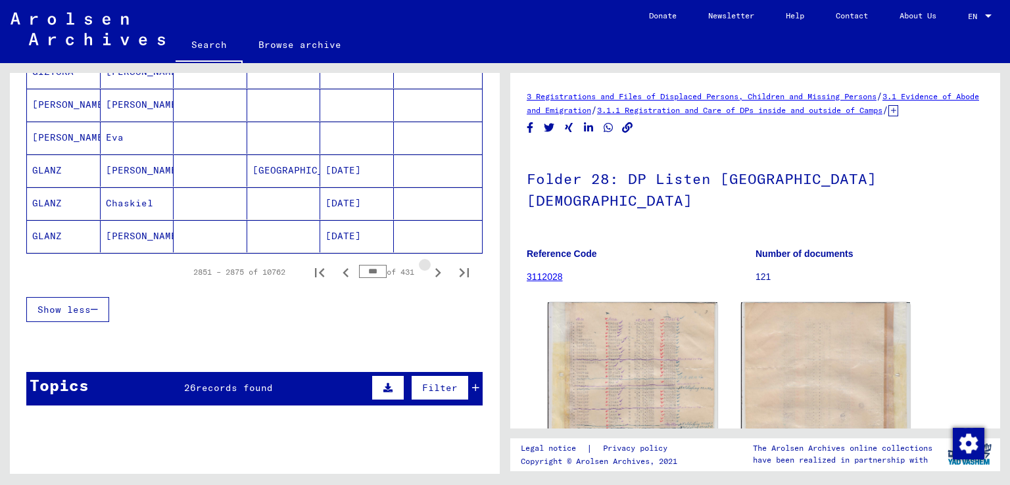
click at [435, 268] on icon "Next page" at bounding box center [438, 272] width 6 height 9
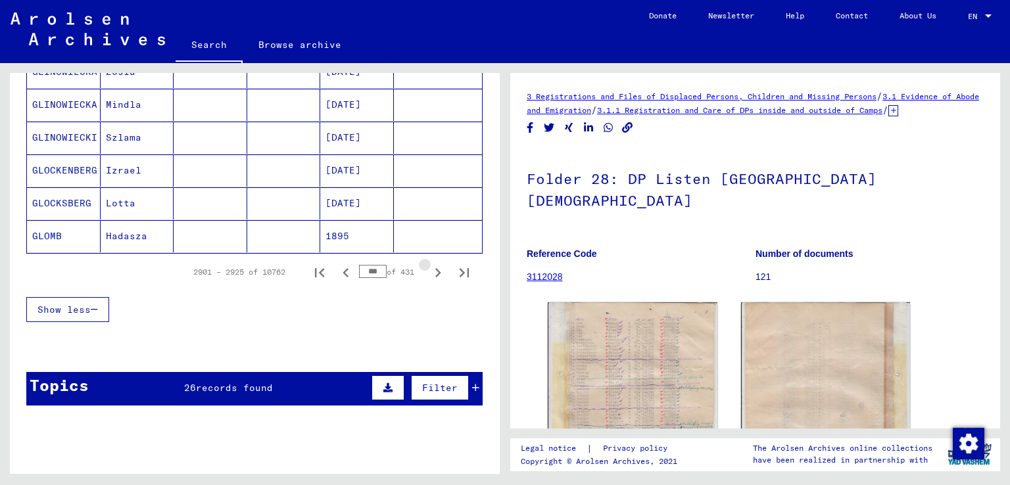
click at [435, 268] on icon "Next page" at bounding box center [438, 272] width 6 height 9
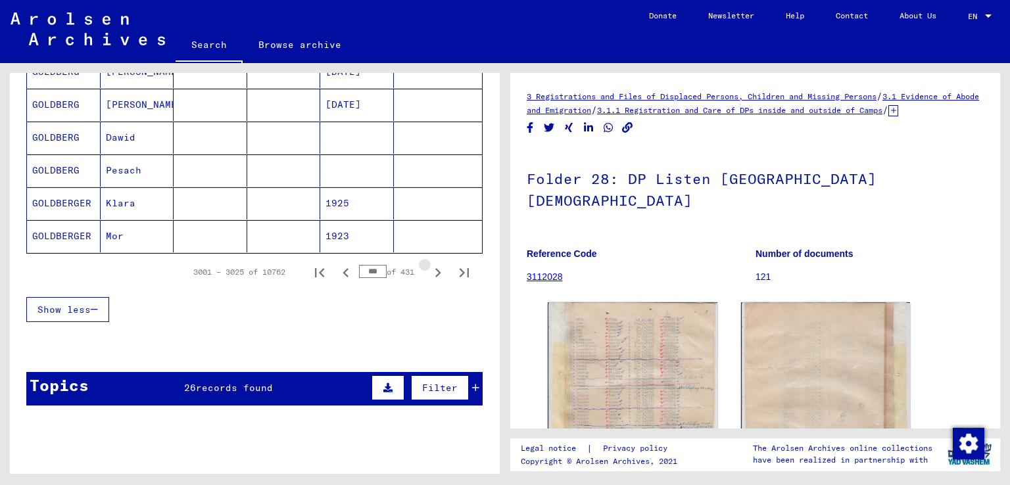
click at [435, 268] on icon "Next page" at bounding box center [438, 272] width 6 height 9
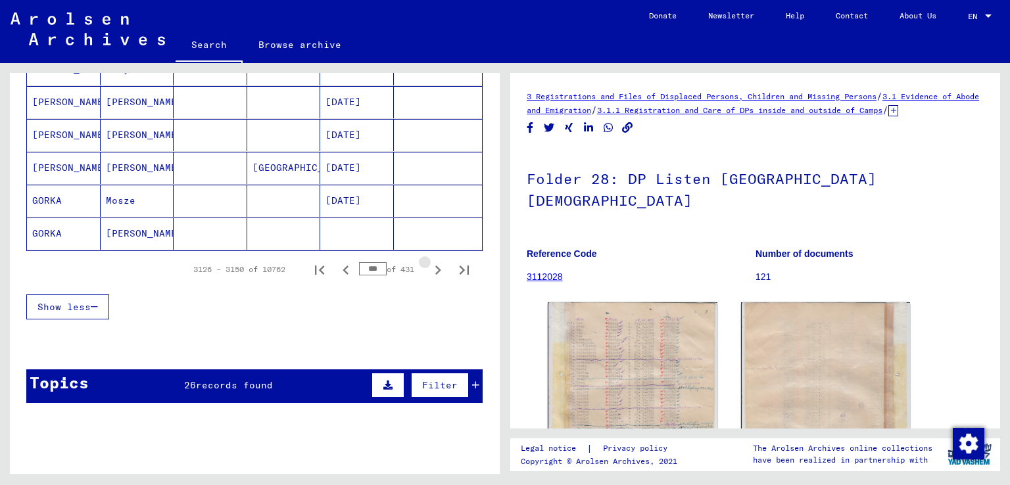
click at [435, 266] on icon "Next page" at bounding box center [438, 270] width 6 height 9
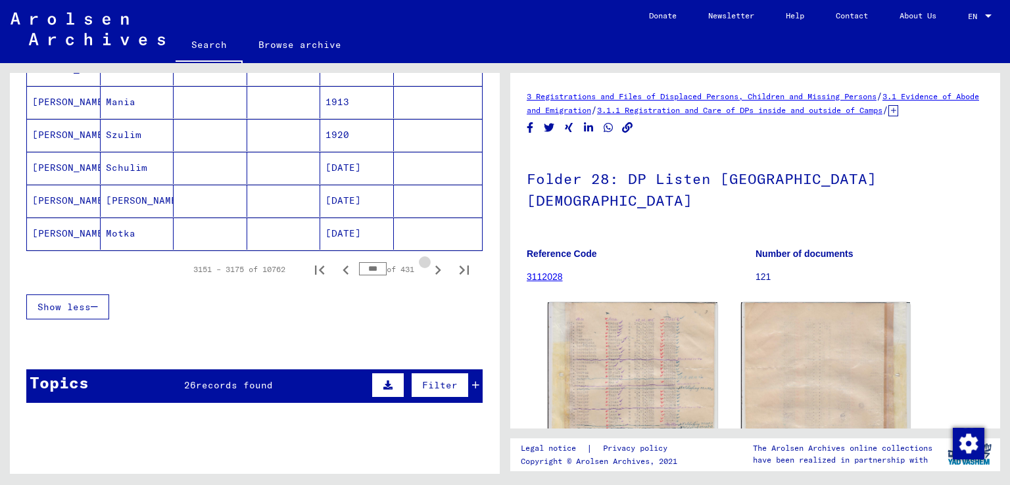
scroll to position [835, 0]
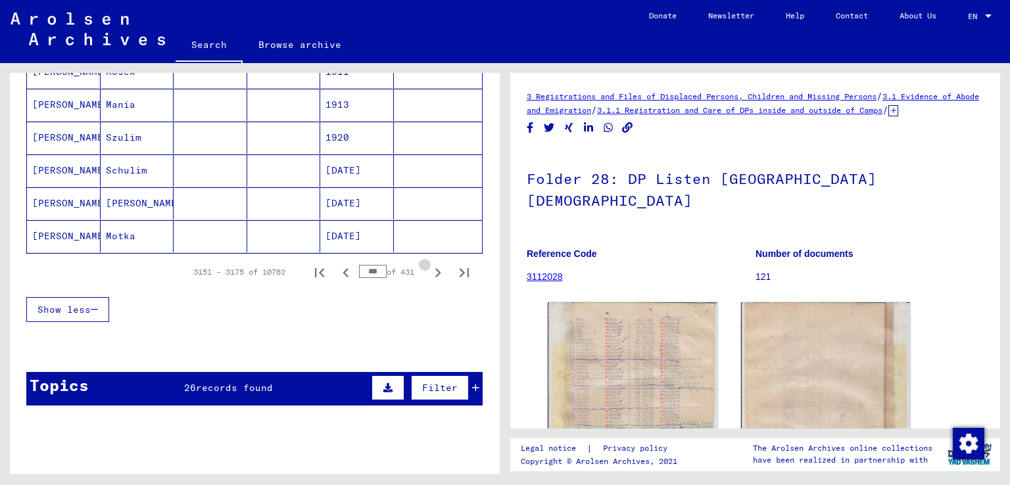
click at [435, 268] on icon "Next page" at bounding box center [438, 272] width 6 height 9
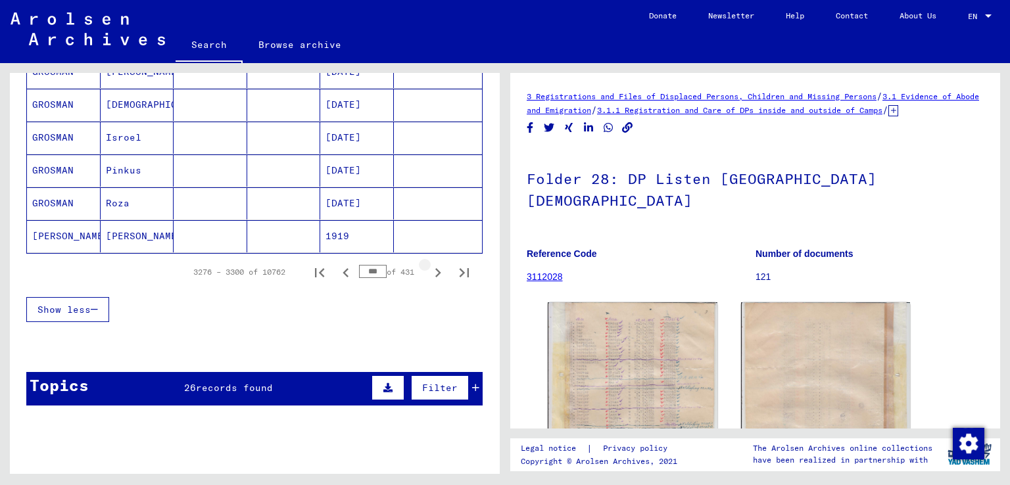
click at [435, 268] on icon "Next page" at bounding box center [438, 272] width 6 height 9
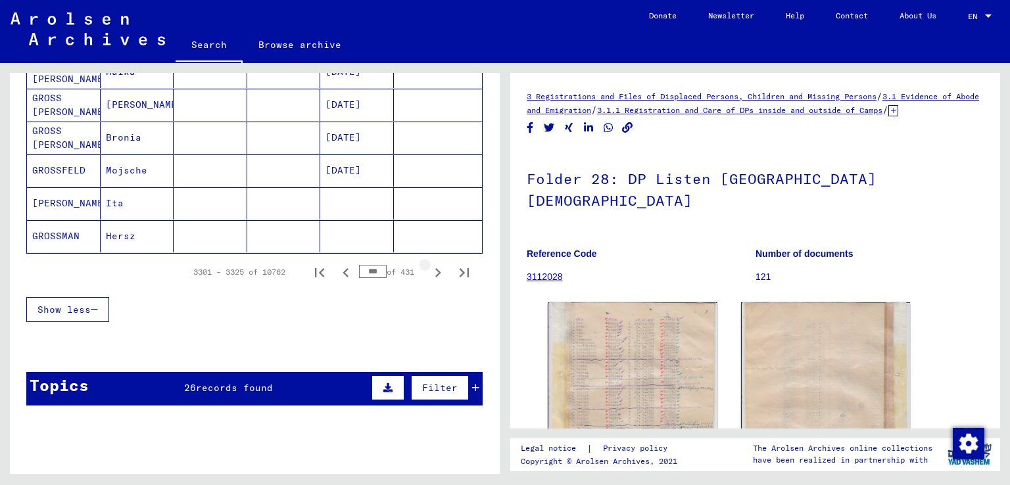
click at [435, 268] on icon "Next page" at bounding box center [438, 272] width 6 height 9
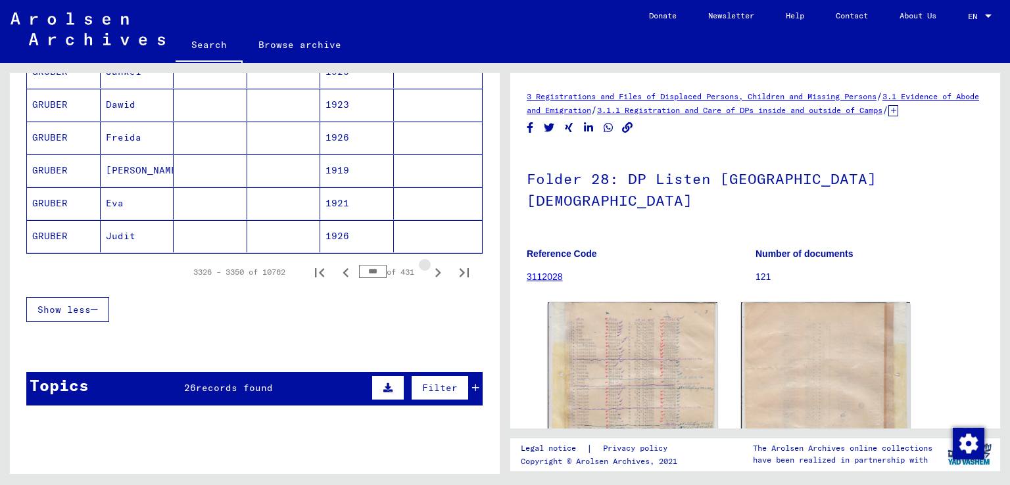
click at [435, 268] on icon "Next page" at bounding box center [438, 272] width 6 height 9
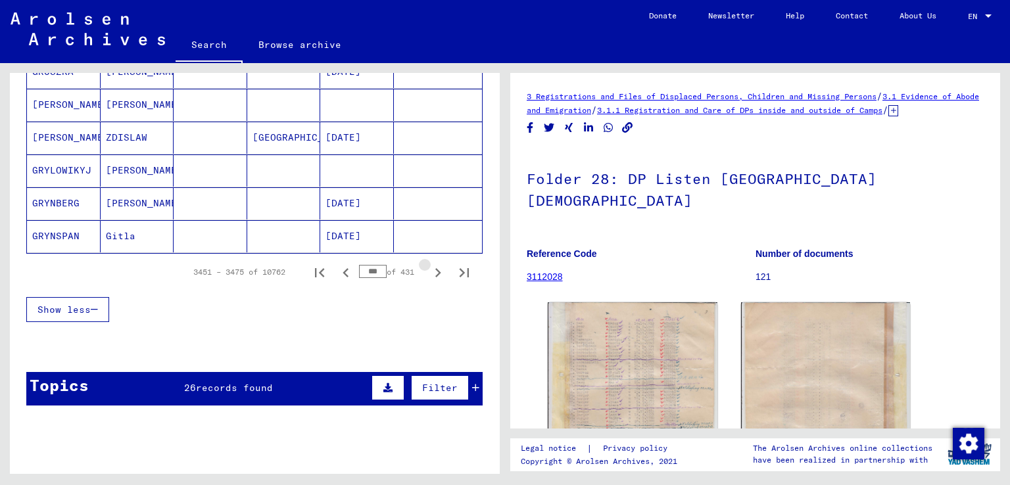
click at [435, 268] on icon "Next page" at bounding box center [438, 272] width 6 height 9
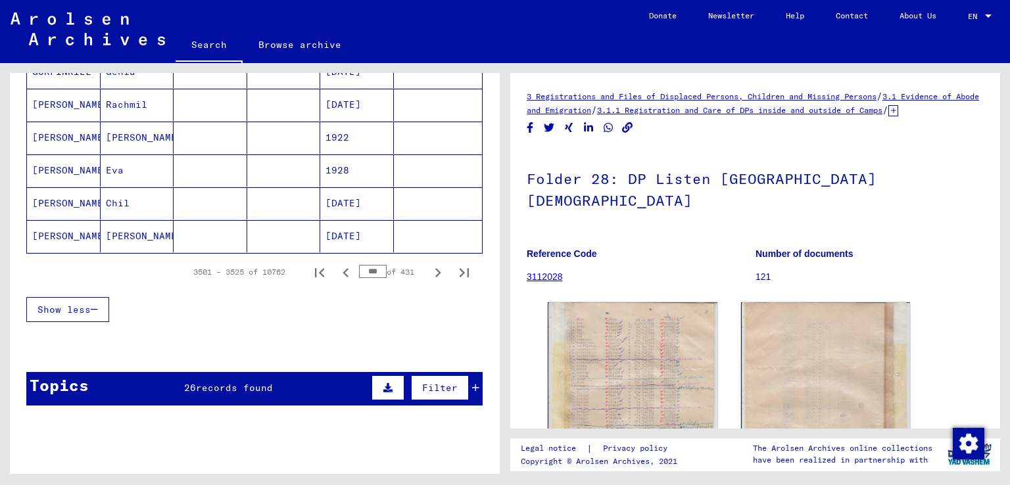
click at [405, 266] on div "*** of 431" at bounding box center [392, 272] width 66 height 12
click at [455, 264] on icon "Last page" at bounding box center [464, 273] width 18 height 18
type input "***"
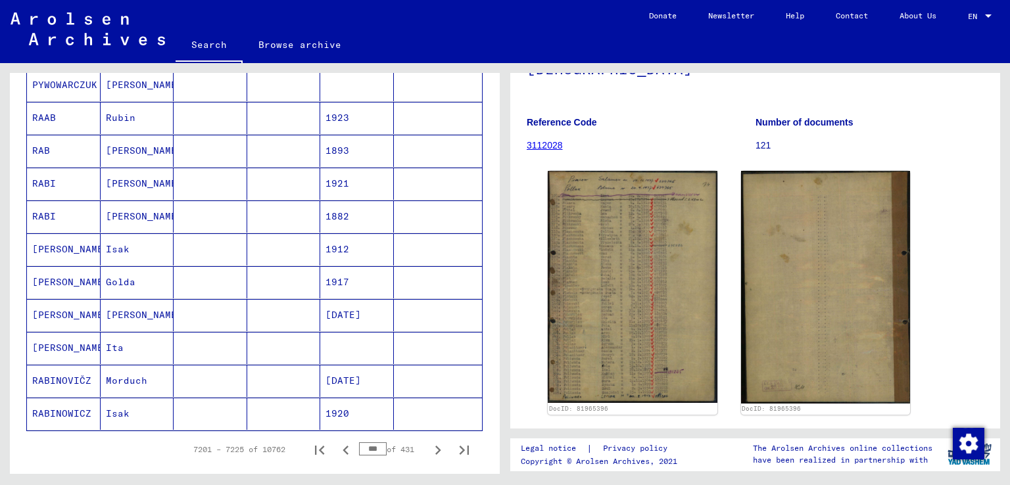
scroll to position [789, 0]
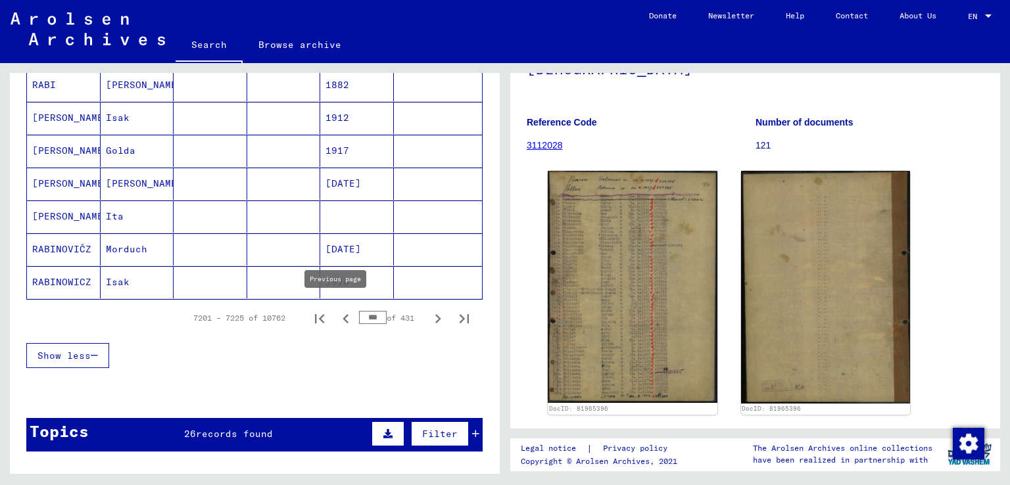
click at [342, 314] on icon "Previous page" at bounding box center [345, 318] width 6 height 9
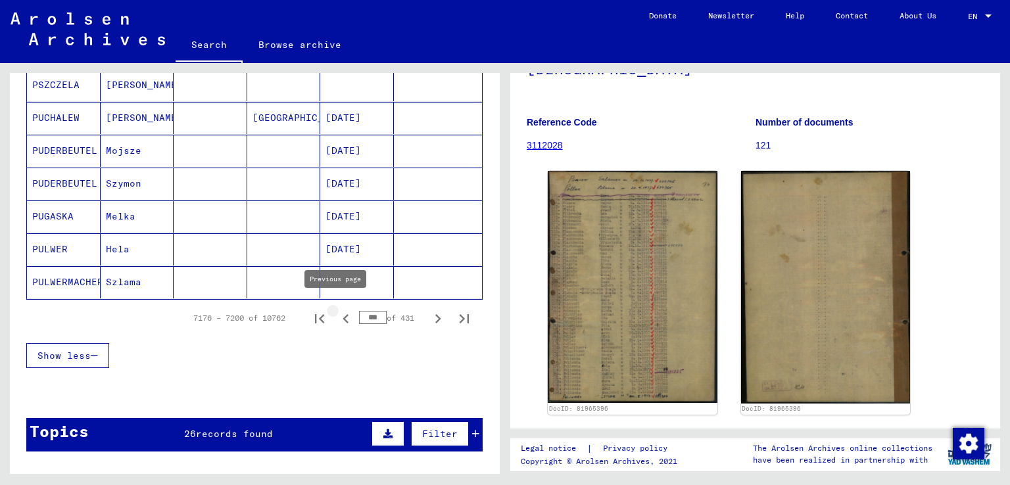
click at [337, 311] on icon "Previous page" at bounding box center [346, 319] width 18 height 18
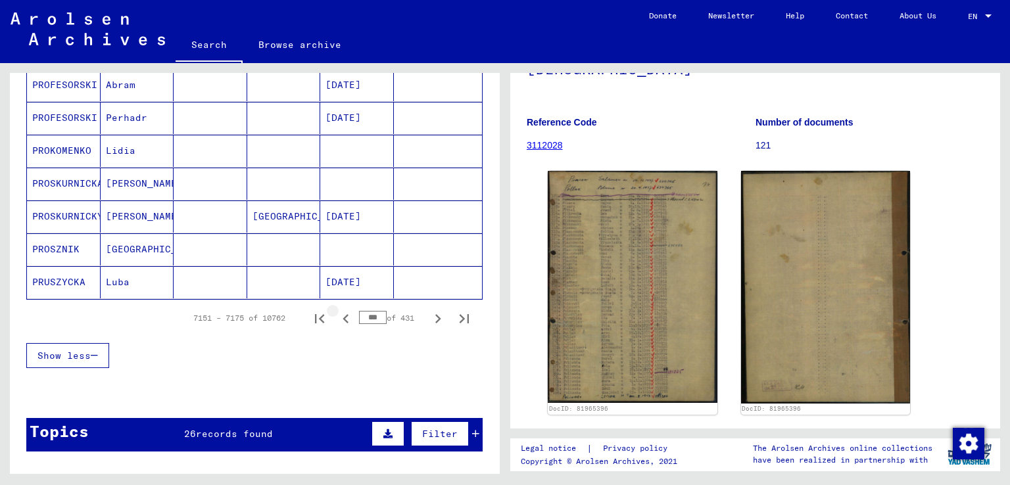
click at [337, 311] on icon "Previous page" at bounding box center [346, 319] width 18 height 18
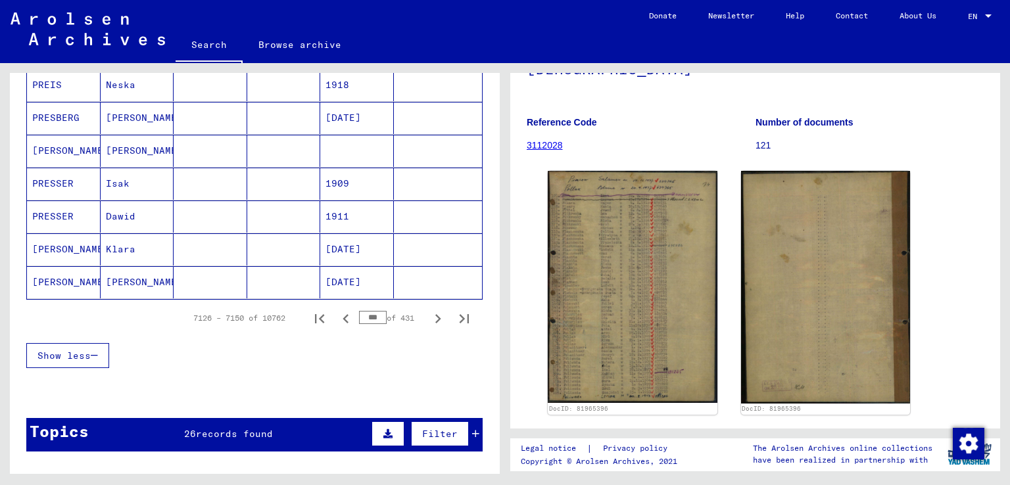
click at [337, 311] on icon "Previous page" at bounding box center [346, 319] width 18 height 18
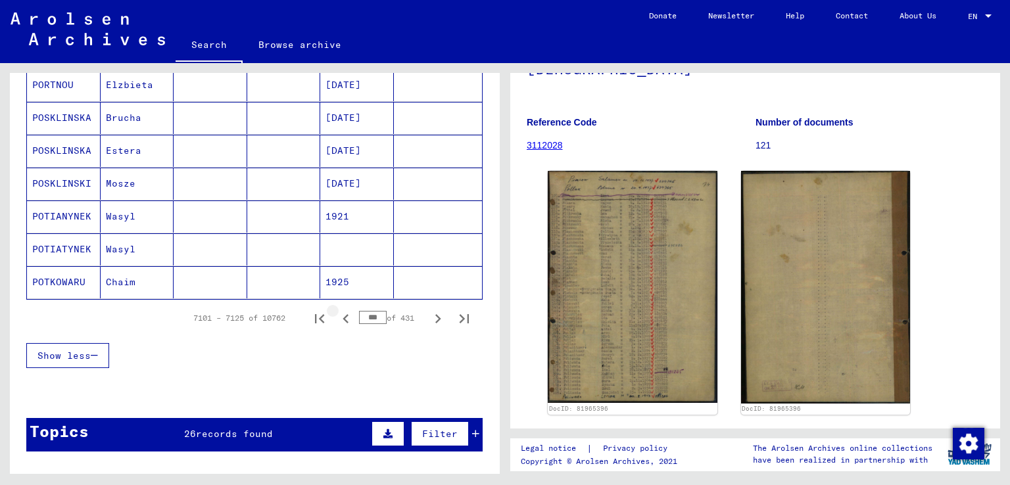
click at [337, 311] on icon "Previous page" at bounding box center [346, 319] width 18 height 18
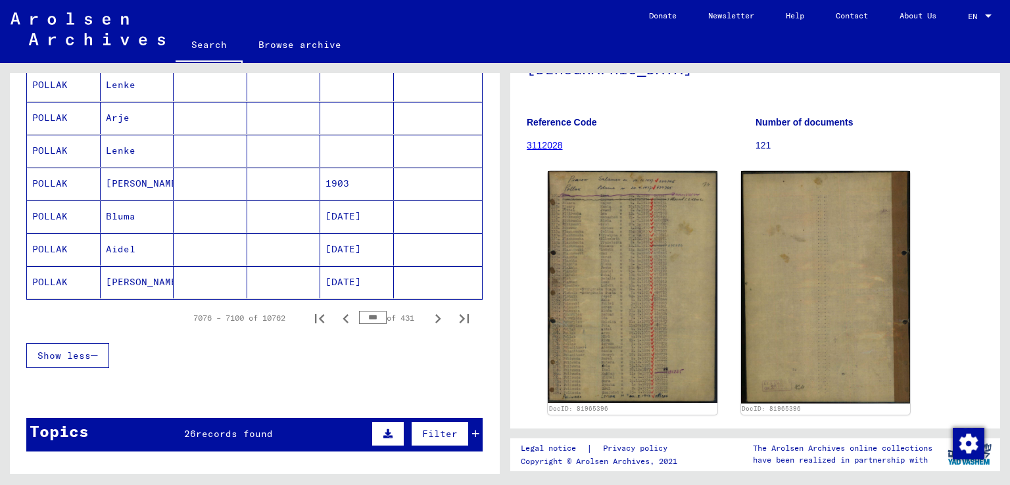
click at [337, 311] on icon "Previous page" at bounding box center [346, 319] width 18 height 18
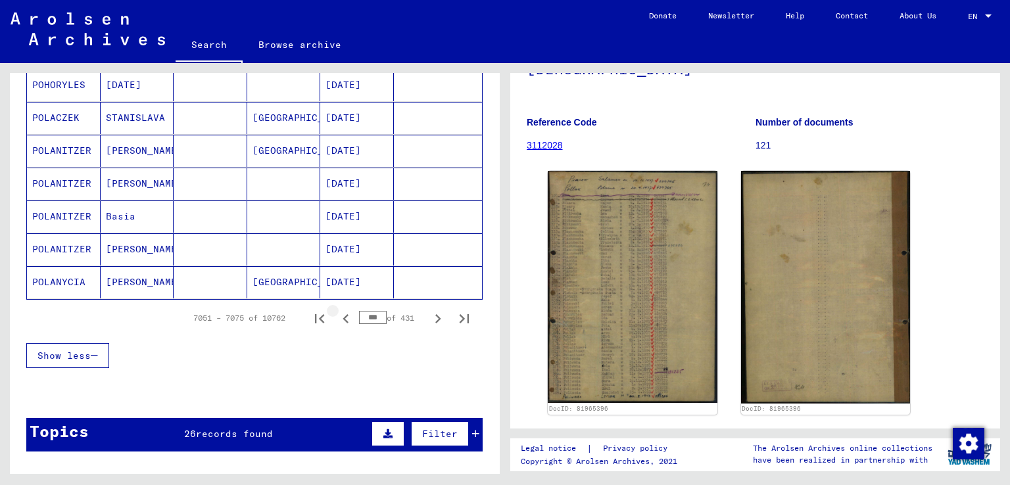
click at [337, 311] on icon "Previous page" at bounding box center [346, 319] width 18 height 18
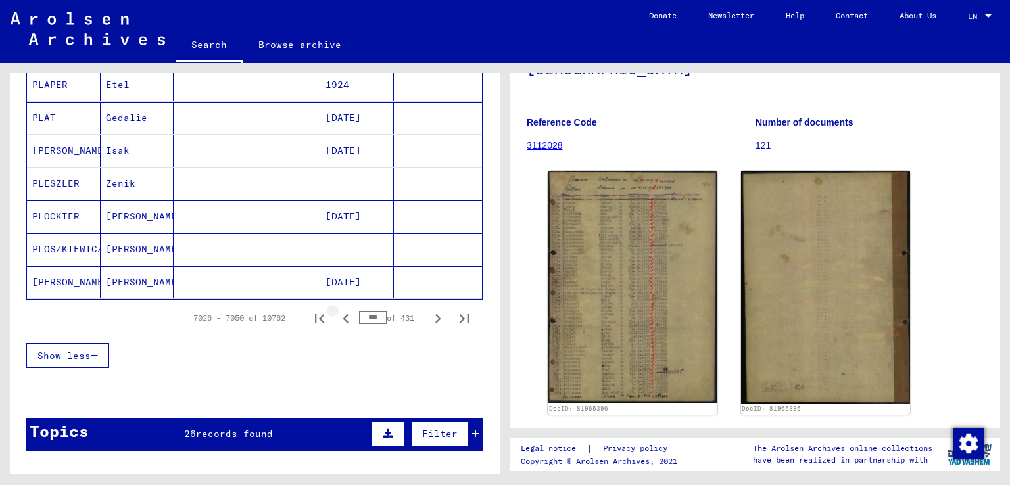
click at [337, 311] on icon "Previous page" at bounding box center [346, 319] width 18 height 18
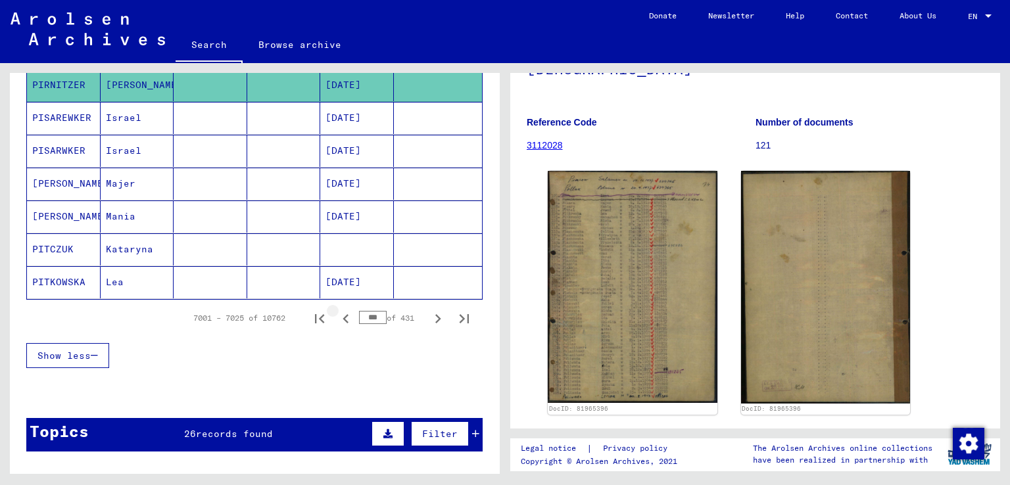
click at [337, 311] on icon "Previous page" at bounding box center [346, 319] width 18 height 18
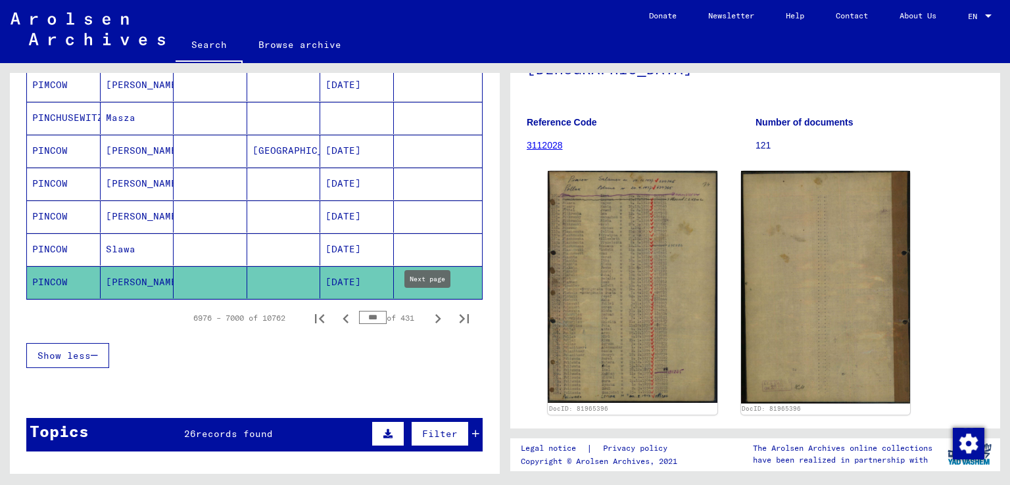
click at [429, 311] on icon "Next page" at bounding box center [438, 319] width 18 height 18
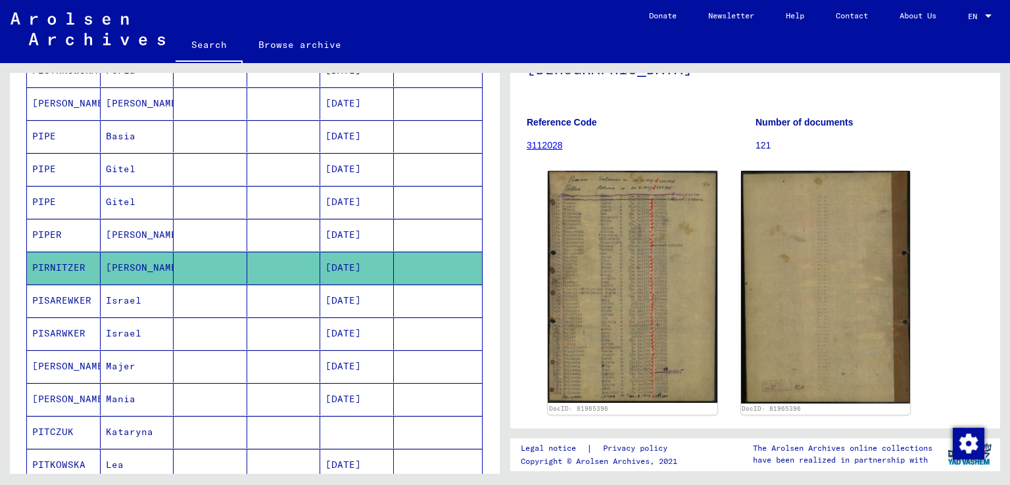
scroll to position [723, 0]
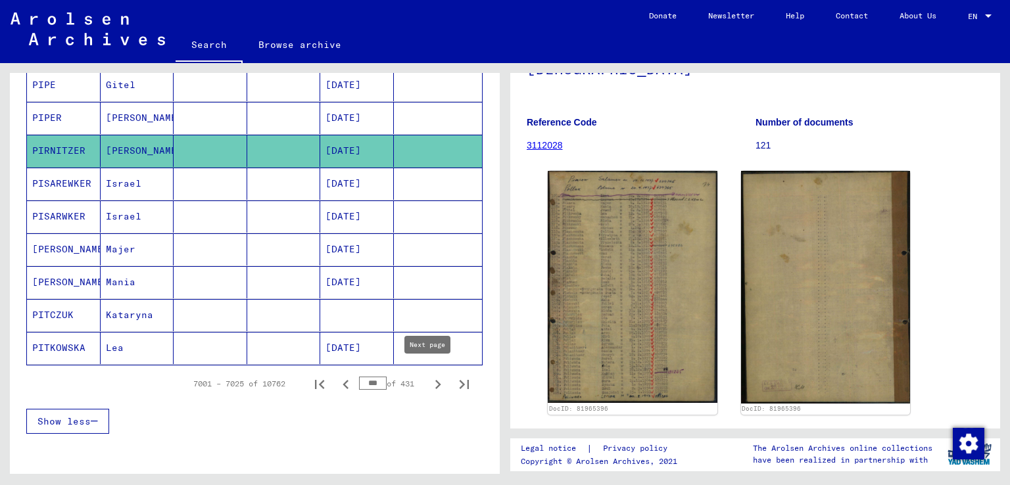
click at [435, 380] on icon "Next page" at bounding box center [438, 384] width 6 height 9
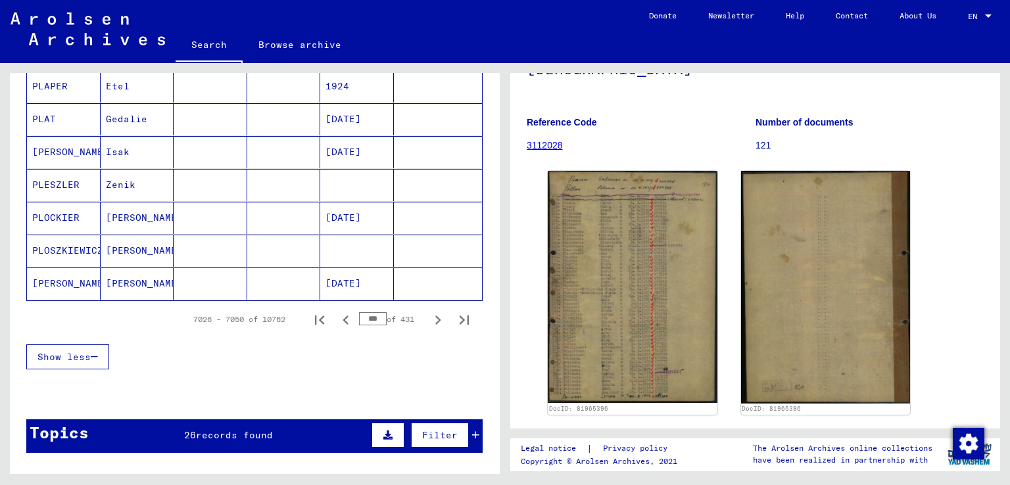
scroll to position [789, 0]
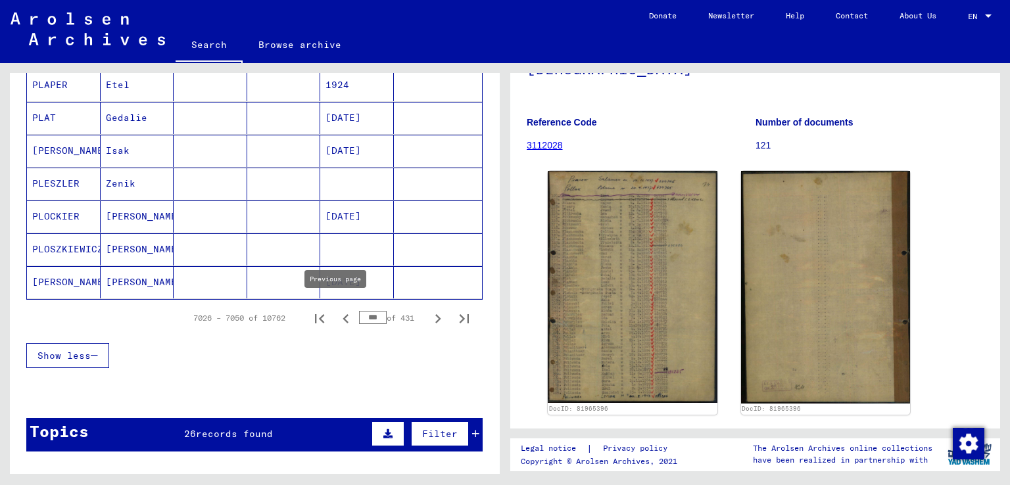
click at [339, 314] on icon "Previous page" at bounding box center [346, 319] width 18 height 18
type input "***"
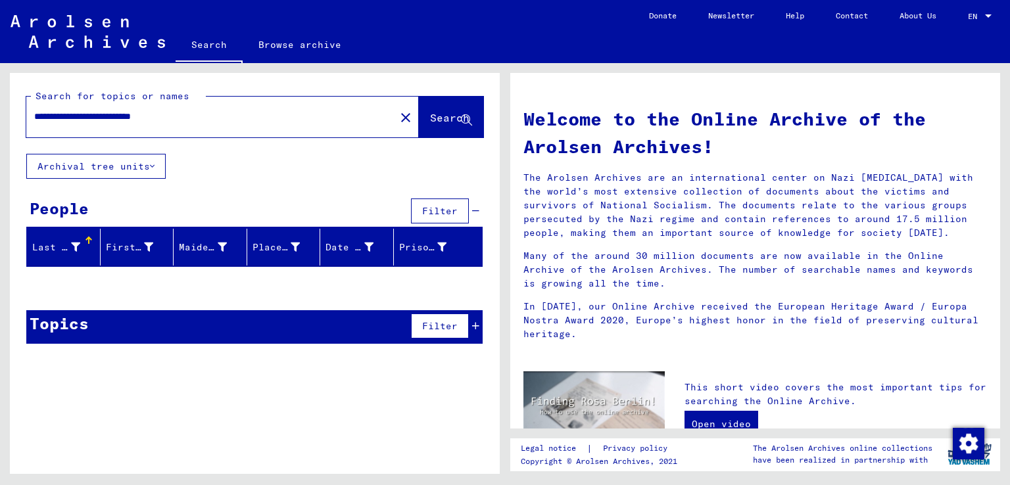
drag, startPoint x: 170, startPoint y: 116, endPoint x: 145, endPoint y: 127, distance: 27.7
click at [145, 127] on div "**********" at bounding box center [202, 117] width 353 height 30
drag, startPoint x: 141, startPoint y: 116, endPoint x: 126, endPoint y: 125, distance: 16.8
click at [126, 125] on div "**********" at bounding box center [202, 117] width 353 height 30
click at [100, 162] on button "Archival tree units" at bounding box center [95, 166] width 139 height 25
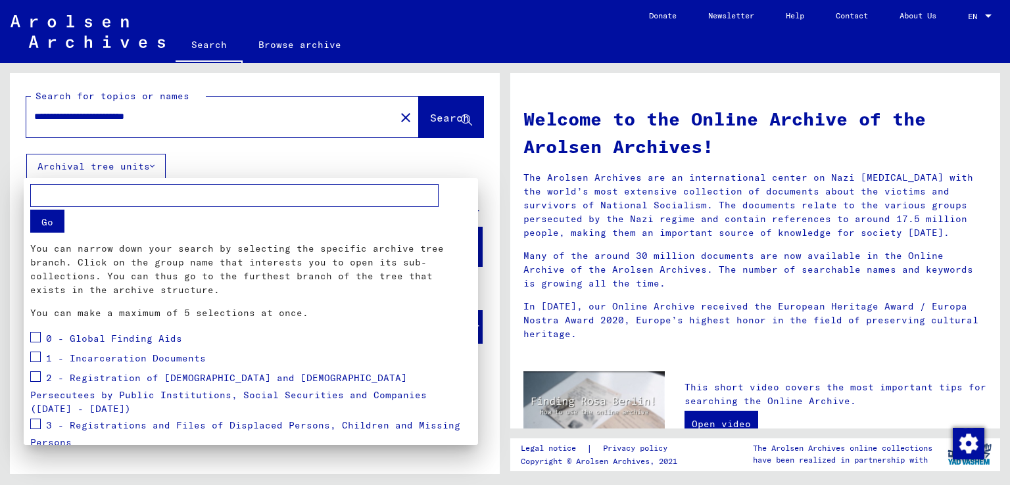
scroll to position [129, 0]
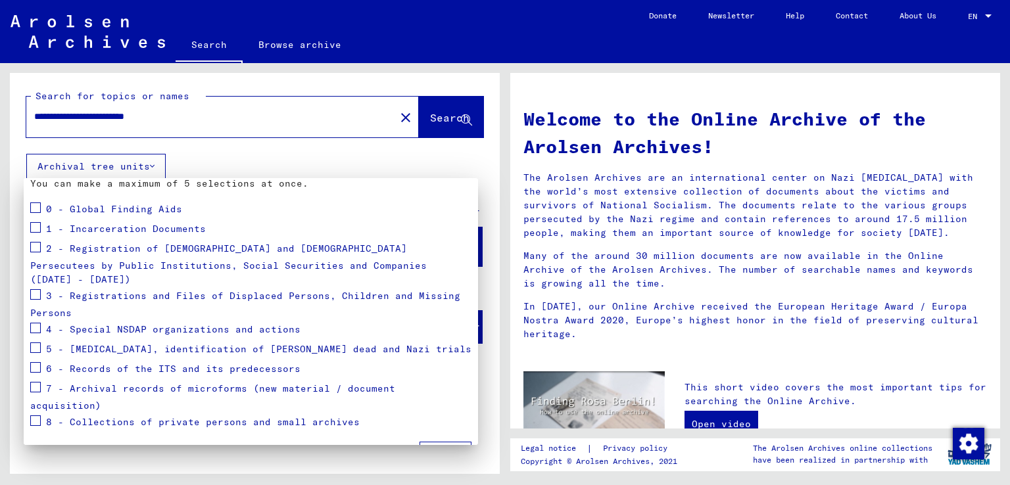
click at [246, 148] on div at bounding box center [505, 242] width 1010 height 485
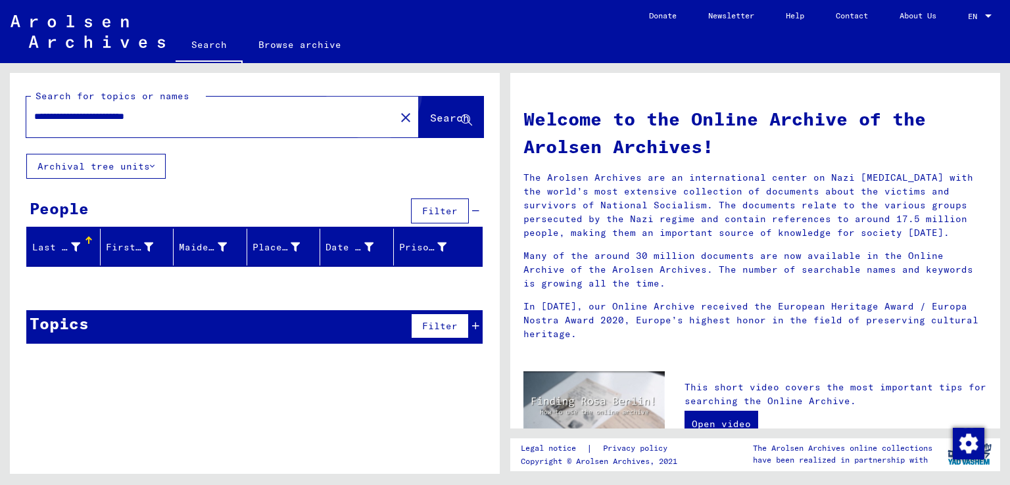
click at [427, 108] on button "Search" at bounding box center [451, 117] width 64 height 41
drag, startPoint x: 205, startPoint y: 116, endPoint x: 130, endPoint y: 132, distance: 76.7
click at [130, 132] on div "**********" at bounding box center [222, 117] width 392 height 41
type input "**********"
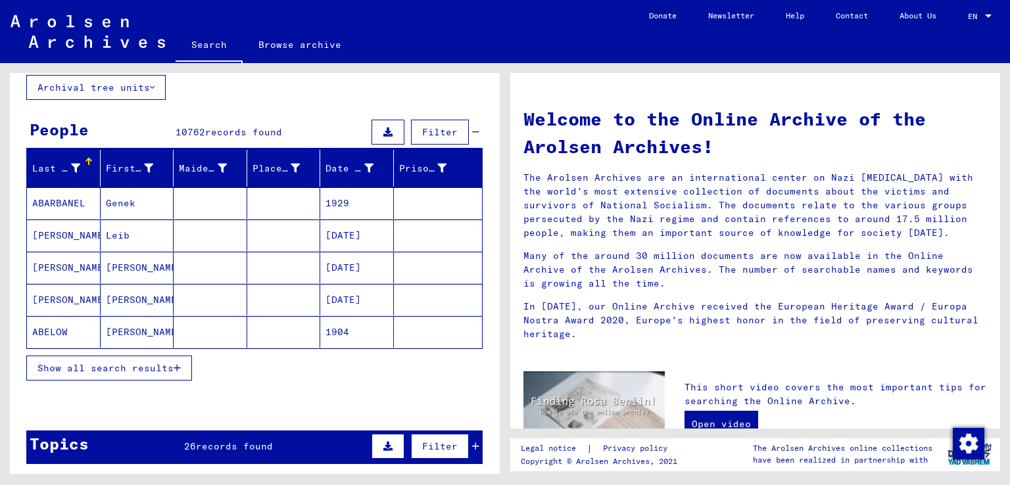
scroll to position [329, 0]
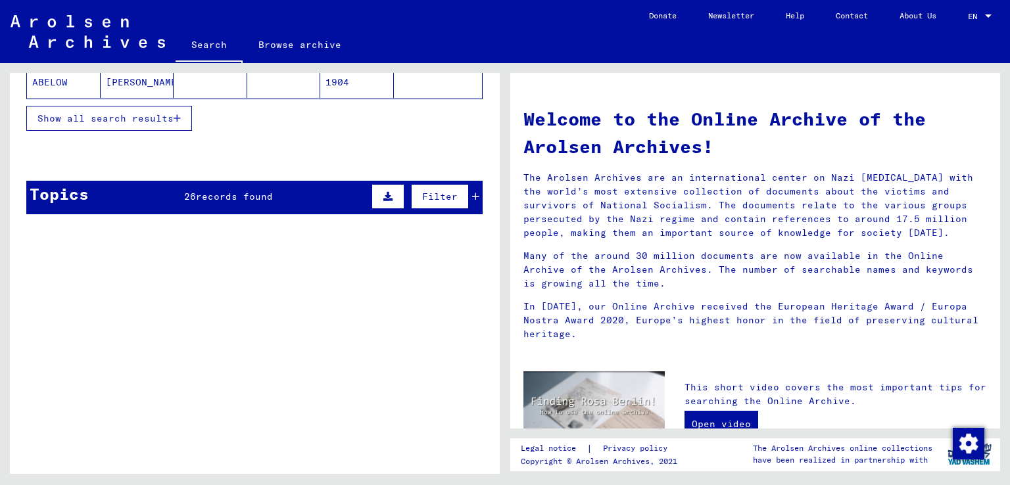
click at [290, 185] on div "Topics 26 records found Filter" at bounding box center [254, 198] width 456 height 34
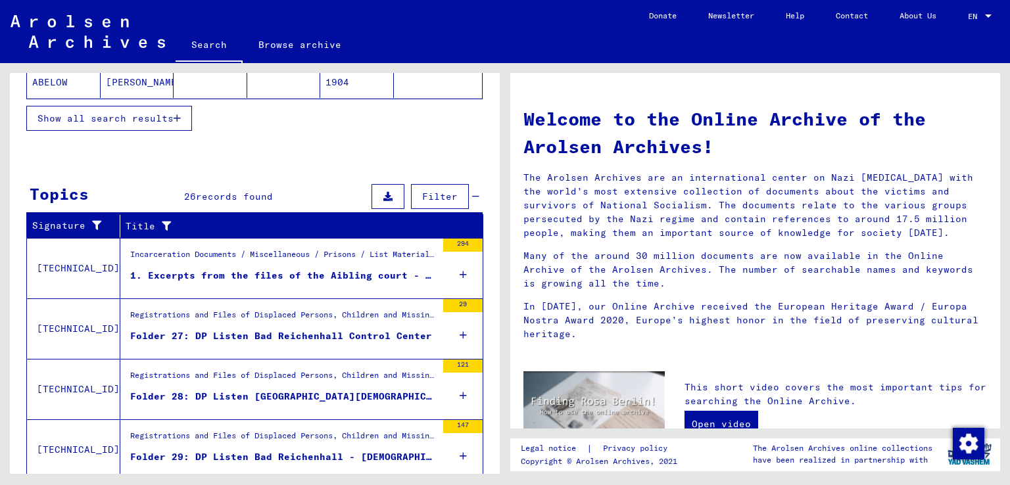
scroll to position [430, 0]
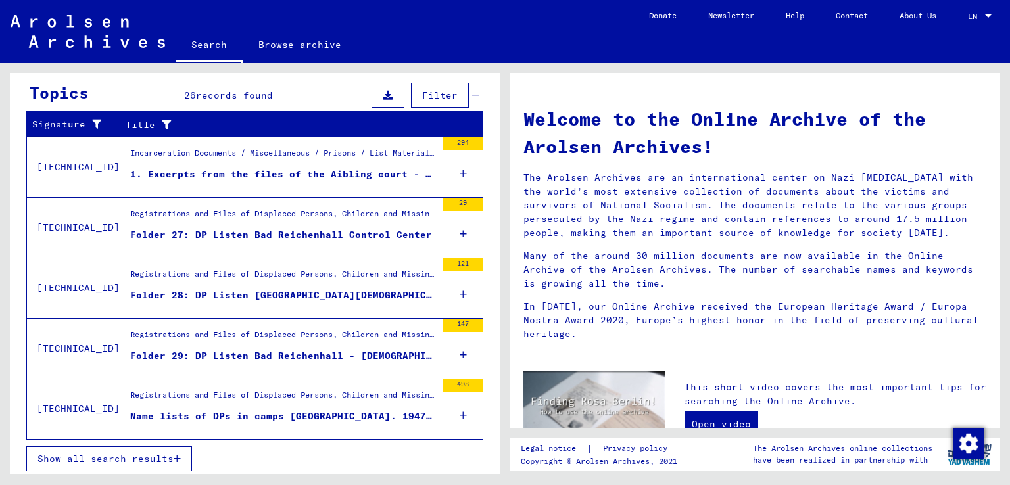
click at [126, 457] on span "Show all search results" at bounding box center [105, 459] width 136 height 12
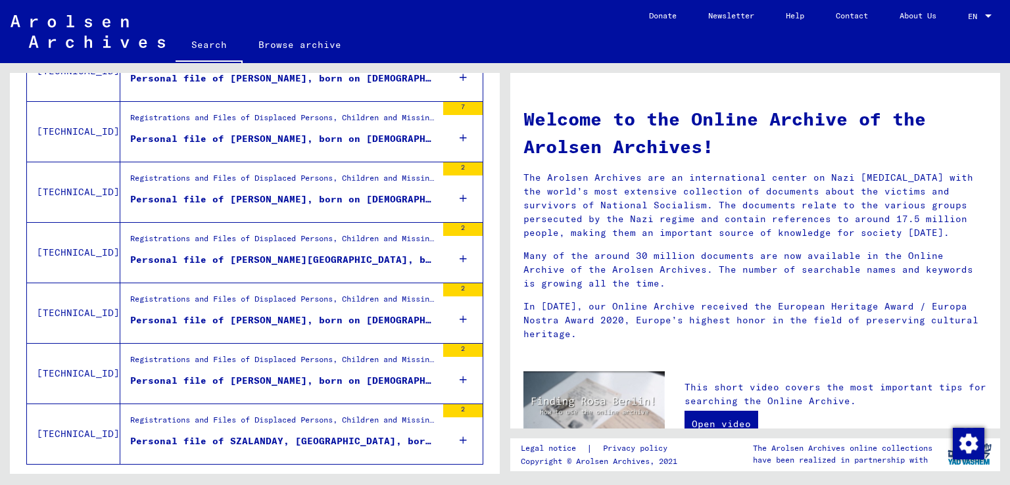
scroll to position [1437, 0]
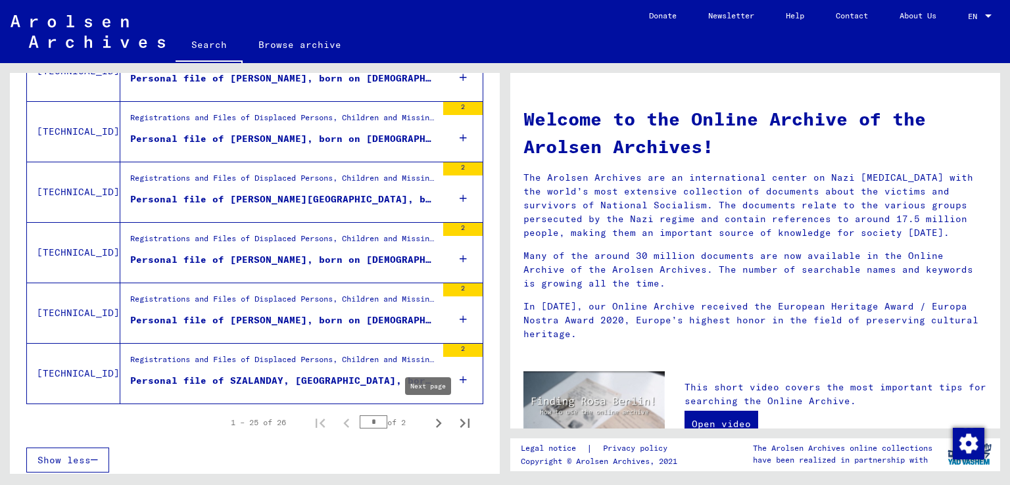
click at [436, 420] on icon "Next page" at bounding box center [439, 423] width 6 height 9
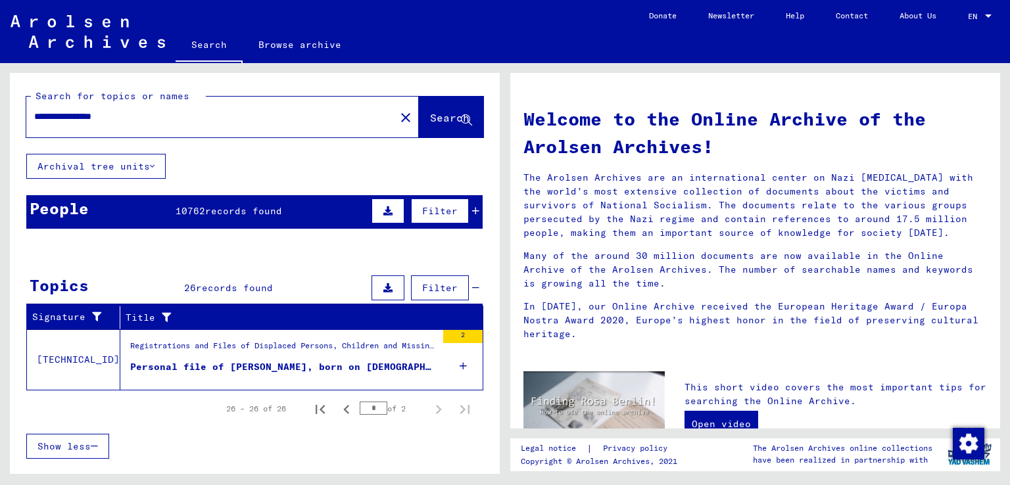
scroll to position [0, 0]
click at [348, 407] on icon "Previous page" at bounding box center [346, 409] width 18 height 18
type input "*"
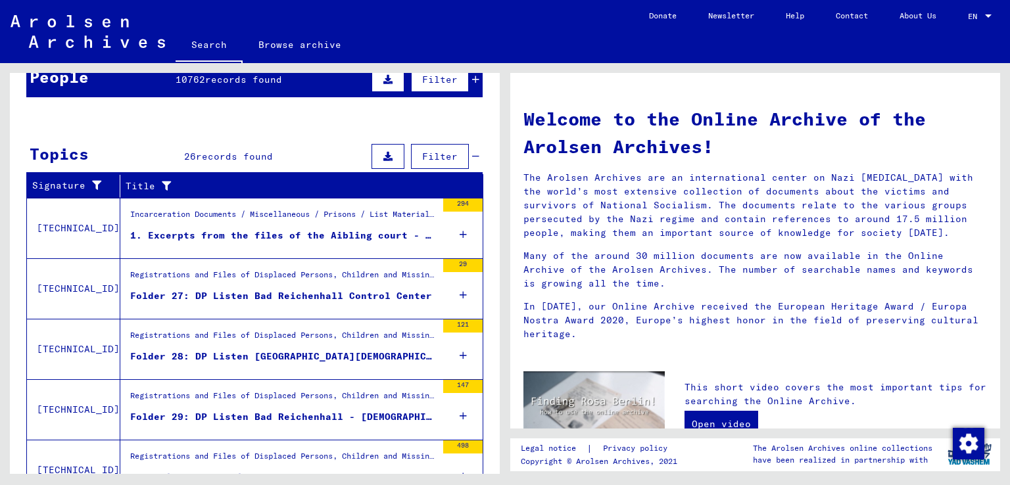
scroll to position [263, 0]
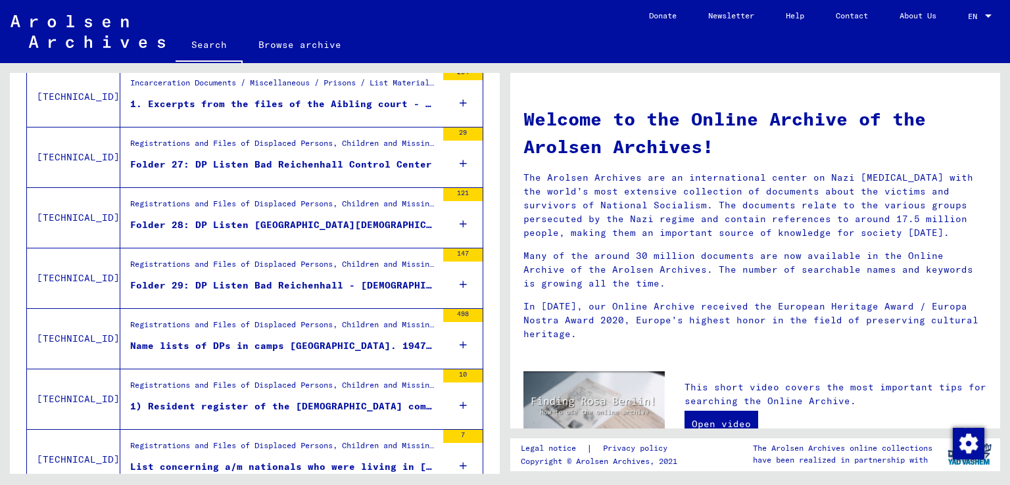
click at [288, 224] on div "Folder 28: DP Listen [GEOGRAPHIC_DATA][DEMOGRAPHIC_DATA]" at bounding box center [283, 225] width 306 height 14
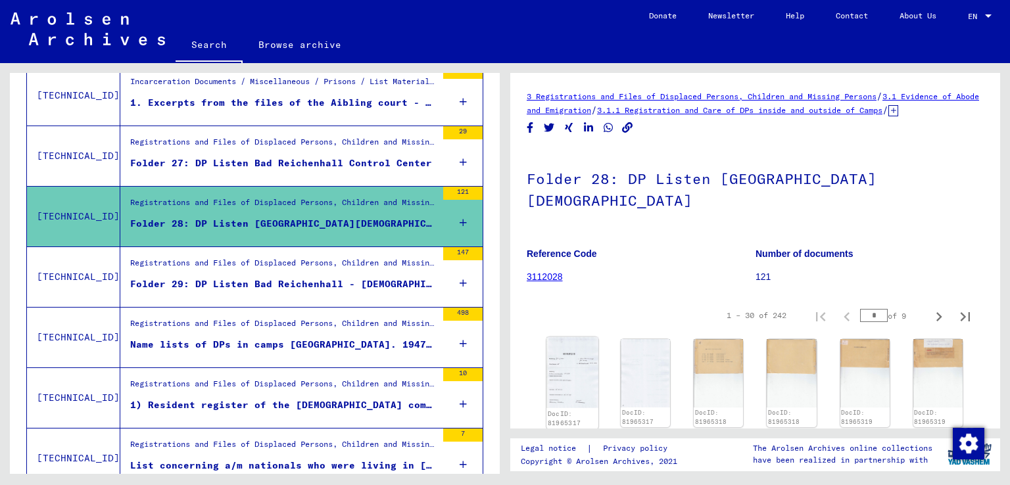
click at [584, 379] on img at bounding box center [572, 372] width 52 height 71
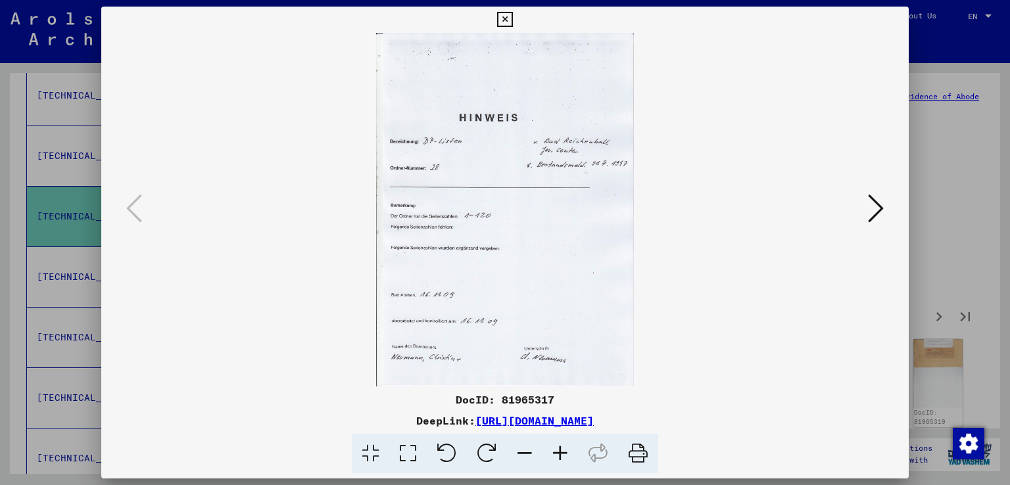
click at [877, 207] on icon at bounding box center [876, 209] width 16 height 32
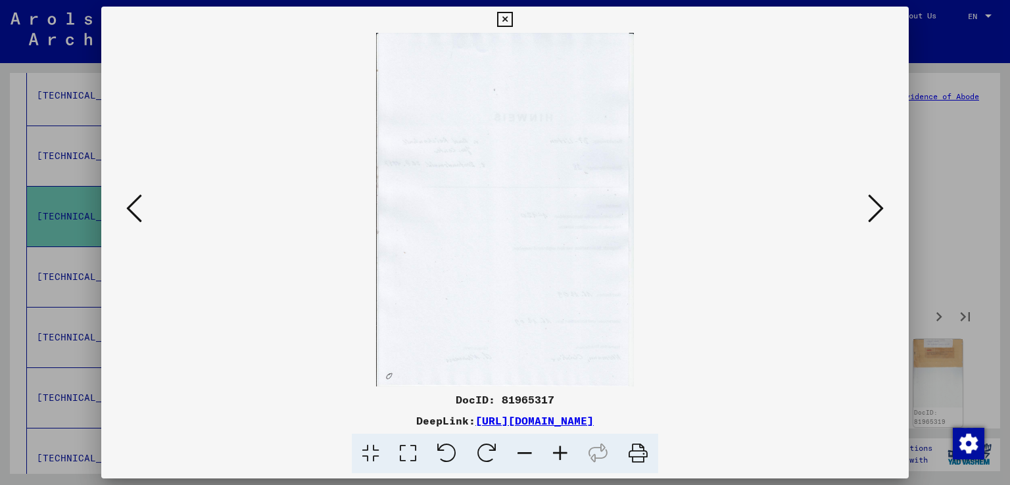
click at [877, 207] on icon at bounding box center [876, 209] width 16 height 32
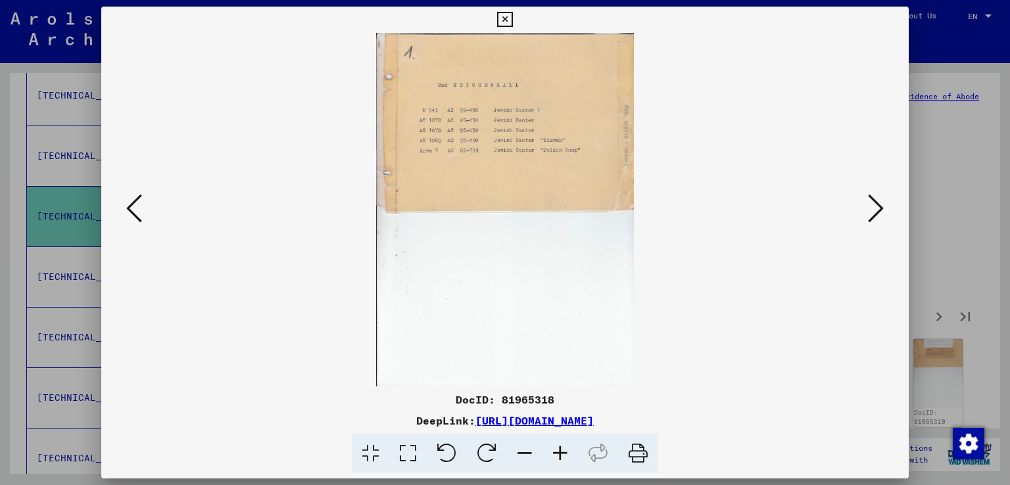
click at [877, 207] on icon at bounding box center [876, 209] width 16 height 32
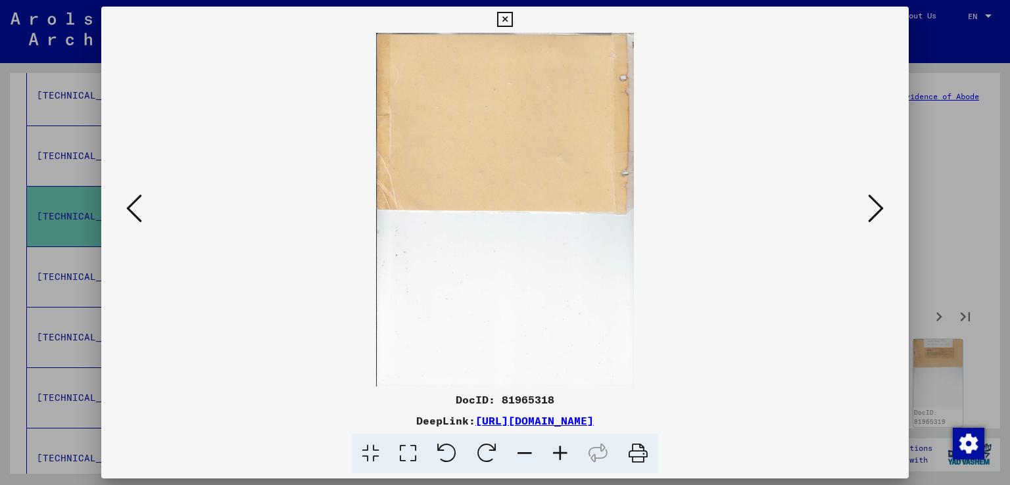
click at [877, 207] on icon at bounding box center [876, 209] width 16 height 32
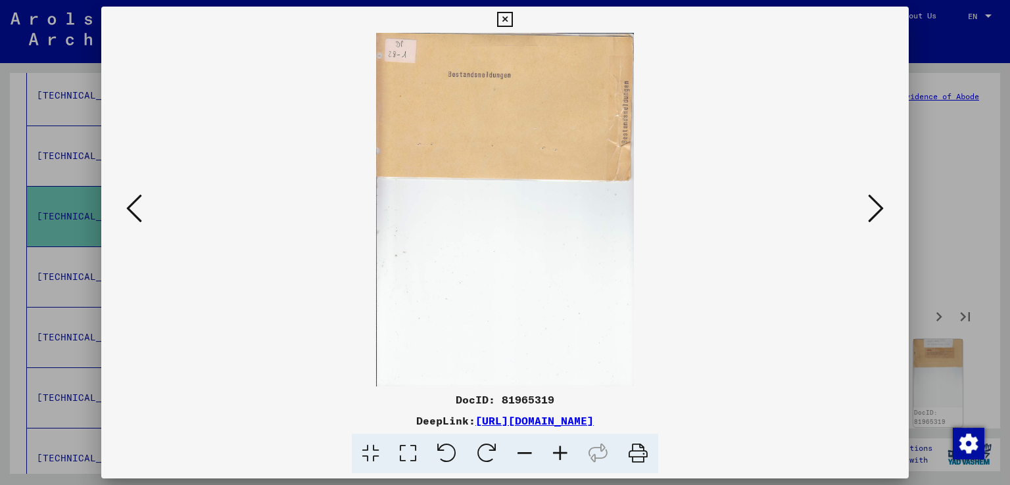
click at [877, 207] on icon at bounding box center [876, 209] width 16 height 32
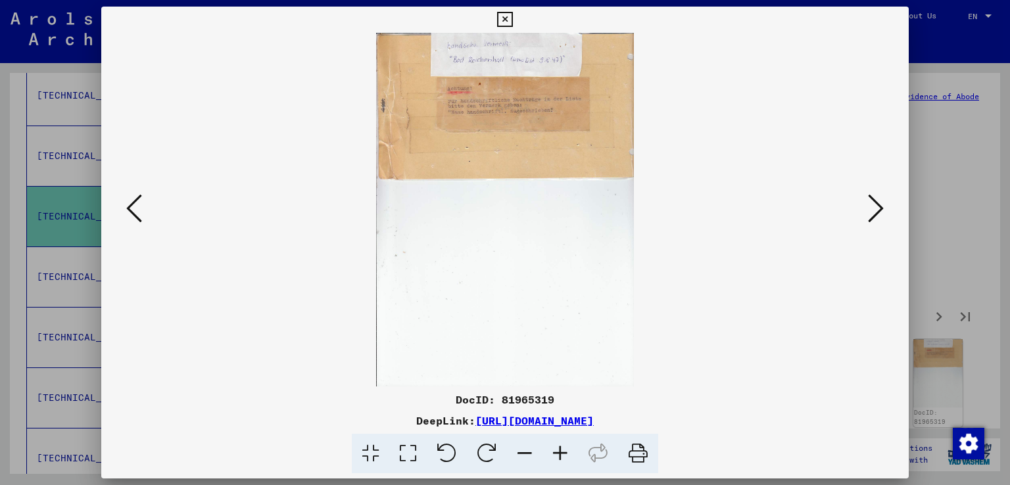
click at [877, 207] on icon at bounding box center [876, 209] width 16 height 32
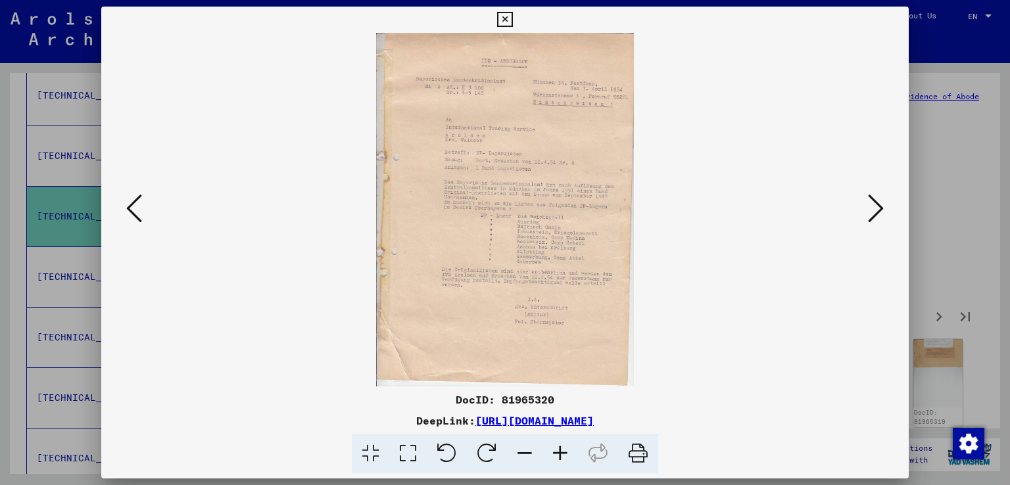
click at [877, 207] on icon at bounding box center [876, 209] width 16 height 32
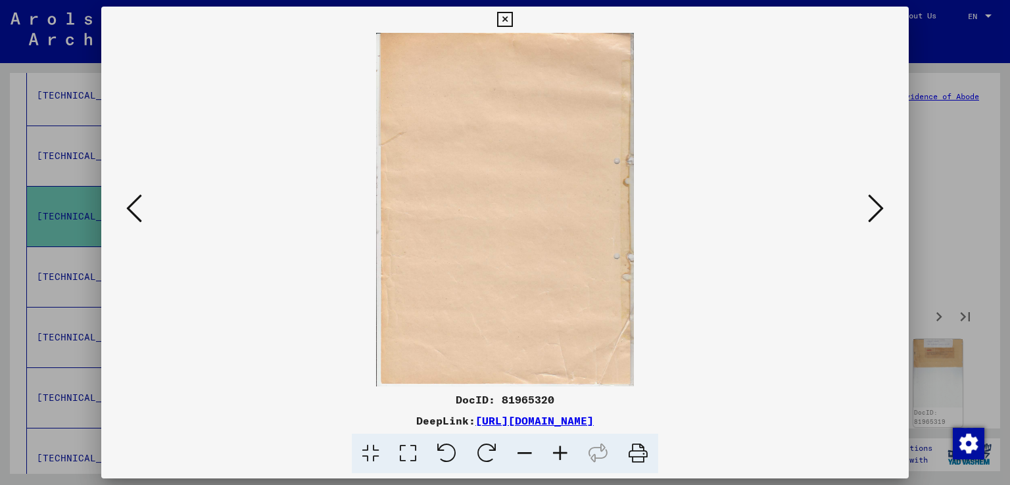
click at [876, 207] on icon at bounding box center [876, 209] width 16 height 32
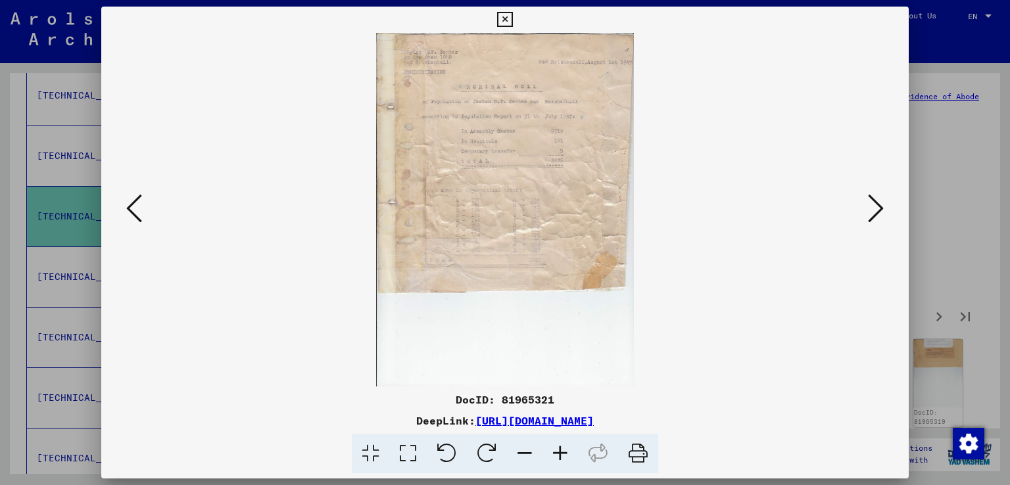
click at [876, 207] on icon at bounding box center [876, 209] width 16 height 32
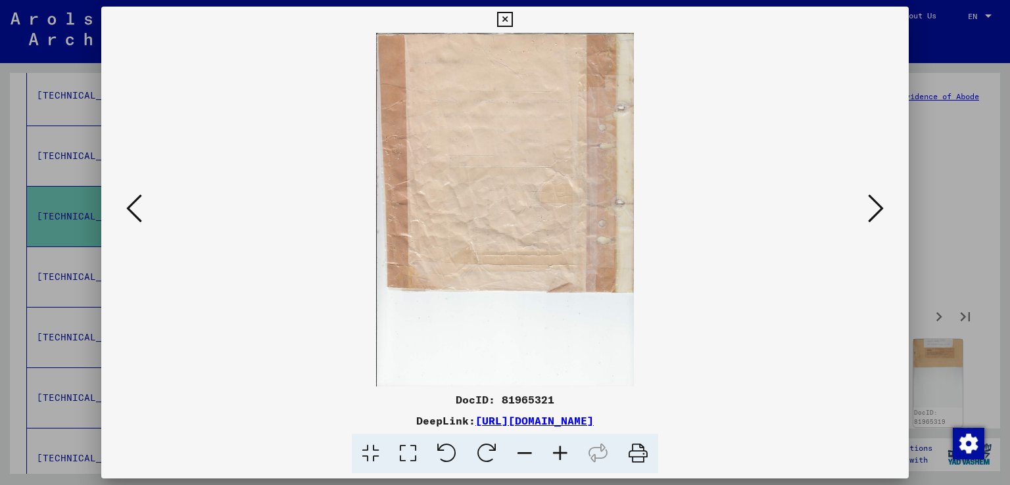
click at [876, 207] on icon at bounding box center [876, 209] width 16 height 32
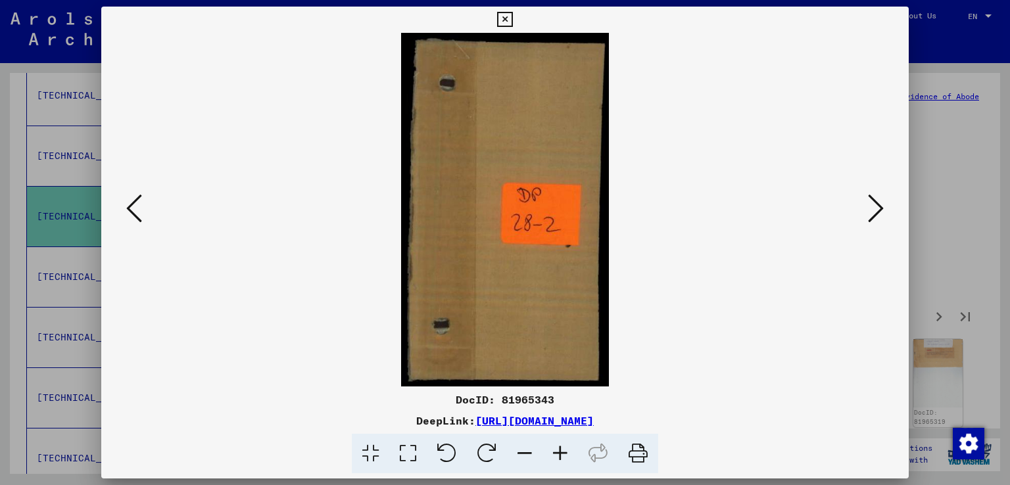
click at [876, 207] on icon at bounding box center [876, 209] width 16 height 32
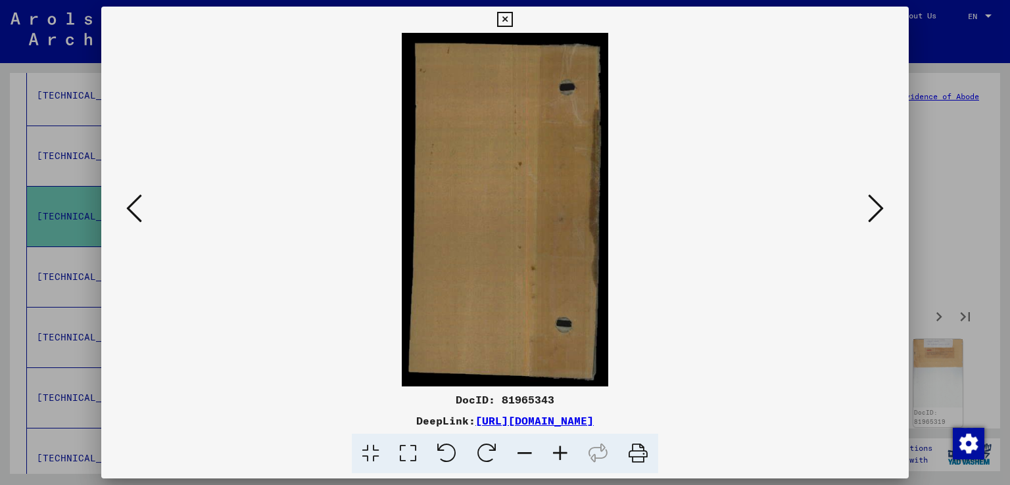
click at [876, 207] on icon at bounding box center [876, 209] width 16 height 32
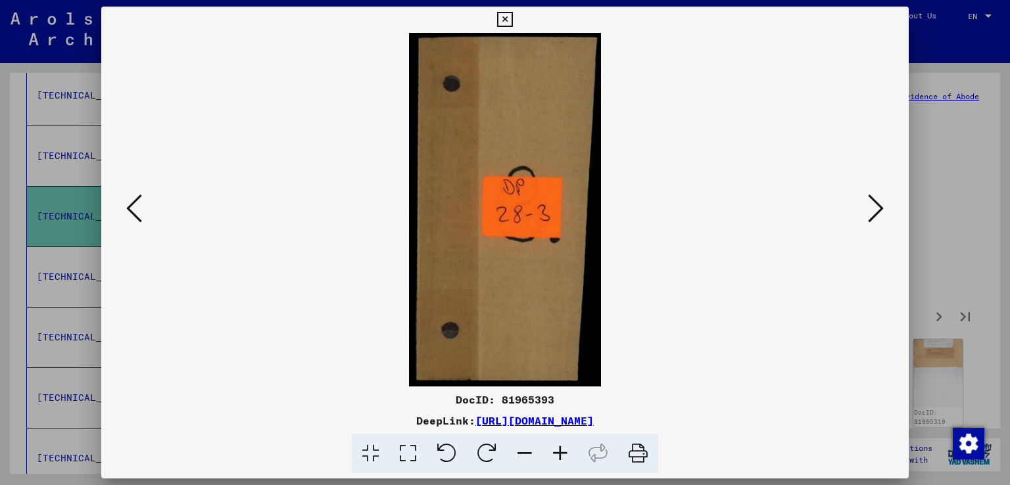
click at [876, 207] on icon at bounding box center [876, 209] width 16 height 32
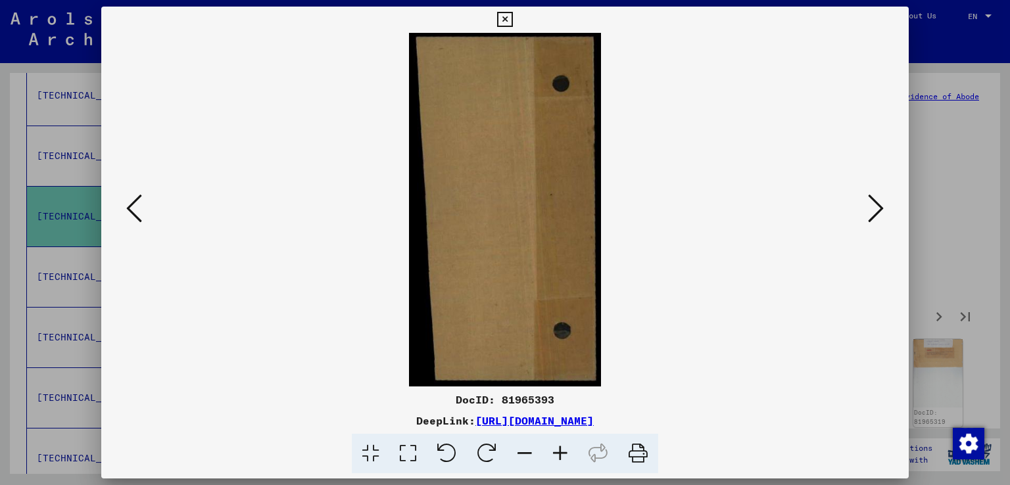
click at [875, 207] on icon at bounding box center [876, 209] width 16 height 32
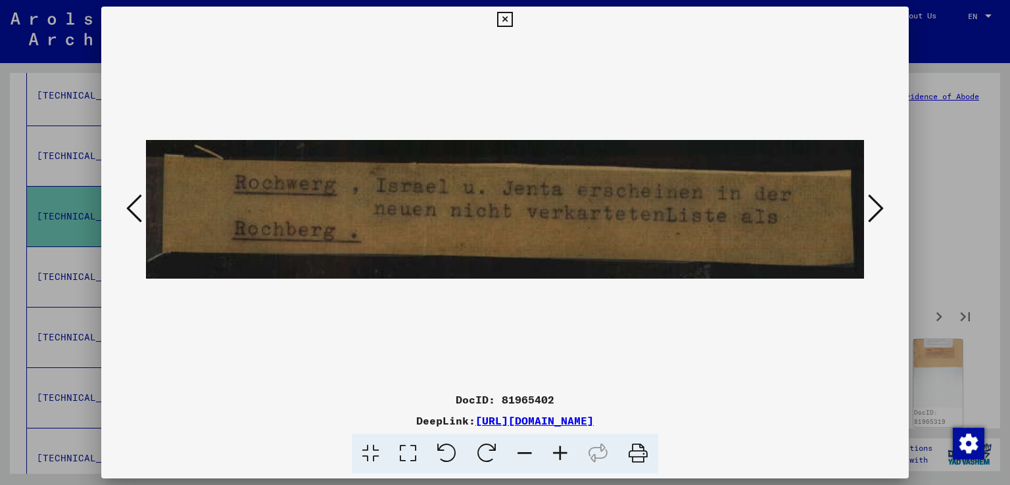
click at [875, 214] on icon at bounding box center [876, 209] width 16 height 32
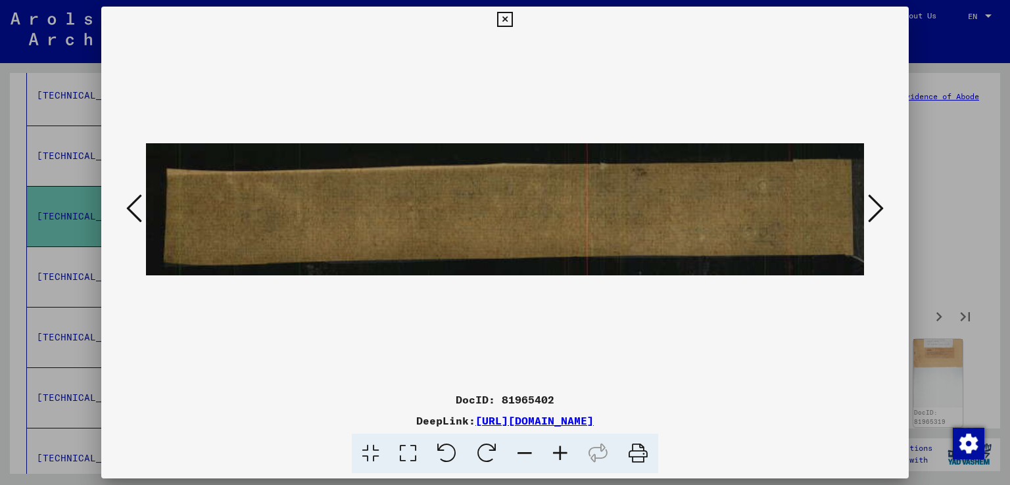
click at [875, 214] on icon at bounding box center [876, 209] width 16 height 32
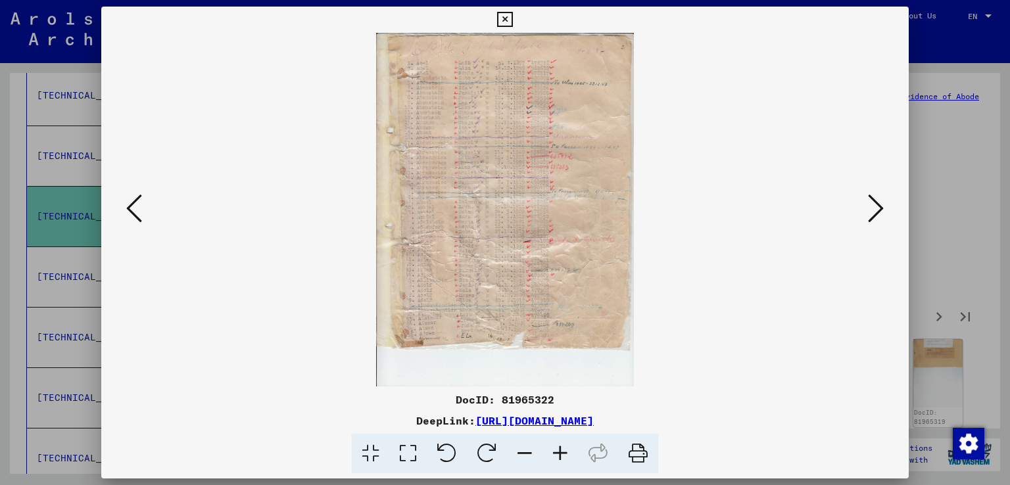
click at [875, 214] on icon at bounding box center [876, 209] width 16 height 32
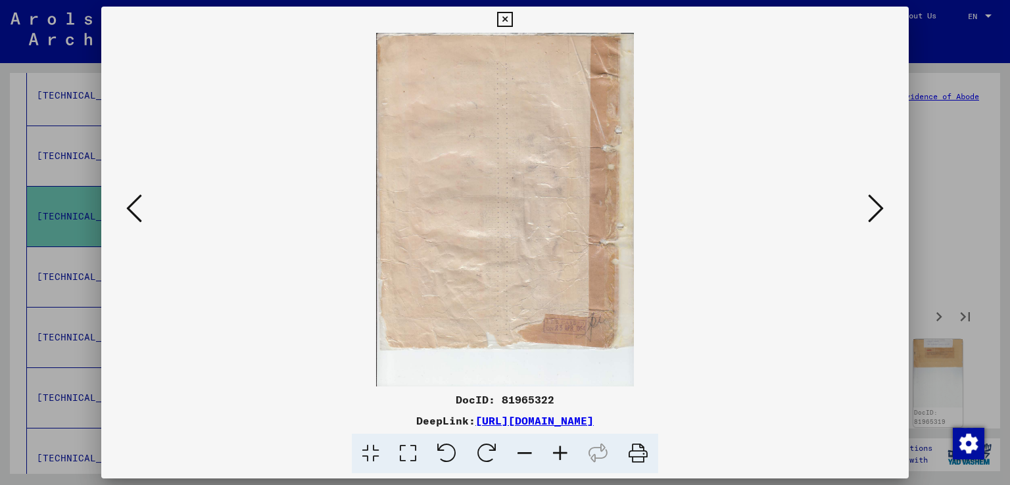
click at [875, 214] on icon at bounding box center [876, 209] width 16 height 32
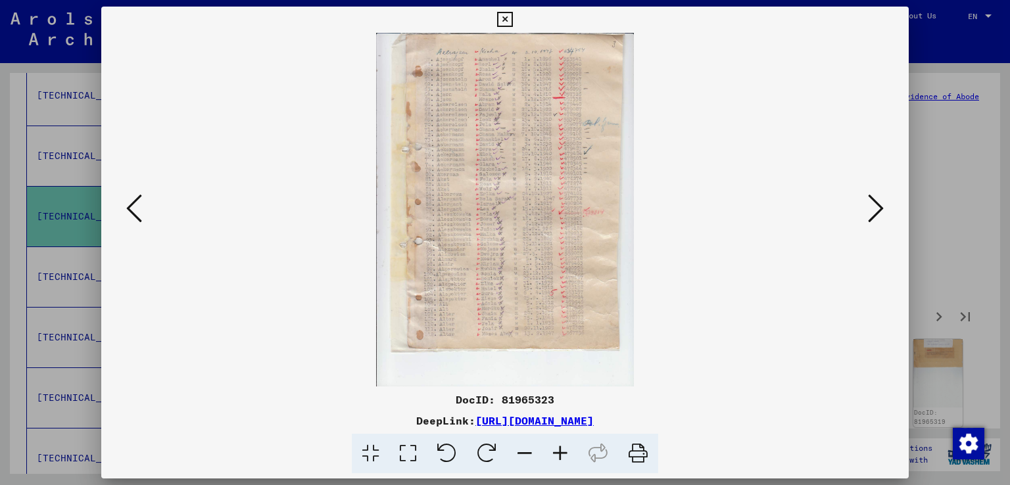
click at [875, 214] on icon at bounding box center [876, 209] width 16 height 32
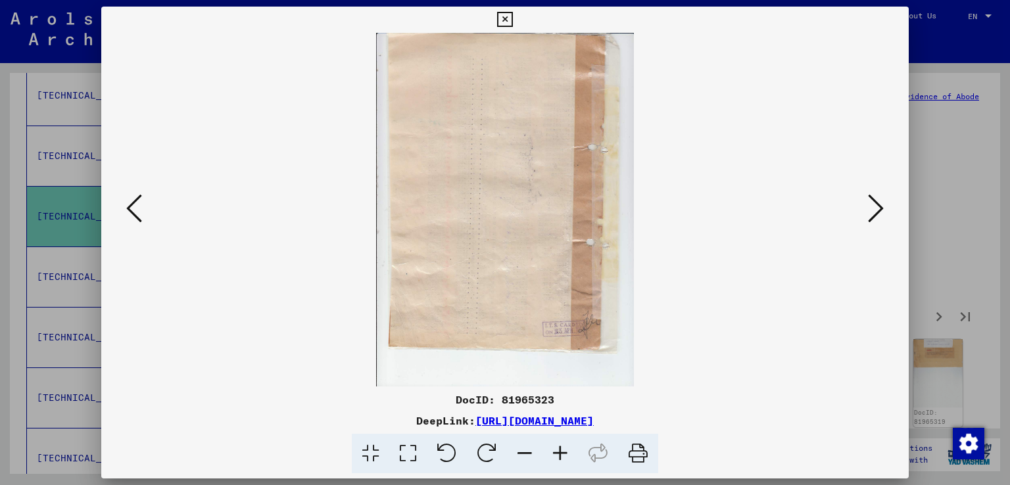
click at [875, 214] on icon at bounding box center [876, 209] width 16 height 32
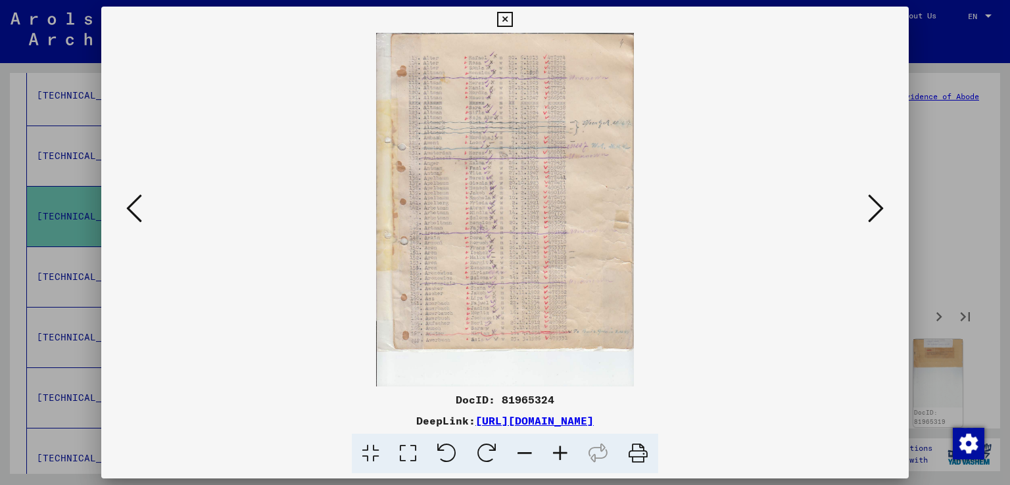
click at [875, 214] on icon at bounding box center [876, 209] width 16 height 32
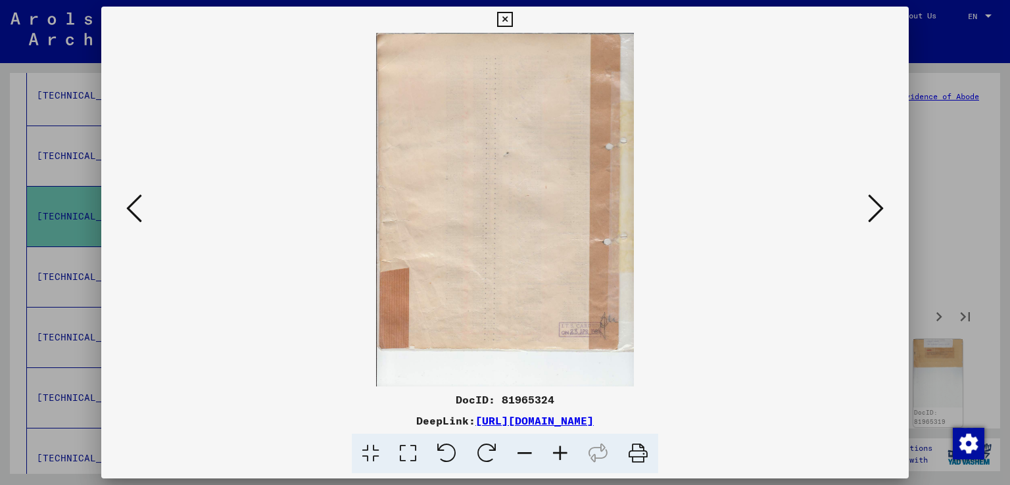
click at [875, 214] on icon at bounding box center [876, 209] width 16 height 32
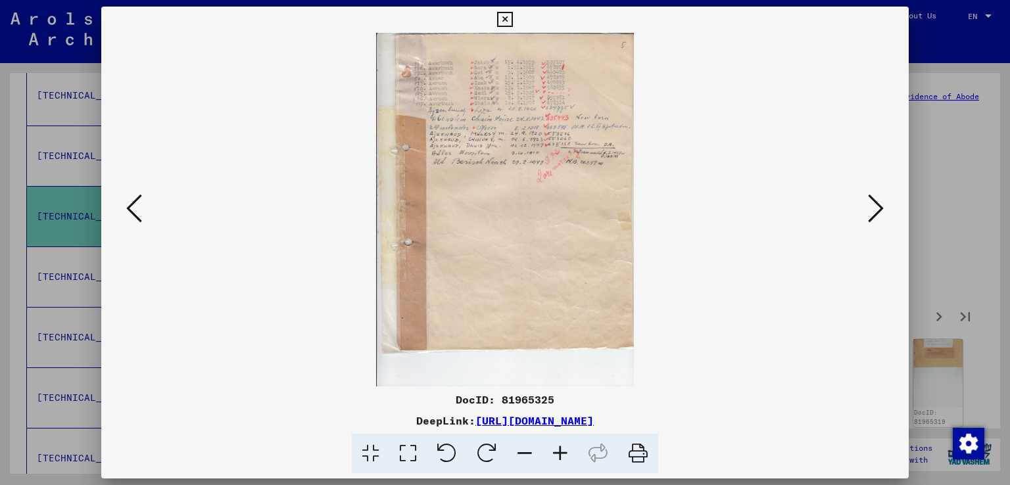
click at [875, 214] on icon at bounding box center [876, 209] width 16 height 32
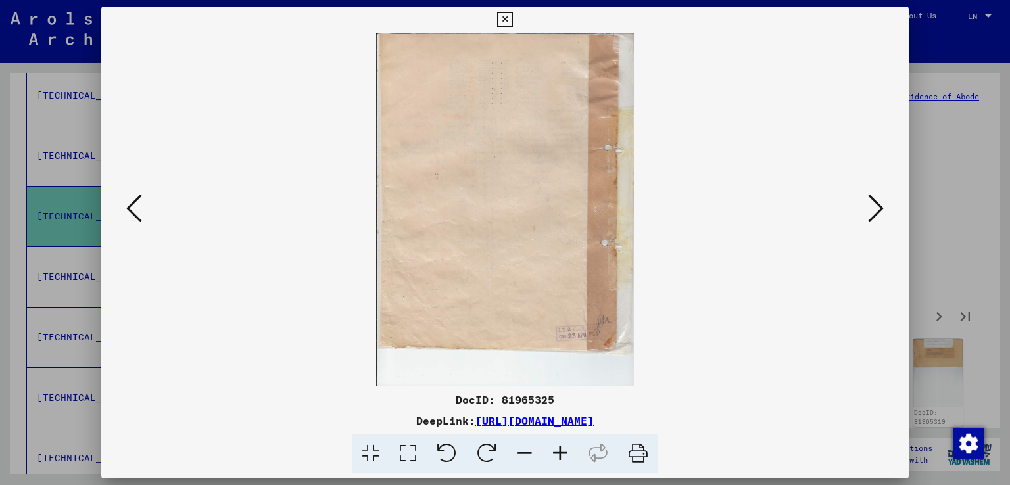
click at [875, 214] on icon at bounding box center [876, 209] width 16 height 32
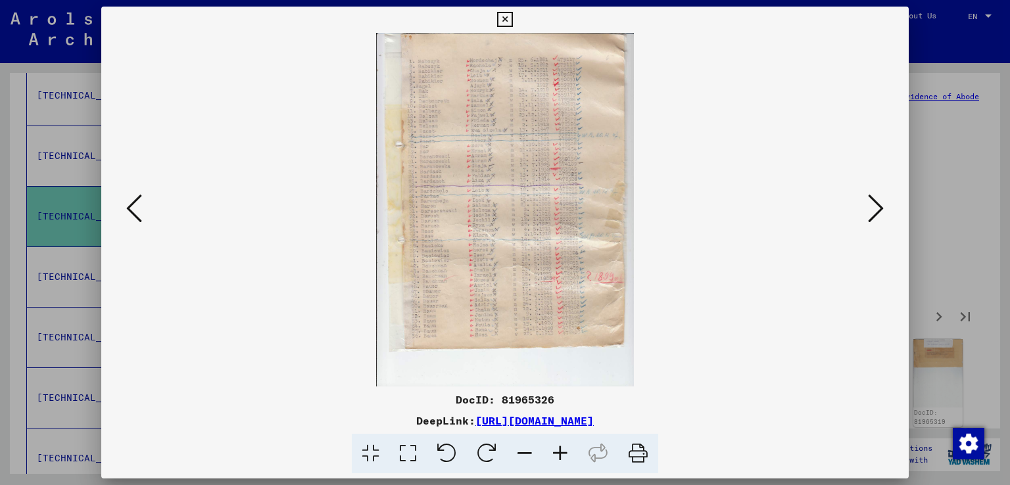
click at [875, 214] on icon at bounding box center [876, 209] width 16 height 32
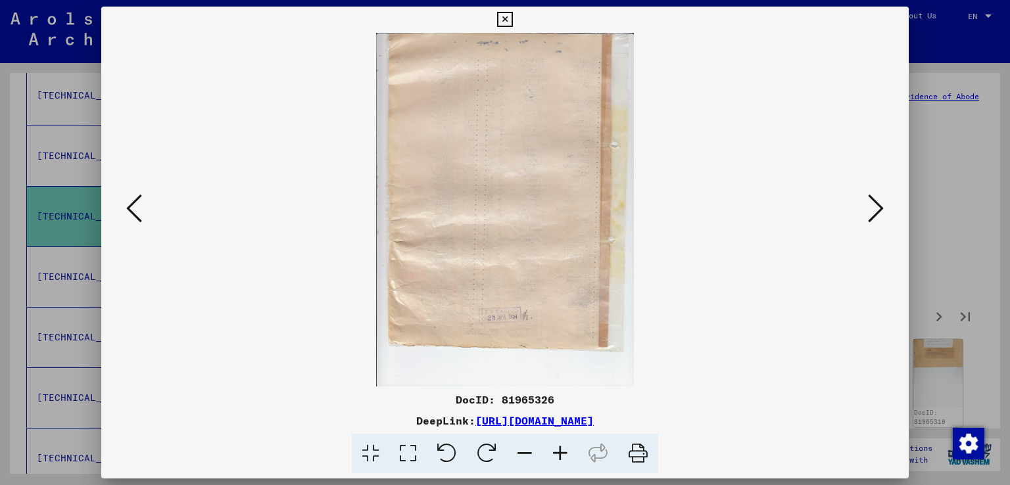
click at [131, 200] on icon at bounding box center [134, 209] width 16 height 32
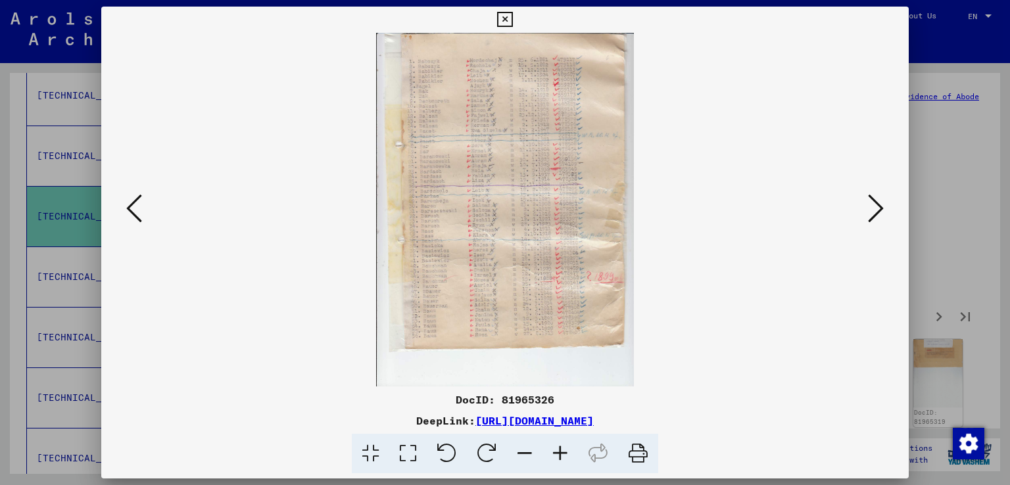
click at [883, 206] on icon at bounding box center [876, 209] width 16 height 32
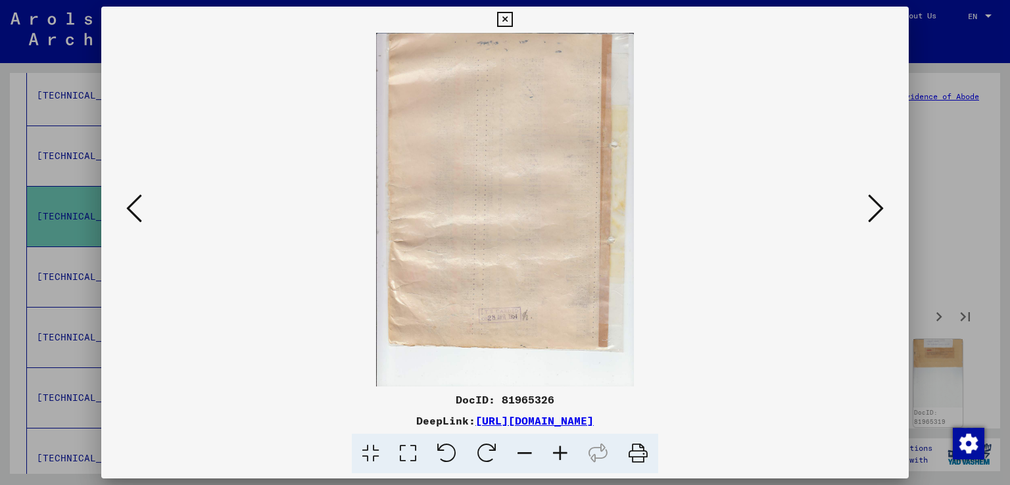
click at [878, 212] on icon at bounding box center [876, 209] width 16 height 32
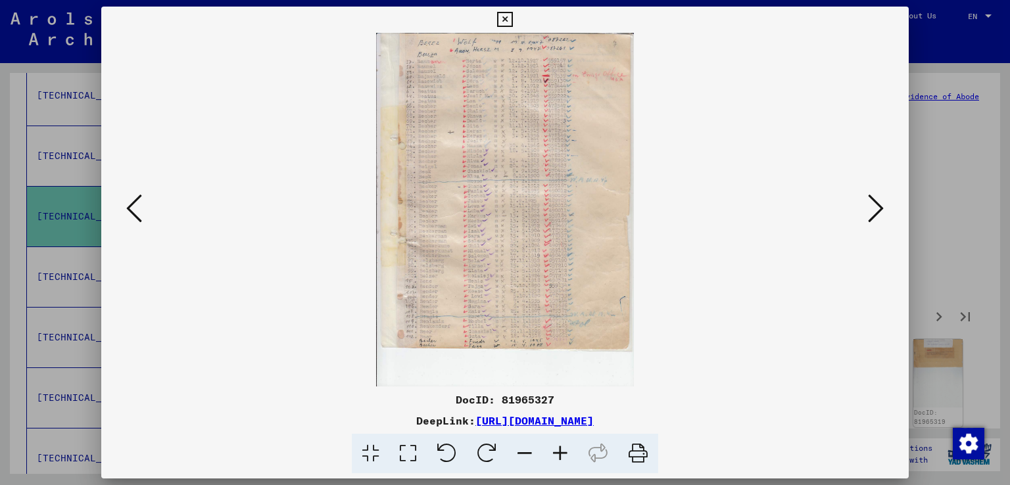
click at [878, 212] on icon at bounding box center [876, 209] width 16 height 32
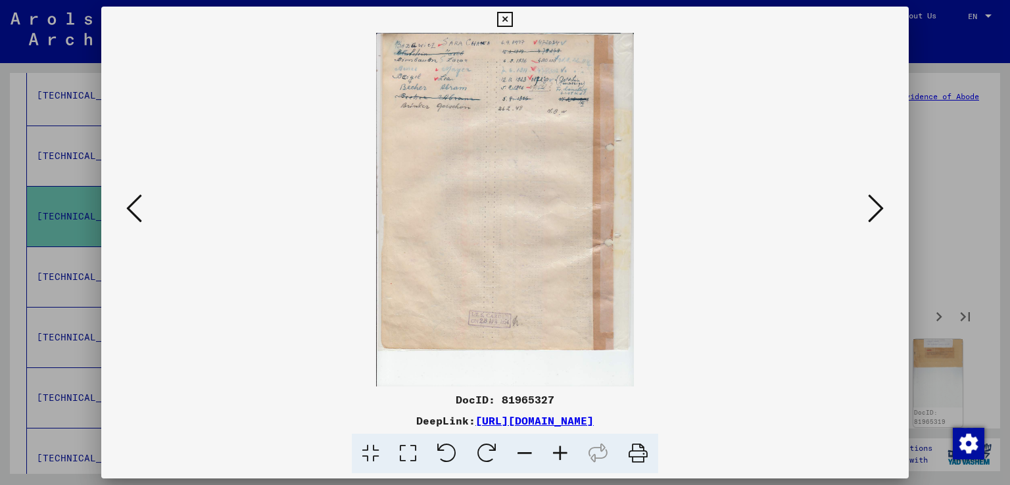
click at [878, 212] on icon at bounding box center [876, 209] width 16 height 32
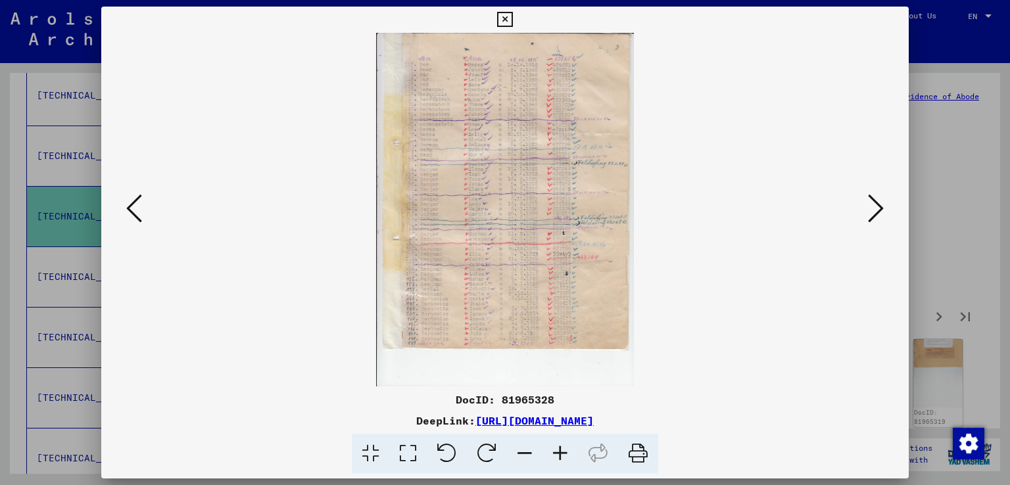
click at [878, 212] on icon at bounding box center [876, 209] width 16 height 32
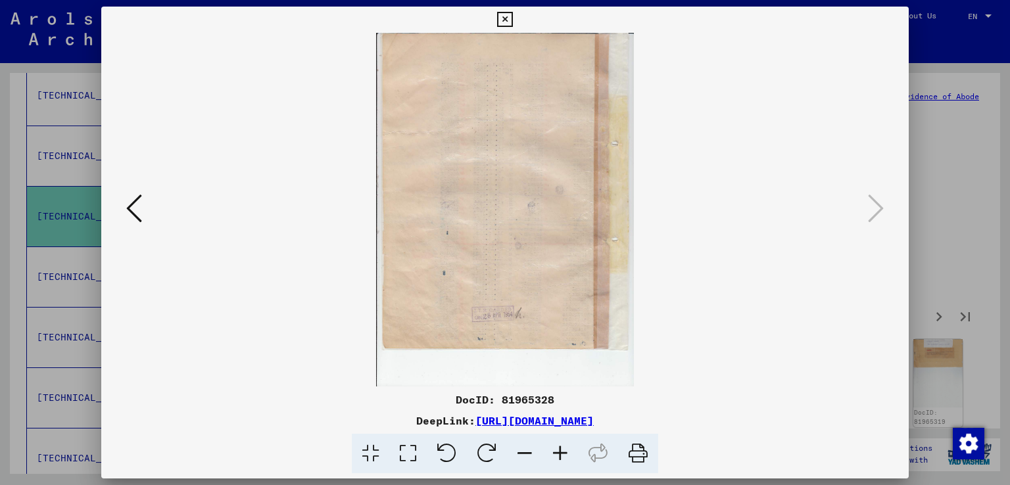
click at [507, 20] on icon at bounding box center [504, 20] width 15 height 16
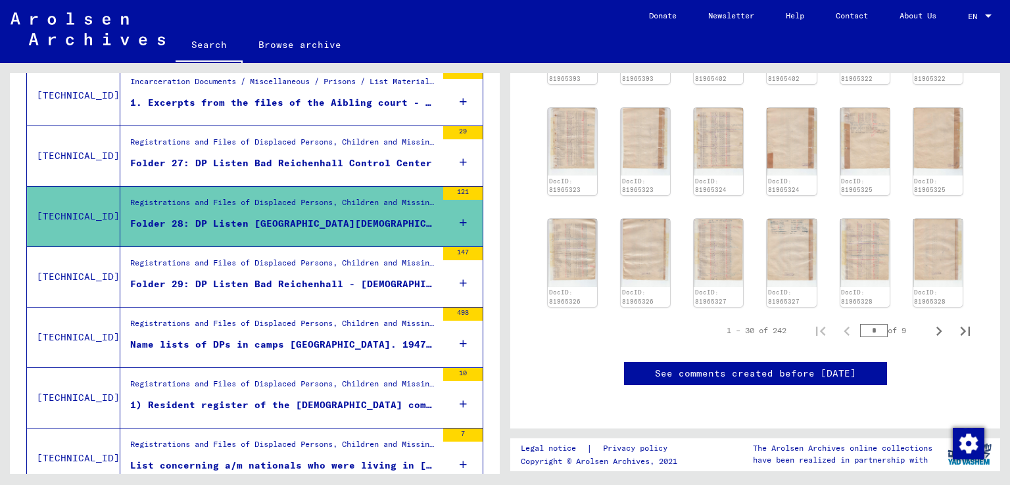
scroll to position [789, 0]
click at [899, 324] on div "* of 9" at bounding box center [893, 330] width 66 height 12
click at [960, 327] on icon "Last page" at bounding box center [964, 331] width 9 height 9
type input "*"
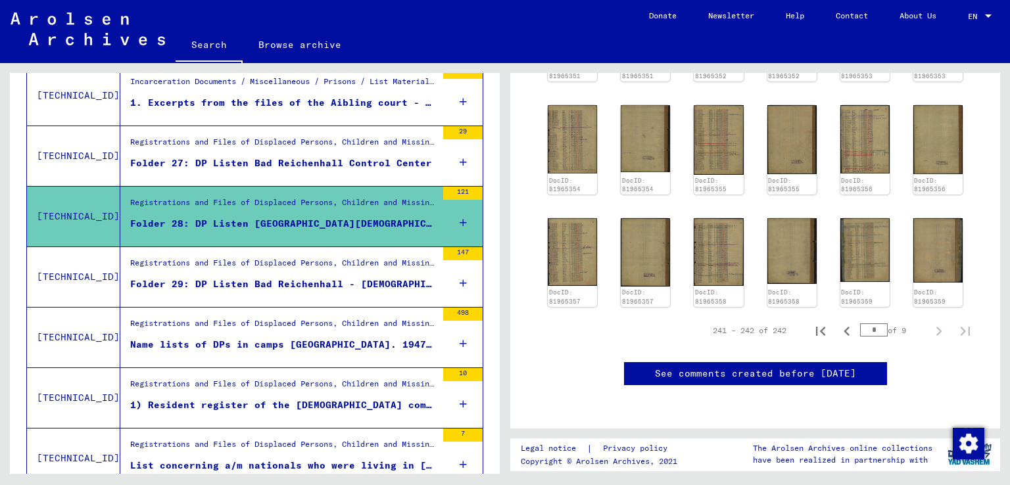
scroll to position [653, 0]
click at [928, 216] on img at bounding box center [938, 250] width 52 height 68
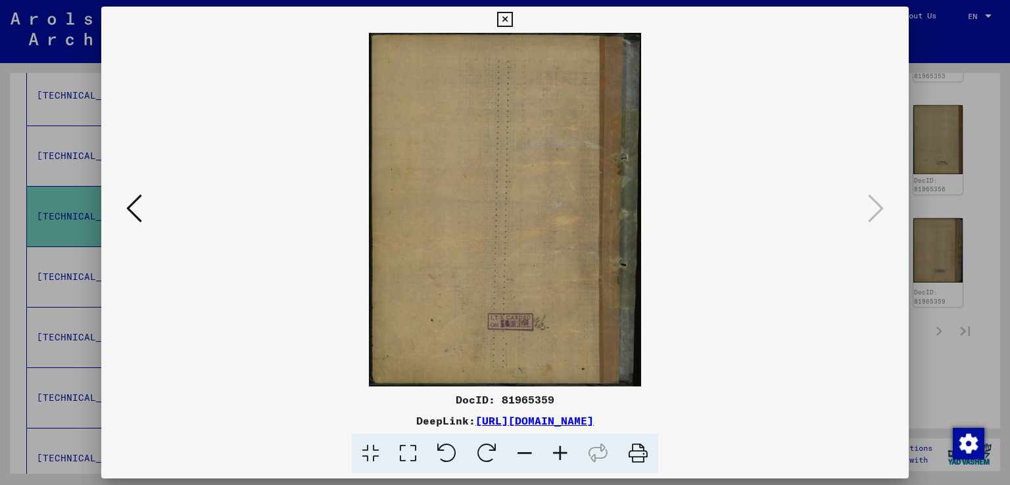
click at [129, 200] on icon at bounding box center [134, 209] width 16 height 32
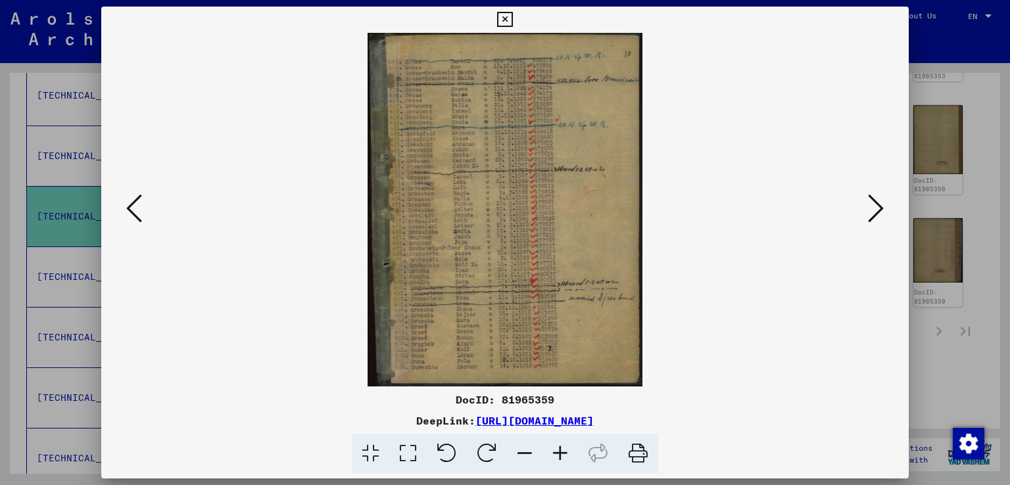
click at [505, 22] on icon at bounding box center [504, 20] width 15 height 16
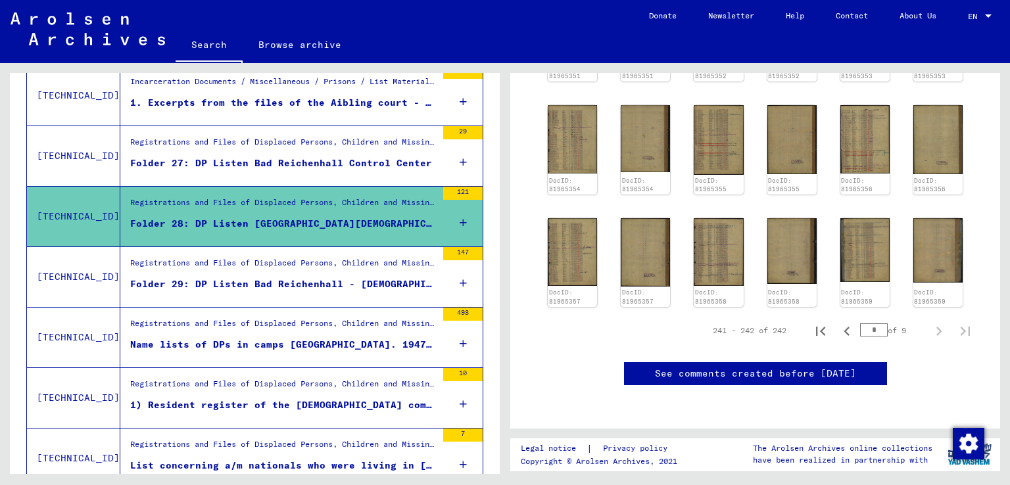
click at [360, 279] on div "Folder 29: DP Listen Bad Reichenhall - [DEMOGRAPHIC_DATA] center" at bounding box center [283, 284] width 306 height 14
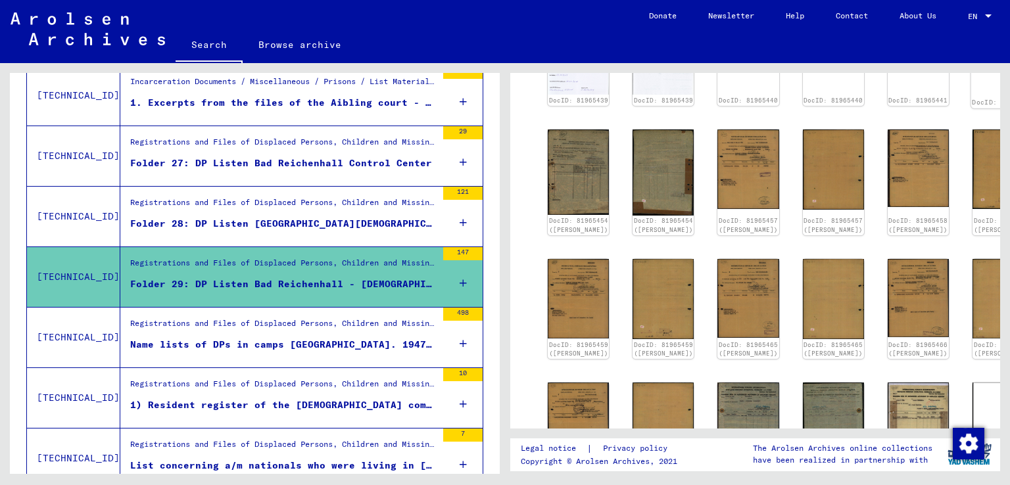
scroll to position [657, 0]
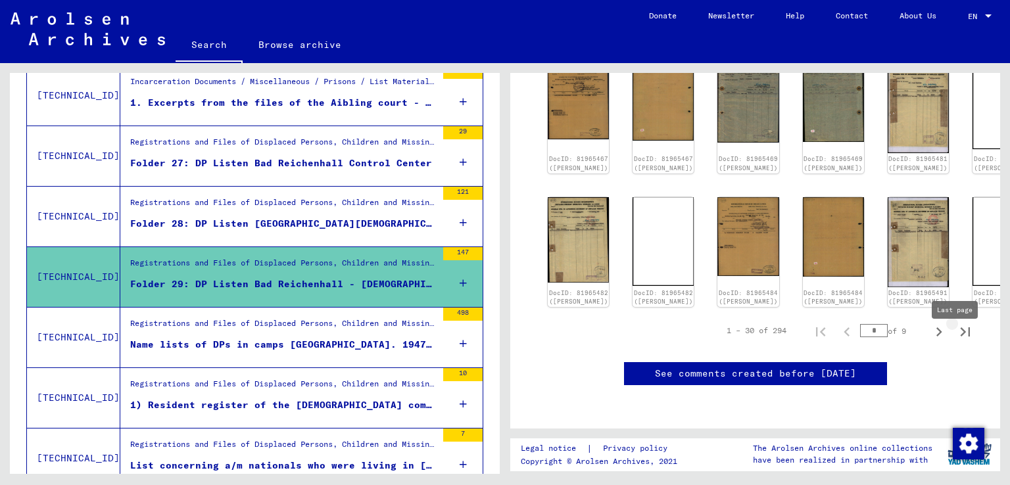
click at [956, 337] on icon "Last page" at bounding box center [965, 332] width 18 height 18
type input "**"
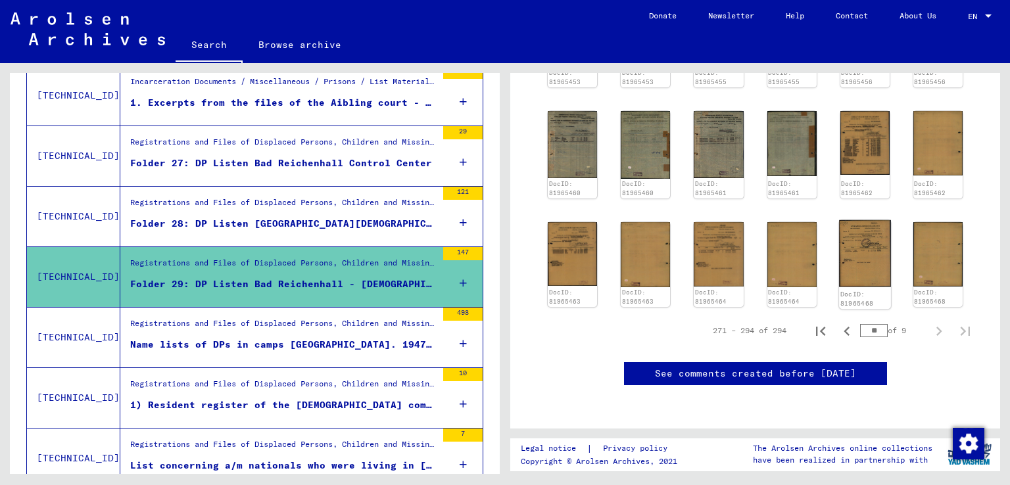
click at [845, 220] on img at bounding box center [865, 253] width 52 height 67
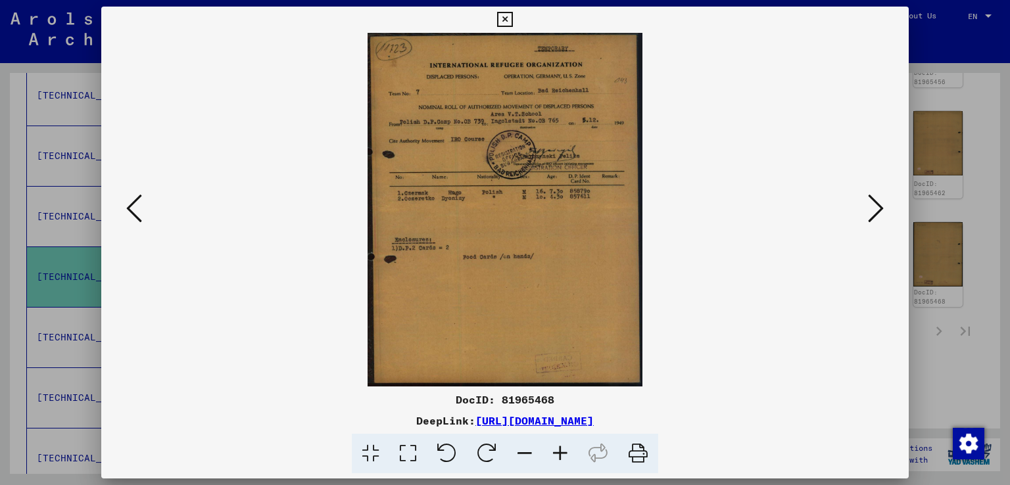
click at [137, 218] on icon at bounding box center [134, 209] width 16 height 32
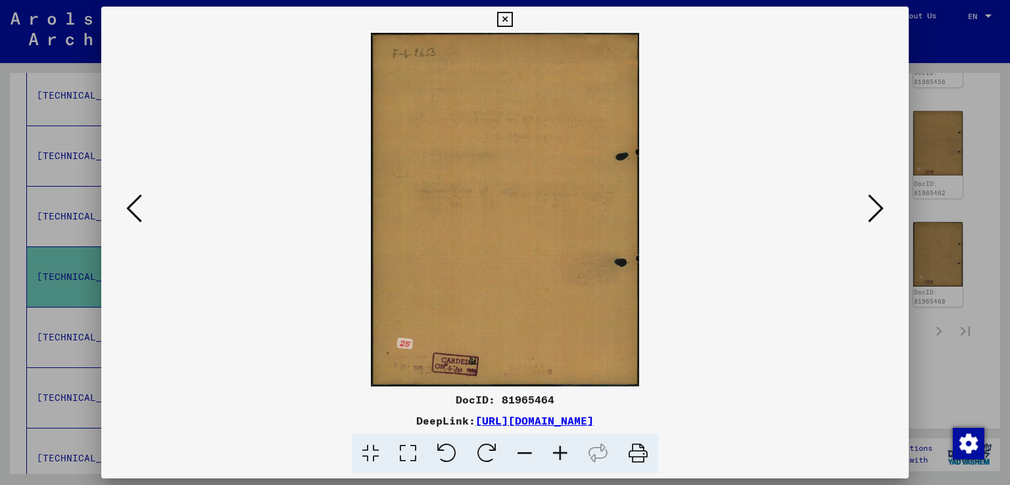
click at [137, 218] on icon at bounding box center [134, 209] width 16 height 32
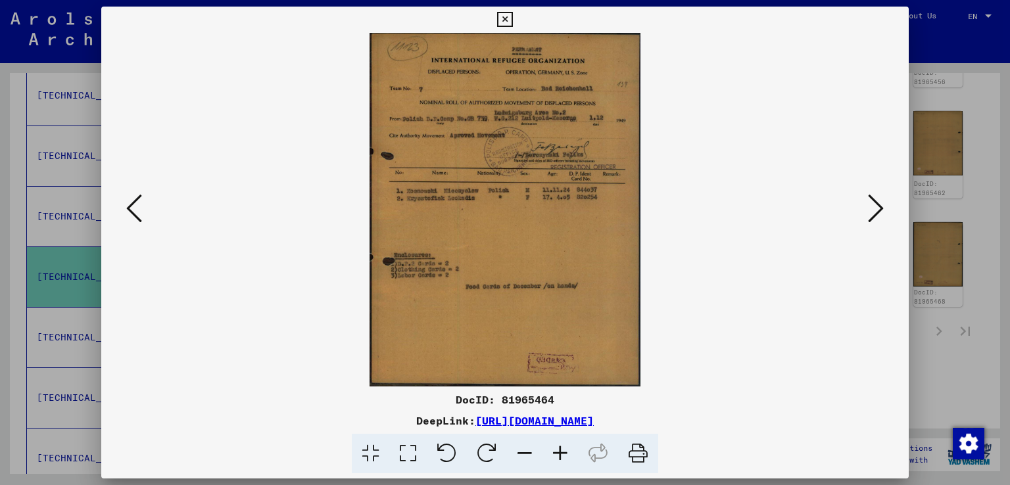
click at [137, 218] on icon at bounding box center [134, 209] width 16 height 32
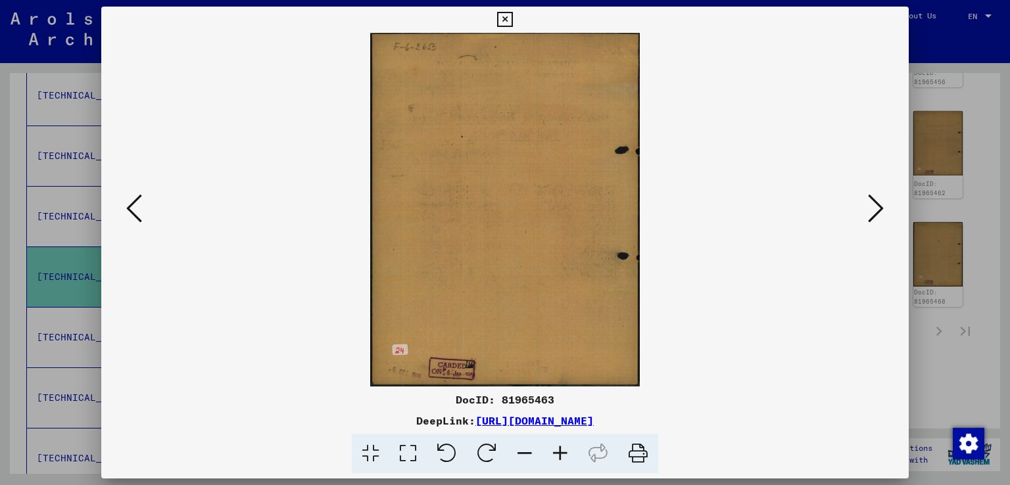
click at [137, 218] on icon at bounding box center [134, 209] width 16 height 32
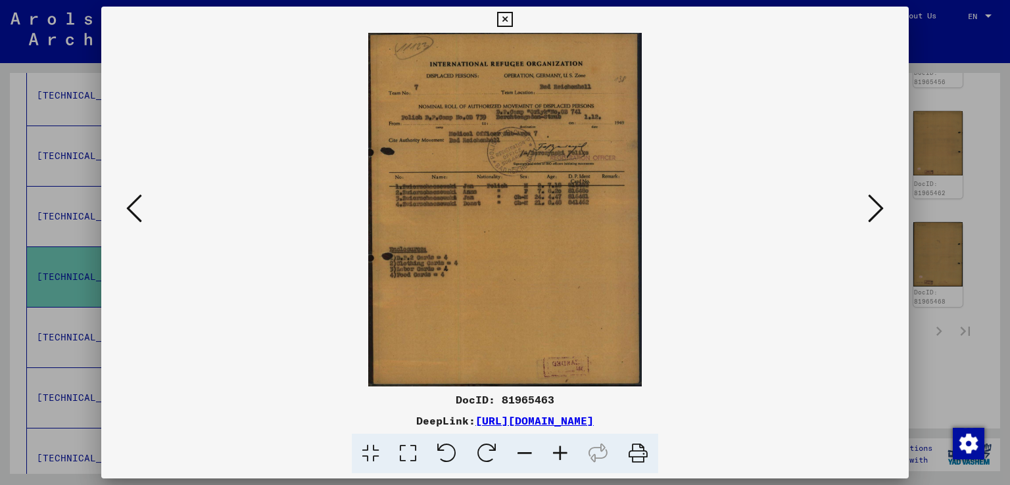
click at [137, 218] on icon at bounding box center [134, 209] width 16 height 32
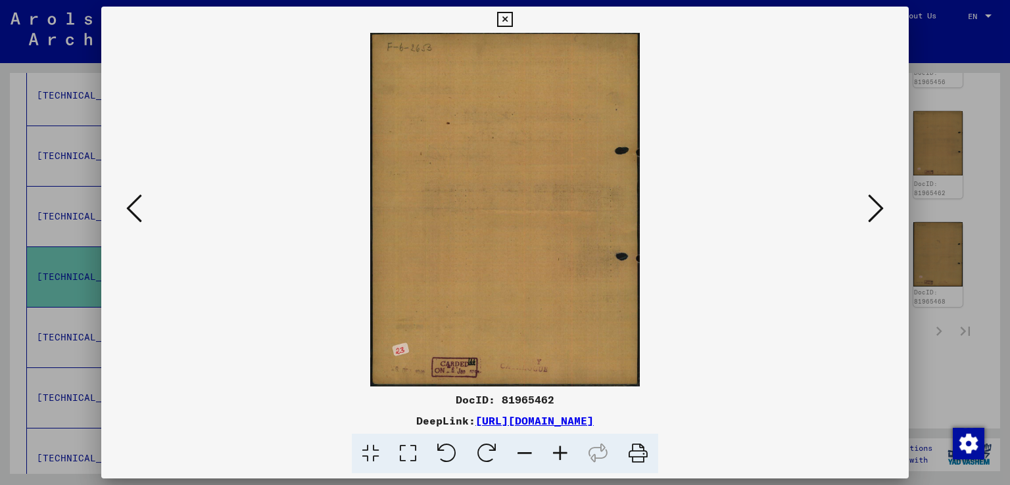
click at [136, 218] on icon at bounding box center [134, 209] width 16 height 32
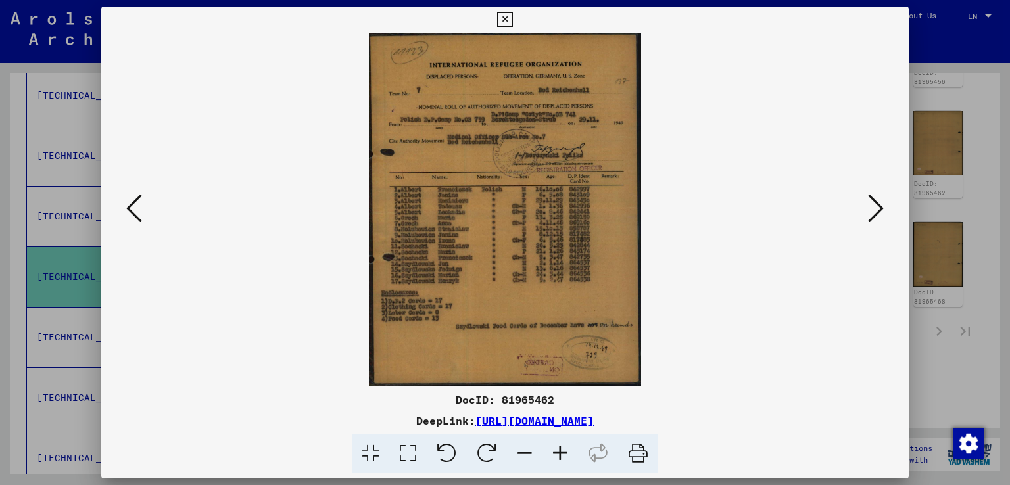
click at [136, 218] on icon at bounding box center [134, 209] width 16 height 32
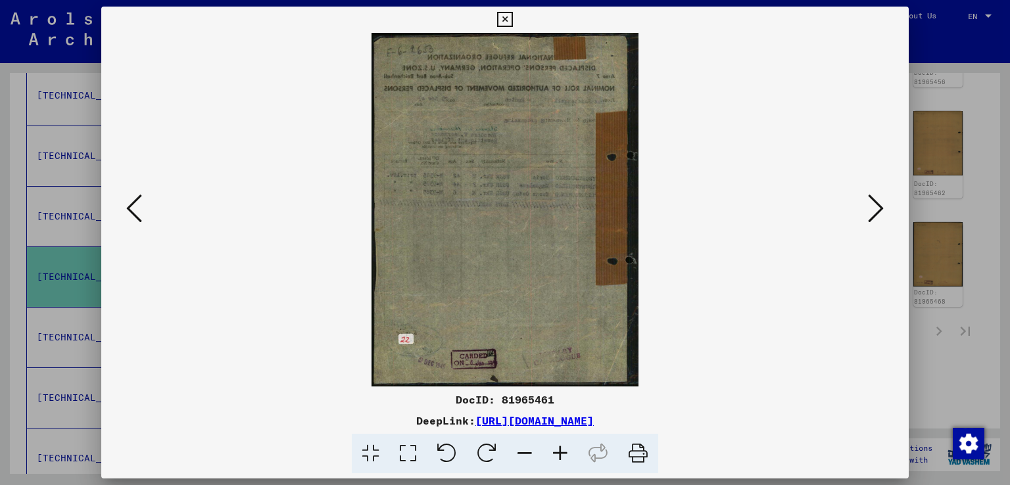
click at [136, 218] on icon at bounding box center [134, 209] width 16 height 32
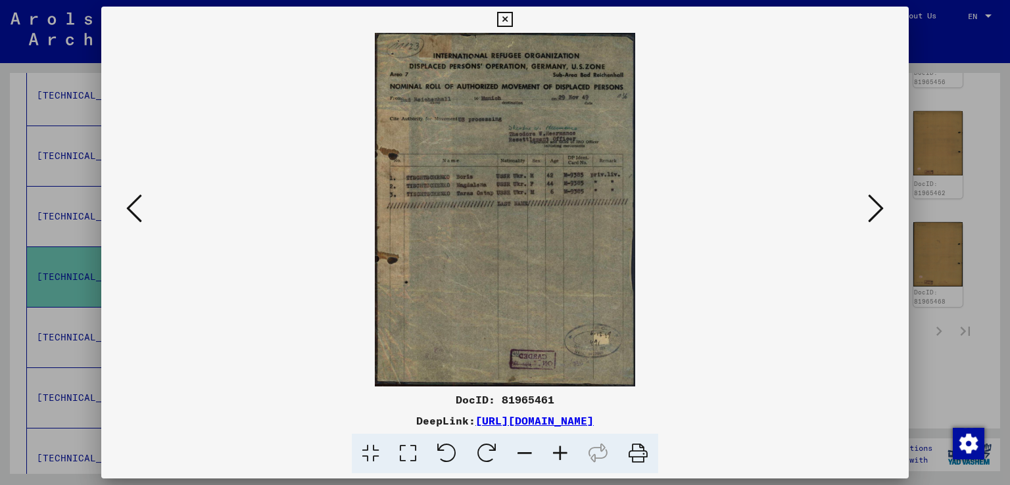
click at [136, 218] on icon at bounding box center [134, 209] width 16 height 32
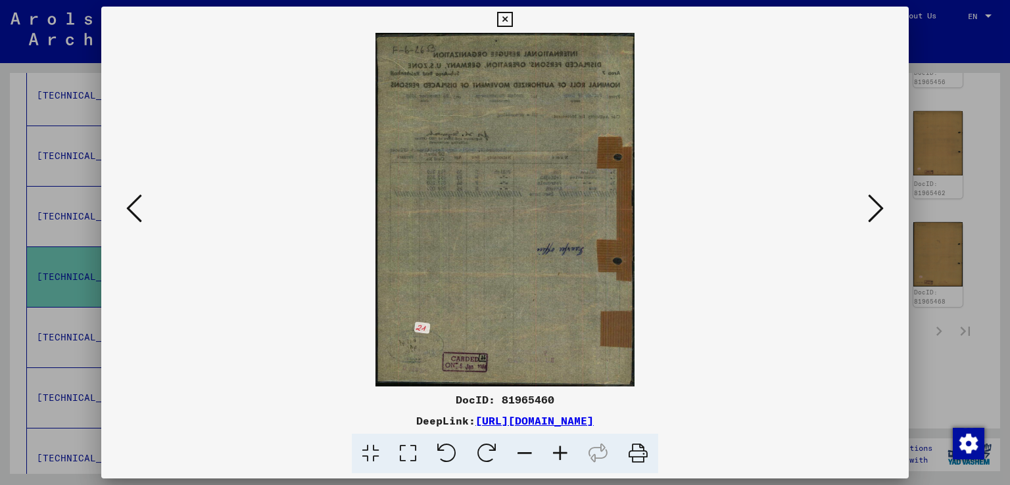
click at [136, 218] on icon at bounding box center [134, 209] width 16 height 32
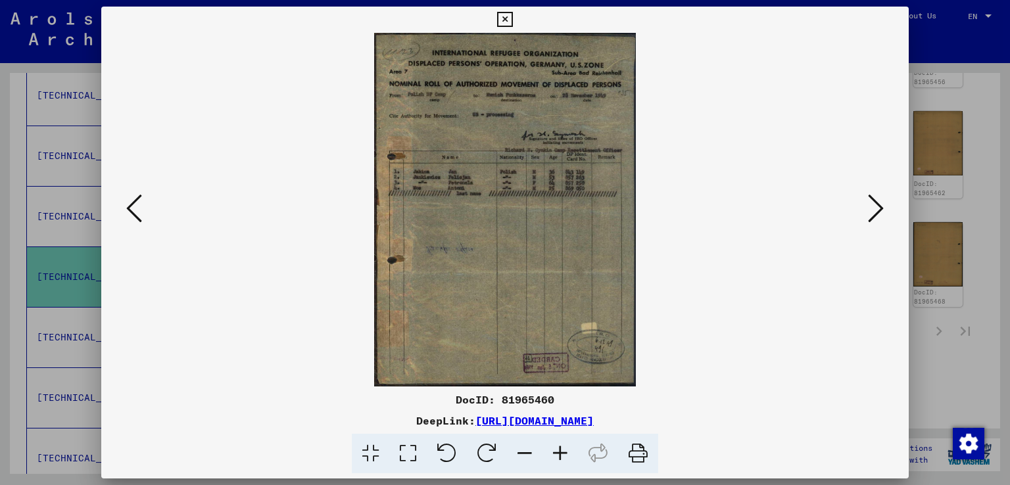
click at [136, 218] on icon at bounding box center [134, 209] width 16 height 32
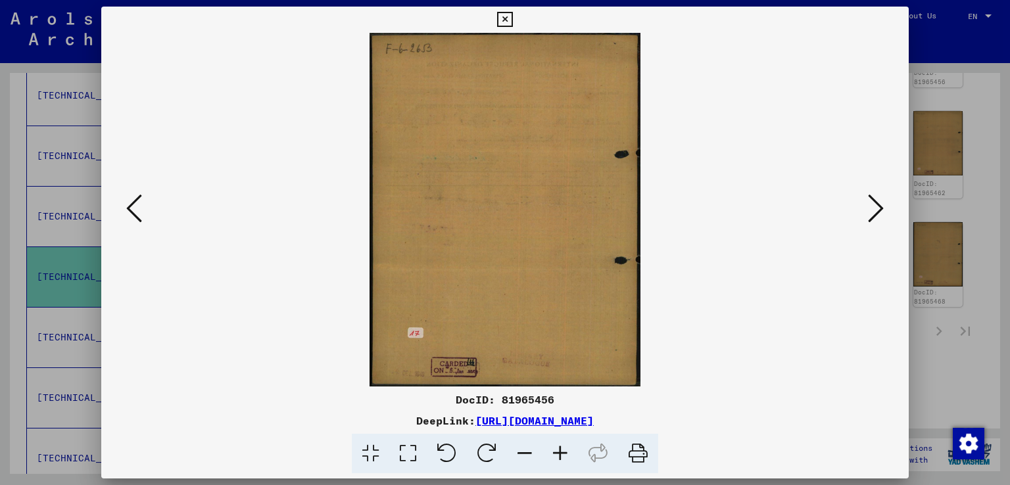
click at [136, 218] on icon at bounding box center [134, 209] width 16 height 32
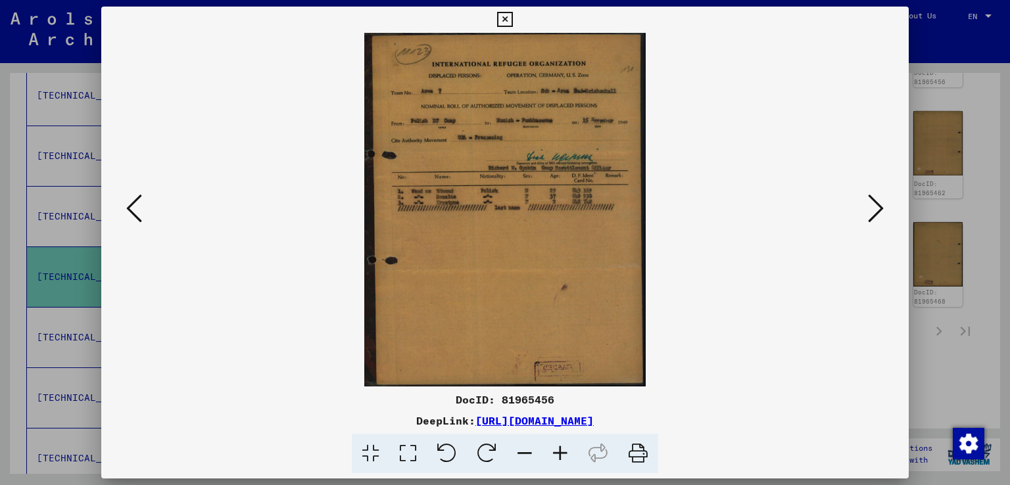
click at [136, 219] on icon at bounding box center [134, 209] width 16 height 32
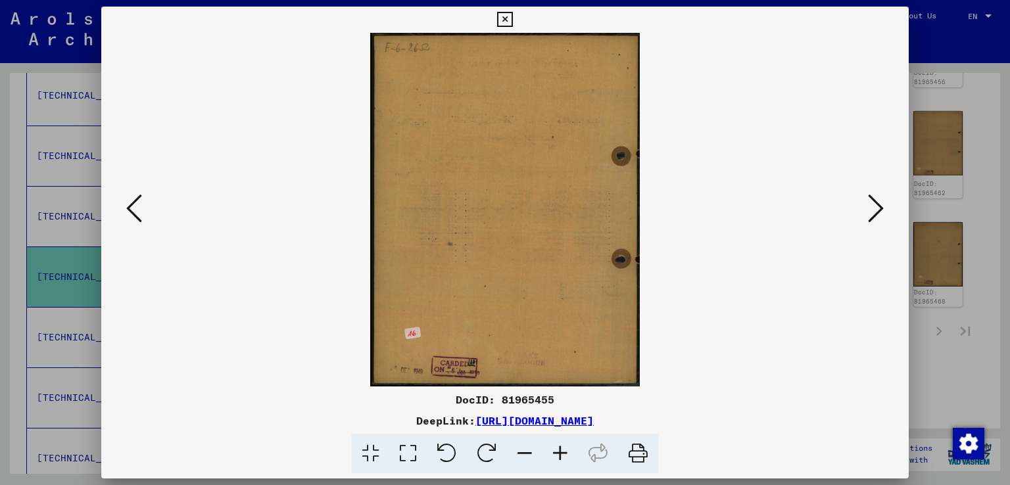
click at [501, 20] on icon at bounding box center [504, 20] width 15 height 16
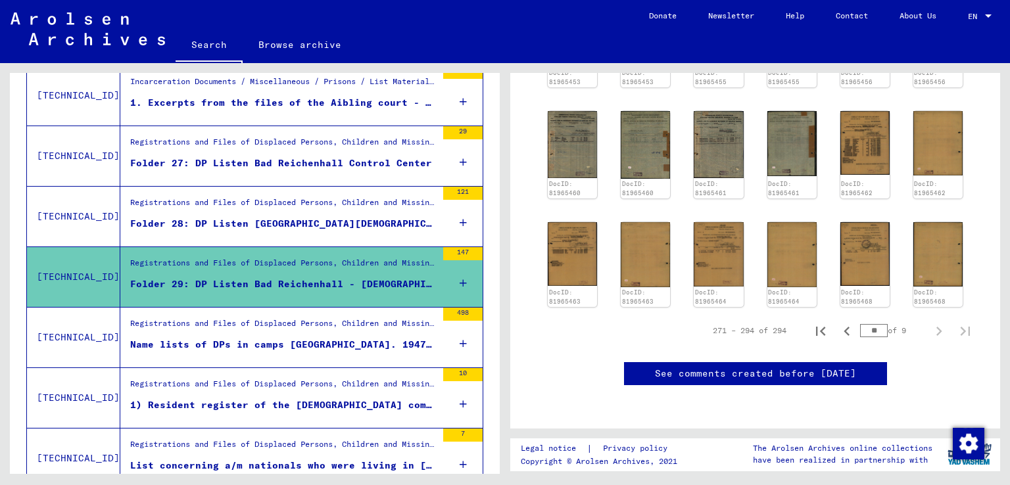
click at [302, 289] on figure "Folder 29: DP Listen Bad Reichenhall - [DEMOGRAPHIC_DATA] center" at bounding box center [283, 287] width 306 height 20
click at [310, 281] on div "Folder 29: DP Listen Bad Reichenhall - [DEMOGRAPHIC_DATA] center" at bounding box center [283, 284] width 306 height 14
click at [321, 277] on div "Folder 29: DP Listen Bad Reichenhall - [DEMOGRAPHIC_DATA] center" at bounding box center [283, 284] width 306 height 14
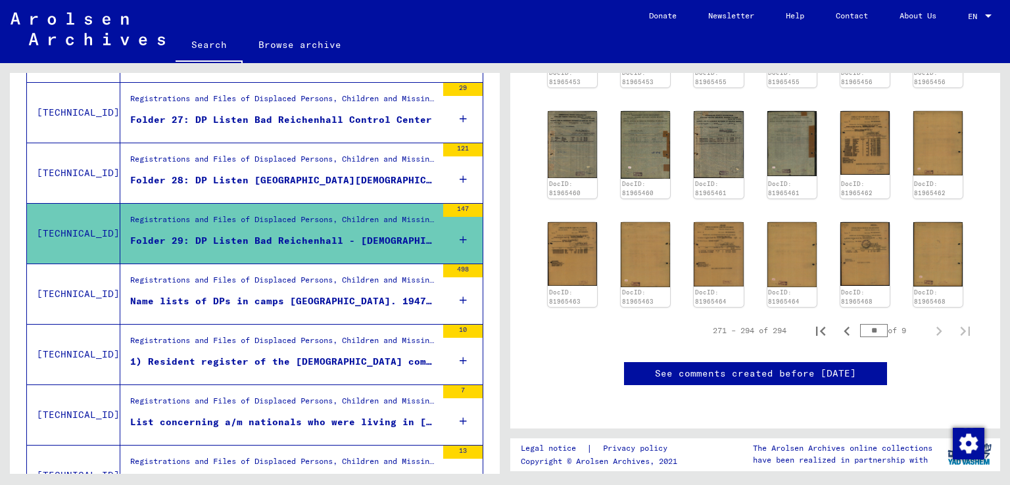
scroll to position [330, 0]
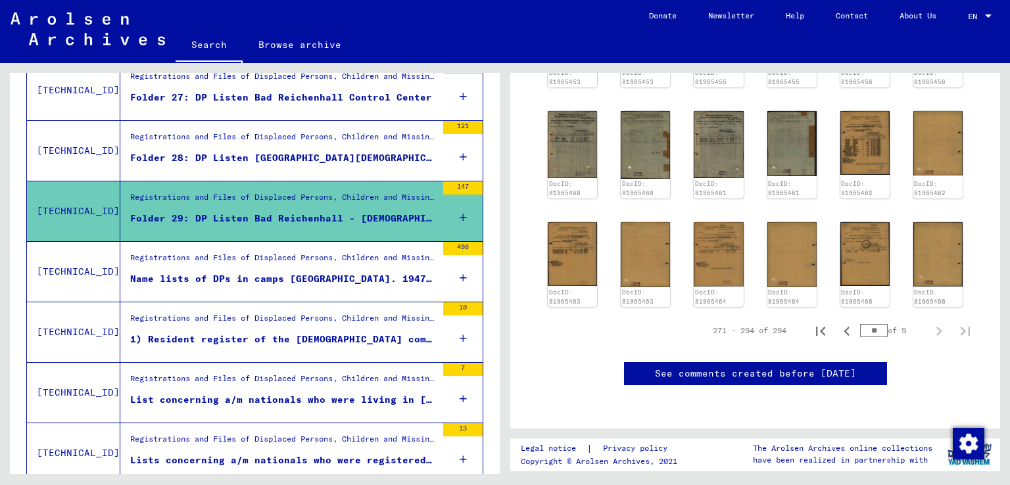
click at [279, 335] on div "1) Resident register of the [DEMOGRAPHIC_DATA] community in [GEOGRAPHIC_DATA] f…" at bounding box center [283, 340] width 306 height 14
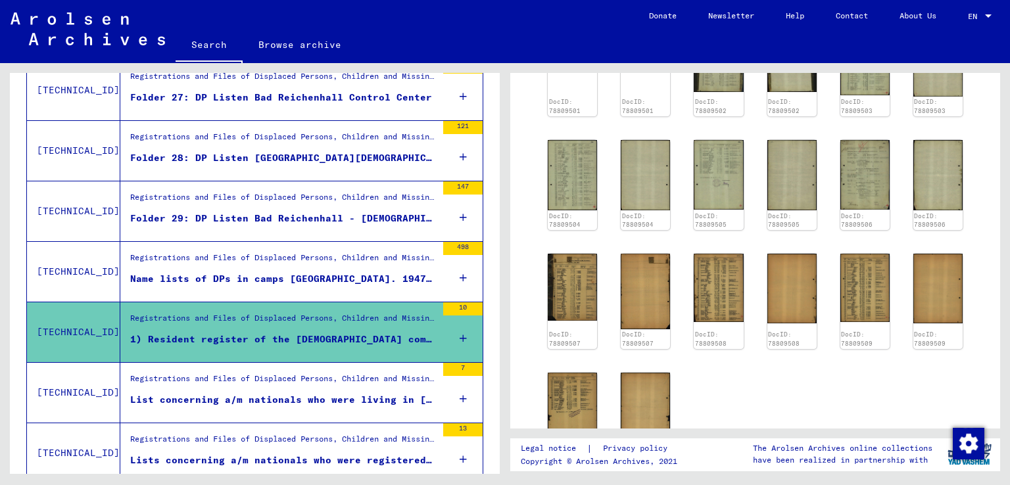
scroll to position [526, 0]
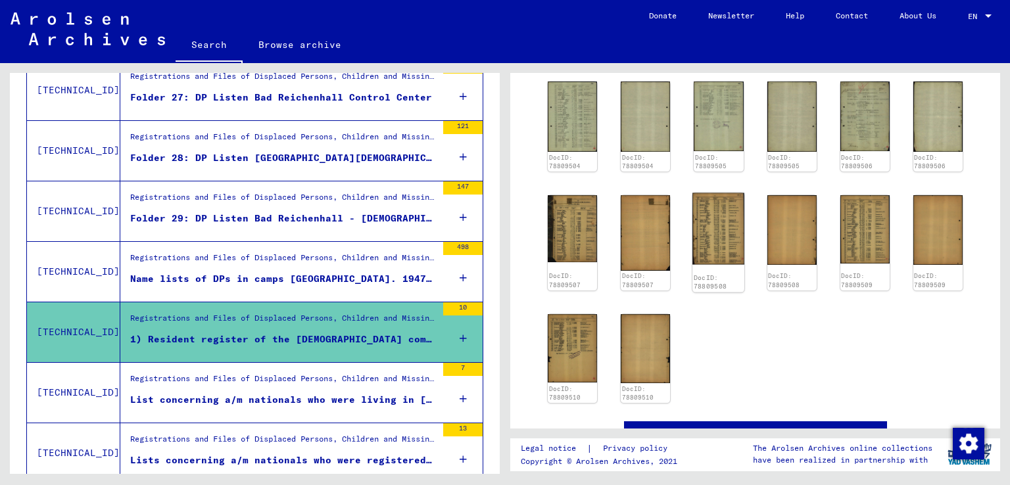
click at [720, 248] on img at bounding box center [718, 229] width 52 height 72
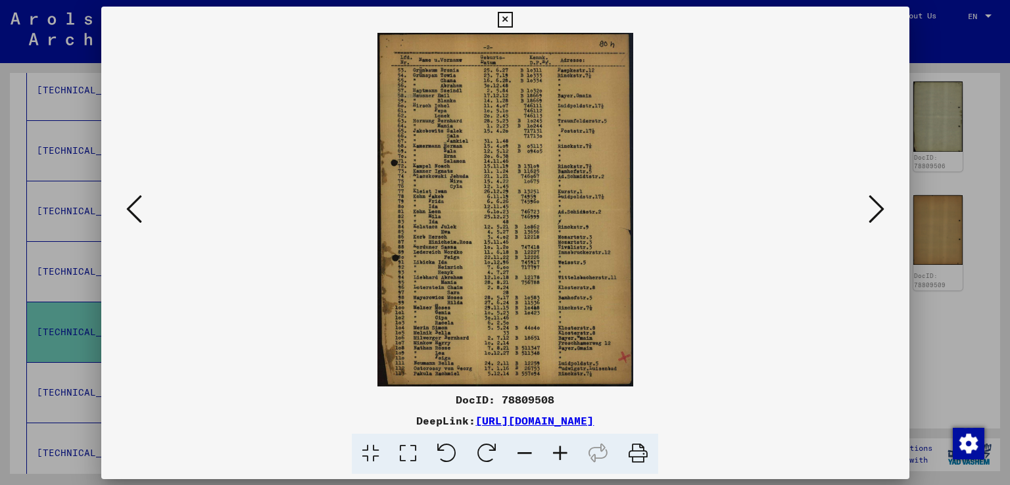
click at [720, 248] on img at bounding box center [505, 210] width 718 height 354
click at [880, 212] on icon at bounding box center [876, 209] width 16 height 32
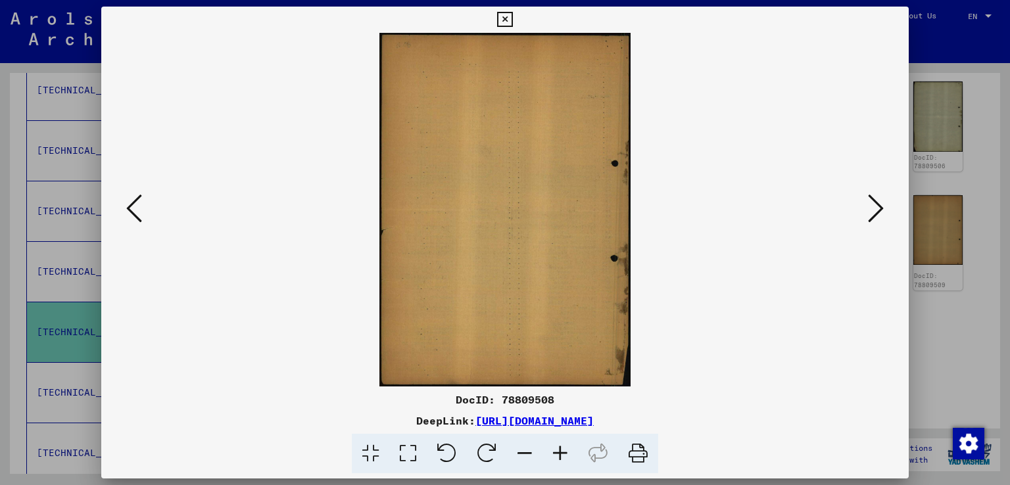
click at [880, 212] on icon at bounding box center [876, 209] width 16 height 32
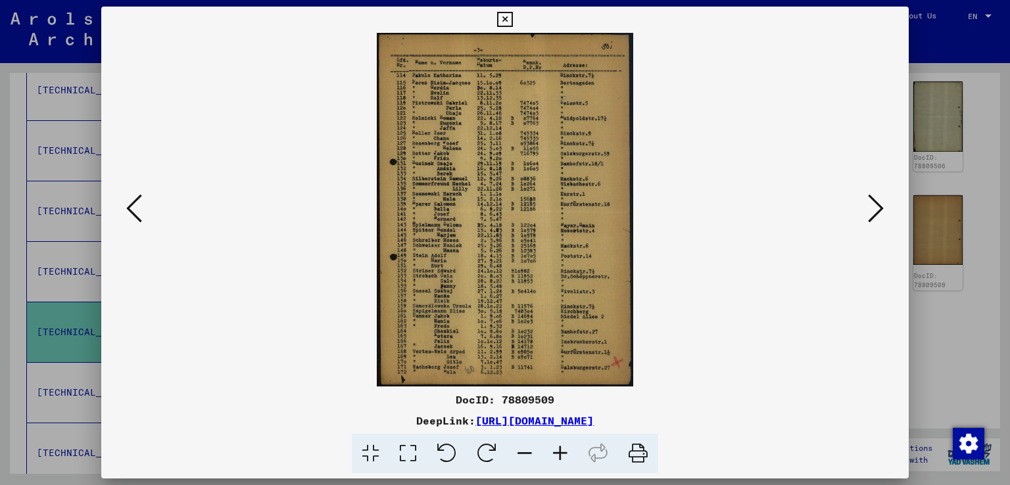
click at [880, 212] on icon at bounding box center [876, 209] width 16 height 32
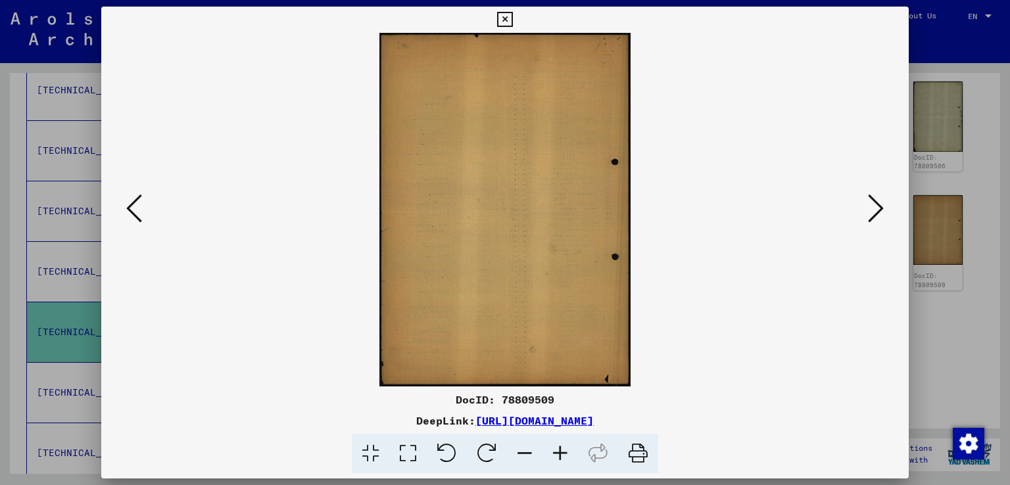
click at [880, 212] on icon at bounding box center [876, 209] width 16 height 32
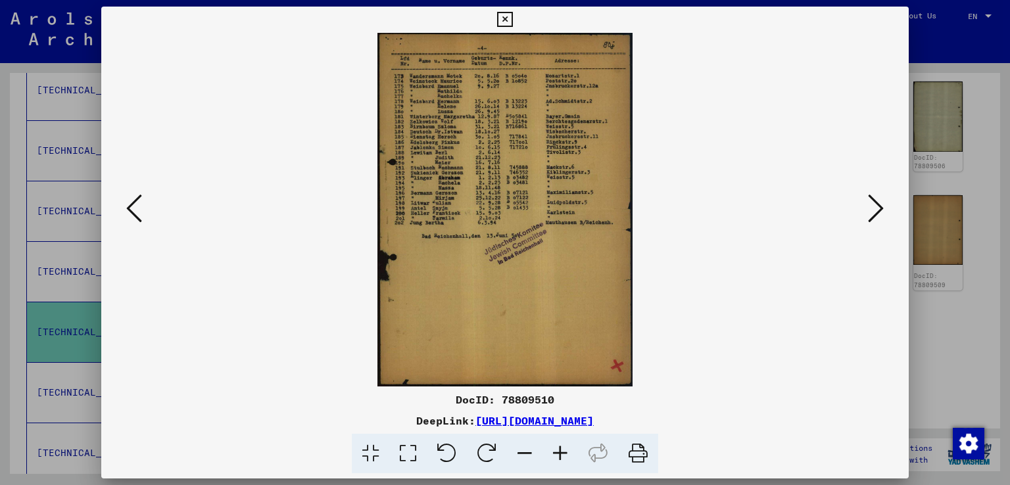
click at [878, 211] on icon at bounding box center [876, 209] width 16 height 32
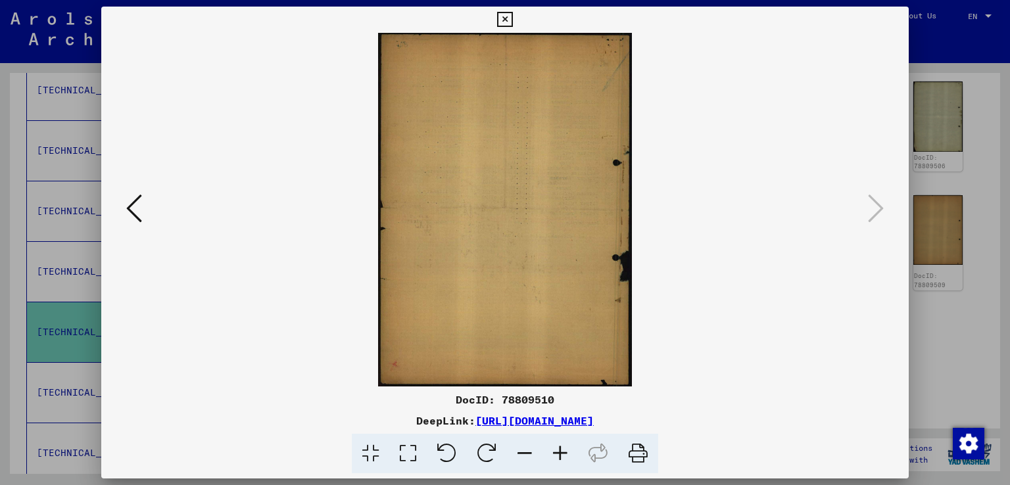
click at [507, 16] on icon at bounding box center [504, 20] width 15 height 16
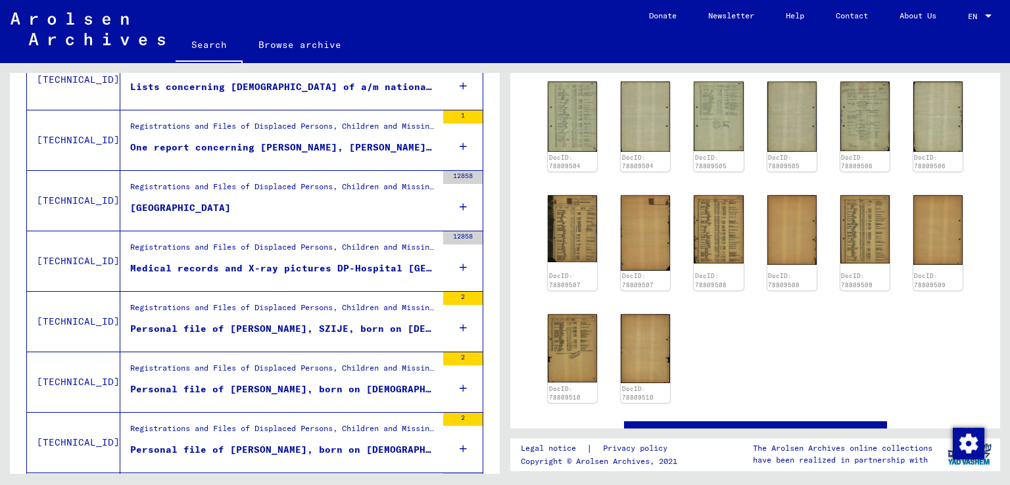
scroll to position [790, 0]
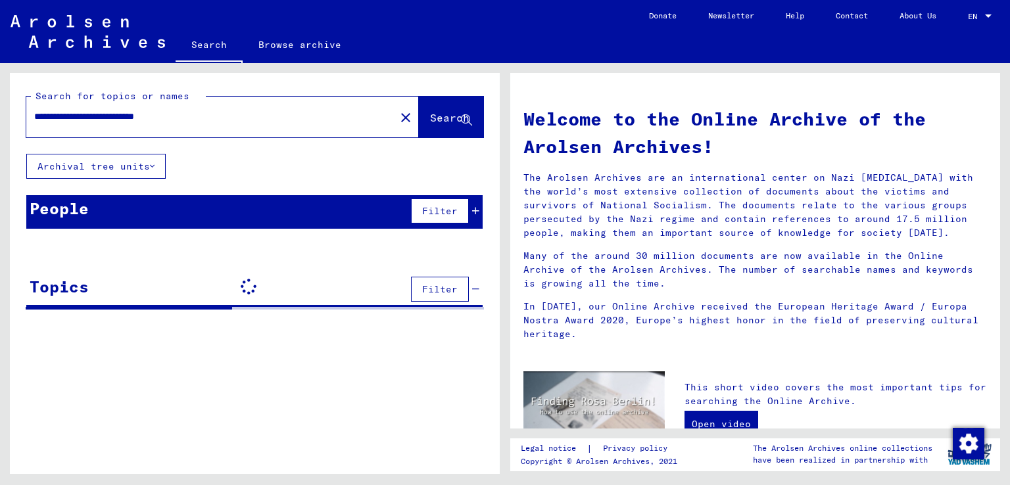
type input "**********"
